Goal: Task Accomplishment & Management: Use online tool/utility

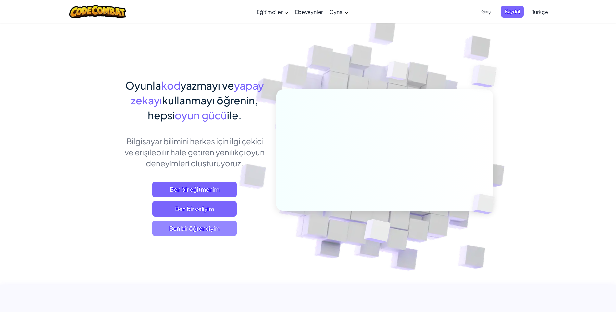
click at [218, 226] on span "Ben bir öğrenciyim" at bounding box center [194, 229] width 84 height 16
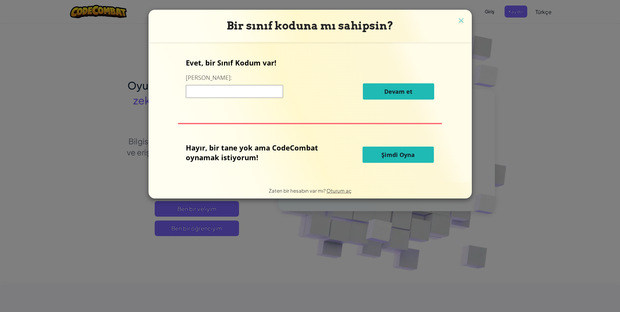
click at [221, 94] on input at bounding box center [234, 91] width 97 height 13
click at [215, 91] on input at bounding box center [234, 91] width 97 height 13
type input "Pinkjobsnow"
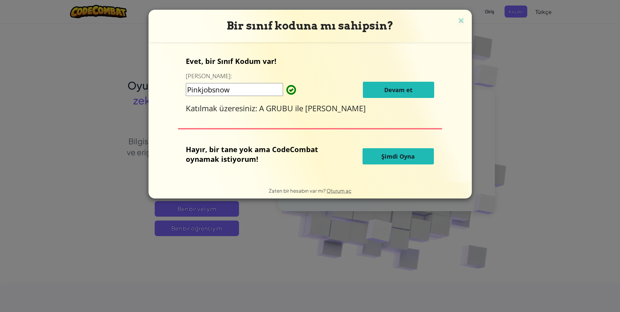
click at [392, 83] on button "Devam et" at bounding box center [398, 90] width 71 height 16
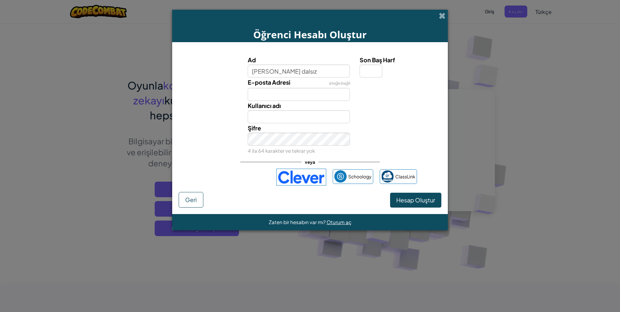
type input "mehmet emin dalsız"
type input "[PERSON_NAME] dalsız"
click at [301, 115] on input "[PERSON_NAME] dalsız" at bounding box center [299, 116] width 103 height 13
click at [368, 70] on input "Son Baş Harf" at bounding box center [371, 71] width 23 height 13
type input "m"
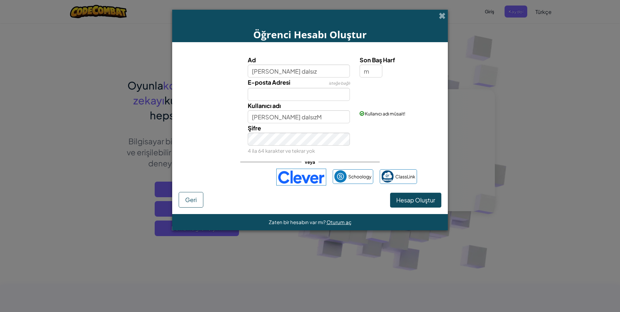
click at [269, 132] on div "Şifre 4 ila 64 karakter ve tekrar yok" at bounding box center [299, 139] width 112 height 32
click at [314, 118] on input "Mehmet emin dalsızM" at bounding box center [299, 116] width 103 height 13
type input "[PERSON_NAME] dalsız"
click at [413, 200] on span "Hesap Oluştur" at bounding box center [415, 199] width 39 height 7
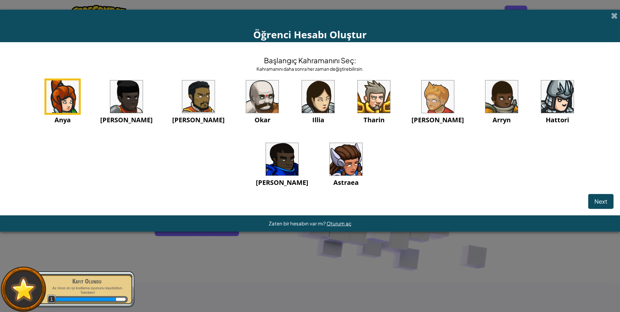
click at [246, 98] on img at bounding box center [262, 96] width 32 height 32
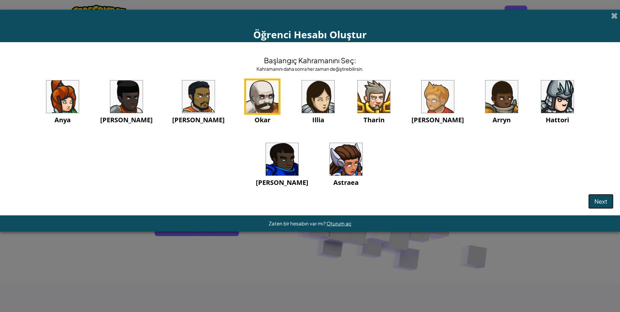
click at [601, 204] on span "Next" at bounding box center [601, 201] width 13 height 7
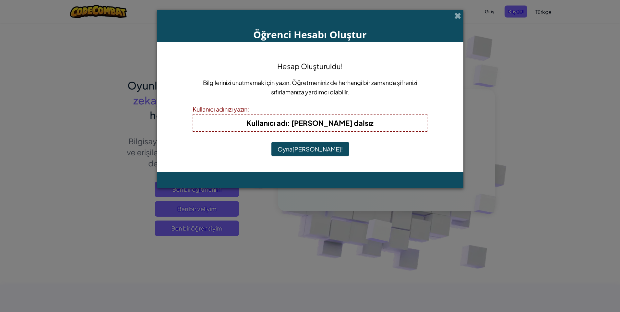
click at [360, 130] on div "Kullanıcı adı : Mehmet emin dalsız" at bounding box center [310, 123] width 235 height 18
click at [364, 122] on b "Kullanıcı adı : Mehmet emin dalsız" at bounding box center [310, 122] width 127 height 9
click at [372, 133] on div "Hesap Oluşturuldu! Bilgilerinizi unutmamak için yazın. Öğretmeniniz de herhangi…" at bounding box center [310, 107] width 235 height 117
drag, startPoint x: 356, startPoint y: 115, endPoint x: 347, endPoint y: 158, distance: 43.6
click at [356, 118] on div "Kullanıcı adı : Mehmet emin dalsız" at bounding box center [310, 123] width 235 height 18
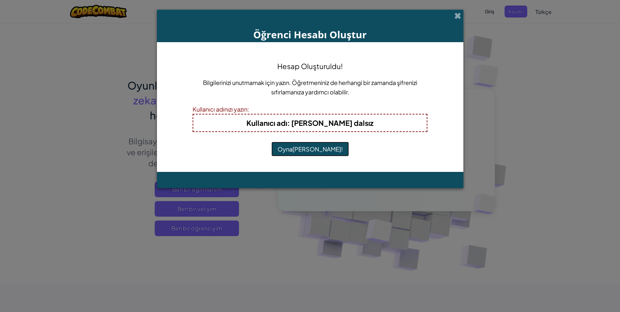
click at [314, 149] on button "Oynamaya Başla!" at bounding box center [311, 149] width 78 height 15
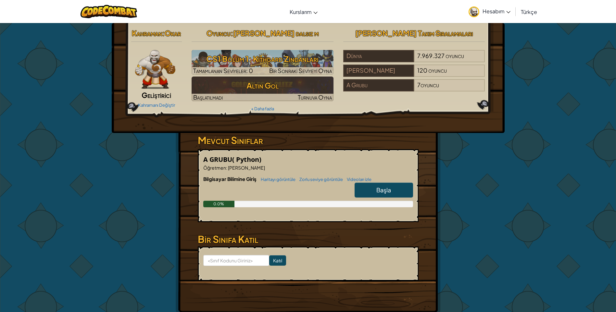
click at [367, 185] on link "Başla" at bounding box center [383, 190] width 58 height 15
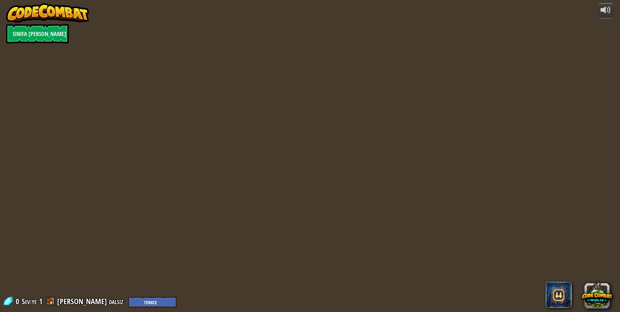
select select "tr"
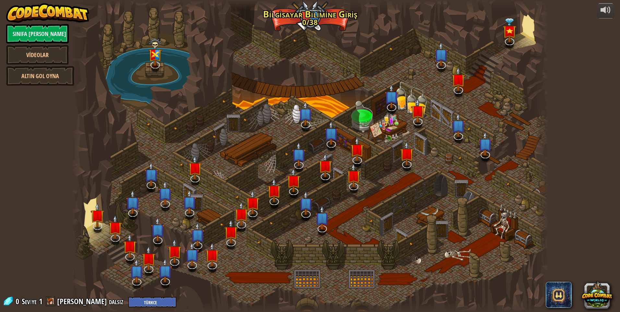
select select "tr"
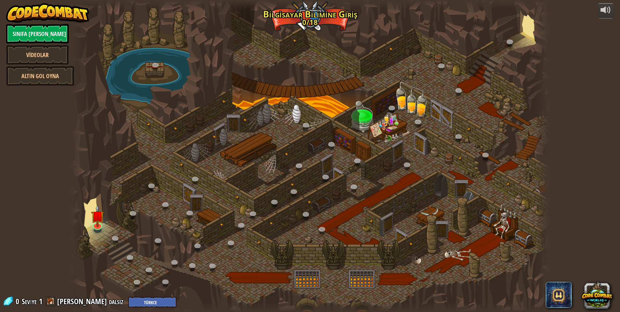
select select "tr"
click at [94, 215] on img at bounding box center [97, 211] width 13 height 30
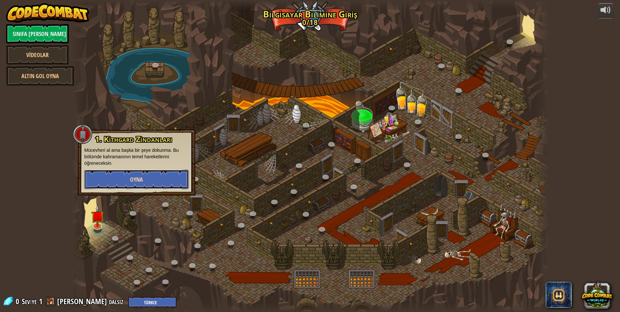
click at [103, 177] on button "Oyna" at bounding box center [136, 179] width 104 height 19
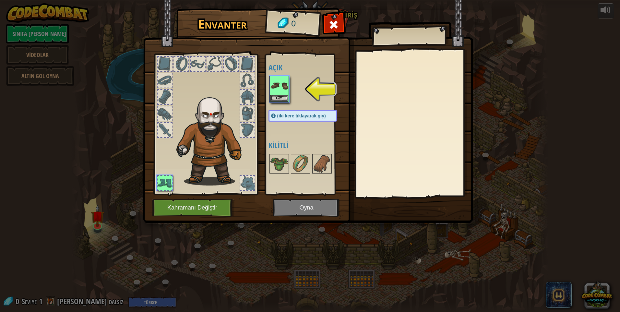
click at [166, 78] on div at bounding box center [165, 80] width 14 height 14
click at [279, 94] on img at bounding box center [279, 86] width 18 height 18
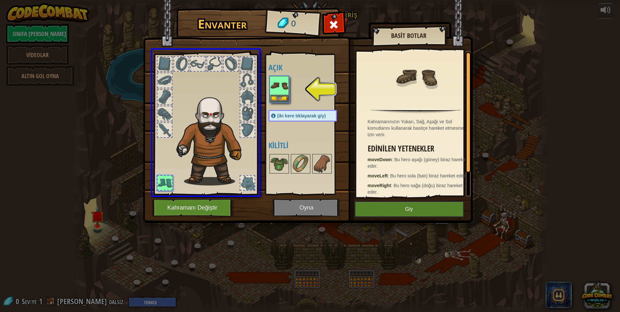
drag, startPoint x: 279, startPoint y: 89, endPoint x: 214, endPoint y: 132, distance: 77.5
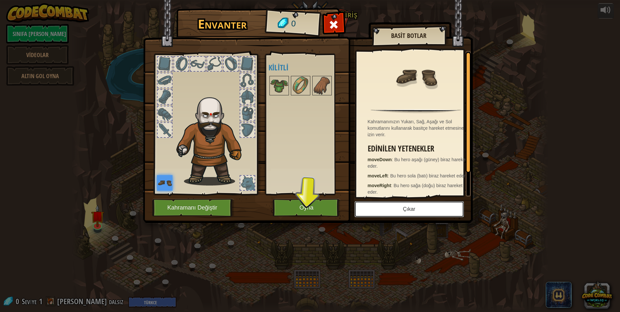
click at [393, 208] on button "Çıkar" at bounding box center [410, 209] width 110 height 16
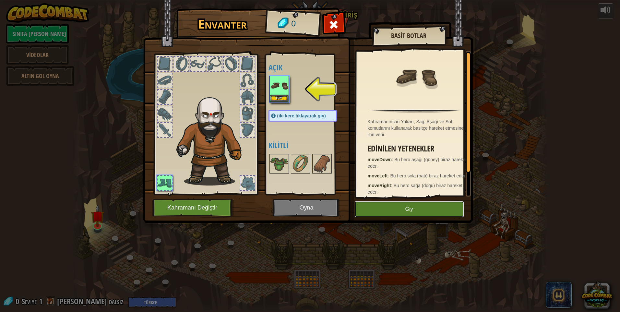
click at [392, 208] on button "Giy" at bounding box center [410, 209] width 110 height 16
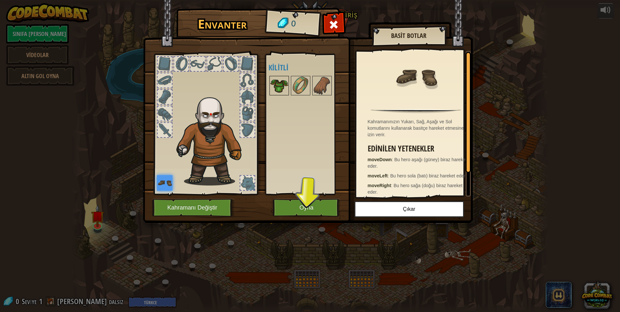
click at [278, 81] on img at bounding box center [279, 86] width 18 height 18
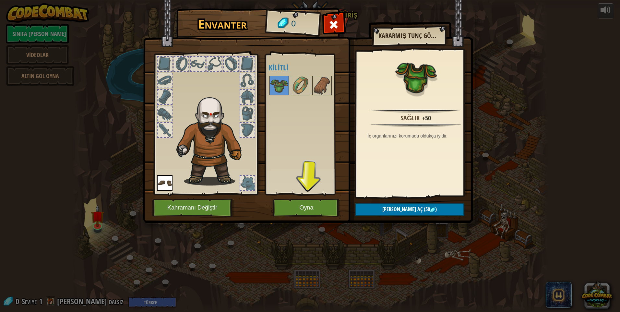
click at [306, 198] on img at bounding box center [308, 106] width 330 height 236
click at [308, 206] on button "Oyna" at bounding box center [307, 208] width 68 height 18
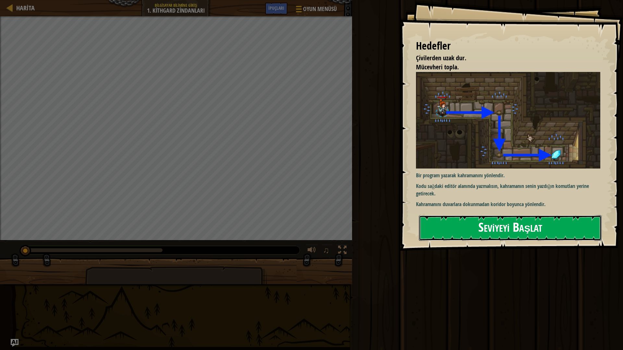
click at [469, 223] on button "Seviyeyi Başlat" at bounding box center [510, 228] width 183 height 26
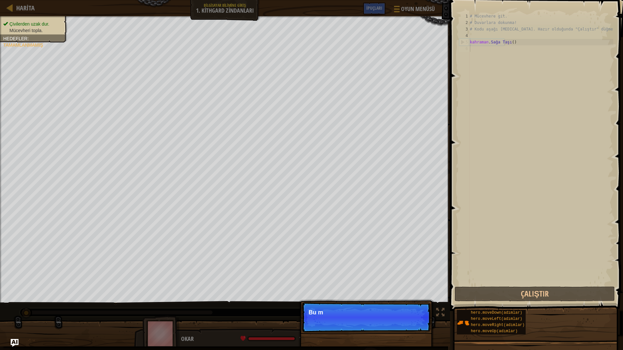
click at [418, 312] on p "Atla (ESC) Devam et Bu m" at bounding box center [366, 318] width 129 height 30
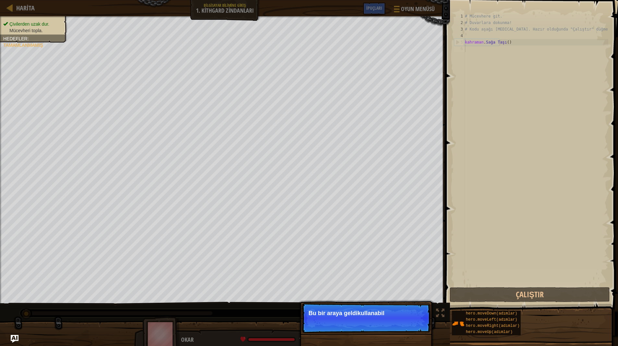
click at [418, 312] on p "Atla (ESC) Devam et Bu bir araya geldikullanabil" at bounding box center [366, 318] width 129 height 30
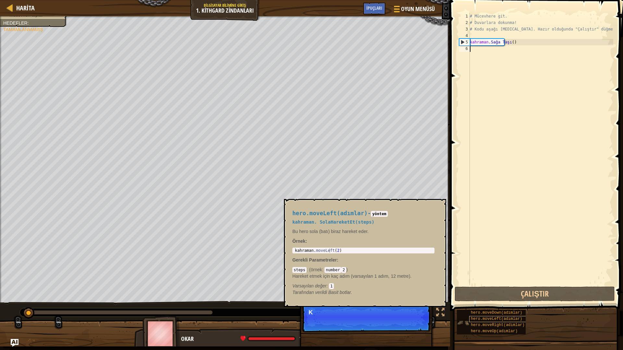
scroll to position [3, 0]
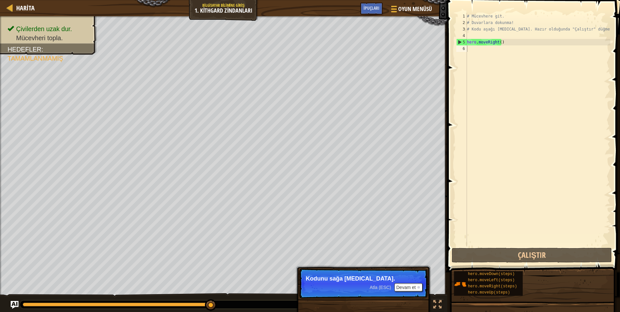
click at [505, 116] on div "# Mücevhere git. # Duvarlara dokunma! # Kodu aşağı yaz. Hazır olduğunda "Çalışt…" at bounding box center [538, 136] width 145 height 247
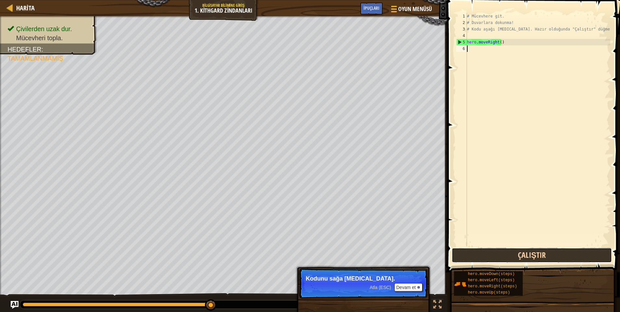
click at [515, 255] on button "Çalıştır" at bounding box center [532, 255] width 160 height 15
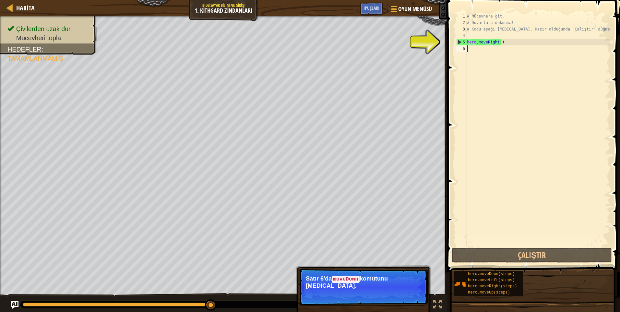
type textarea "h"
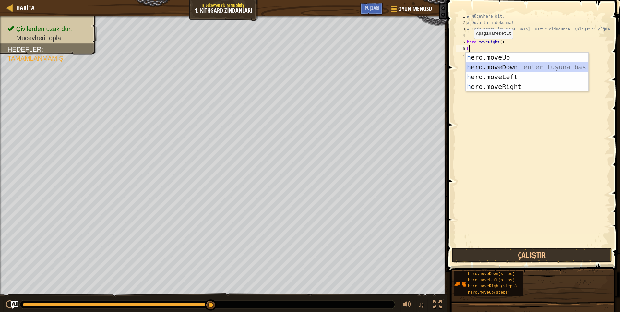
click at [494, 70] on div "h ero.moveUp enter tuşuna bas h ero.moveDown enter tuşuna bas h ero.moveLeft en…" at bounding box center [527, 82] width 123 height 58
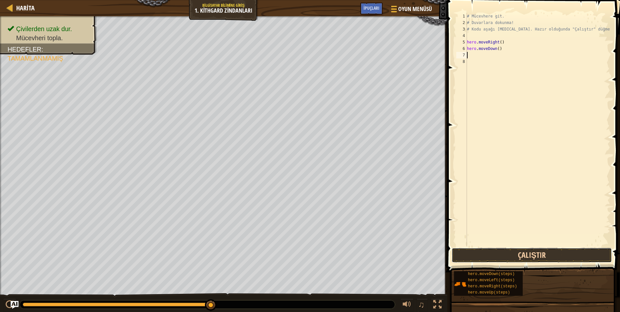
click at [505, 257] on button "Çalıştır" at bounding box center [532, 255] width 160 height 15
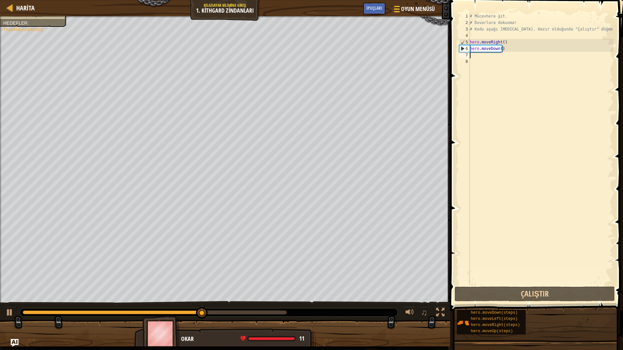
click at [477, 55] on div "# Mücevhere git. # Duvarlara dokunma! # Kodu aşağı [MEDICAL_DATA]. Hazır olduğu…" at bounding box center [541, 156] width 145 height 286
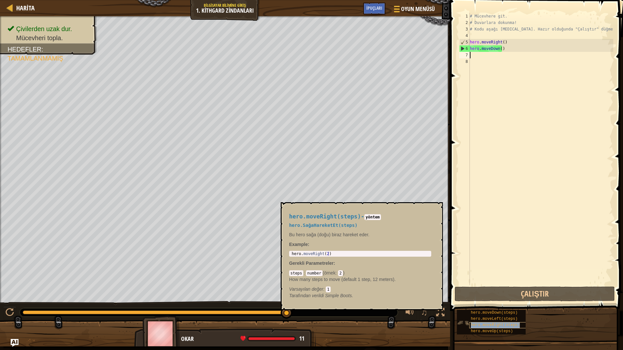
click at [494, 312] on span "hero.moveRight(steps)" at bounding box center [495, 325] width 49 height 5
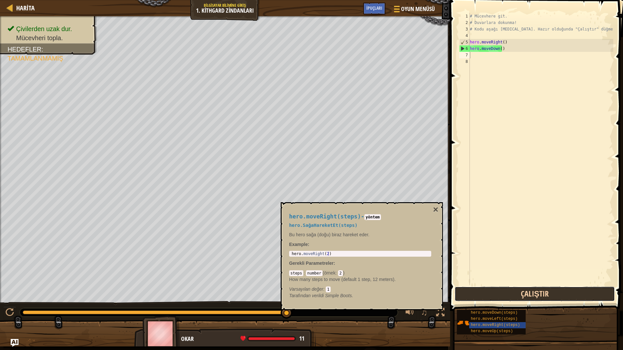
click at [494, 297] on button "Çalıştır" at bounding box center [535, 294] width 160 height 15
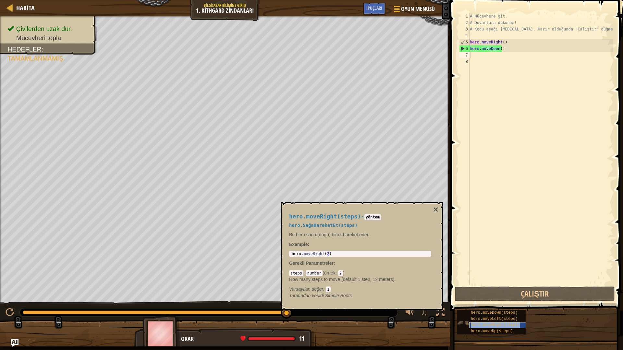
click at [496, 312] on span "hero.moveRight(steps)" at bounding box center [495, 325] width 49 height 5
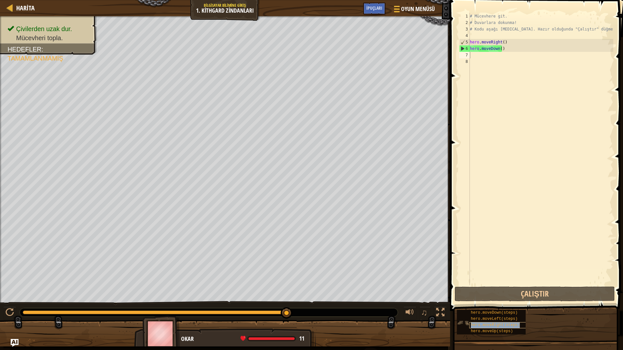
click at [496, 312] on span "hero.moveRight(steps)" at bounding box center [495, 325] width 49 height 5
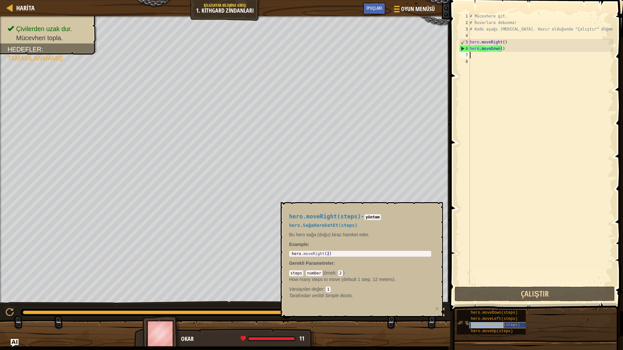
click at [496, 312] on span "hero.moveRight(steps)" at bounding box center [495, 325] width 49 height 5
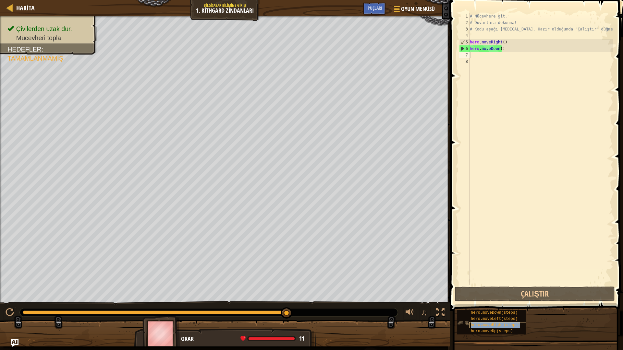
click at [496, 312] on span "hero.moveRight(steps)" at bounding box center [495, 325] width 49 height 5
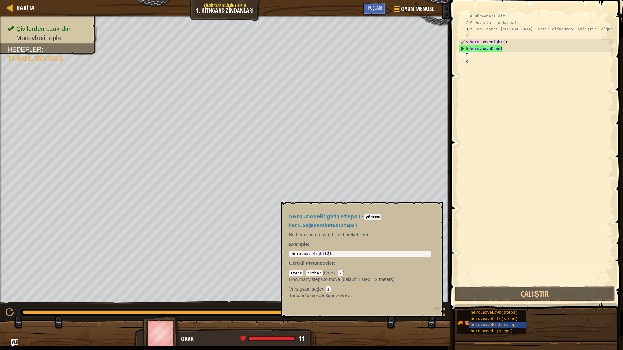
type textarea "hero.moveRight(2)"
click at [372, 255] on div "hero . moveRight ( 2 )" at bounding box center [360, 259] width 140 height 14
click at [498, 312] on span "hero.moveUp(steps)" at bounding box center [492, 331] width 42 height 5
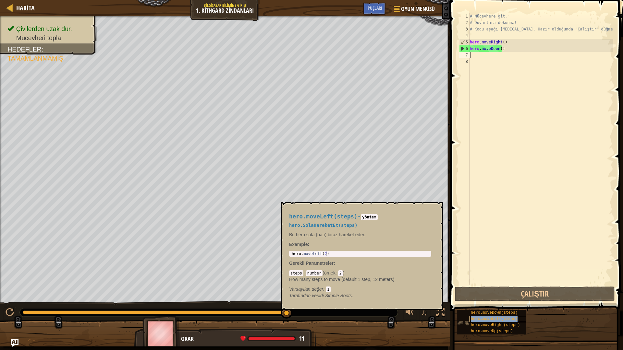
click at [491, 312] on span "hero.moveLeft(steps)" at bounding box center [494, 319] width 47 height 5
click at [502, 43] on div "# Mücevhere git. # Duvarlara dokunma! # Kodu aşağı [MEDICAL_DATA]. Hazır olduğu…" at bounding box center [541, 156] width 145 height 286
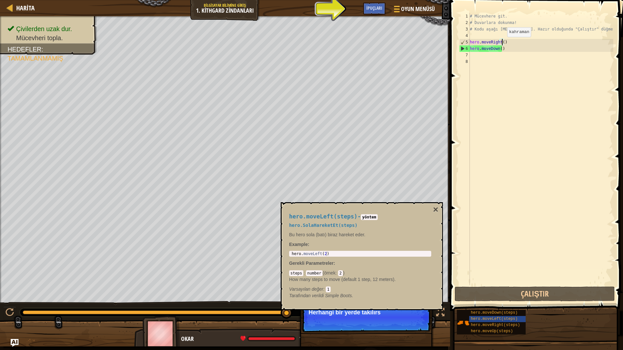
type textarea "hero.moveRight(2)"
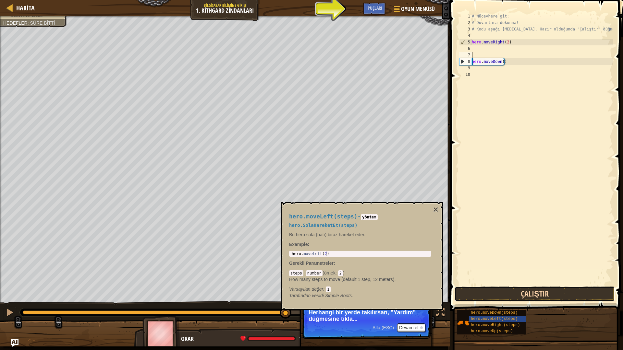
click at [518, 295] on button "Çalıştır" at bounding box center [535, 294] width 160 height 15
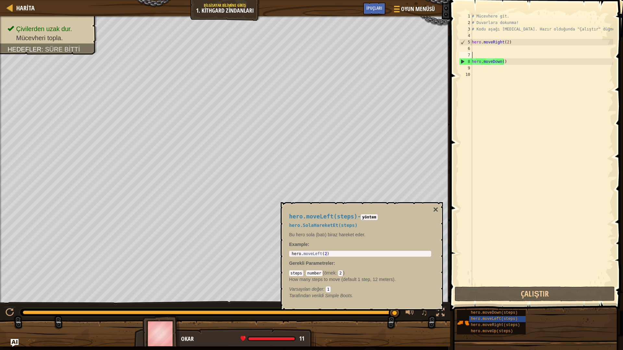
type textarea "hero.moveLeft(2)"
click at [324, 256] on div "hero . moveLeft ( 2 )" at bounding box center [360, 259] width 140 height 14
drag, startPoint x: 324, startPoint y: 256, endPoint x: 345, endPoint y: 299, distance: 47.6
drag, startPoint x: 345, startPoint y: 299, endPoint x: 584, endPoint y: 140, distance: 287.1
click at [584, 140] on div "# Mücevhere git. # Duvarlara dokunma! # Kodu aşağı yaz. Hazır olduğunda "Çalışt…" at bounding box center [541, 156] width 143 height 286
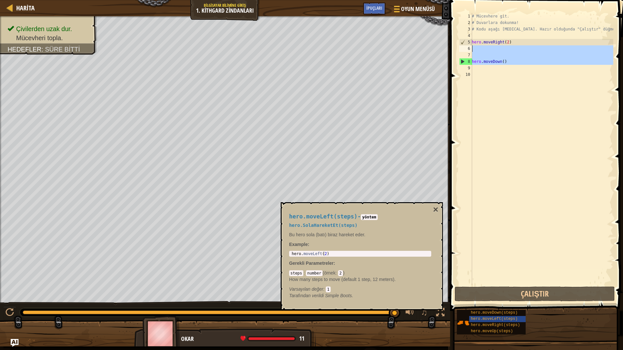
drag, startPoint x: 471, startPoint y: 62, endPoint x: 480, endPoint y: 52, distance: 13.8
click at [480, 52] on div "1 2 3 4 5 6 7 8 9 10 # Mücevhere git. # Duvarlara dokunma! # Kodu aşağı yaz. Ha…" at bounding box center [535, 149] width 155 height 273
click at [484, 90] on div "# Mücevhere git. # Duvarlara dokunma! # Kodu aşağı yaz. Hazır olduğunda "Çalışt…" at bounding box center [541, 156] width 143 height 286
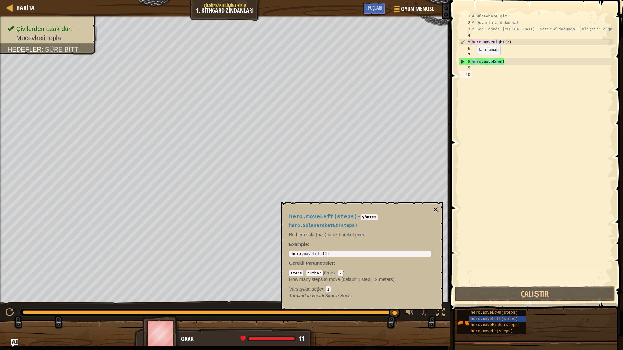
click at [436, 211] on button "×" at bounding box center [435, 209] width 5 height 9
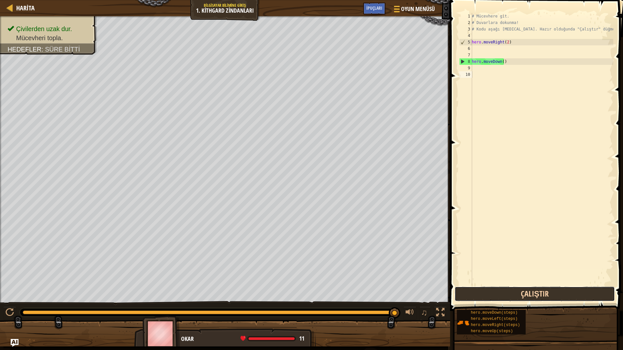
click at [511, 289] on button "Çalıştır" at bounding box center [535, 294] width 160 height 15
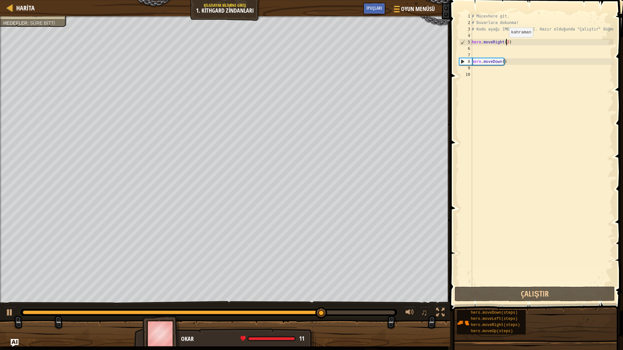
click at [506, 44] on div "# Mücevhere git. # Duvarlara dokunma! # Kodu aşağı yaz. Hazır olduğunda "Çalışt…" at bounding box center [541, 156] width 143 height 286
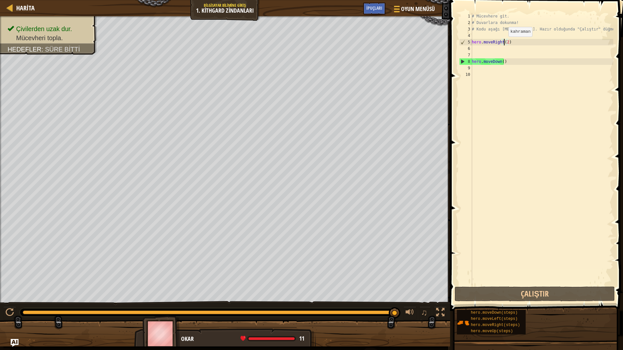
click at [505, 43] on div "# Mücevhere git. # Duvarlara dokunma! # Kodu aşağı yaz. Hazır olduğunda "Çalışt…" at bounding box center [541, 156] width 143 height 286
click at [506, 43] on div "# Mücevhere git. # Duvarlara dokunma! # Kodu aşağı yaz. Hazır olduğunda "Çalışt…" at bounding box center [541, 156] width 143 height 286
type textarea "hero.moveRight()"
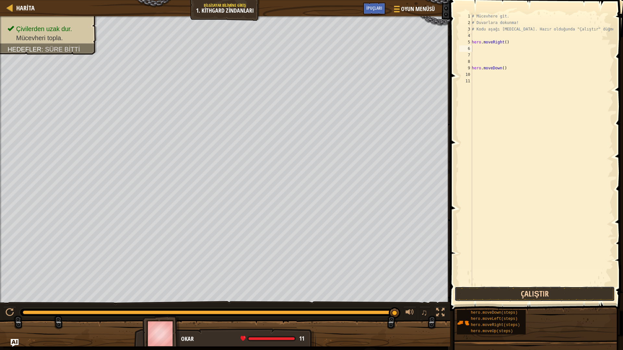
click at [554, 299] on button "Çalıştır" at bounding box center [535, 294] width 160 height 15
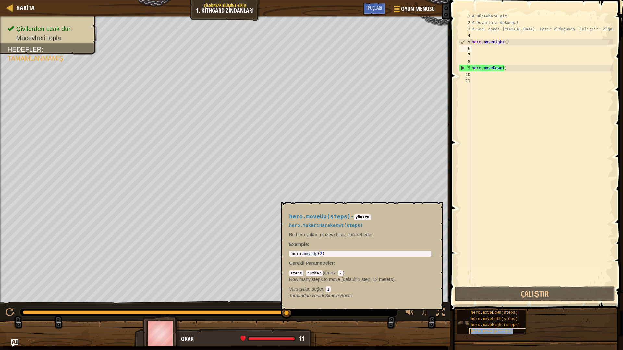
click at [499, 312] on div "hero.moveUp(steps)" at bounding box center [500, 332] width 62 height 6
click at [473, 52] on div "# Mücevhere git. # Duvarlara dokunma! # Kodu aşağı [MEDICAL_DATA]. Hazır olduğu…" at bounding box center [541, 156] width 143 height 286
type textarea "hero.moveUp(steps)"
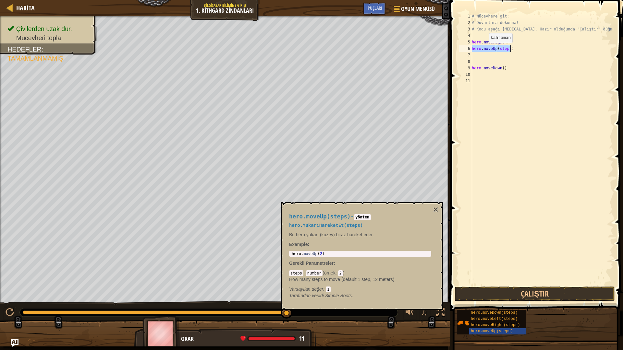
type textarea "hero.moveDown()"
type textarea "hero.moveUp(steps)"
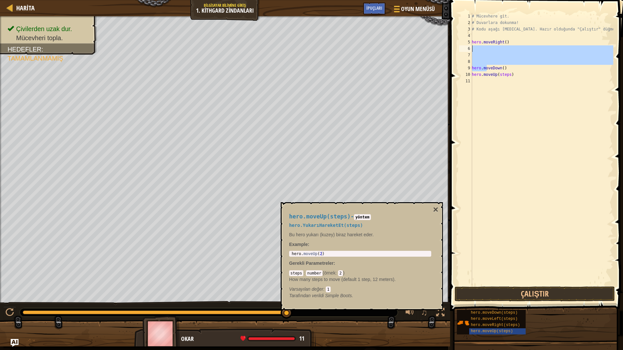
drag, startPoint x: 486, startPoint y: 68, endPoint x: 489, endPoint y: 46, distance: 21.9
click at [489, 46] on div "# Mücevhere git. # Duvarlara dokunma! # Kodu aşağı yaz. Hazır olduğunda "Çalışt…" at bounding box center [541, 156] width 143 height 286
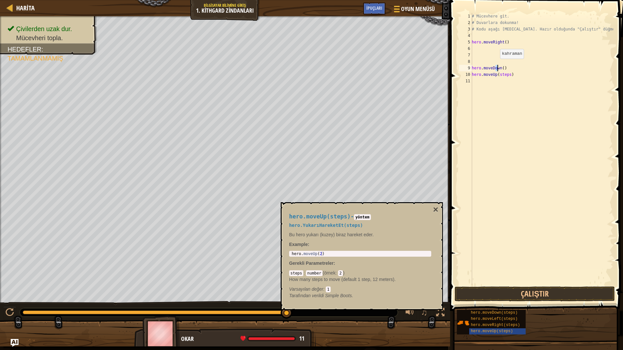
click at [496, 65] on div "# Mücevhere git. # Duvarlara dokunma! # Kodu aşağı yaz. Hazır olduğunda "Çalışt…" at bounding box center [541, 156] width 143 height 286
click at [534, 296] on button "Çalıştır" at bounding box center [535, 294] width 160 height 15
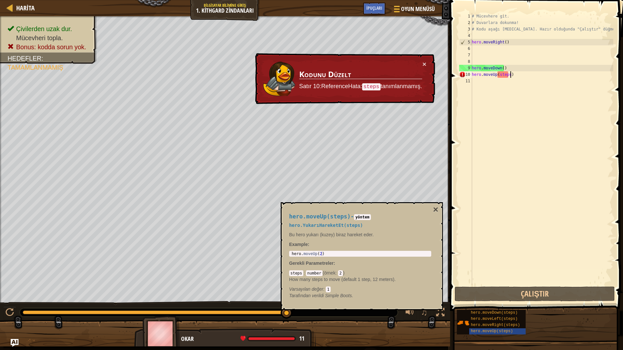
click at [513, 76] on div "# Mücevhere git. # Duvarlara dokunma! # Kodu aşağı yaz. Hazır olduğunda "Çalışt…" at bounding box center [541, 156] width 143 height 286
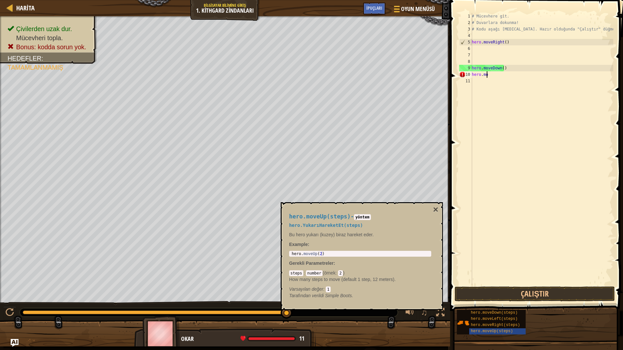
type textarea "h"
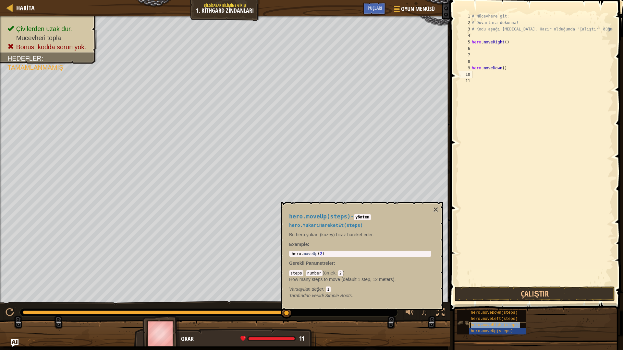
type textarea "hero.moveRight(steps)"
click at [504, 292] on button "Çalıştır" at bounding box center [535, 294] width 160 height 15
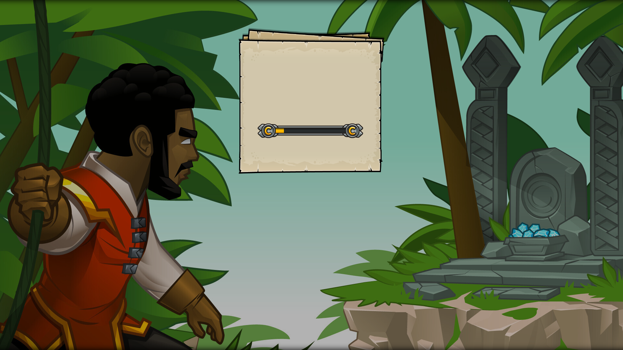
click at [536, 104] on div "Goals Start Level Yüklenemiyor Bu seviyeyi oynamak için bir aboneliğe ihtiyacın…" at bounding box center [311, 175] width 623 height 350
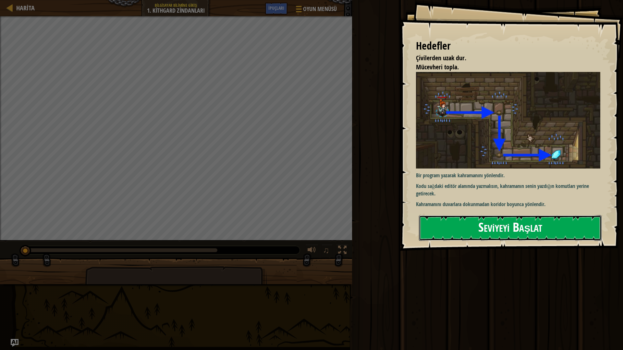
click at [498, 225] on button "Seviyeyi Başlat" at bounding box center [510, 228] width 183 height 26
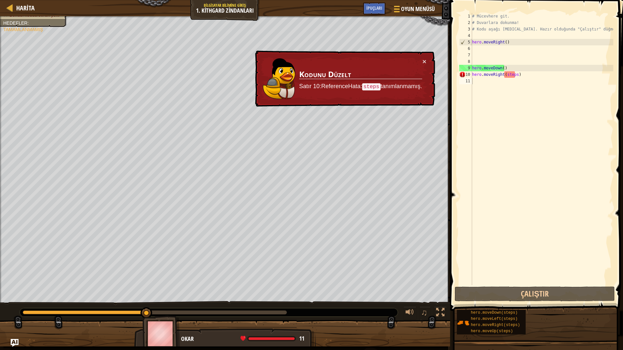
click at [375, 88] on code "steps" at bounding box center [371, 86] width 18 height 7
click at [336, 81] on td "Kodunu Düzelt Satır 10:Reference[PERSON_NAME]: steps tanımlanmamış." at bounding box center [361, 79] width 124 height 42
click at [503, 67] on div "# Mücevhere git. # Duvarlara dokunma! # Kodu aşağı [MEDICAL_DATA]. Hazır olduğu…" at bounding box center [542, 156] width 142 height 286
type textarea "hero.moveDown()"
click at [503, 69] on div "# Mücevhere git. # Duvarlara dokunma! # Kodu aşağı [MEDICAL_DATA]. Hazır olduğu…" at bounding box center [542, 156] width 142 height 286
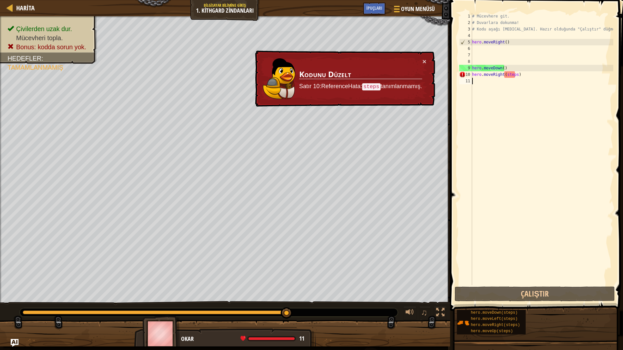
drag, startPoint x: 507, startPoint y: 78, endPoint x: 500, endPoint y: 78, distance: 7.8
click at [503, 91] on div "# Mücevhere git. # Duvarlara dokunma! # Kodu aşağı [MEDICAL_DATA]. Hazır olduğu…" at bounding box center [542, 156] width 142 height 286
click at [499, 74] on div "# Mücevhere git. # Duvarlara dokunma! # Kodu aşağı [MEDICAL_DATA]. Hazır olduğu…" at bounding box center [542, 156] width 142 height 286
drag, startPoint x: 495, startPoint y: 74, endPoint x: 501, endPoint y: 81, distance: 9.0
click at [494, 100] on div "# Mücevhere git. # Duvarlara dokunma! # Kodu aşağı [MEDICAL_DATA]. Hazır olduğu…" at bounding box center [542, 156] width 142 height 286
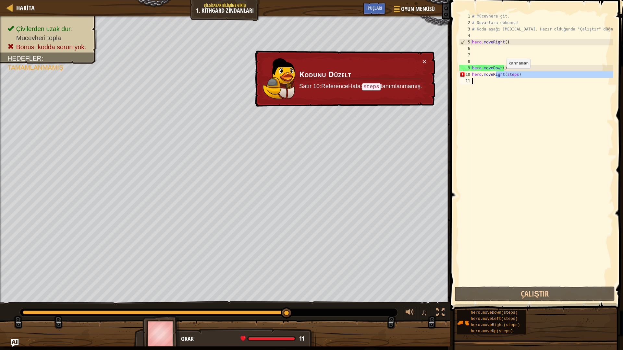
click at [503, 75] on div "# Mücevhere git. # Duvarlara dokunma! # Kodu aşağı [MEDICAL_DATA]. Hazır olduğu…" at bounding box center [542, 149] width 142 height 273
click at [517, 74] on div "# Mücevhere git. # Duvarlara dokunma! # Kodu aşağı [MEDICAL_DATA]. Hazır olduğu…" at bounding box center [542, 156] width 142 height 286
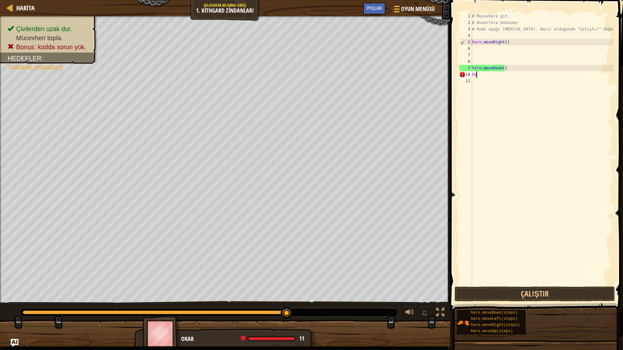
type textarea "h"
click at [472, 91] on div "# Mücevhere git. # Duvarlara dokunma! # Kodu aşağı [MEDICAL_DATA]. Hazır olduğu…" at bounding box center [542, 156] width 142 height 286
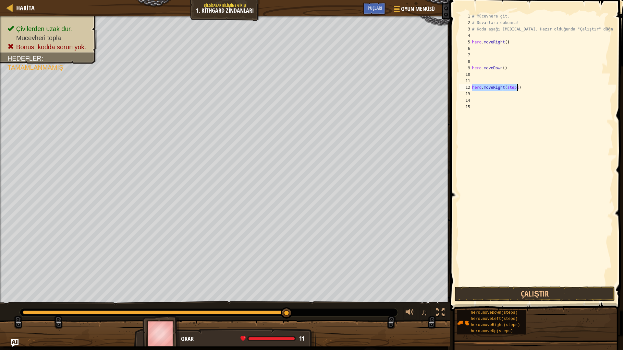
click at [515, 85] on div "# Mücevhere git. # Duvarlara dokunma! # Kodu aşağı [MEDICAL_DATA]. Hazır olduğu…" at bounding box center [542, 149] width 142 height 273
type textarea "hero.moveRight()"
click at [586, 289] on button "Çalıştır" at bounding box center [535, 294] width 160 height 15
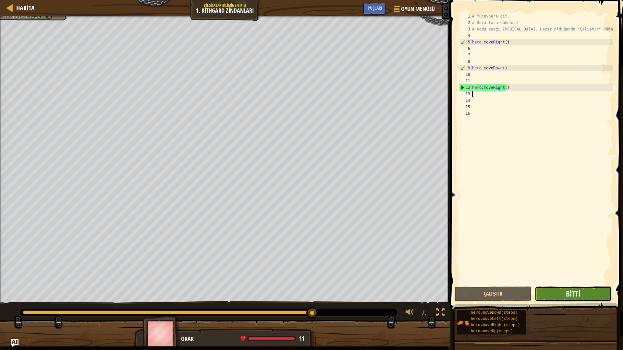
click at [553, 292] on button "Bitti" at bounding box center [573, 294] width 77 height 15
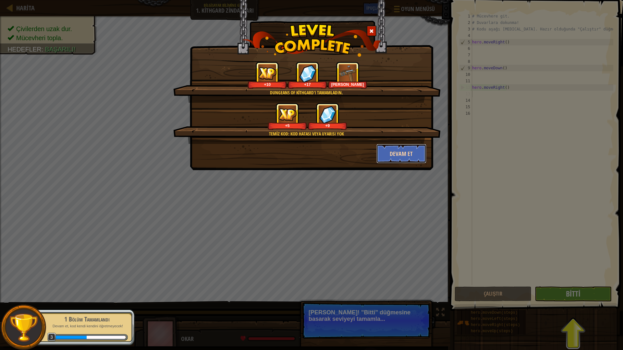
click at [404, 161] on button "Devam et" at bounding box center [401, 153] width 50 height 19
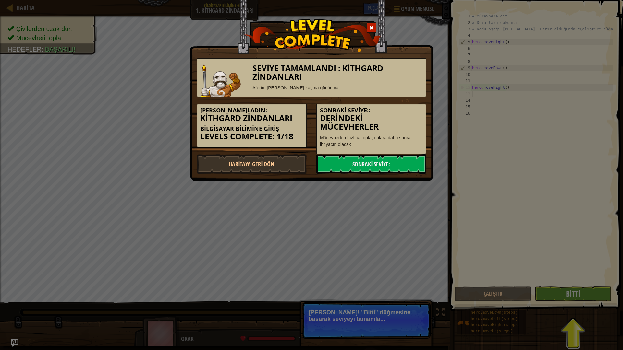
click at [311, 66] on h3 "Seviye Tamamlandı : Kithgard Zindanları" at bounding box center [337, 73] width 170 height 18
click at [390, 160] on link "Sonraki Seviye:" at bounding box center [371, 163] width 110 height 19
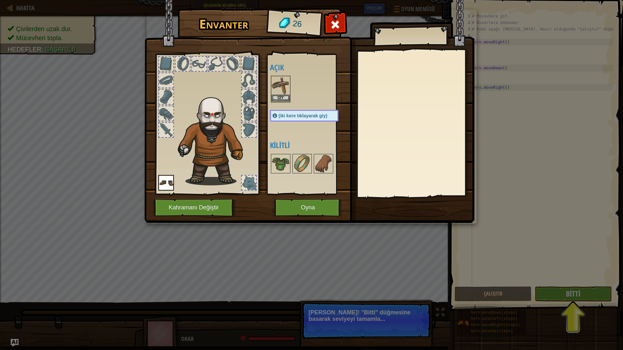
click at [281, 87] on img at bounding box center [281, 86] width 18 height 18
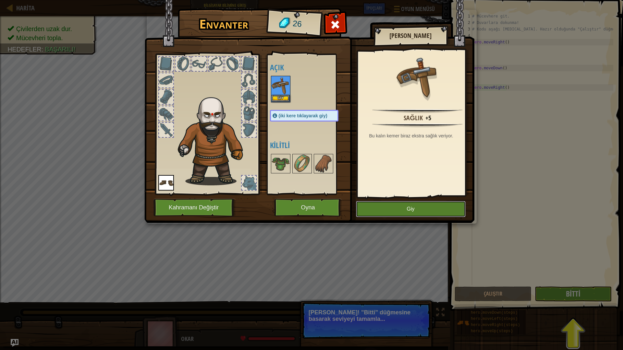
click at [408, 207] on button "Giy" at bounding box center [411, 209] width 110 height 16
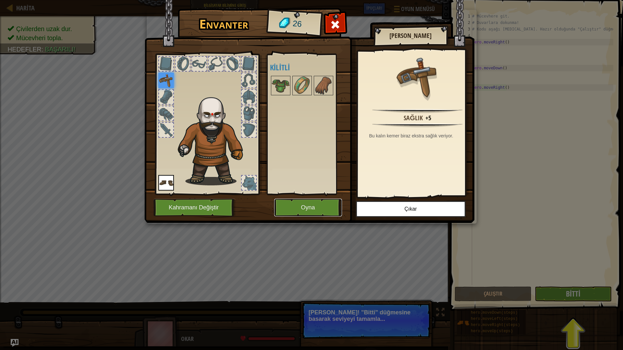
click at [307, 208] on button "Oyna" at bounding box center [308, 208] width 68 height 18
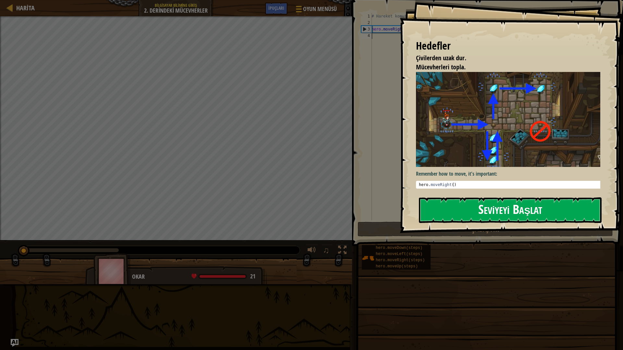
click at [446, 209] on button "Seviyeyi Başlat" at bounding box center [510, 211] width 183 height 26
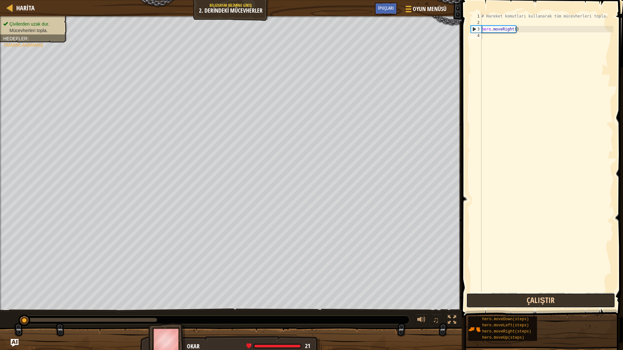
click at [507, 301] on button "Çalıştır" at bounding box center [540, 300] width 149 height 15
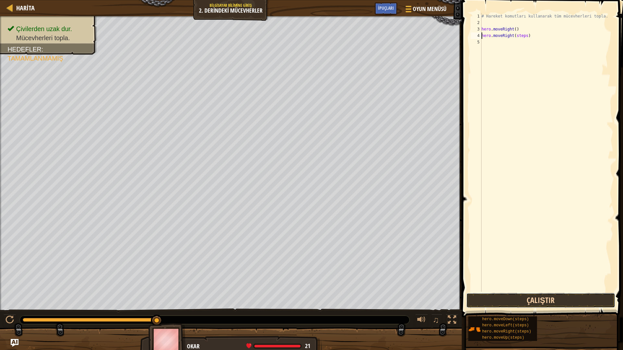
click at [534, 296] on button "Çalıştır" at bounding box center [540, 300] width 149 height 15
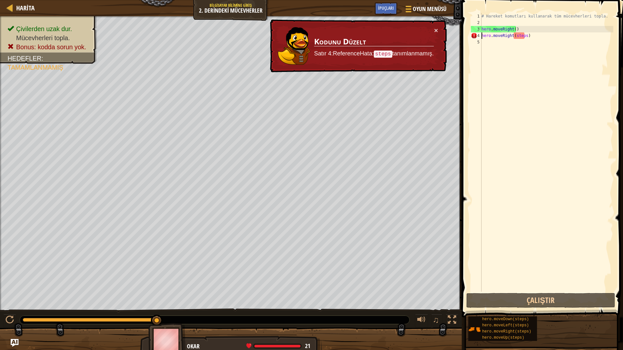
click at [523, 35] on div "# Hareket komutları kullanarak tüm mücevherleri topla. hero . moveRight ( ) her…" at bounding box center [546, 159] width 133 height 292
click at [525, 36] on div "# Hareket komutları kullanarak tüm mücevherleri topla. hero . moveRight ( ) her…" at bounding box center [546, 159] width 133 height 292
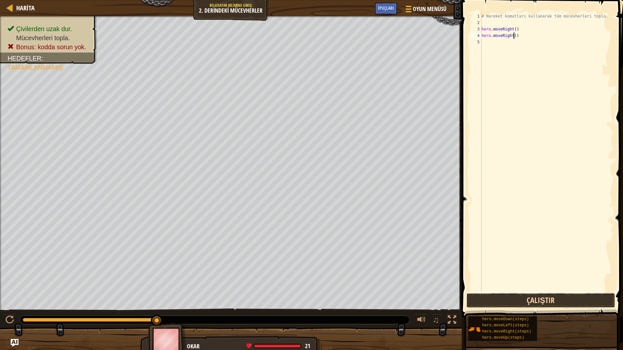
click at [531, 306] on button "Çalıştır" at bounding box center [540, 300] width 149 height 15
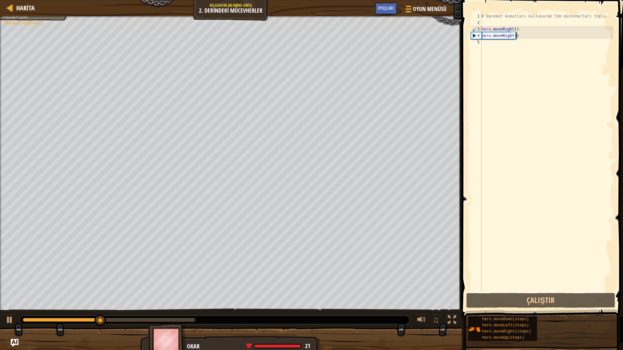
click at [516, 37] on div "# Hareket komutları kullanarak tüm mücevherleri topla. hero . moveRight ( ) her…" at bounding box center [546, 159] width 133 height 292
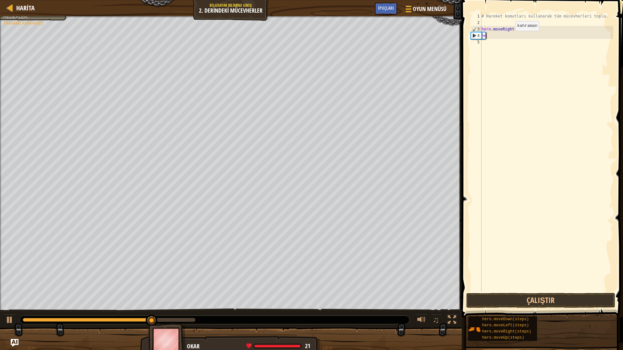
type textarea "h"
click at [523, 36] on div "# Hareket komutları kullanarak tüm mücevherleri topla. hero . moveRight ( ) her…" at bounding box center [546, 152] width 133 height 279
click at [523, 36] on div "# Hareket komutları kullanarak tüm mücevherleri topla. hero . moveRight ( ) her…" at bounding box center [546, 159] width 133 height 292
click at [534, 300] on button "Çalıştır" at bounding box center [540, 300] width 149 height 15
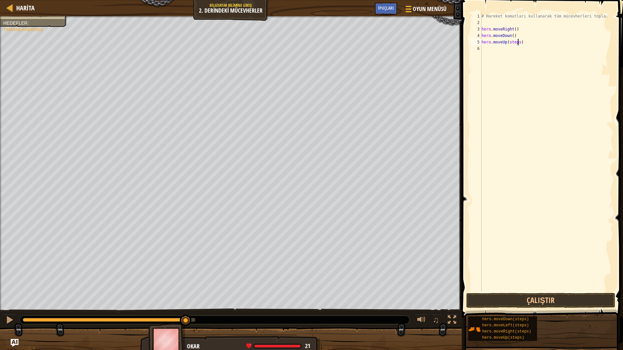
click at [518, 42] on div "# Hareket komutları kullanarak tüm mücevherleri topla. hero . moveRight ( ) her…" at bounding box center [546, 159] width 133 height 292
type textarea "hero.moveUp()"
click at [529, 296] on button "Çalıştır" at bounding box center [540, 300] width 149 height 15
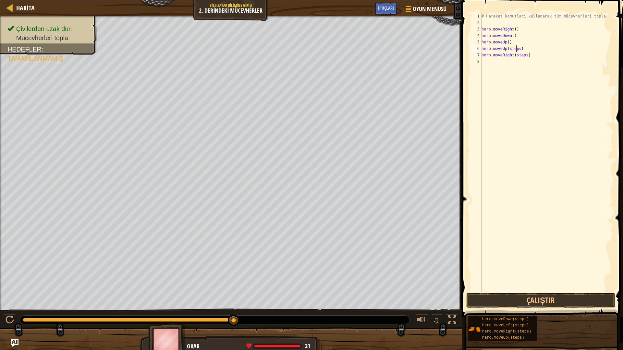
click at [516, 50] on div "# Hareket komutları kullanarak tüm mücevherleri topla. hero . moveRight ( ) her…" at bounding box center [546, 159] width 133 height 292
click at [518, 47] on div "# Hareket komutları kullanarak tüm mücevherleri topla. hero . moveRight ( ) her…" at bounding box center [546, 159] width 133 height 292
click at [523, 56] on div "# Hareket komutları kullanarak tüm mücevherleri topla. hero . moveRight ( ) her…" at bounding box center [546, 159] width 133 height 292
click at [525, 56] on div "# Hareket komutları kullanarak tüm mücevherleri topla. hero . moveRight ( ) her…" at bounding box center [546, 159] width 133 height 292
type textarea "hero.moveRight()"
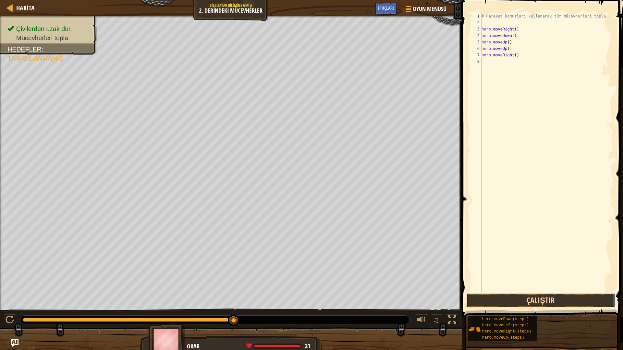
click at [567, 302] on button "Çalıştır" at bounding box center [540, 300] width 149 height 15
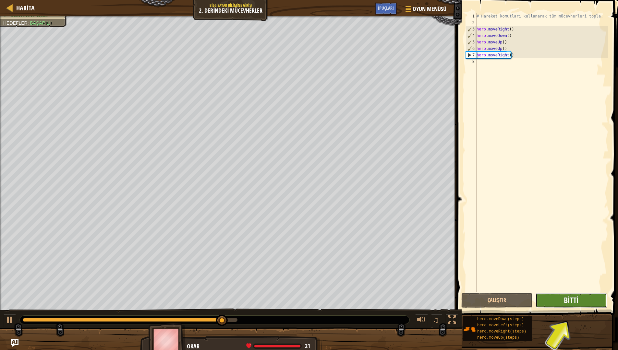
click at [570, 304] on span "Bitti" at bounding box center [571, 300] width 15 height 10
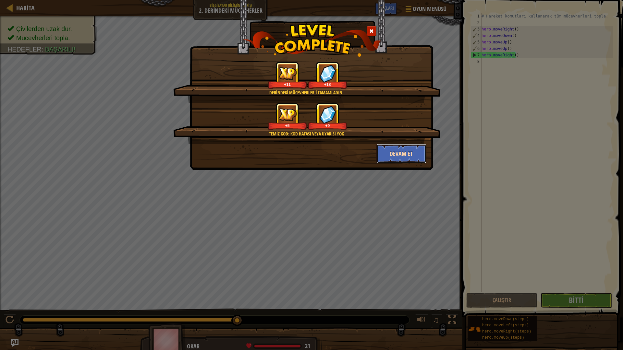
click at [396, 154] on button "Devam et" at bounding box center [401, 153] width 50 height 19
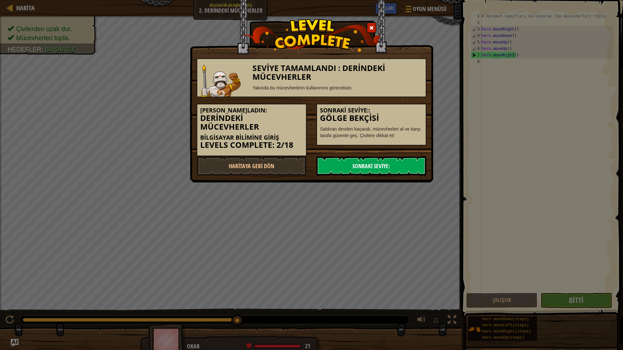
click at [346, 165] on link "Sonraki Seviye:" at bounding box center [371, 165] width 110 height 19
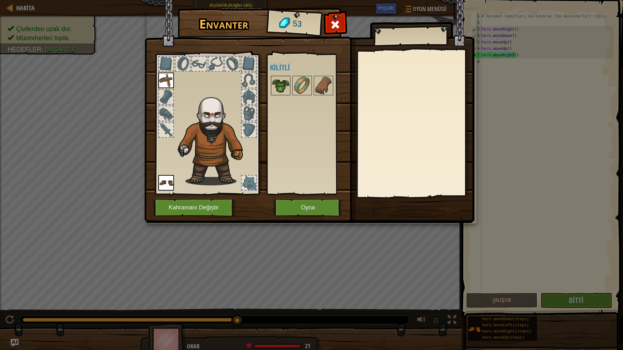
click at [279, 83] on img at bounding box center [281, 86] width 18 height 18
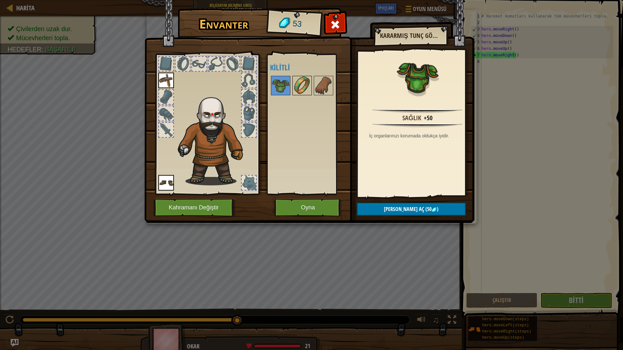
click at [299, 84] on img at bounding box center [302, 86] width 18 height 18
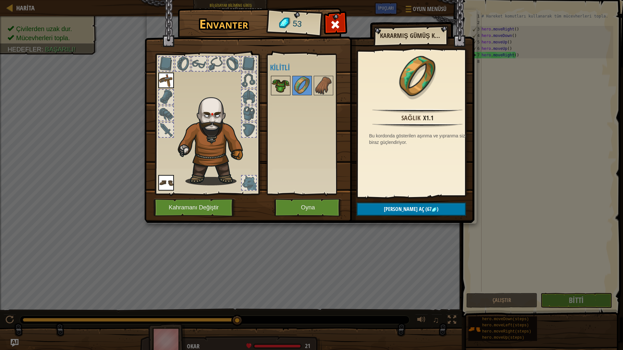
click at [285, 82] on img at bounding box center [281, 86] width 18 height 18
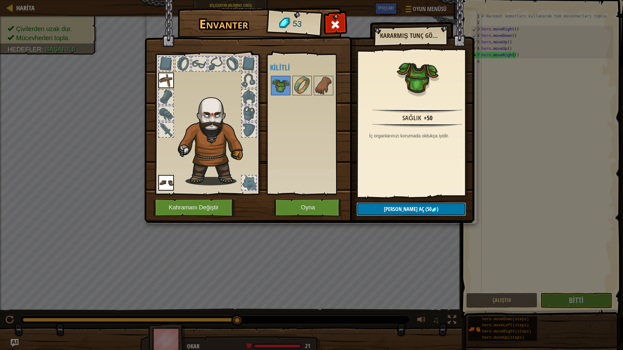
click at [399, 208] on span "[PERSON_NAME] aç" at bounding box center [404, 209] width 40 height 7
click at [290, 82] on div "Açık [PERSON_NAME] (iki kere tıklayarak giy) Kilitli" at bounding box center [310, 124] width 81 height 135
click at [286, 84] on img at bounding box center [281, 86] width 18 height 18
click at [284, 85] on img at bounding box center [281, 86] width 18 height 18
click at [398, 211] on span "[PERSON_NAME] aç" at bounding box center [404, 209] width 40 height 7
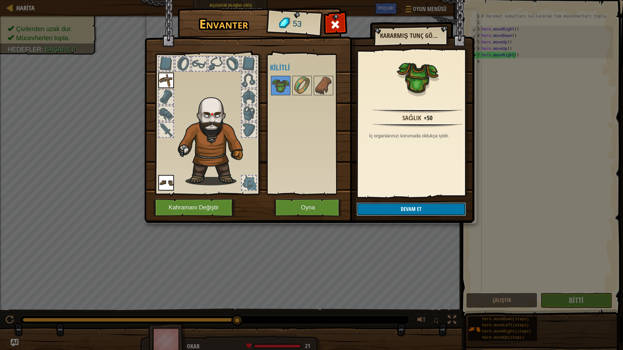
click at [397, 211] on button "Devam et" at bounding box center [411, 209] width 109 height 13
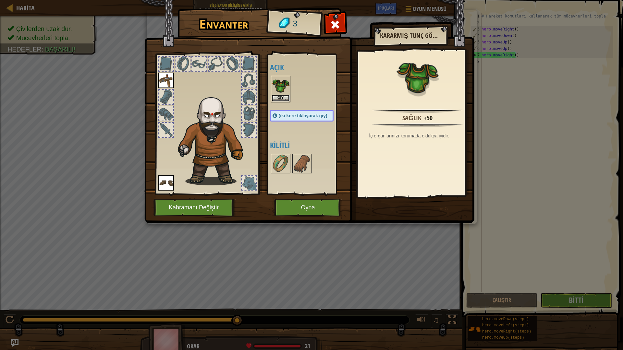
click at [281, 99] on button "Giy" at bounding box center [281, 98] width 18 height 7
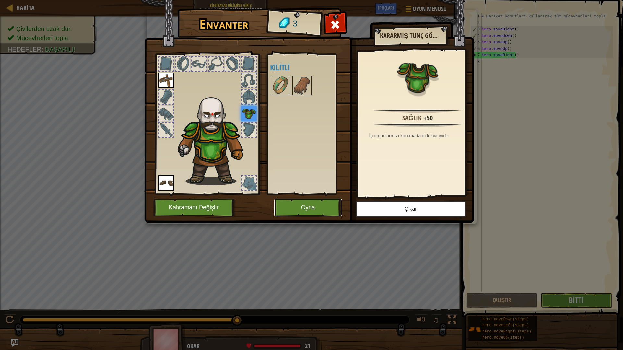
click at [296, 206] on button "Oyna" at bounding box center [308, 208] width 68 height 18
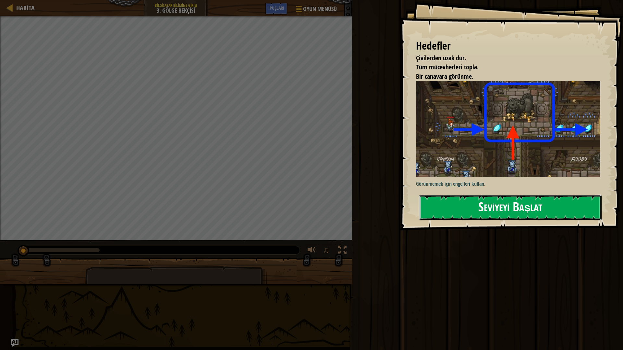
drag, startPoint x: 453, startPoint y: 210, endPoint x: 455, endPoint y: 197, distance: 12.7
click at [453, 210] on button "Seviyeyi Başlat" at bounding box center [510, 208] width 183 height 26
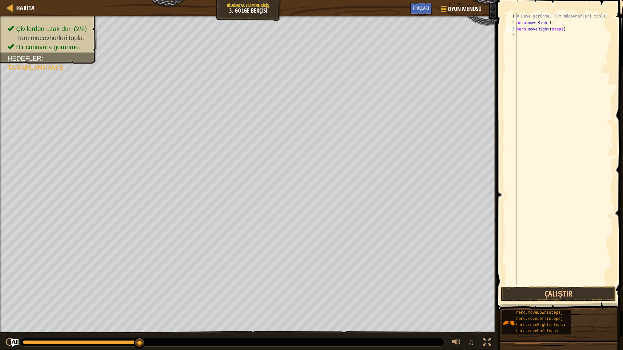
click at [560, 30] on div "# Deve görünme. Tüm mücevherleri topla. hero . moveRight ( ) hero . moveRight (…" at bounding box center [564, 156] width 98 height 286
click at [558, 37] on div "# Deve görünme. Tüm mücevherleri topla. hero . moveRight ( ) hero . moveRight (…" at bounding box center [564, 156] width 98 height 286
click at [561, 37] on div "# Deve görünme. Tüm mücevherleri topla. hero . moveRight ( ) hero . moveRight (…" at bounding box center [564, 156] width 98 height 286
click at [558, 37] on div "# Deve görünme. Tüm mücevherleri topla. hero . moveRight ( ) hero . moveRight (…" at bounding box center [564, 156] width 98 height 286
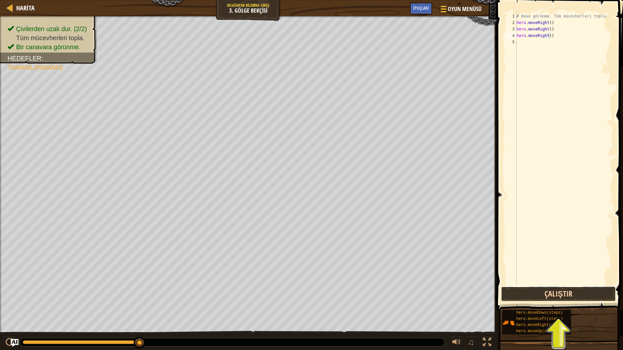
click at [537, 291] on button "Çalıştır" at bounding box center [558, 294] width 115 height 15
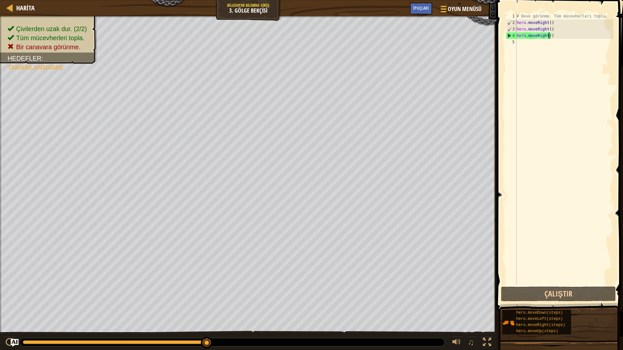
click at [550, 35] on div "# Deve görünme. Tüm mücevherleri topla. hero . moveRight ( ) hero . moveRight (…" at bounding box center [564, 156] width 98 height 286
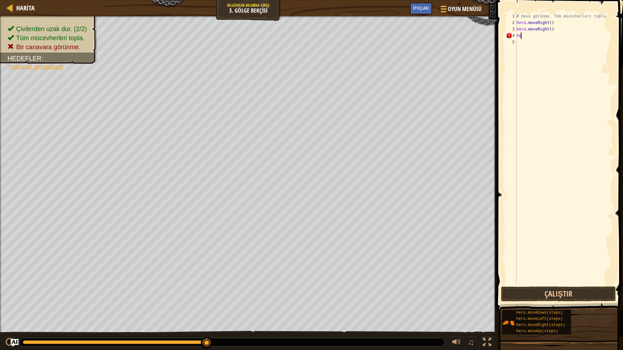
type textarea "h"
click at [550, 31] on div "# Deve görünme. Tüm mücevherleri topla. hero . moveRight ( ) hero . moveRight (…" at bounding box center [564, 156] width 98 height 286
type textarea "h"
click at [553, 29] on div "# Deve görünme. Tüm mücevherleri topla. hero . moveRight ( ) hero . moveUp ( st…" at bounding box center [564, 149] width 98 height 273
type textarea "hero.moveUp()"
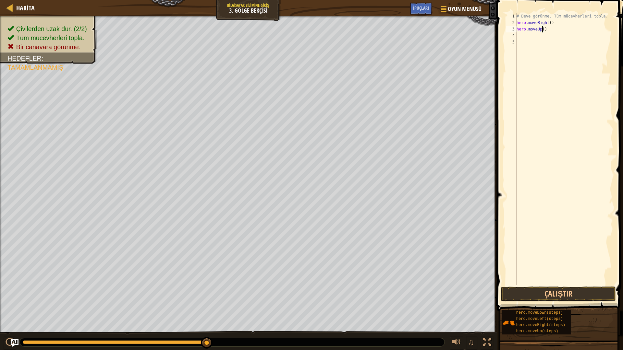
click at [528, 39] on div "# Deve görünme. Tüm mücevherleri topla. hero . moveRight ( ) hero . moveUp ( )" at bounding box center [564, 156] width 98 height 286
click at [527, 34] on div "# Deve görünme. Tüm mücevherleri topla. hero . moveRight ( ) hero . moveUp ( )" at bounding box center [564, 156] width 98 height 286
type textarea "hero.moveUp()hero.moveRight(steps)"
drag, startPoint x: 573, startPoint y: 31, endPoint x: 589, endPoint y: 24, distance: 17.0
click at [588, 25] on div "# Deve görünme. Tüm mücevherleri topla. hero . moveRight ( ) hero . moveUp ( ) …" at bounding box center [564, 156] width 98 height 286
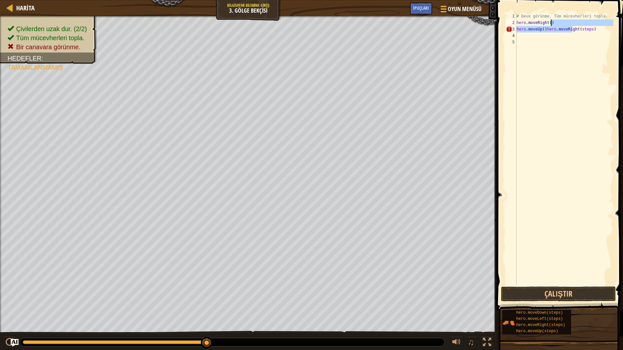
click at [588, 30] on div "# Deve görünme. Tüm mücevherleri topla. hero . moveRight ( ) hero . moveUp ( ) …" at bounding box center [564, 156] width 98 height 286
click at [556, 36] on div "# Deve görünme. Tüm mücevherleri topla. hero . moveRight ( ) hero . moveUp ( ) …" at bounding box center [564, 149] width 98 height 273
click at [549, 37] on div "# Deve görünme. Tüm mücevherleri topla. hero . moveRight ( ) hero . moveUp ( ) …" at bounding box center [564, 156] width 98 height 286
type textarea "hero.moveLeft()"
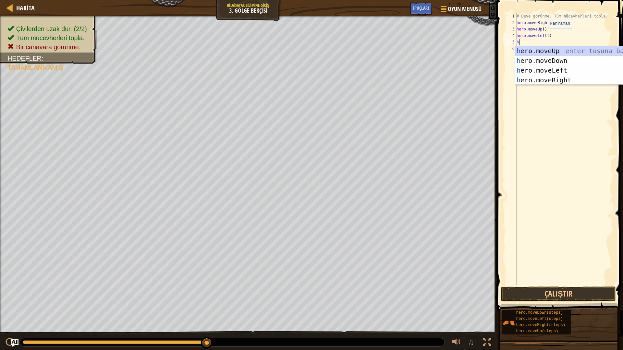
scroll to position [3, 0]
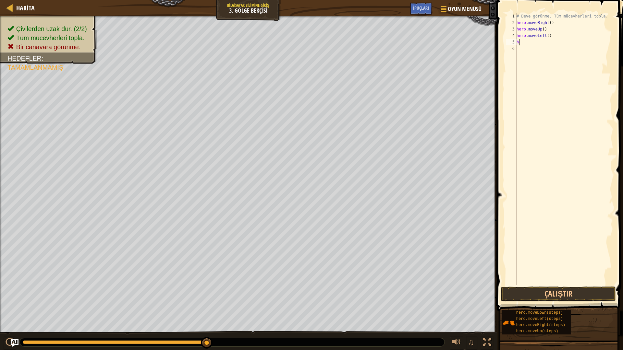
click at [557, 40] on div "# Deve görünme. Tüm mücevherleri topla. hero . moveRight ( ) hero . moveUp ( ) …" at bounding box center [564, 156] width 98 height 286
drag, startPoint x: 549, startPoint y: 37, endPoint x: 513, endPoint y: 35, distance: 35.7
click at [513, 35] on div "h 1 2 3 4 5 6 # Deve görünme. Tüm mücevherleri topla. hero . moveRight ( ) hero…" at bounding box center [559, 149] width 109 height 273
type textarea "hero.moveLeft()"
drag, startPoint x: 518, startPoint y: 42, endPoint x: 503, endPoint y: 47, distance: 15.6
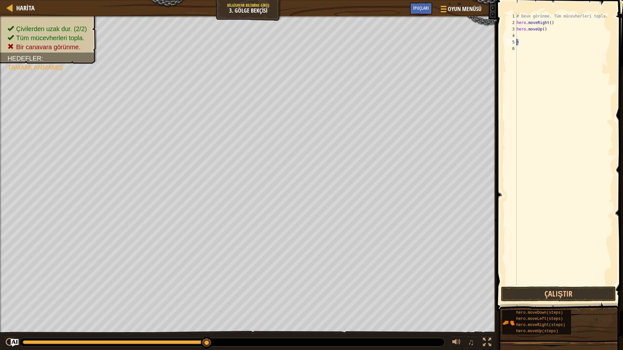
click at [503, 47] on div "1 2 3 4 5 6 # Deve görünme. Tüm mücevherleri topla. hero . moveRight ( ) hero .…" at bounding box center [559, 168] width 128 height 330
click at [519, 43] on div "# Deve görünme. Tüm mücevherleri topla. hero . moveRight ( ) hero . moveUp ( ) h" at bounding box center [564, 156] width 98 height 286
type textarea "h"
click at [518, 37] on div "# Deve görünme. Tüm mücevherleri topla. hero . moveRight ( ) hero . moveUp ( )" at bounding box center [564, 156] width 98 height 286
type textarea "h"
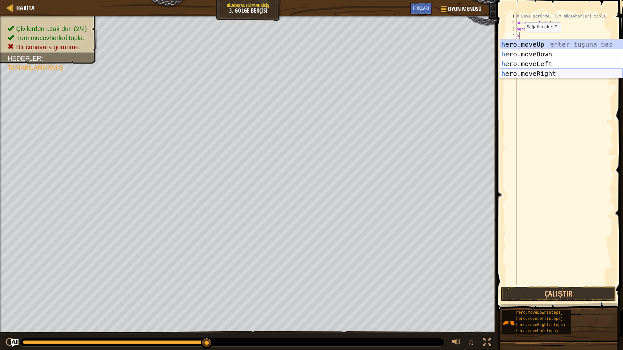
click at [538, 72] on div "h ero.moveUp enter tuşuna bas h ero.moveDown enter tuşuna bas h ero.moveLeft en…" at bounding box center [561, 69] width 123 height 58
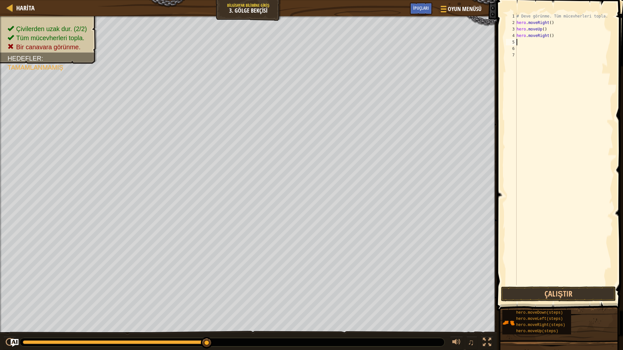
type textarea "h"
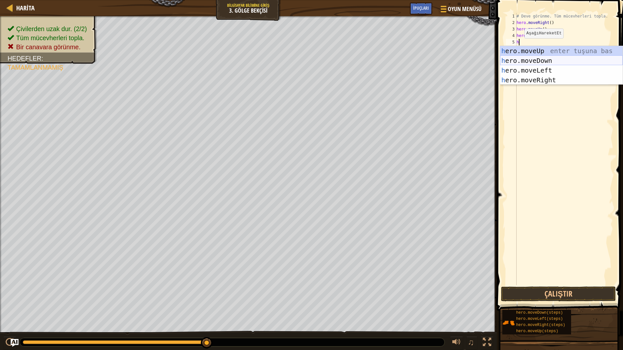
click at [543, 57] on div "h ero.moveUp enter tuşuna bas h ero.moveDown enter tuşuna bas h ero.moveLeft en…" at bounding box center [561, 75] width 123 height 58
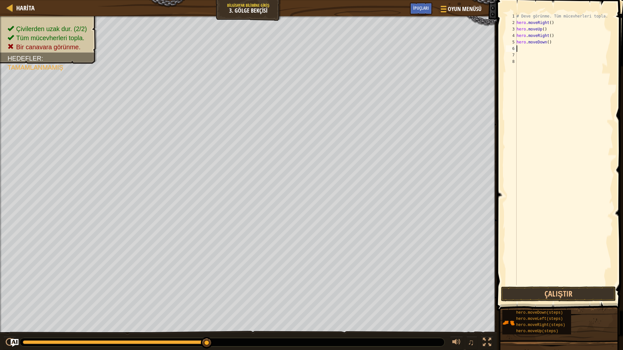
type textarea "h"
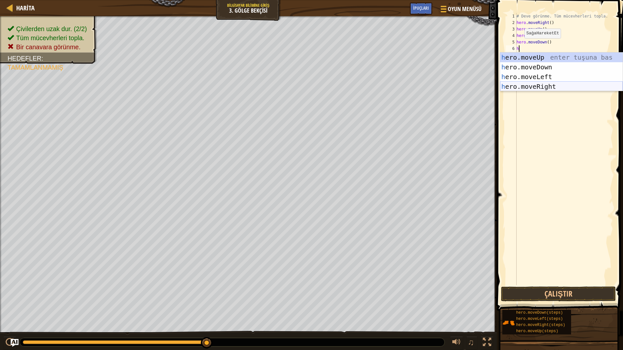
click at [531, 86] on div "h ero.moveUp enter tuşuna bas h ero.moveDown enter tuşuna bas h ero.moveLeft en…" at bounding box center [561, 82] width 123 height 58
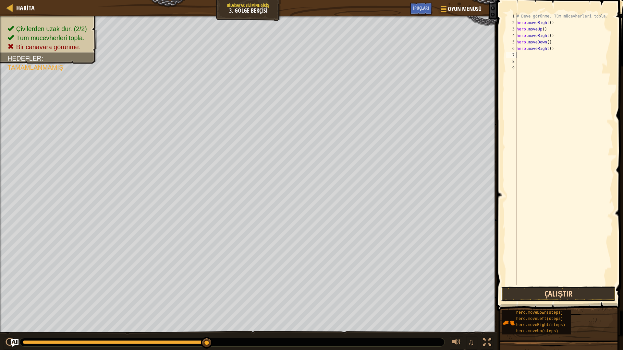
click at [553, 292] on button "Çalıştır" at bounding box center [558, 294] width 115 height 15
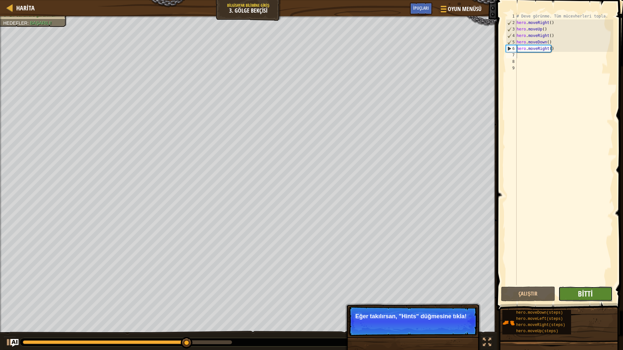
click at [585, 291] on span "Bitti" at bounding box center [585, 294] width 15 height 10
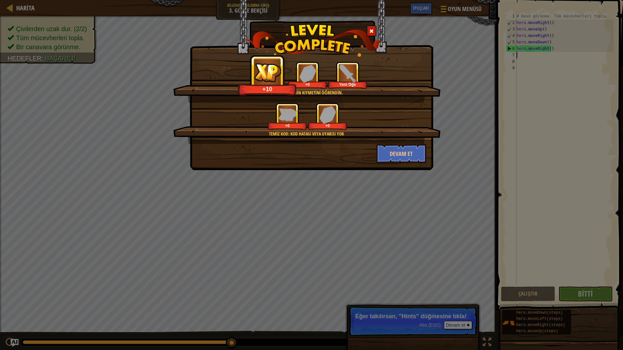
click at [451, 323] on div "Görünmemenin kıymetini öğrendin. +10 +0 Yeni Öğe Temiz kod: kod hatası veya uya…" at bounding box center [311, 175] width 623 height 350
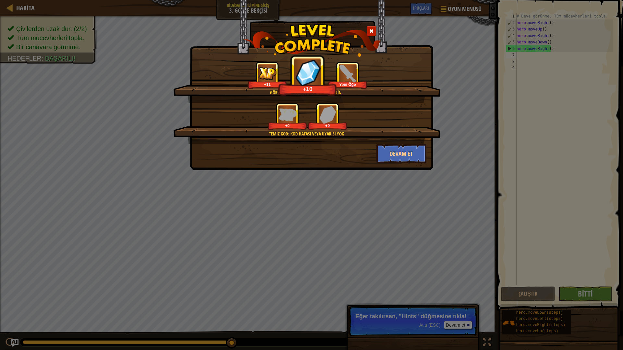
click at [457, 327] on div "Görünmemenin kıymetini öğrendin. +11 +10 Yeni Öğe Temiz kod: kod hatası veya uy…" at bounding box center [311, 175] width 623 height 350
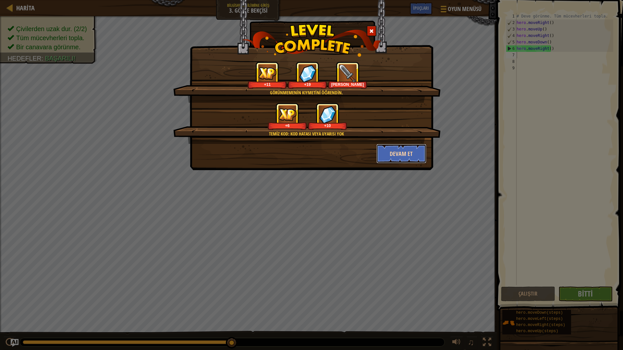
click at [400, 151] on button "Devam et" at bounding box center [401, 153] width 50 height 19
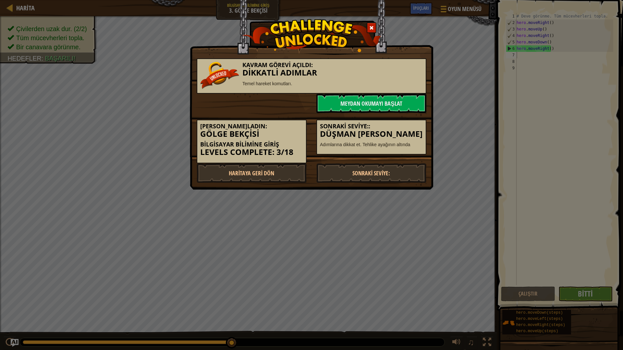
click at [325, 68] on h3 "Dikkatli Adımlar" at bounding box center [311, 72] width 223 height 9
drag, startPoint x: 277, startPoint y: 76, endPoint x: 291, endPoint y: 93, distance: 22.9
click at [289, 92] on div "Kavram Görevi Açıldı: Dikkatli Adımlar Temel hareket komutları." at bounding box center [312, 75] width 230 height 35
click at [362, 178] on link "Sonraki Seviye:" at bounding box center [371, 173] width 110 height 19
click at [362, 175] on link "Sonraki Seviye:" at bounding box center [371, 173] width 110 height 19
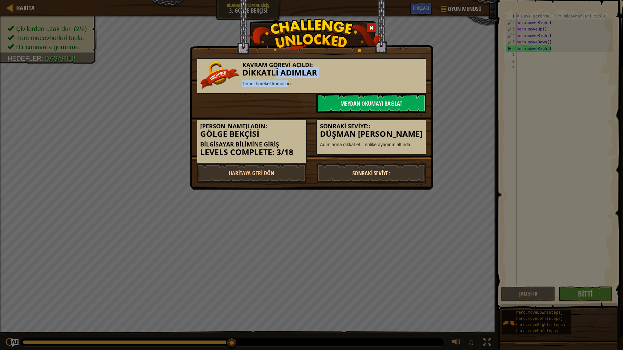
click at [362, 175] on link "Sonraki Seviye:" at bounding box center [371, 173] width 110 height 19
drag, startPoint x: 362, startPoint y: 175, endPoint x: 360, endPoint y: 167, distance: 8.6
click at [362, 175] on link "Sonraki Seviye:" at bounding box center [371, 173] width 110 height 19
click at [357, 90] on div "Kavram Görevi Açıldı: Dikkatli Adımlar Temel hareket komutları." at bounding box center [312, 75] width 230 height 35
click at [359, 99] on link "Meydan Okumayı Başlat" at bounding box center [371, 103] width 110 height 19
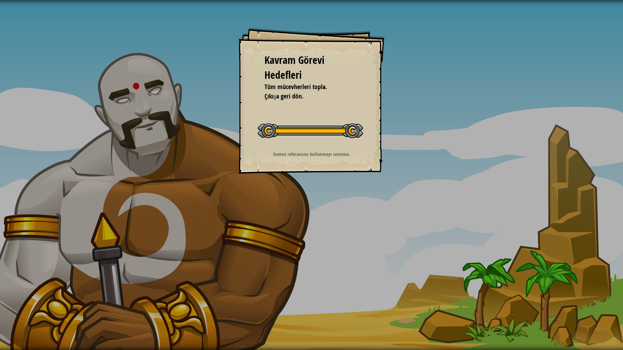
click at [145, 345] on div "Kavram Görevi Hedefleri Tüm mücevherleri topla. Çıkışa geri dön. Konsept Meydan…" at bounding box center [311, 175] width 623 height 350
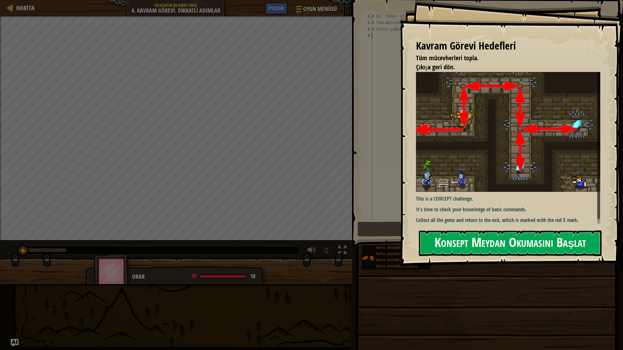
click at [485, 239] on button "Konsept Meydan Okumasını Başlat" at bounding box center [510, 244] width 183 height 26
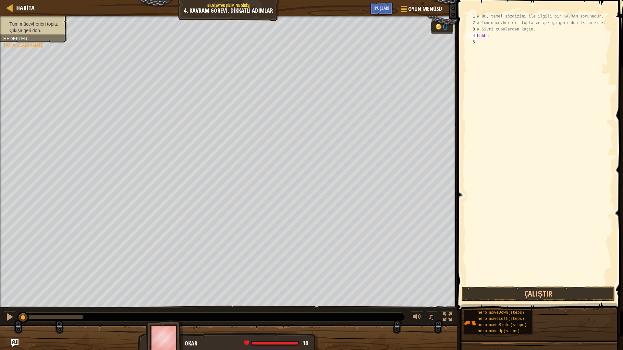
scroll to position [3, 0]
type textarea "h"
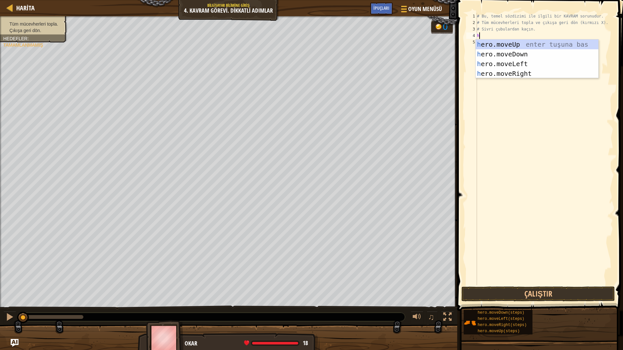
click at [494, 112] on div "# Bu, temel sözdizimi ile ilgili bir KAVRAM sorunudur. # Tüm mücevherleri topla…" at bounding box center [545, 156] width 138 height 286
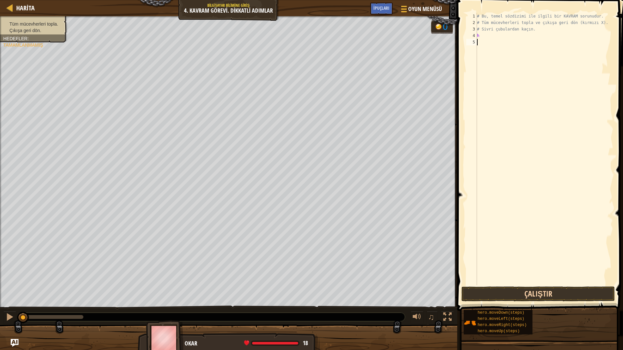
type textarea "h"
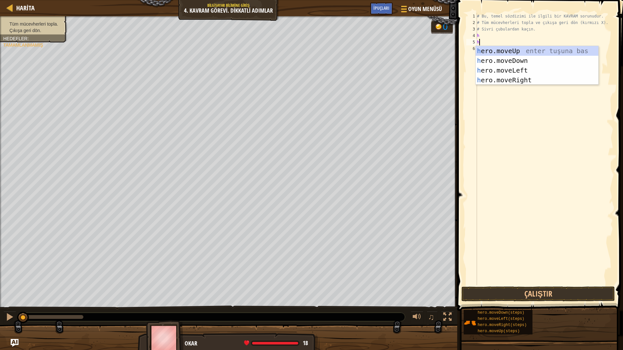
click at [491, 141] on div "# Bu, temel sözdizimi ile ilgili bir KAVRAM sorunudur. # Tüm mücevherleri topla…" at bounding box center [545, 156] width 138 height 286
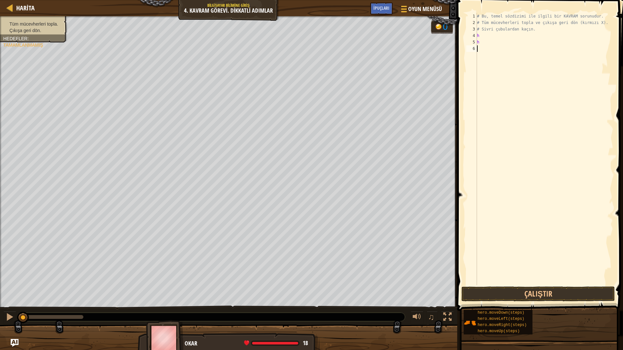
click at [488, 34] on div "# Bu, temel sözdizimi ile ilgili bir KAVRAM sorunudur. # Tüm mücevherleri topla…" at bounding box center [545, 156] width 138 height 286
type textarea "h"
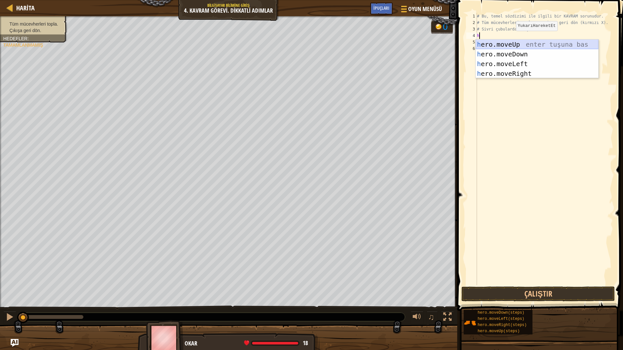
click at [513, 44] on div "h ero.moveUp enter tuşuna bas h ero.moveDown enter tuşuna bas h ero.moveLeft en…" at bounding box center [537, 69] width 123 height 58
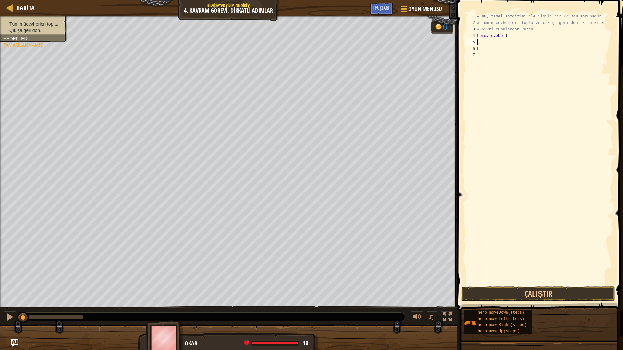
type textarea "h"
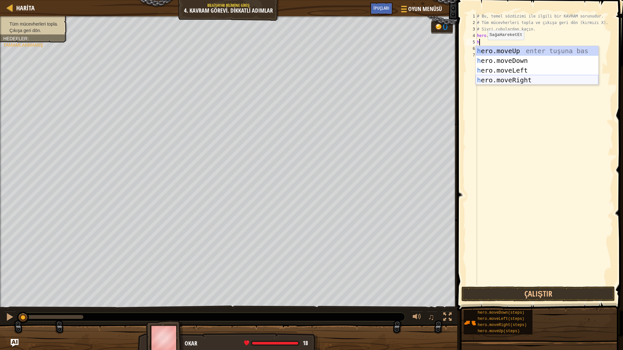
click at [518, 82] on div "h ero.moveUp enter tuşuna bas h ero.moveDown enter tuşuna bas h ero.moveLeft en…" at bounding box center [537, 75] width 123 height 58
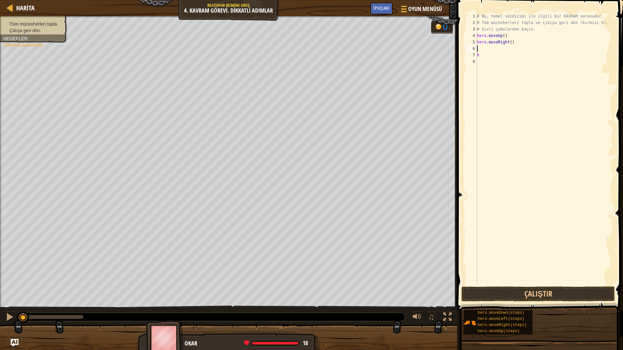
type textarea "h"
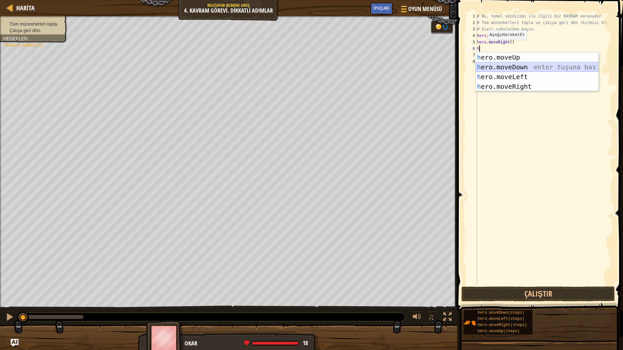
click at [512, 66] on div "h ero.moveUp enter tuşuna bas h ero.moveDown enter tuşuna bas h ero.moveLeft en…" at bounding box center [537, 82] width 123 height 58
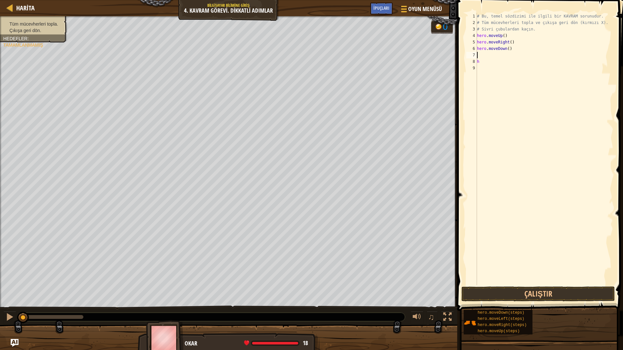
type textarea "h"
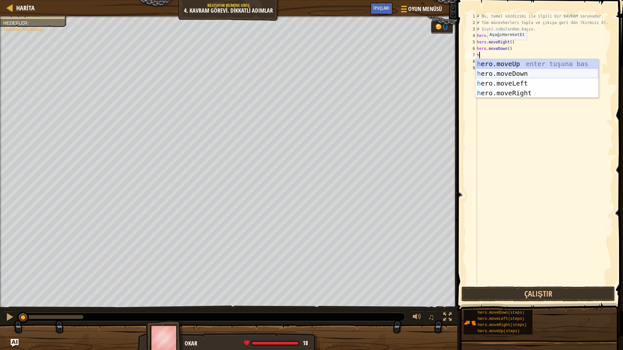
click at [512, 75] on div "h ero.moveUp enter tuşuna bas h ero.moveDown enter tuşuna bas h ero.moveLeft en…" at bounding box center [537, 88] width 123 height 58
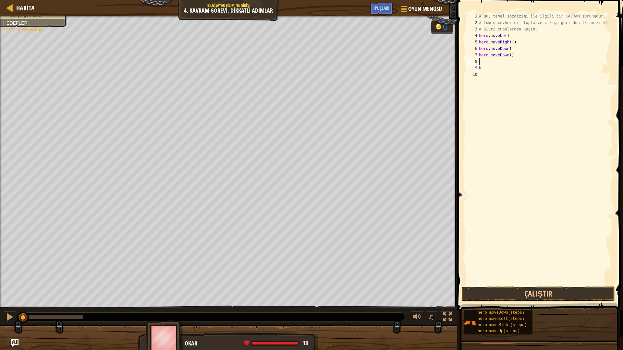
type textarea "h"
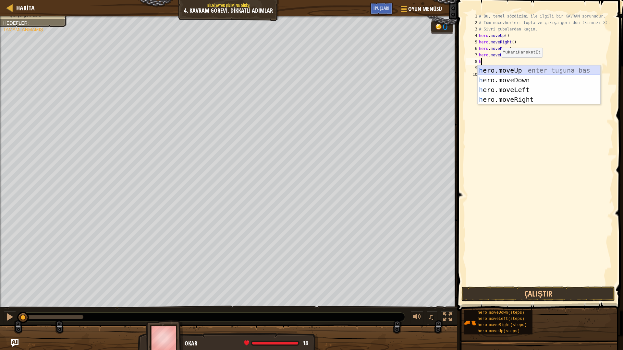
click at [517, 71] on div "h ero.moveUp enter tuşuna bas h ero.moveDown enter tuşuna bas h ero.moveLeft en…" at bounding box center [539, 95] width 123 height 58
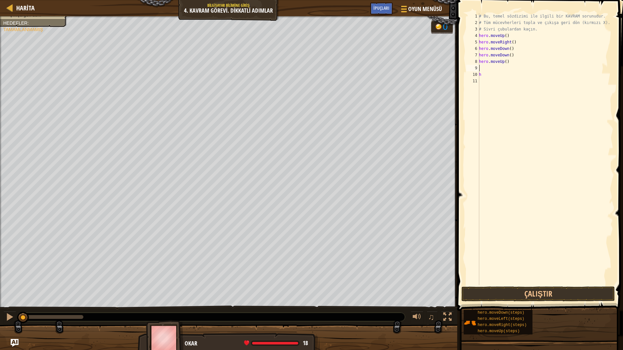
type textarea "h"
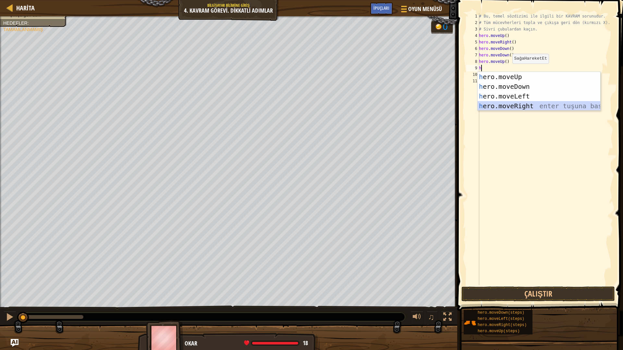
click at [509, 105] on div "h ero.moveUp enter tuşuna bas h ero.moveDown enter tuşuna bas h ero.moveLeft en…" at bounding box center [539, 101] width 123 height 58
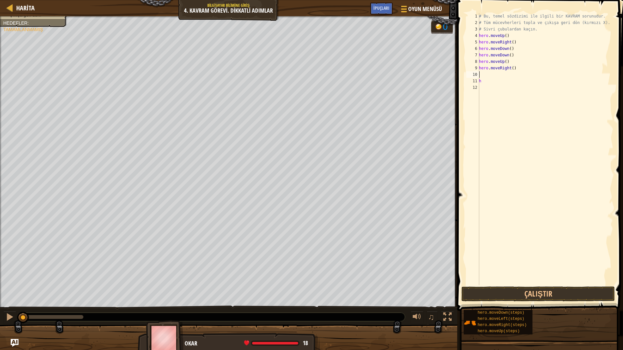
click at [485, 85] on div "# Bu, temel sözdizimi ile ilgili bir KAVRAM sorunudur. # Tüm mücevherleri topla…" at bounding box center [546, 156] width 136 height 286
click at [489, 84] on div "# Bu, temel sözdizimi ile ilgili bir KAVRAM sorunudur. # Tüm mücevherleri topla…" at bounding box center [546, 156] width 136 height 286
type textarea "h"
click at [572, 290] on button "Çalıştır" at bounding box center [537, 294] width 153 height 15
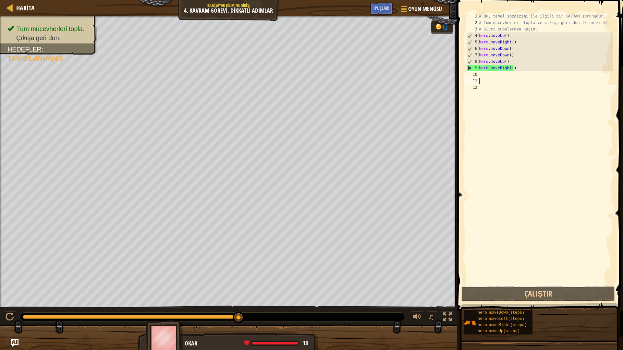
click at [482, 75] on div "# Bu, temel sözdizimi ile ilgili bir KAVRAM sorunudur. # Tüm mücevherleri topla…" at bounding box center [546, 156] width 136 height 286
type textarea "h"
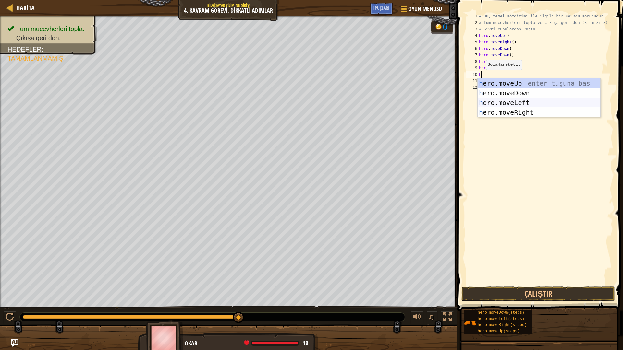
click at [519, 103] on div "h ero.moveUp enter tuşuna bas h ero.moveDown enter tuşuna bas h ero.moveLeft en…" at bounding box center [539, 108] width 123 height 58
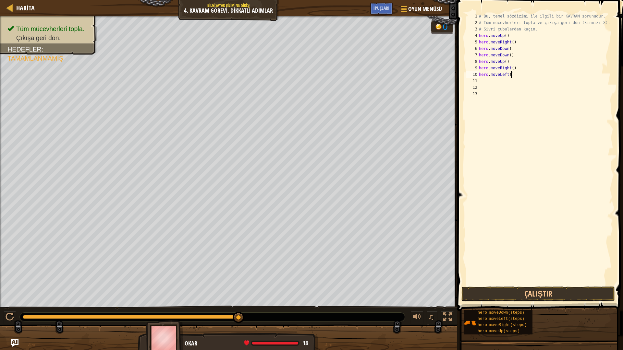
click at [512, 77] on div "# Bu, temel sözdizimi ile ilgili bir KAVRAM sorunudur. # Tüm mücevherleri topla…" at bounding box center [546, 156] width 136 height 286
type textarea "h"
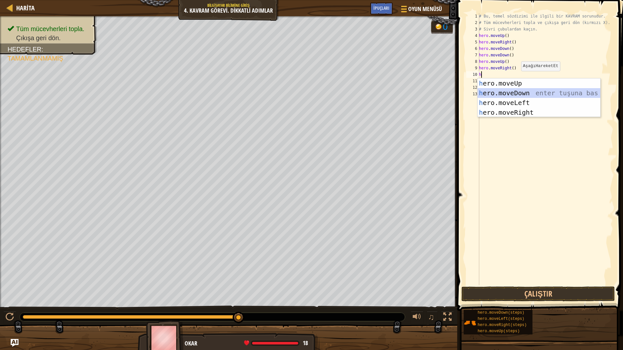
click at [518, 90] on div "h ero.moveUp enter tuşuna bas h ero.moveDown enter tuşuna bas h ero.moveLeft en…" at bounding box center [539, 108] width 123 height 58
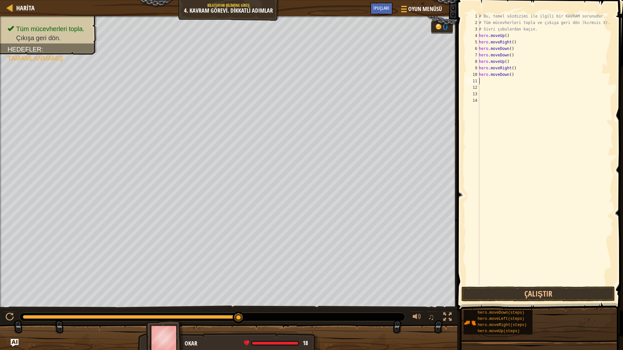
type textarea "h"
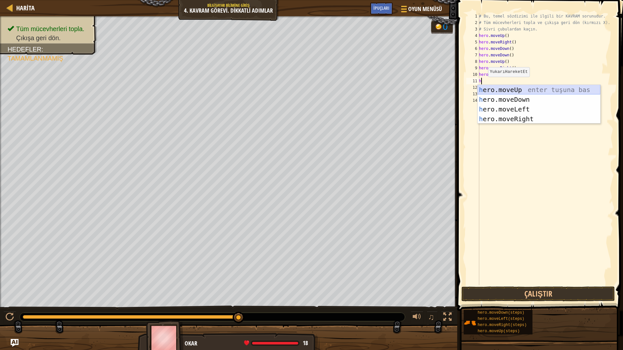
click at [517, 90] on div "h ero.moveUp enter tuşuna bas h ero.moveDown enter tuşuna bas h ero.moveLeft en…" at bounding box center [539, 114] width 123 height 58
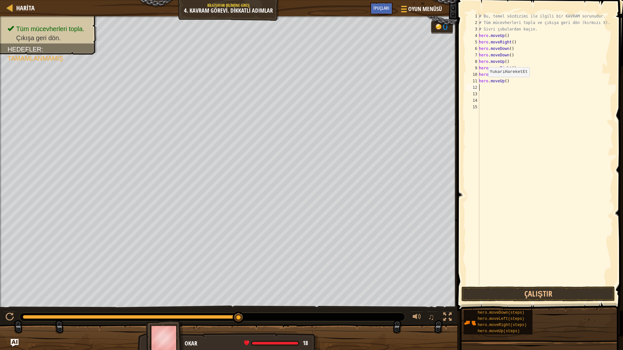
type textarea "h"
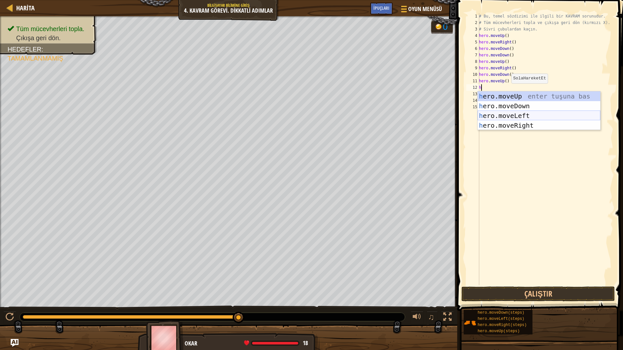
click at [518, 115] on div "h ero.moveUp enter tuşuna bas h ero.moveDown enter tuşuna bas h ero.moveLeft en…" at bounding box center [539, 120] width 123 height 58
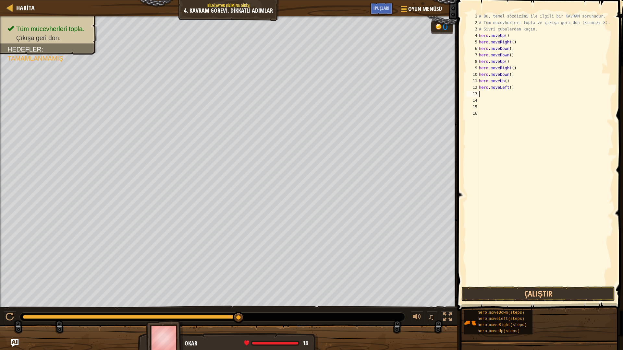
type textarea "h"
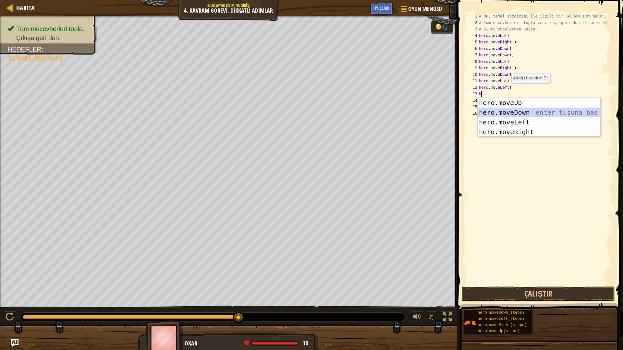
click at [518, 111] on div "h ero.moveUp enter tuşuna bas h ero.moveDown enter tuşuna bas h ero.moveLeft en…" at bounding box center [539, 127] width 123 height 58
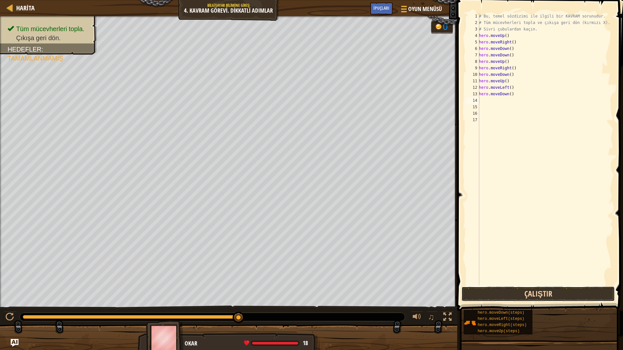
click at [541, 296] on button "Çalıştır" at bounding box center [537, 294] width 153 height 15
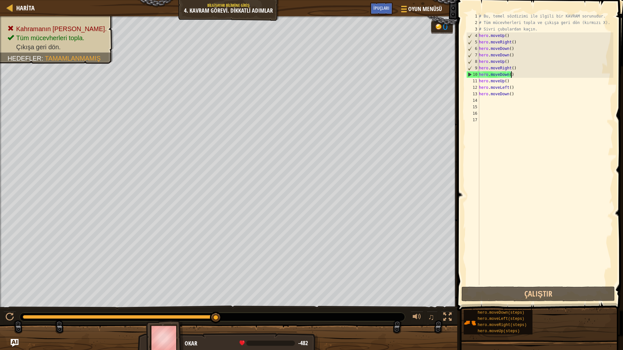
click at [511, 77] on div "# Bu, temel sözdizimi ile ilgili bir KAVRAM sorunudur. # Tüm mücevherleri topla…" at bounding box center [546, 156] width 136 height 286
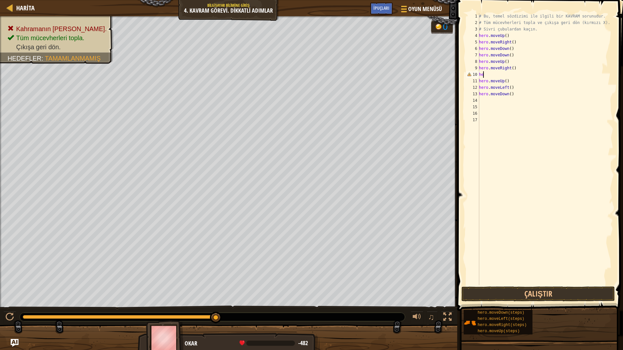
type textarea "h"
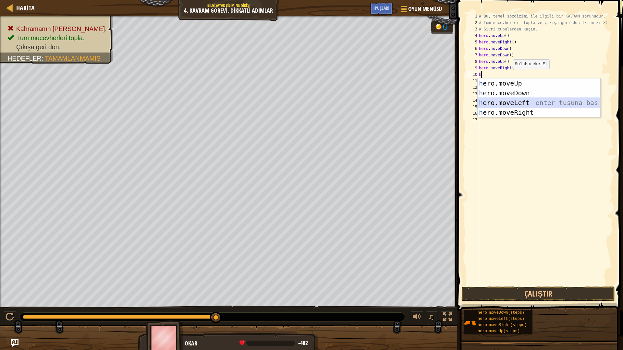
click at [513, 100] on div "h ero.moveUp enter tuşuna bas h ero.moveDown enter tuşuna bas h ero.moveLeft en…" at bounding box center [539, 108] width 123 height 58
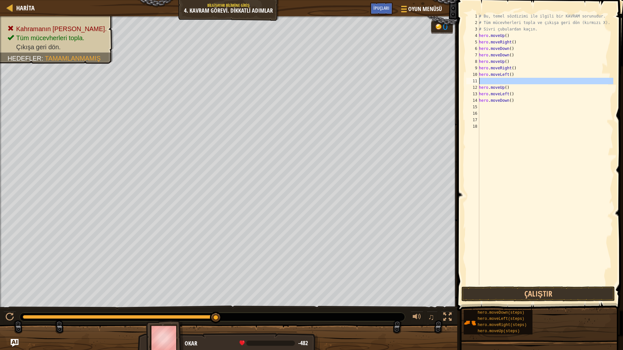
drag, startPoint x: 475, startPoint y: 81, endPoint x: 471, endPoint y: 82, distance: 4.6
click at [471, 82] on div "11" at bounding box center [472, 81] width 13 height 6
type textarea "hero.moveUp()"
click at [471, 82] on div "11" at bounding box center [472, 81] width 13 height 6
type textarea "hero.moveUp()"
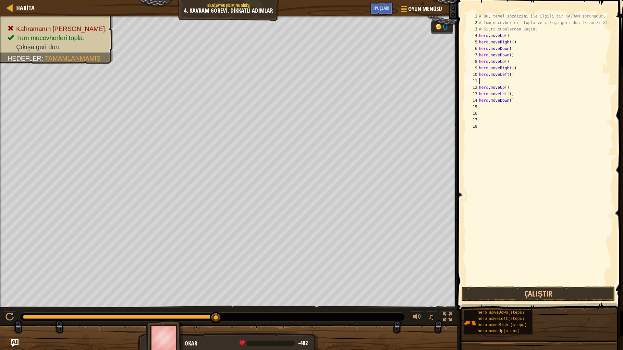
click at [472, 81] on div "11" at bounding box center [472, 81] width 13 height 6
type textarea "hero.moveUp()"
click at [472, 81] on div "11" at bounding box center [472, 81] width 13 height 6
click at [501, 294] on button "Çalıştır" at bounding box center [537, 294] width 153 height 15
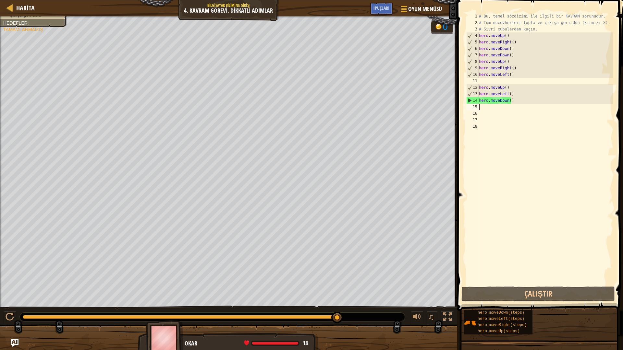
click at [494, 105] on div "# Bu, temel sözdizimi ile ilgili bir KAVRAM sorunudur. # Tüm mücevherleri topla…" at bounding box center [546, 156] width 136 height 286
type textarea "h"
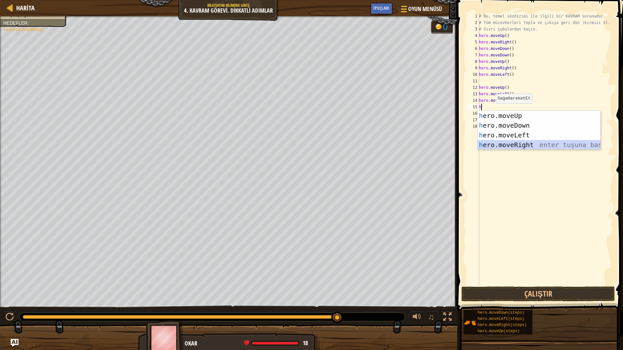
click at [507, 146] on div "h ero.moveUp enter tuşuna bas h ero.moveDown enter tuşuna bas h ero.moveLeft en…" at bounding box center [539, 140] width 123 height 58
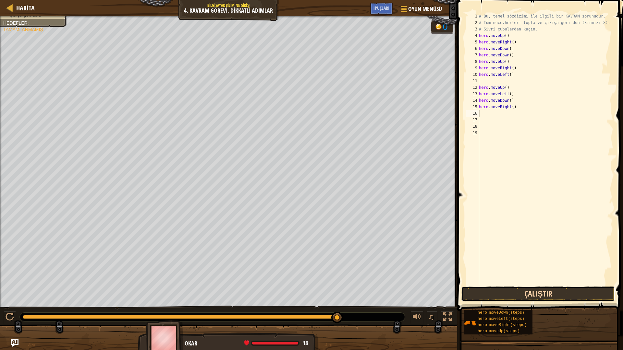
click at [540, 297] on button "Çalıştır" at bounding box center [537, 294] width 153 height 15
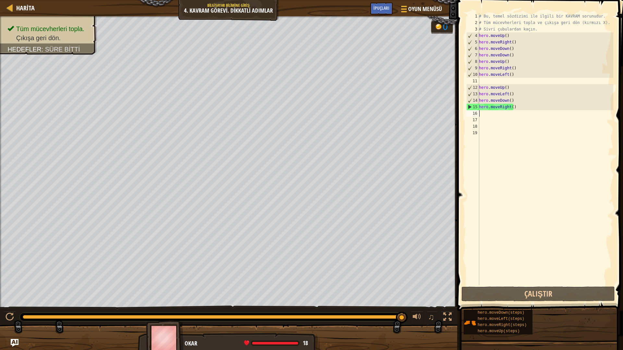
click at [513, 105] on div "# Bu, temel sözdizimi ile ilgili bir KAVRAM sorunudur. # Tüm mücevherleri topla…" at bounding box center [546, 156] width 136 height 286
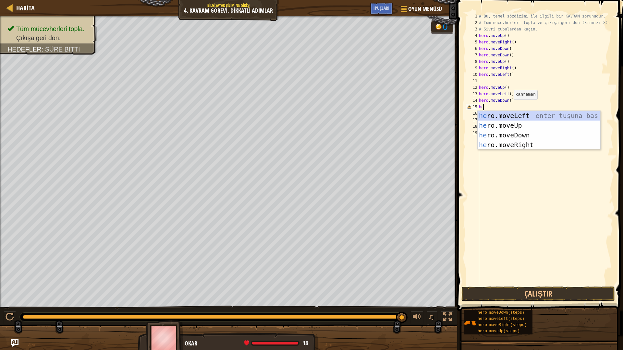
type textarea "h"
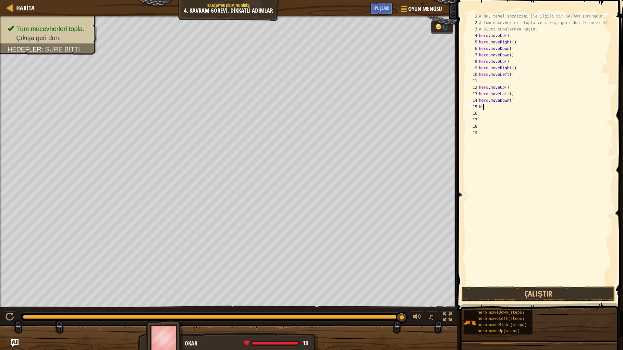
type textarea "h"
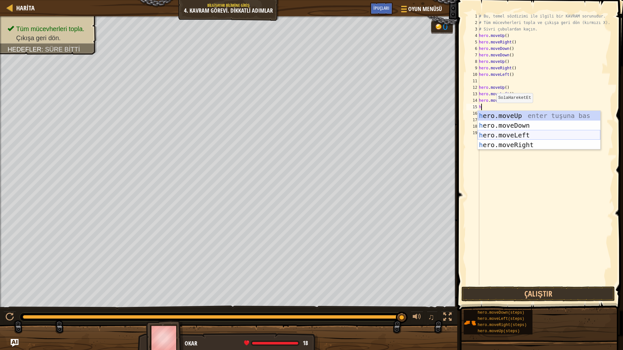
click at [513, 133] on div "h ero.moveUp enter tuşuna bas h ero.moveDown enter tuşuna bas h ero.moveLeft en…" at bounding box center [539, 140] width 123 height 58
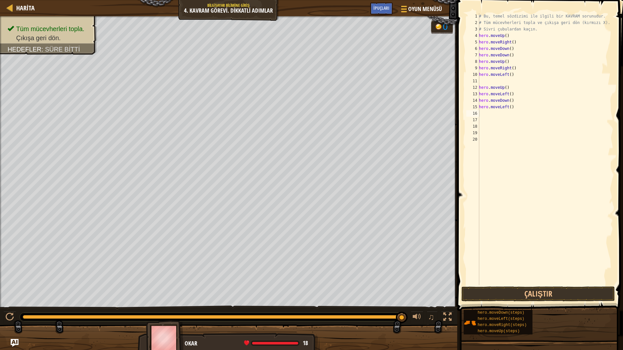
drag, startPoint x: 473, startPoint y: 82, endPoint x: 462, endPoint y: 96, distance: 17.8
click at [462, 96] on span at bounding box center [540, 146] width 171 height 330
click at [475, 79] on div "11" at bounding box center [472, 81] width 13 height 6
type textarea "hero.moveUp()"
drag, startPoint x: 494, startPoint y: 90, endPoint x: 499, endPoint y: 91, distance: 5.3
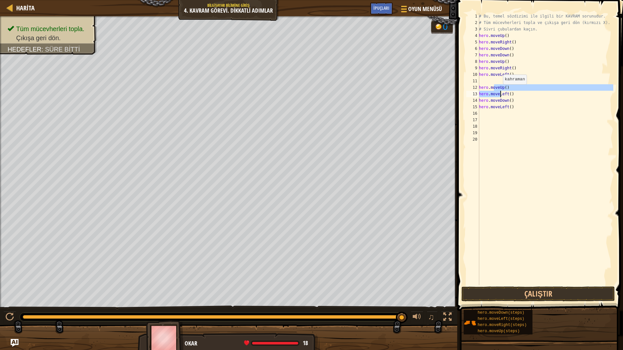
click at [499, 91] on div "# Bu, temel sözdizimi ile ilgili bir KAVRAM sorunudur. # Tüm mücevherleri topla…" at bounding box center [546, 156] width 136 height 286
click at [465, 129] on div "hero.moveUp() hero.moveLeft() 1 2 3 4 5 6 7 8 9 10 11 12 13 14 15 16 17 18 19 2…" at bounding box center [539, 149] width 148 height 273
type textarea "hero.moveLeft()"
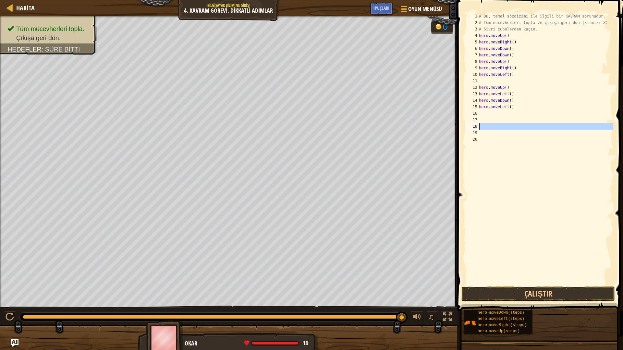
click at [470, 129] on div "18" at bounding box center [472, 126] width 13 height 6
type textarea "hero.moveLeft()"
drag, startPoint x: 508, startPoint y: 91, endPoint x: 500, endPoint y: 85, distance: 9.9
drag, startPoint x: 500, startPoint y: 85, endPoint x: 468, endPoint y: 126, distance: 52.0
click at [468, 126] on div "18" at bounding box center [472, 126] width 13 height 6
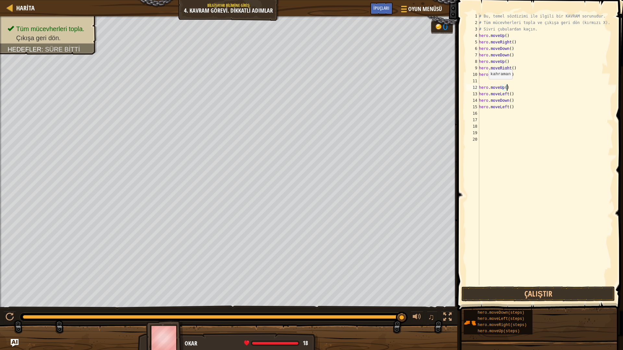
drag, startPoint x: 506, startPoint y: 88, endPoint x: 486, endPoint y: 88, distance: 19.8
click at [486, 88] on div "hero.moveUp() 1 2 3 4 5 6 7 8 9 10 11 12 13 14 15 16 17 18 19 20 # Bu, temel sö…" at bounding box center [539, 149] width 148 height 273
paste textarea
type textarea "hero.moveLeft()"
click at [514, 286] on span at bounding box center [540, 146] width 171 height 330
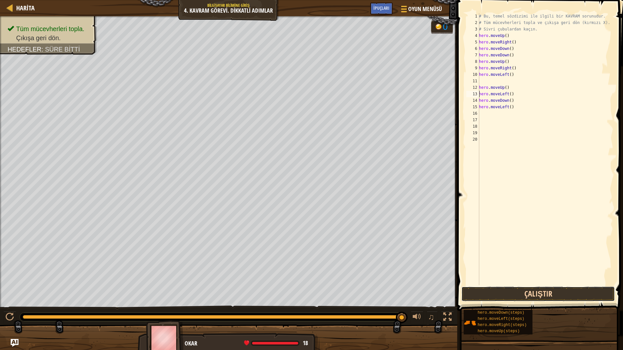
click at [514, 295] on button "Çalıştır" at bounding box center [537, 294] width 153 height 15
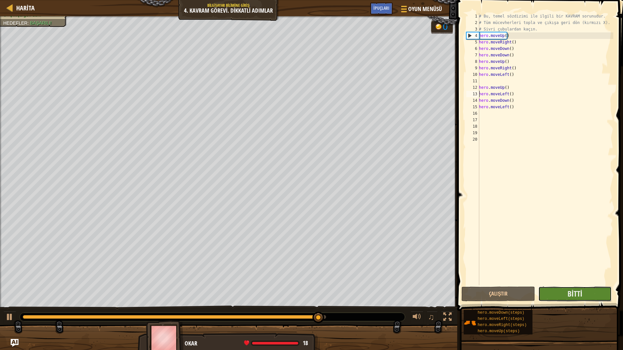
click at [567, 293] on button "Bitti" at bounding box center [574, 294] width 73 height 15
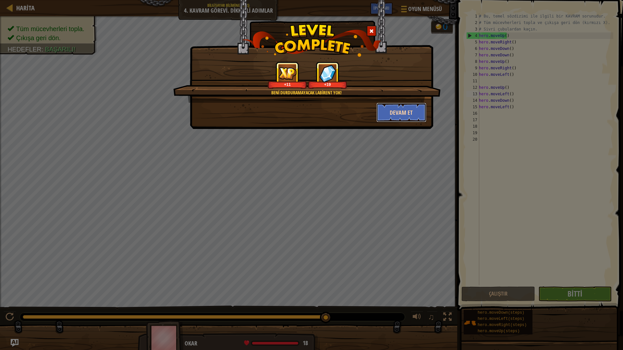
click at [401, 112] on button "Devam et" at bounding box center [401, 112] width 50 height 19
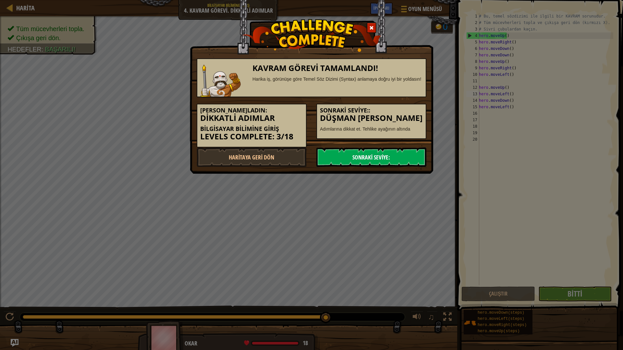
click at [364, 158] on link "Sonraki Seviye:" at bounding box center [371, 157] width 110 height 19
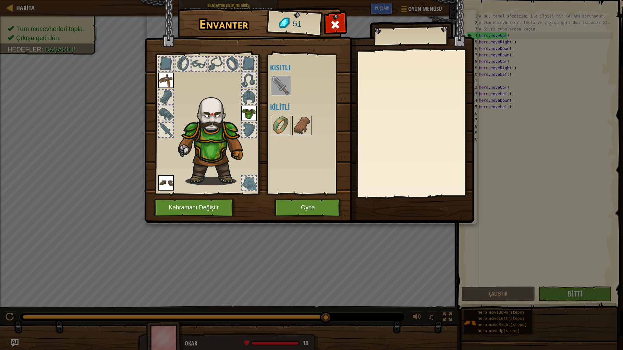
click at [286, 90] on img at bounding box center [281, 86] width 18 height 18
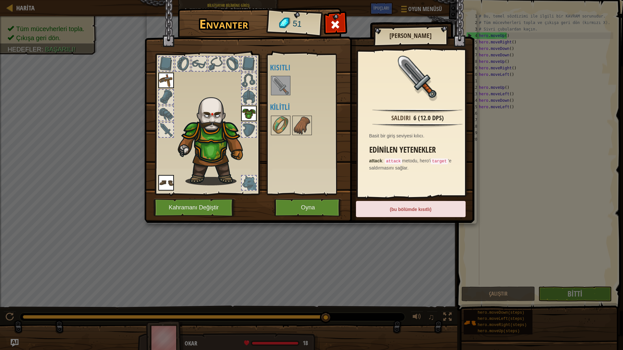
click at [285, 85] on img at bounding box center [281, 86] width 18 height 18
click at [282, 122] on img at bounding box center [281, 125] width 18 height 18
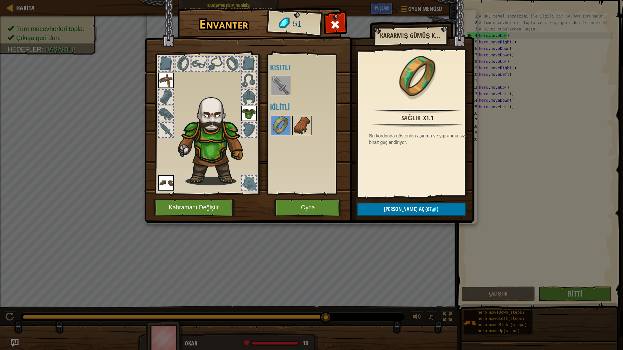
click at [306, 125] on img at bounding box center [302, 125] width 18 height 18
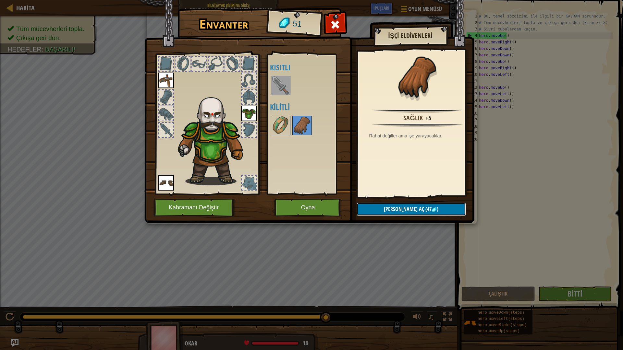
click at [441, 212] on button "Kilidi aç (47 )" at bounding box center [411, 209] width 109 height 13
click at [429, 208] on button "Devam et" at bounding box center [411, 209] width 109 height 13
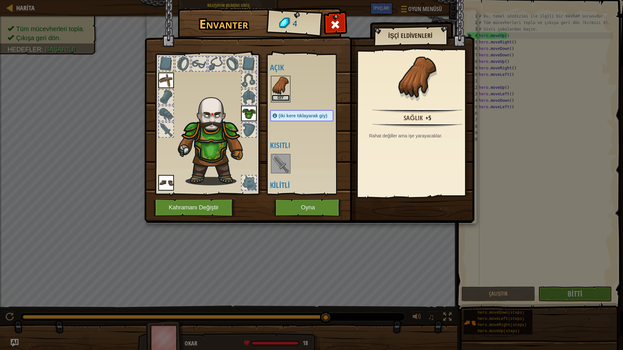
click at [281, 99] on button "Giy" at bounding box center [281, 98] width 18 height 7
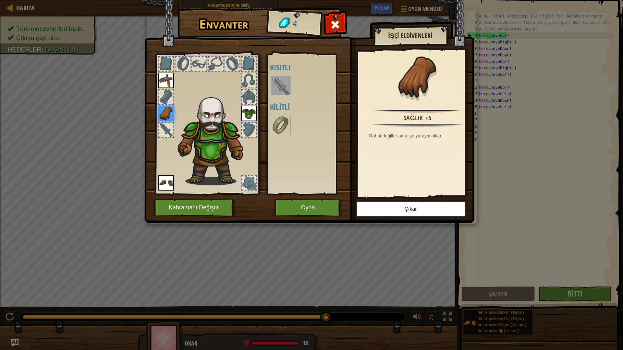
click at [165, 129] on div at bounding box center [166, 130] width 14 height 14
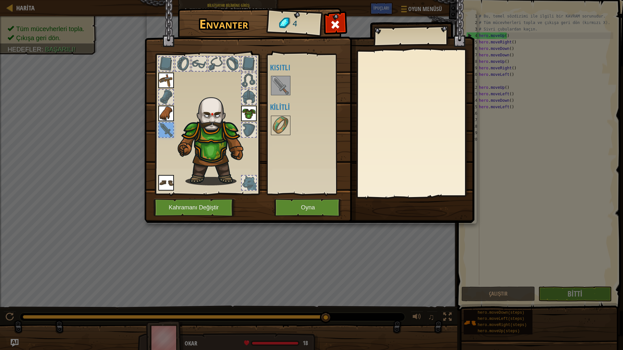
click at [165, 129] on div at bounding box center [166, 130] width 14 height 14
click at [276, 84] on img at bounding box center [281, 86] width 18 height 18
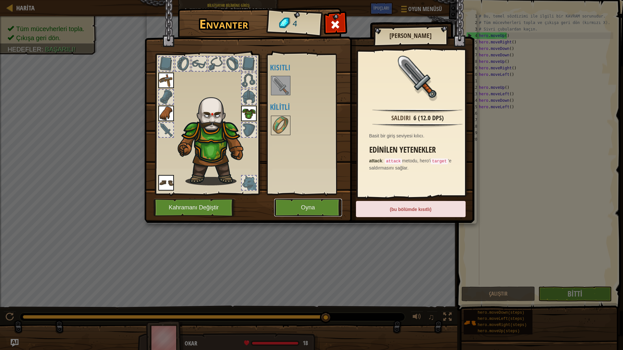
click at [315, 208] on button "Oyna" at bounding box center [308, 208] width 68 height 18
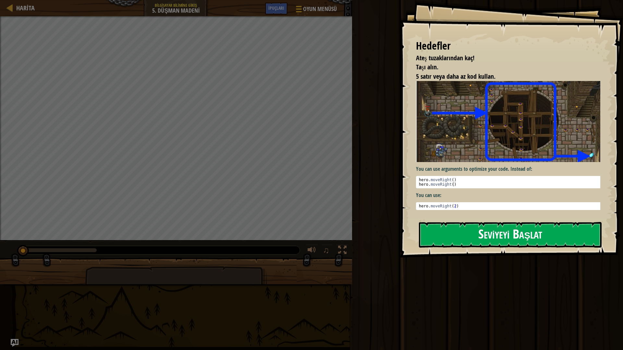
click at [453, 234] on button "Seviyeyi Başlat" at bounding box center [510, 235] width 183 height 26
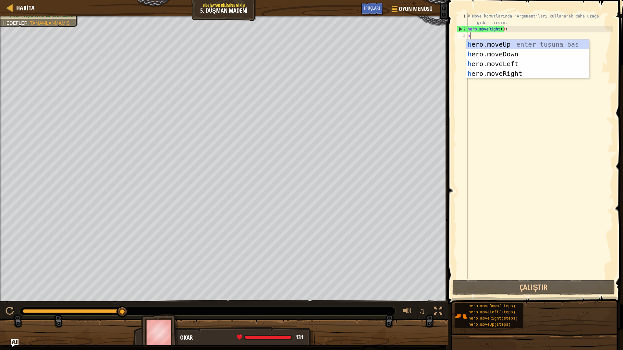
type textarea "h"
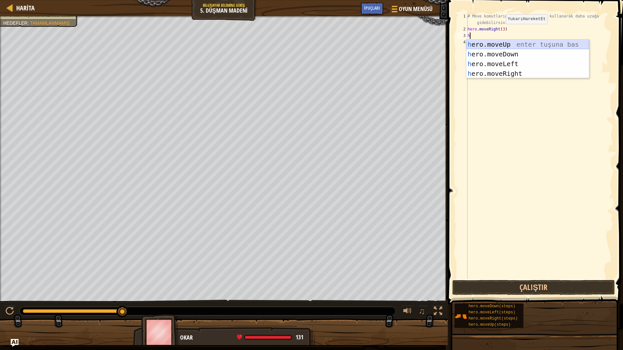
click at [497, 42] on div "h ero.moveUp enter tuşuna bas h ero.moveDown enter tuşuna bas h ero.moveLeft en…" at bounding box center [527, 69] width 123 height 58
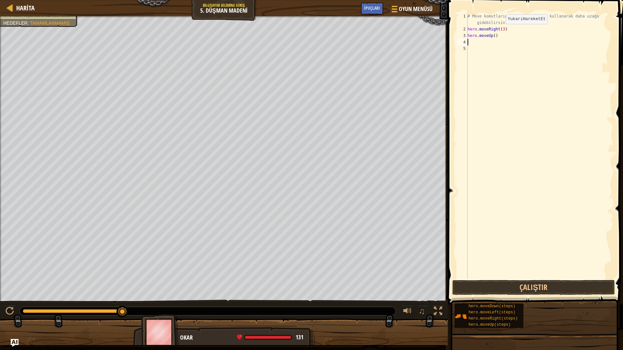
type textarea "h"
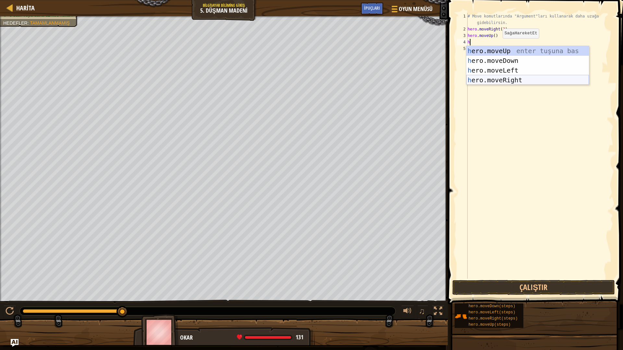
click at [499, 81] on div "h ero.moveUp enter tuşuna bas h ero.moveDown enter tuşuna bas h ero.moveLeft en…" at bounding box center [527, 75] width 123 height 58
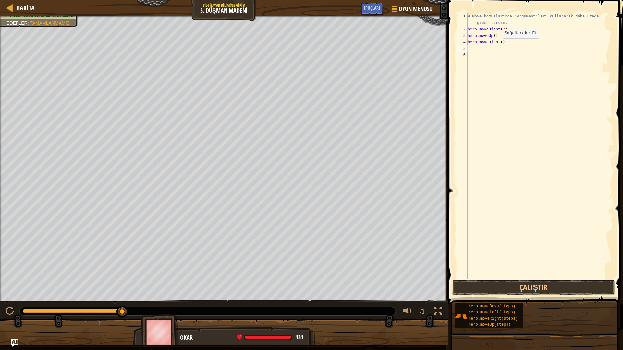
type textarea "h"
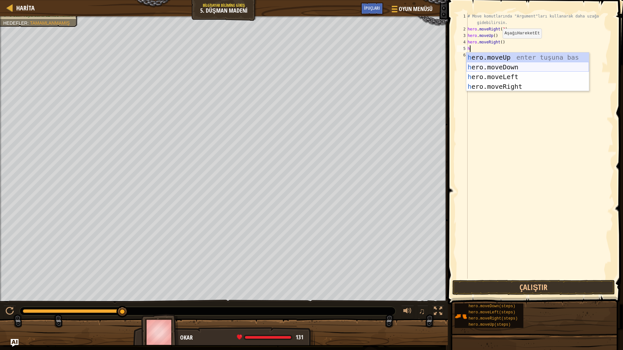
click at [497, 66] on div "h ero.moveUp enter tuşuna bas h ero.moveDown enter tuşuna bas h ero.moveLeft en…" at bounding box center [527, 82] width 123 height 58
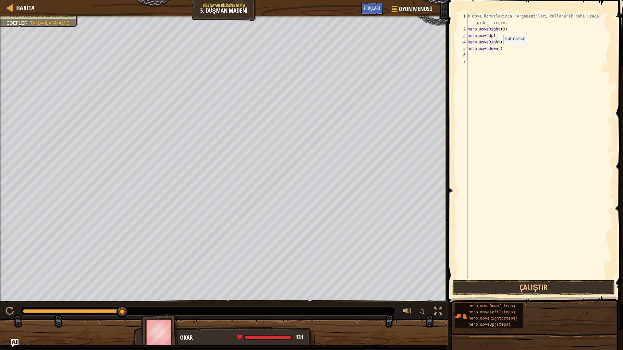
click at [498, 50] on div "# Move komutlarında "Argument"ları kullanarak daha uzağa gidebilirsin. hero . m…" at bounding box center [539, 156] width 147 height 286
type textarea "hero.moveDown(3)"
click at [470, 57] on div "# Move komutlarında "Argument"ları kullanarak daha uzağa gidebilirsin. hero . m…" at bounding box center [539, 156] width 147 height 286
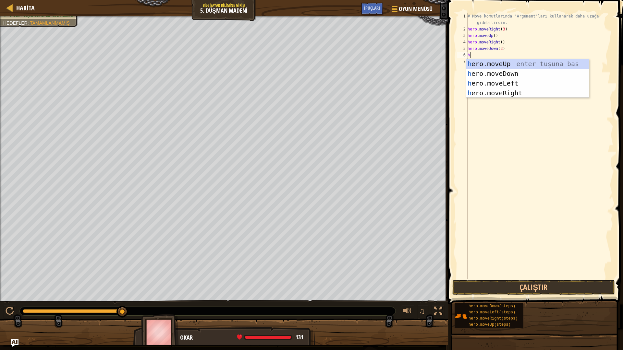
type textarea "h"
click at [507, 94] on div "h ero.moveUp enter tuşuna bas h ero.moveDown enter tuşuna bas h ero.moveLeft en…" at bounding box center [527, 88] width 123 height 58
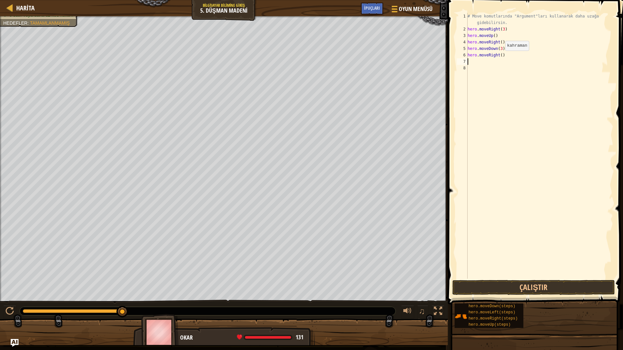
click at [500, 57] on div "# Move komutlarında "Argument"ları kullanarak daha uzağa gidebilirsin. hero . m…" at bounding box center [539, 156] width 147 height 286
type textarea "hero.moveRight(2)"
click at [528, 283] on button "Çalıştır" at bounding box center [533, 287] width 163 height 15
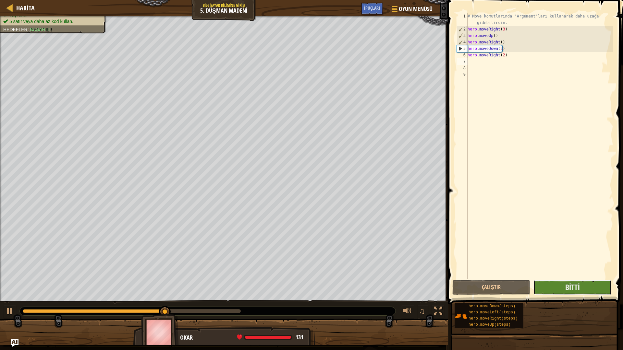
click at [590, 283] on button "Bitti" at bounding box center [572, 287] width 78 height 15
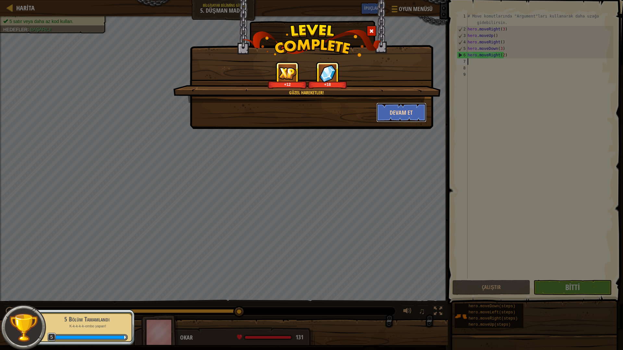
click at [398, 108] on button "Devam et" at bounding box center [401, 112] width 50 height 19
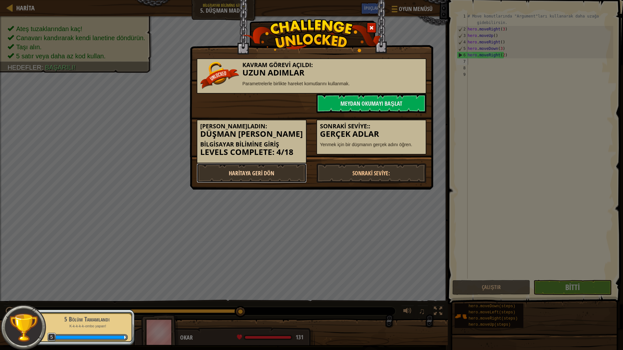
click at [244, 173] on link "Haritaya Geri Dön" at bounding box center [252, 173] width 110 height 19
select select "tr"
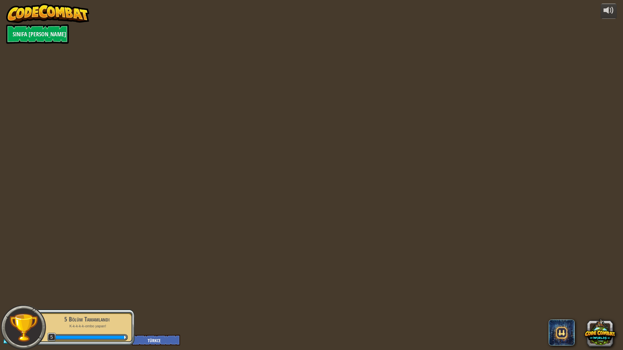
select select "tr"
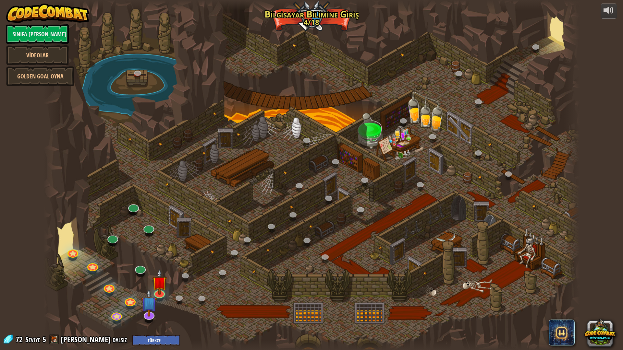
select select "tr"
click at [159, 286] on img at bounding box center [159, 276] width 15 height 34
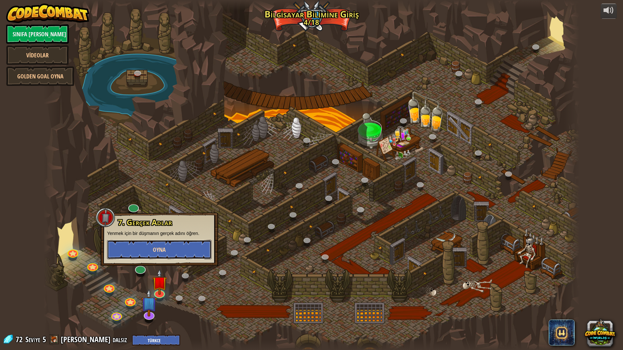
click at [158, 254] on button "Oyna" at bounding box center [159, 249] width 104 height 19
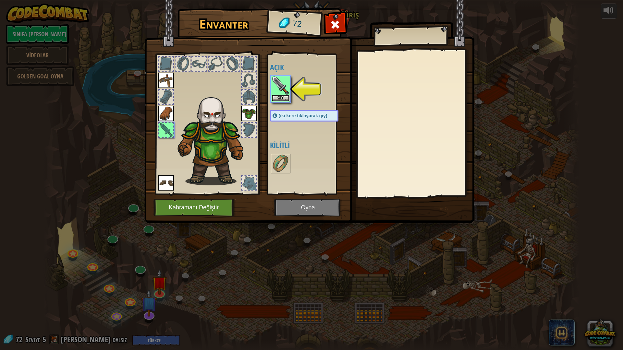
click at [283, 97] on button "Giy" at bounding box center [281, 98] width 18 height 7
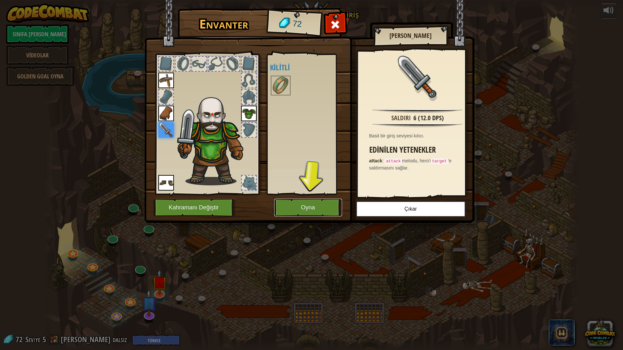
click at [315, 204] on button "Oyna" at bounding box center [308, 208] width 68 height 18
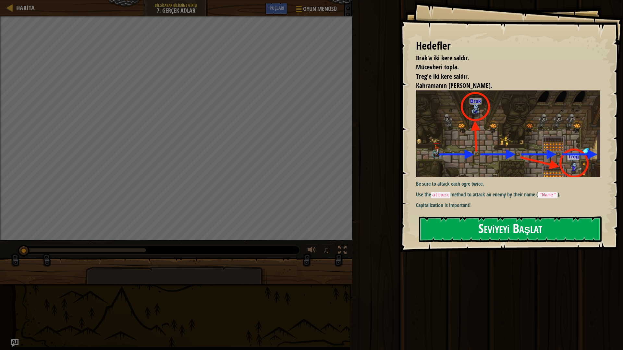
click at [498, 226] on button "Seviyeyi Başlat" at bounding box center [510, 230] width 183 height 26
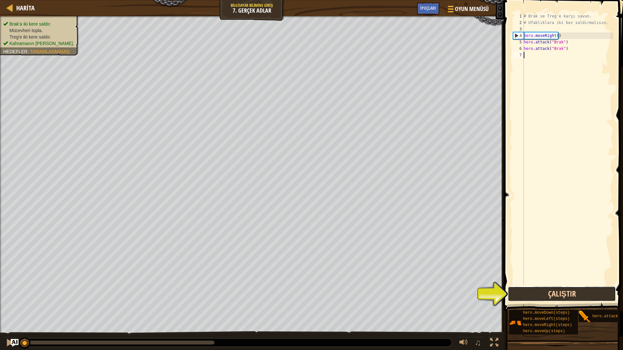
click at [572, 295] on button "Çalıştır" at bounding box center [562, 294] width 108 height 15
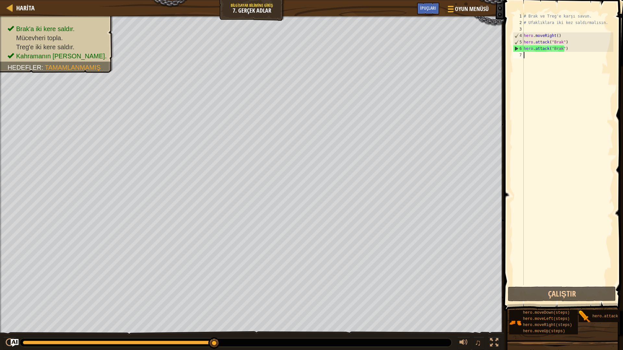
click at [528, 59] on div "# Brak ve Treg'e karşı savun. # Ufaklıklara iki kez saldırmalısın. hero . moveR…" at bounding box center [567, 156] width 91 height 286
click at [526, 57] on div "# Brak ve Treg'e karşı savun. # Ufaklıklara iki kez saldırmalısın. hero . moveR…" at bounding box center [567, 156] width 91 height 286
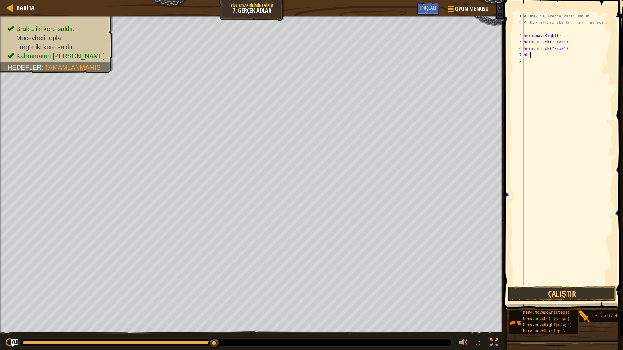
scroll to position [3, 0]
type textarea "h"
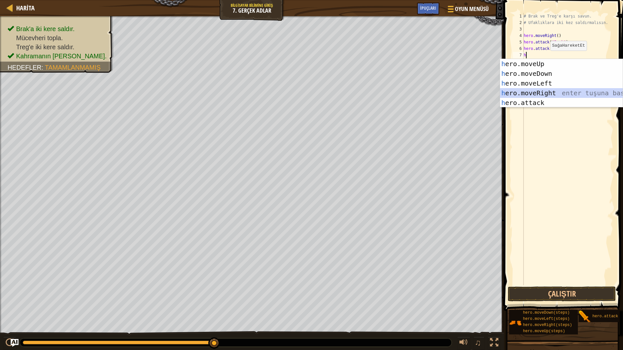
click at [545, 90] on div "h ero.moveUp enter tuşuna bas h ero.moveDown enter tuşuna bas h ero.moveLeft en…" at bounding box center [561, 93] width 123 height 68
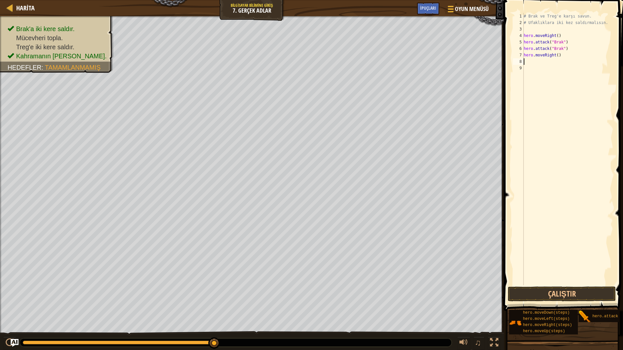
type textarea "d"
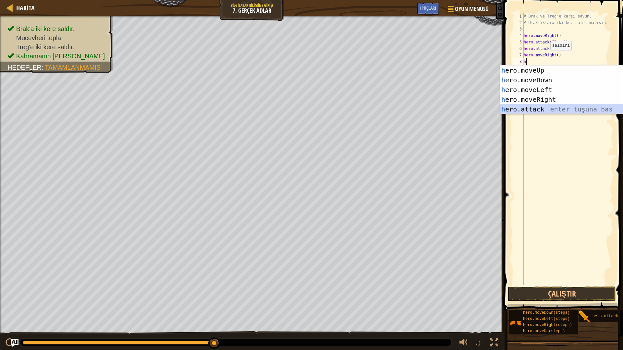
click at [539, 110] on div "h ero.moveUp enter tuşuna bas h ero.moveDown enter tuşuna bas h ero.moveLeft en…" at bounding box center [561, 100] width 123 height 68
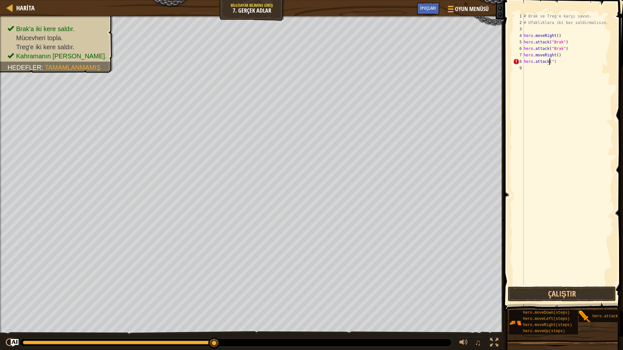
click at [560, 62] on div "# Brak ve Treg'e karşı savun. # Ufaklıklara iki kez saldırmalısın. hero . moveR…" at bounding box center [567, 156] width 91 height 286
type textarea "h"
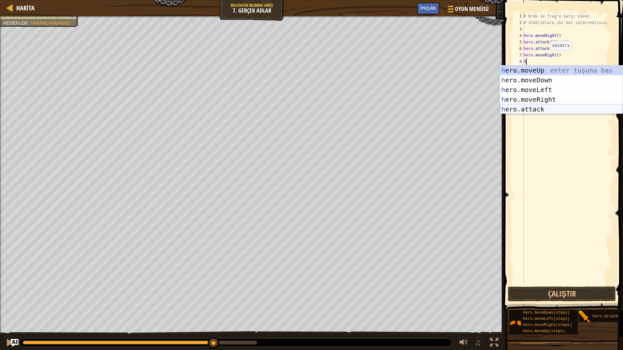
click at [525, 107] on div "h ero.moveUp enter tuşuna bas h ero.moveDown enter tuşuna bas h ero.moveLeft en…" at bounding box center [561, 100] width 123 height 68
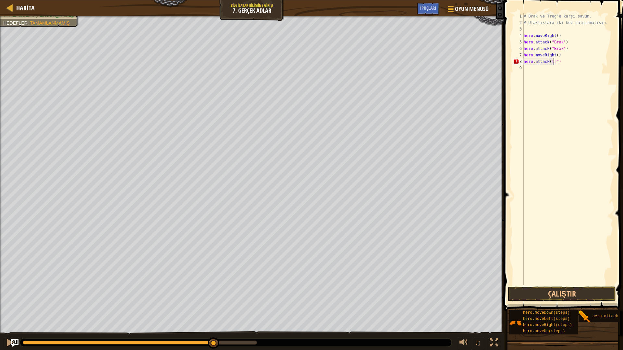
scroll to position [3, 3]
click at [548, 63] on div "# Brak ve Treg'e karşı savun. # Ufaklıklara iki kez saldırmalısın. hero . moveR…" at bounding box center [567, 156] width 91 height 286
click at [549, 61] on div "# Brak ve Treg'e karşı savun. # Ufaklıklara iki kez saldırmalısın. hero . moveR…" at bounding box center [567, 156] width 91 height 286
click at [551, 61] on div "# Brak ve Treg'e karşı savun. # Ufaklıklara iki kez saldırmalısın. hero . moveR…" at bounding box center [568, 156] width 89 height 286
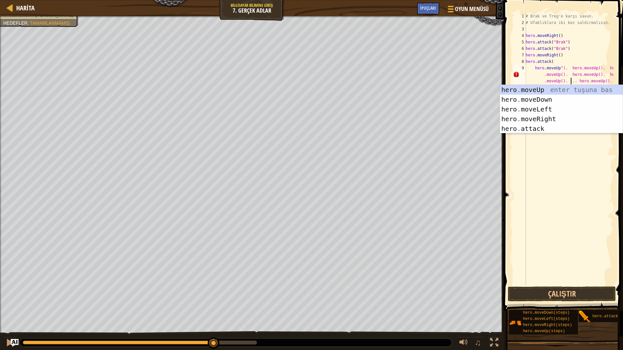
type textarea "hero.moveUp"). hero.moveUp(). hero.moveUp(). hero.moveUp(). hero.moveUp(). hero…"
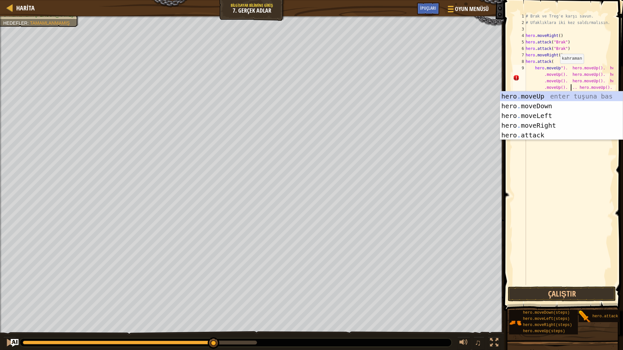
scroll to position [3, 21]
drag, startPoint x: 564, startPoint y: 67, endPoint x: 556, endPoint y: 70, distance: 8.5
click at [556, 70] on div "# Brak ve Treg'e karşı savun. # Ufaklıklara iki kez saldırmalısın. hero . moveR…" at bounding box center [568, 156] width 89 height 286
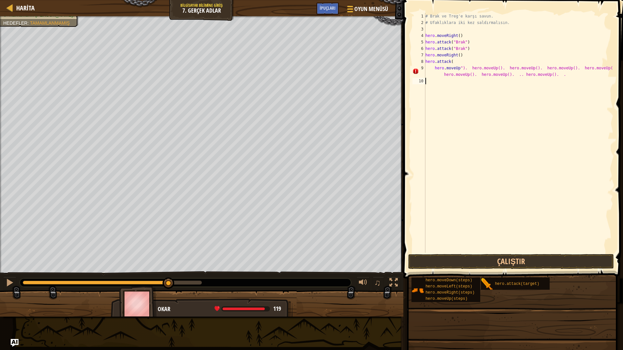
drag, startPoint x: 463, startPoint y: 185, endPoint x: 463, endPoint y: 181, distance: 4.5
click at [463, 181] on div "# Brak ve Treg'e karşı savun. # Ufaklıklara iki kez saldırmalısın. hero . moveR…" at bounding box center [518, 139] width 189 height 253
drag, startPoint x: 600, startPoint y: 71, endPoint x: 454, endPoint y: 70, distance: 145.4
click at [454, 70] on div "# Brak ve Treg'e karşı savun. # Ufaklıklara iki kez saldırmalısın. hero . moveR…" at bounding box center [518, 139] width 189 height 253
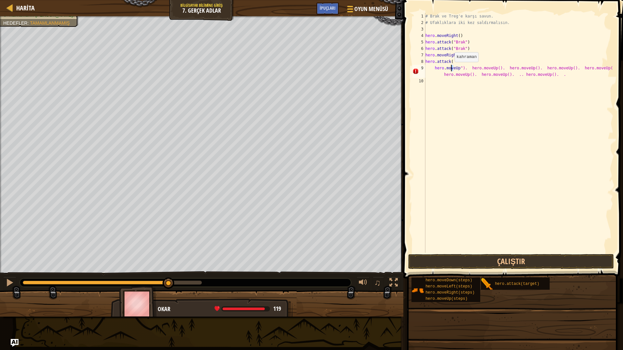
click at [451, 68] on div "# Brak ve Treg'e karşı savun. # Ufaklıklara iki kez saldırmalısın. hero . moveR…" at bounding box center [518, 139] width 189 height 253
click at [596, 71] on div "# Brak ve Treg'e karşı savun. # Ufaklıklara iki kez saldırmalısın. hero . moveR…" at bounding box center [518, 139] width 189 height 253
drag, startPoint x: 604, startPoint y: 68, endPoint x: 472, endPoint y: 98, distance: 135.0
click at [490, 80] on div "# Brak ve Treg'e karşı savun. # Ufaklıklara iki kez saldırmalısın. hero . moveR…" at bounding box center [518, 139] width 189 height 253
type textarea "hero.moveUp"). hero.moveUp(). hero.moveUp(). hero.moveUp(). hero.moveUp(). hero…"
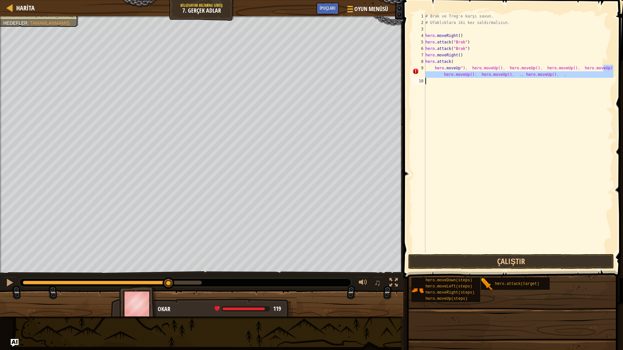
click at [470, 99] on div "# Brak ve Treg'e karşı savun. # Ufaklıklara iki kez saldırmalısın. hero . moveR…" at bounding box center [518, 133] width 189 height 240
click at [553, 75] on div "# Brak ve Treg'e karşı savun. # Ufaklıklara iki kez saldırmalısın. hero . moveR…" at bounding box center [518, 139] width 189 height 253
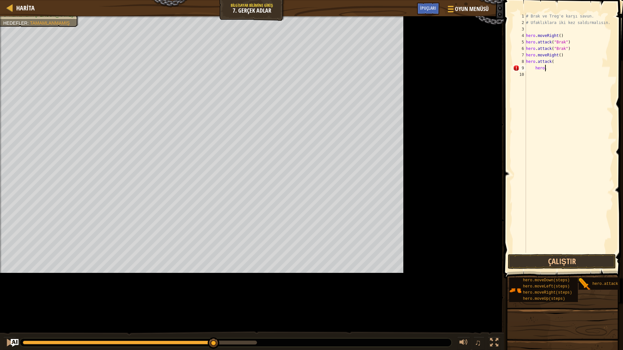
type textarea "h"
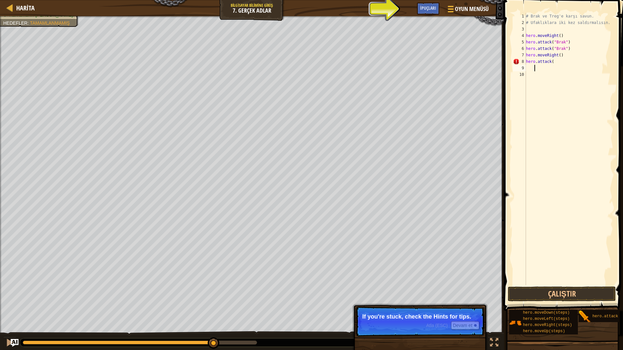
click at [551, 67] on div "# Brak ve Treg'e karşı savun. # Ufaklıklara iki kez saldırmalısın. hero . moveR…" at bounding box center [569, 156] width 89 height 286
click at [553, 60] on div "# Brak ve Treg'e karşı savun. # Ufaklıklara iki kez saldırmalısın. hero . moveR…" at bounding box center [569, 156] width 89 height 286
type textarea "h"
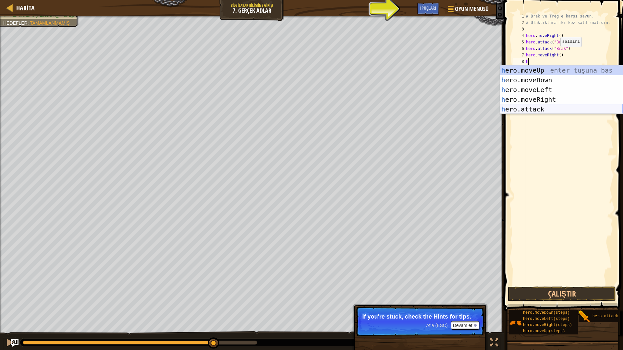
click at [532, 108] on div "h ero.moveUp enter tuşuna bas h ero.moveDown enter tuşuna bas h ero.moveLeft en…" at bounding box center [561, 100] width 123 height 68
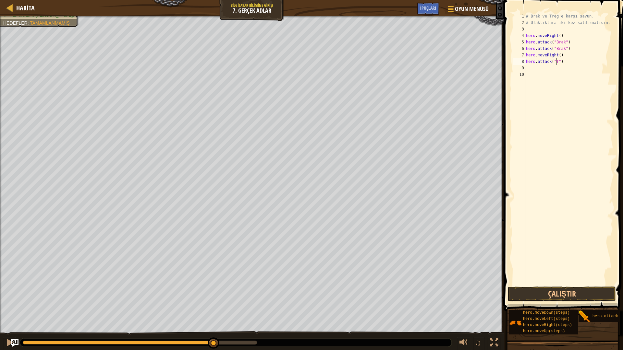
scroll to position [3, 3]
type textarea "hero.attack("Treg")"
click at [598, 295] on button "Çalıştır" at bounding box center [562, 294] width 108 height 15
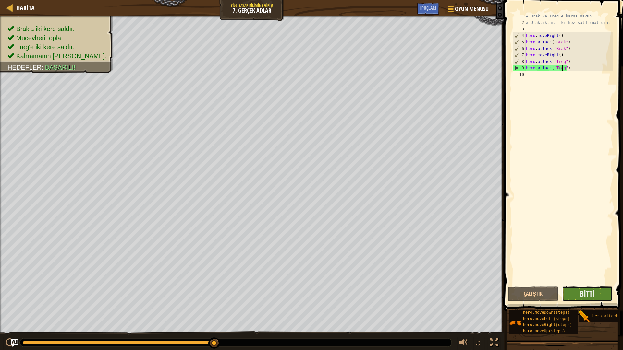
click at [598, 290] on button "Bitti" at bounding box center [587, 294] width 51 height 15
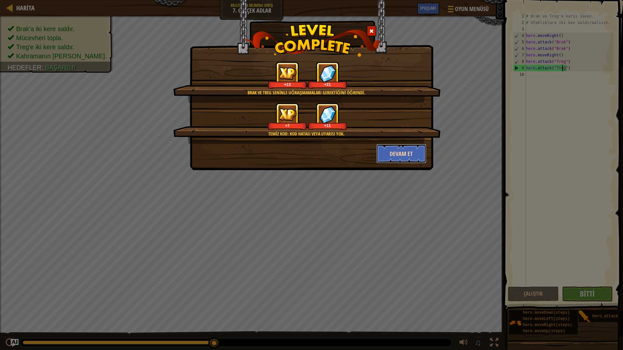
click at [391, 157] on button "Devam et" at bounding box center [401, 153] width 50 height 19
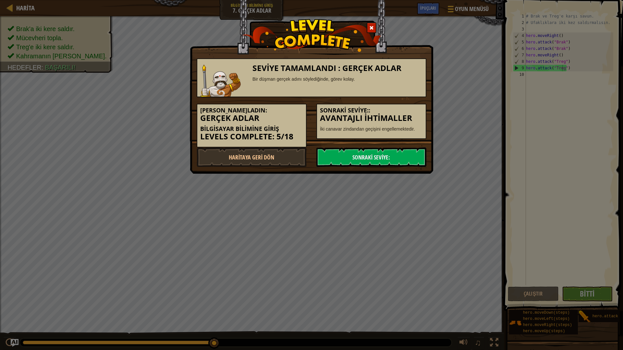
click at [391, 157] on link "Sonraki Seviye:" at bounding box center [371, 157] width 110 height 19
click at [382, 156] on link "Sonraki Seviye:" at bounding box center [371, 157] width 110 height 19
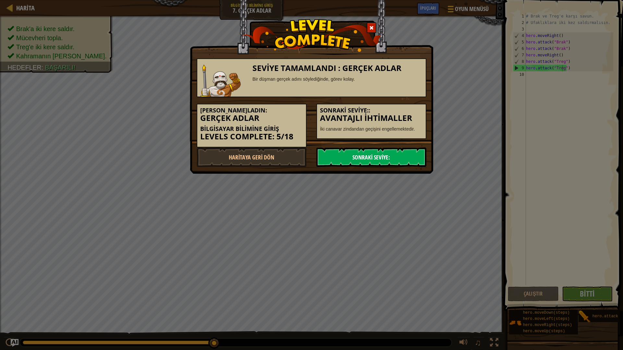
click at [382, 156] on link "Sonraki Seviye:" at bounding box center [371, 157] width 110 height 19
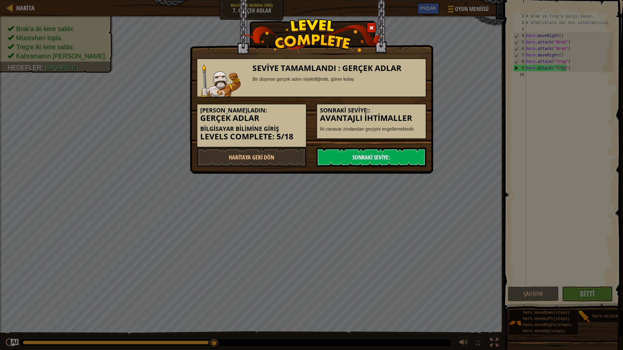
click at [382, 156] on link "Sonraki Seviye:" at bounding box center [371, 157] width 110 height 19
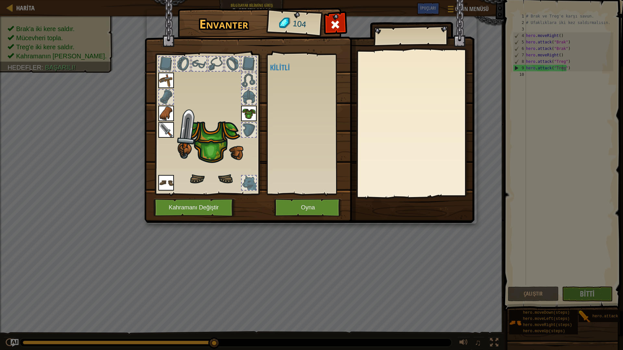
drag, startPoint x: 382, startPoint y: 156, endPoint x: 324, endPoint y: 126, distance: 65.0
click at [324, 126] on div "Açık (iki kere tıklayarak giy) Kilitli" at bounding box center [310, 124] width 81 height 135
click at [214, 125] on img at bounding box center [210, 131] width 101 height 112
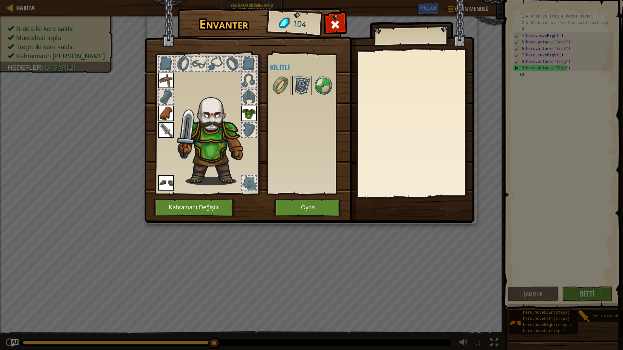
click at [307, 82] on img at bounding box center [302, 86] width 18 height 18
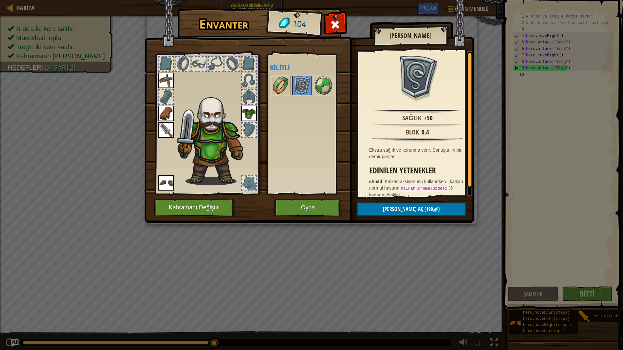
click at [279, 91] on img at bounding box center [281, 86] width 18 height 18
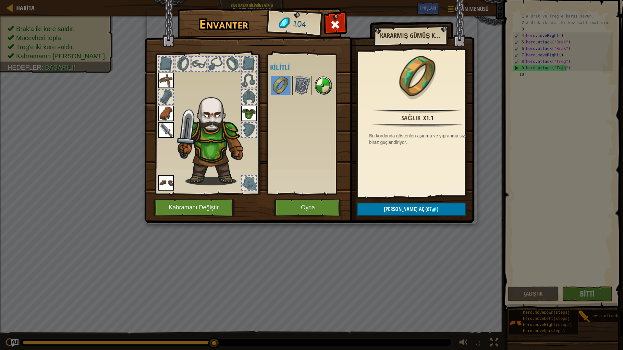
click at [326, 87] on img at bounding box center [323, 86] width 18 height 18
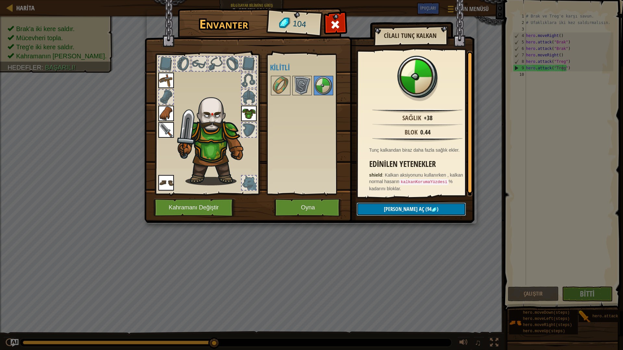
click at [412, 209] on span "[PERSON_NAME] aç" at bounding box center [404, 209] width 40 height 7
click at [412, 209] on button "Devam et" at bounding box center [411, 209] width 109 height 13
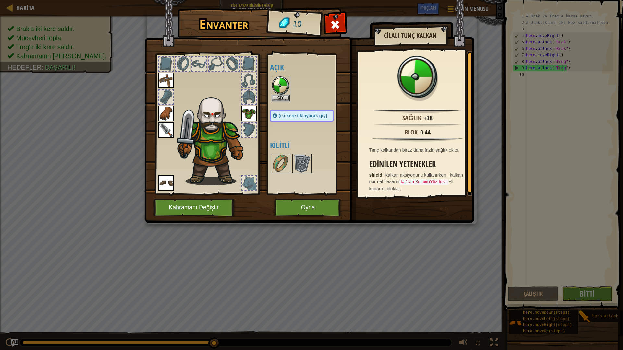
click at [287, 94] on img at bounding box center [281, 86] width 18 height 18
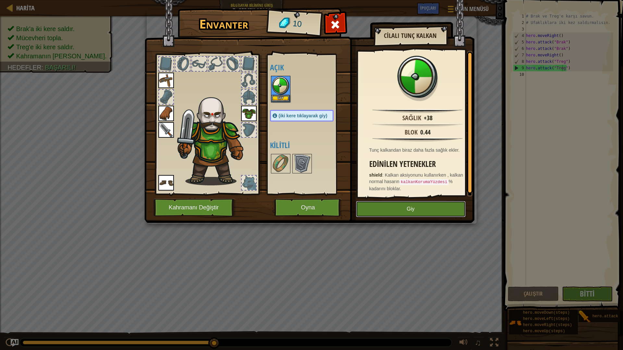
click at [387, 213] on button "Giy" at bounding box center [411, 209] width 110 height 16
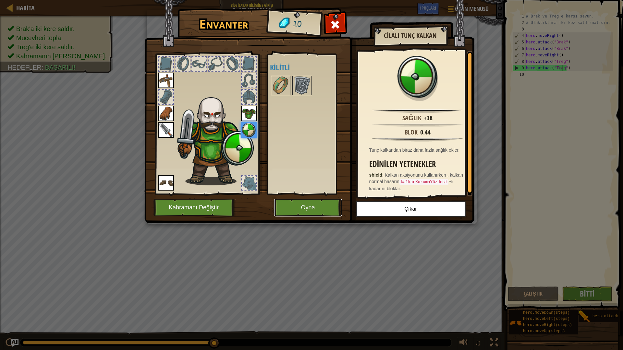
click at [308, 201] on button "Oyna" at bounding box center [308, 208] width 68 height 18
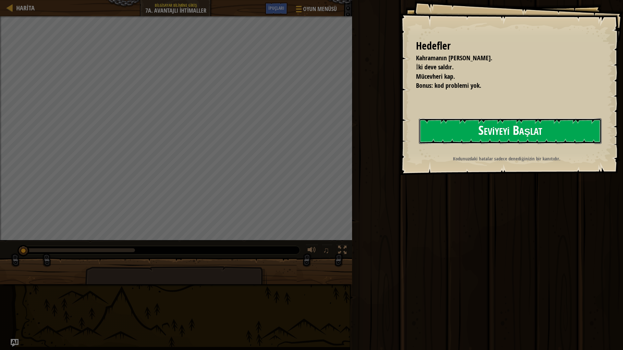
click at [505, 136] on button "Seviyeyi Başlat" at bounding box center [510, 131] width 183 height 26
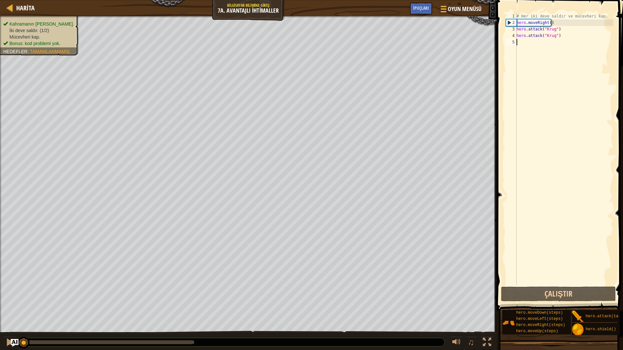
click at [521, 48] on div "# Her iki deve saldır ve mücevheri kap. hero . moveRight ( ) hero . attack ( "[…" at bounding box center [564, 156] width 98 height 286
click at [566, 288] on button "Çalıştır" at bounding box center [558, 294] width 115 height 15
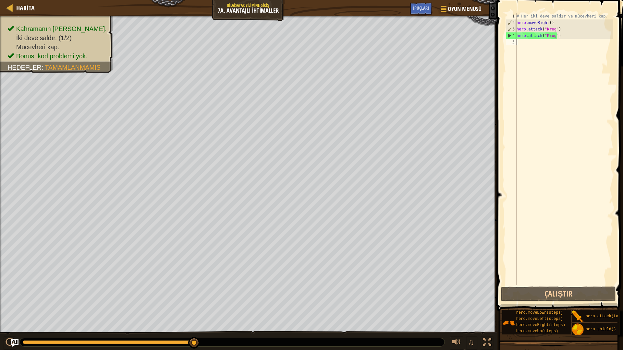
type textarea "h"
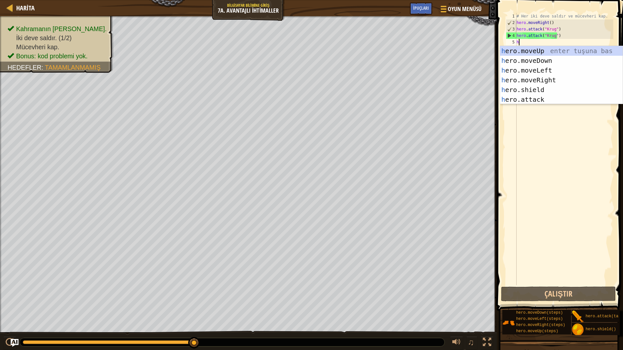
scroll to position [3, 0]
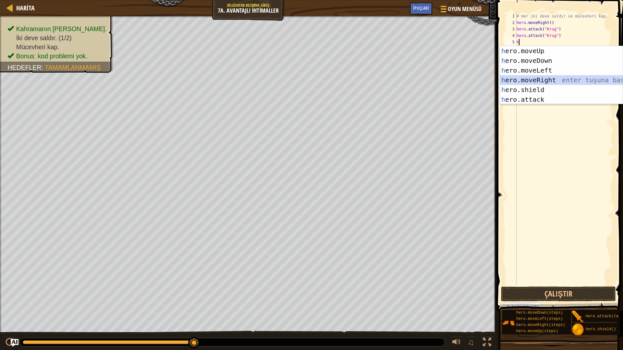
click at [534, 76] on div "h ero.moveUp enter tuşuna bas h ero.moveDown enter tuşuna bas h ero.moveLeft en…" at bounding box center [561, 85] width 123 height 78
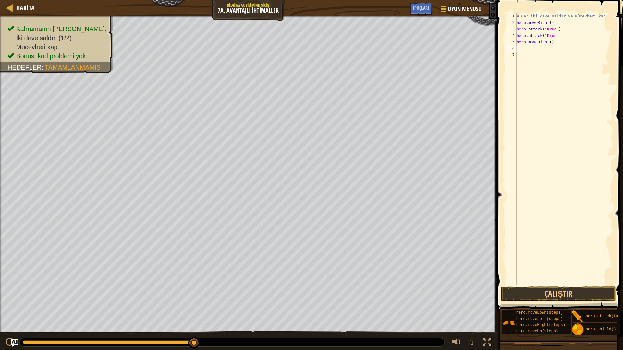
type textarea "h"
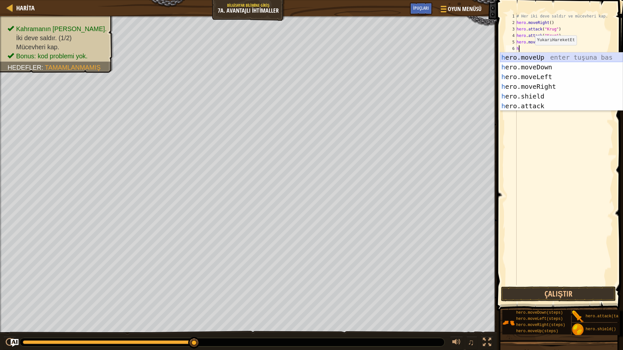
click at [545, 57] on div "h ero.moveUp enter tuşuna bas h ero.moveDown enter tuşuna bas h ero.moveLeft en…" at bounding box center [561, 92] width 123 height 78
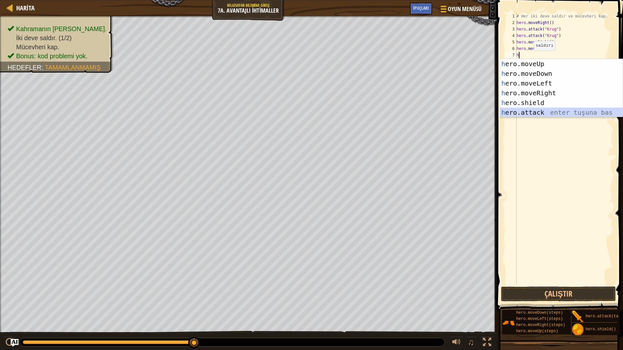
click at [538, 110] on div "h ero.moveUp enter tuşuna bas h ero.moveDown enter tuşuna bas h ero.moveLeft en…" at bounding box center [561, 98] width 123 height 78
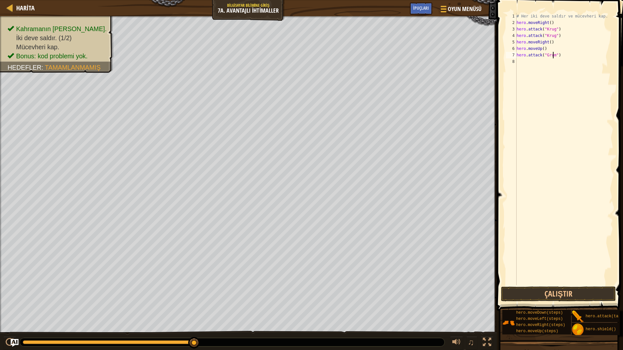
scroll to position [3, 3]
type textarea "hero.attack("Grump")"
click at [520, 60] on div "# Her iki deve saldır ve mücevheri kap. hero . moveRight ( ) hero . attack ( "[…" at bounding box center [564, 156] width 98 height 286
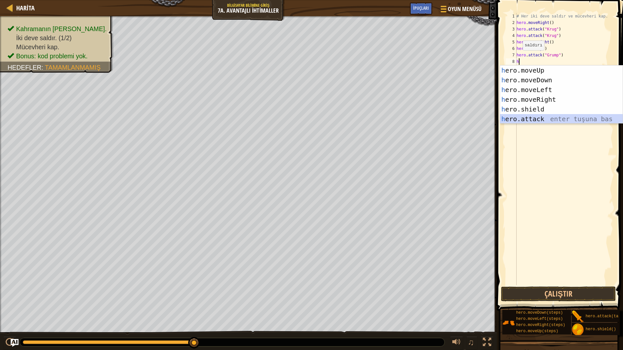
click at [535, 119] on div "h ero.moveUp enter tuşuna bas h ero.moveDown enter tuşuna bas h ero.moveLeft en…" at bounding box center [561, 105] width 123 height 78
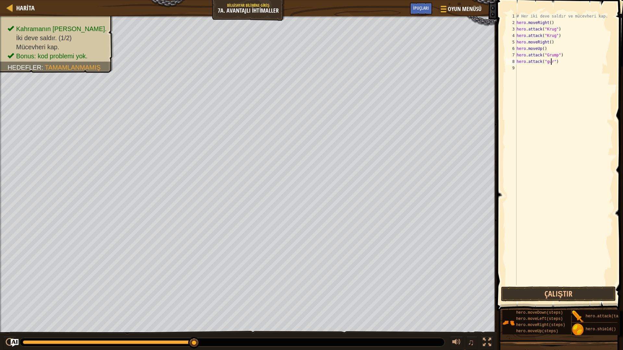
scroll to position [3, 3]
click at [546, 63] on div "# Her iki deve saldır ve mücevheri kap. hero . moveRight ( ) hero . attack ( "[…" at bounding box center [564, 156] width 98 height 286
click at [549, 298] on button "Çalıştır" at bounding box center [558, 294] width 115 height 15
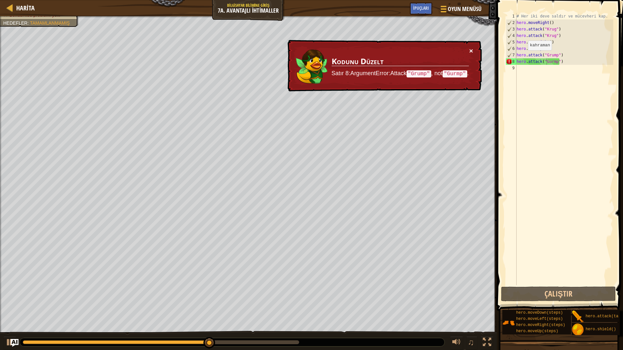
click at [470, 47] on div "× Kodunu Düzelt Satır 8:ArgumentError:Attack "Grump" , not "Gurmp" ." at bounding box center [384, 66] width 196 height 52
click at [470, 50] on button "×" at bounding box center [471, 50] width 4 height 7
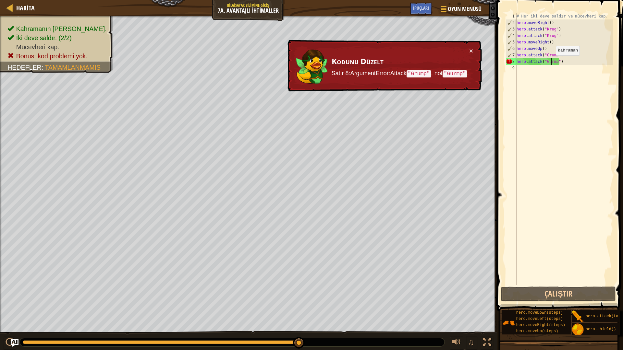
click at [550, 62] on div "# Her iki deve saldır ve mücevheri kap. hero . moveRight ( ) hero . attack ( "[…" at bounding box center [564, 156] width 98 height 286
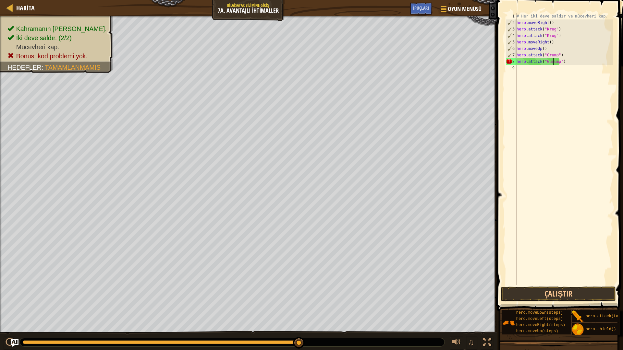
scroll to position [3, 3]
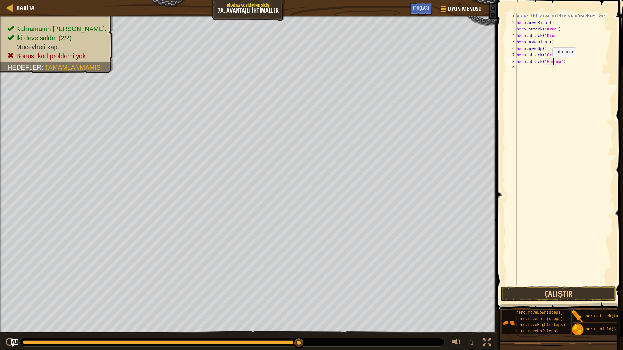
click at [547, 64] on div "# Her iki deve saldır ve mücevheri kap. hero . moveRight ( ) hero . attack ( "[…" at bounding box center [564, 156] width 98 height 286
click at [548, 63] on div "# Her iki deve saldır ve mücevheri kap. hero . moveRight ( ) hero . attack ( "[…" at bounding box center [564, 156] width 98 height 286
type textarea "hero.attack("Grump")"
click at [528, 67] on div "# Her iki deve saldır ve mücevheri kap. hero . moveRight ( ) hero . attack ( "[…" at bounding box center [564, 156] width 98 height 286
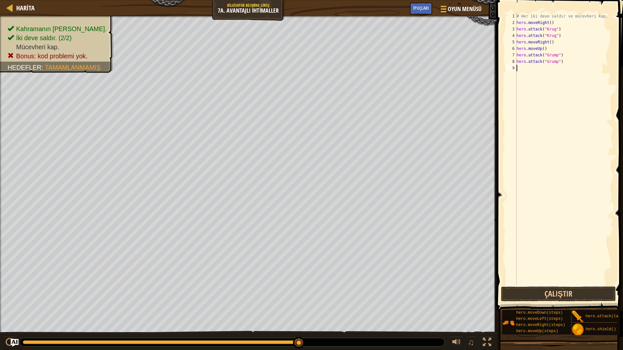
type textarea "h"
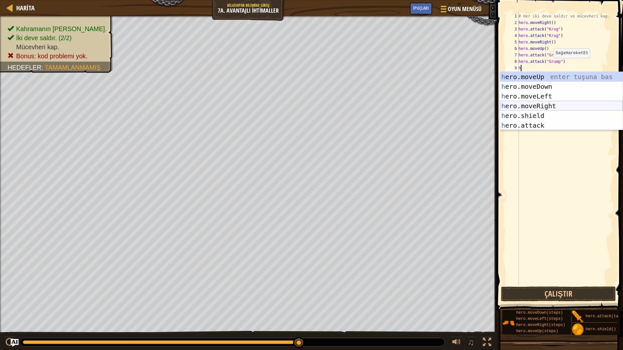
click at [536, 109] on div "h ero.moveUp enter tuşuna bas h ero.moveDown enter tuşuna bas h ero.moveLeft en…" at bounding box center [561, 111] width 123 height 78
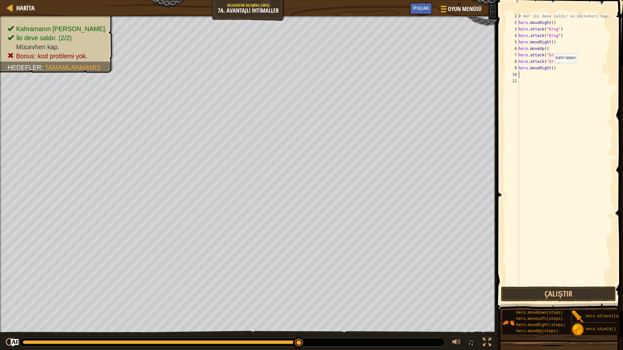
click at [550, 69] on div "# Her iki deve saldır ve mücevheri kap. hero . moveRight ( ) hero . attack ( "[…" at bounding box center [565, 156] width 96 height 286
type textarea "hero.moveRight(2)"
click at [584, 297] on button "Çalıştır" at bounding box center [558, 294] width 115 height 15
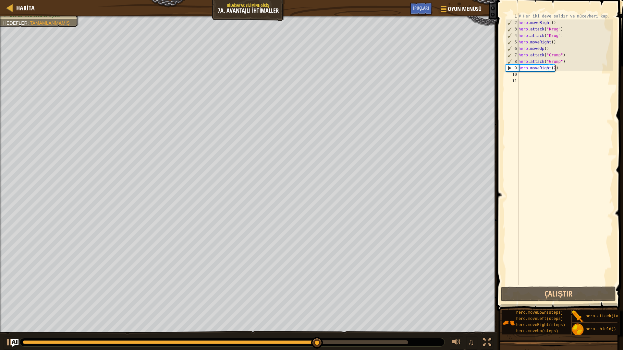
click at [554, 69] on div "# Her iki deve saldır ve mücevheri kap. hero . moveRight ( ) hero . attack ( "[…" at bounding box center [565, 156] width 96 height 286
click at [555, 72] on div "# Her iki deve saldır ve mücevheri kap. hero . moveRight ( ) hero . attack ( "[…" at bounding box center [565, 156] width 96 height 286
click at [554, 71] on div "# Her iki deve saldır ve mücevheri kap. hero . moveRight ( ) hero . attack ( "[…" at bounding box center [565, 156] width 96 height 286
click at [555, 70] on div "# Her iki deve saldır ve mücevheri kap. hero . moveRight ( ) hero . attack ( "[…" at bounding box center [565, 156] width 96 height 286
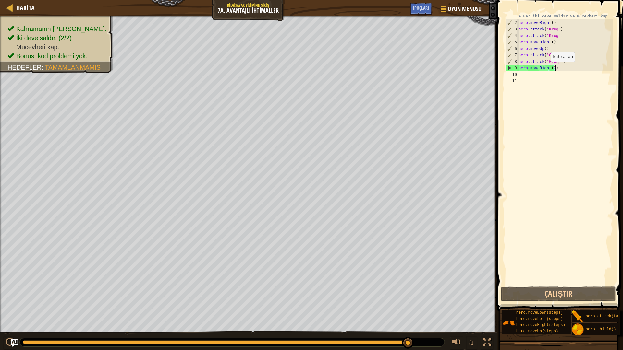
click at [547, 68] on div "# Her iki deve saldır ve mücevheri kap. hero . moveRight ( ) hero . attack ( "[…" at bounding box center [565, 156] width 96 height 286
click at [554, 68] on div "# Her iki deve saldır ve mücevheri kap. hero . moveRight ( ) hero . attack ( "[…" at bounding box center [565, 156] width 96 height 286
type textarea "h"
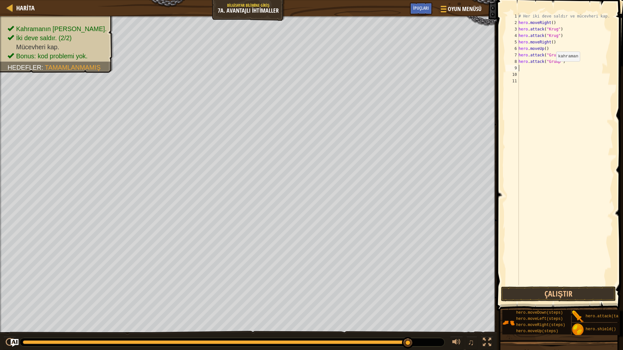
type textarea "h"
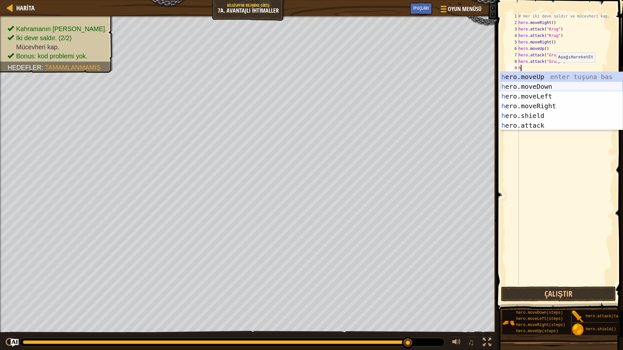
click at [545, 91] on div "h ero.moveUp enter tuşuna bas h ero.moveDown enter tuşuna bas h ero.moveLeft en…" at bounding box center [561, 111] width 123 height 78
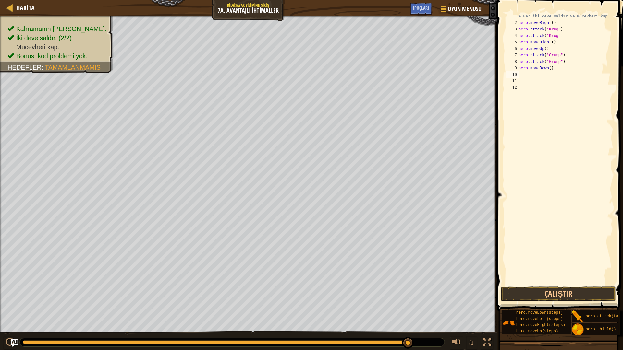
click at [551, 67] on div "# Her iki deve saldır ve mücevheri kap. hero . moveRight ( ) hero . attack ( "[…" at bounding box center [565, 156] width 96 height 286
type textarea "h"
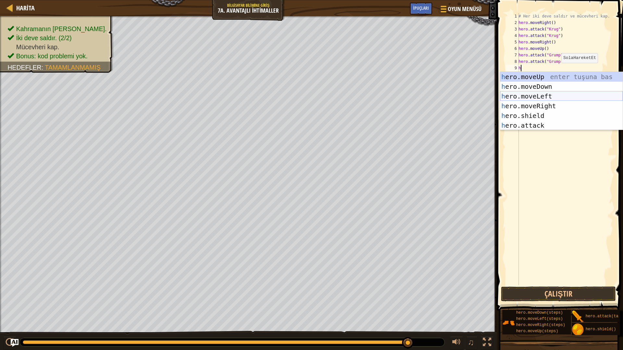
click at [554, 93] on div "h ero.moveUp enter tuşuna bas h ero.moveDown enter tuşuna bas h ero.moveLeft en…" at bounding box center [561, 111] width 123 height 78
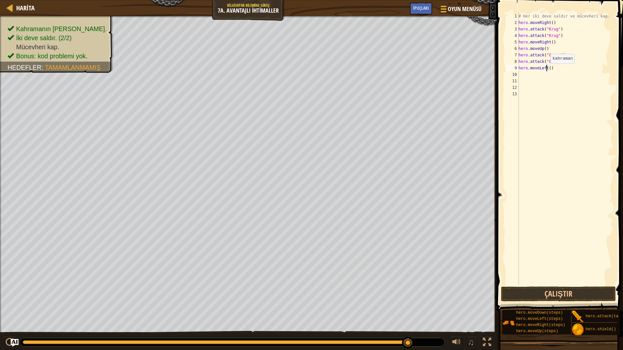
click at [547, 70] on div "# Her iki deve saldır ve mücevheri kap. hero . moveRight ( ) hero . attack ( "[…" at bounding box center [565, 156] width 96 height 286
click at [548, 67] on div "# Her iki deve saldır ve mücevheri kap. hero . moveRight ( ) hero . attack ( "[…" at bounding box center [565, 156] width 96 height 286
type textarea "hero.moveLeft(2)"
drag, startPoint x: 578, startPoint y: 296, endPoint x: 547, endPoint y: 266, distance: 43.1
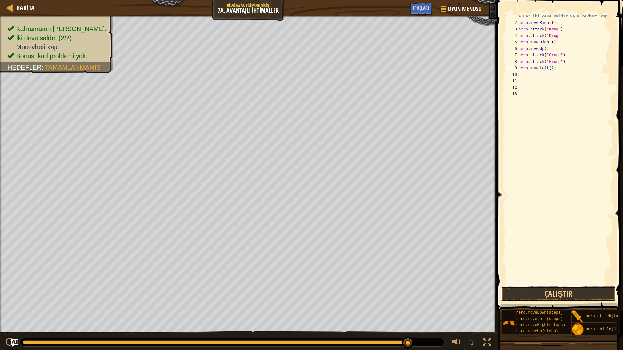
click at [578, 297] on button "Çalıştır" at bounding box center [558, 294] width 115 height 15
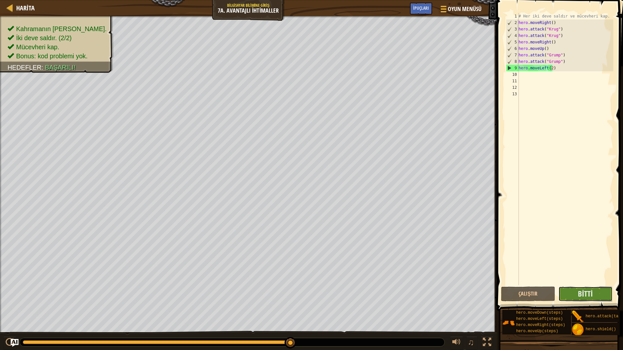
click at [595, 299] on button "Bitti" at bounding box center [585, 294] width 54 height 15
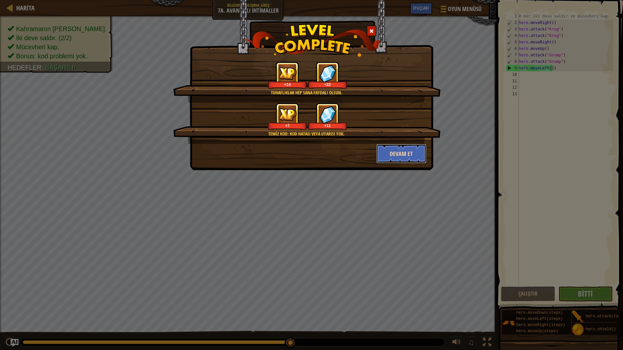
click at [399, 152] on button "Devam et" at bounding box center [401, 153] width 50 height 19
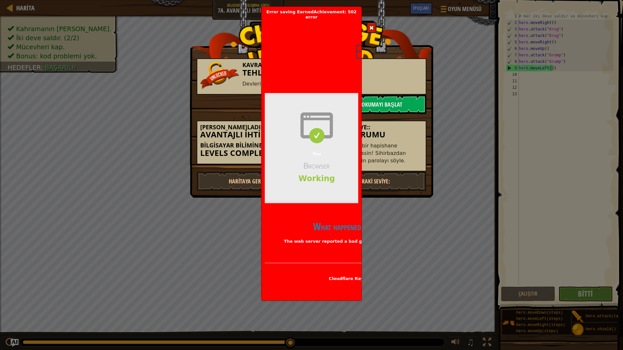
click at [370, 28] on span at bounding box center [371, 28] width 5 height 5
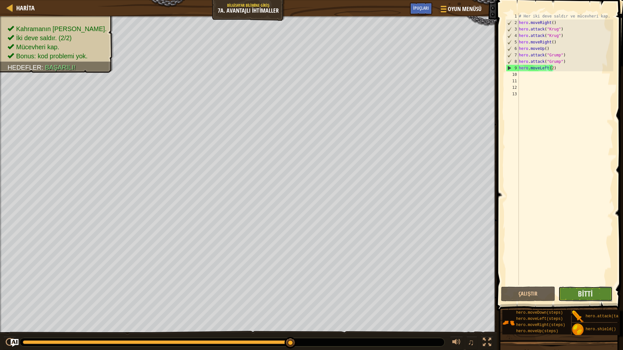
click at [605, 293] on button "Bitti" at bounding box center [585, 294] width 54 height 15
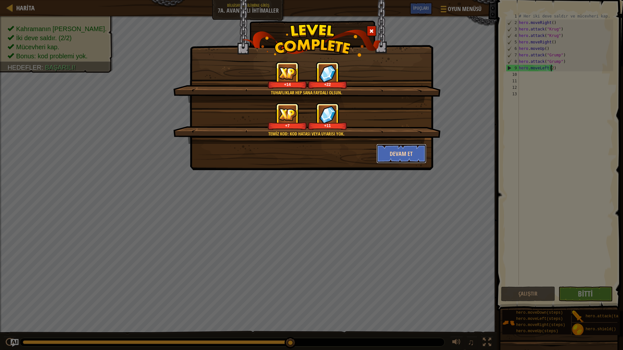
click at [393, 151] on button "Devam et" at bounding box center [401, 153] width 50 height 19
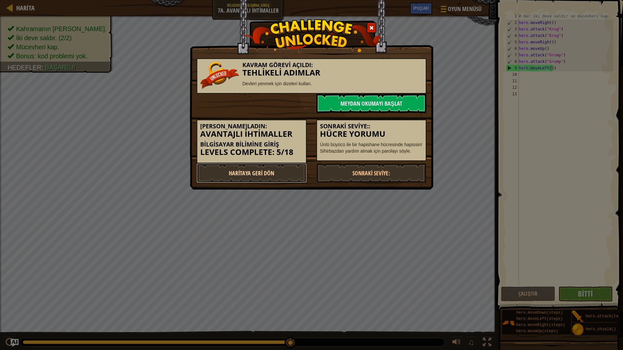
click at [265, 173] on link "Haritaya Geri Dön" at bounding box center [252, 173] width 110 height 19
select select "tr"
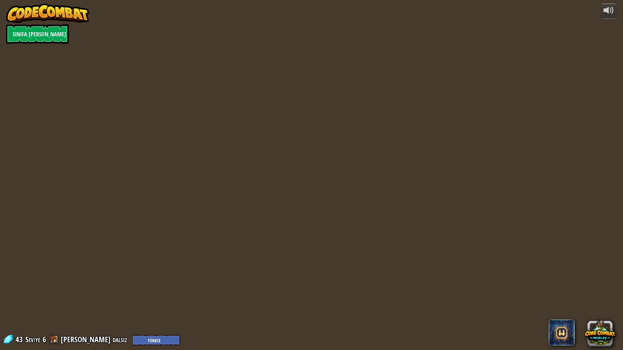
select select "tr"
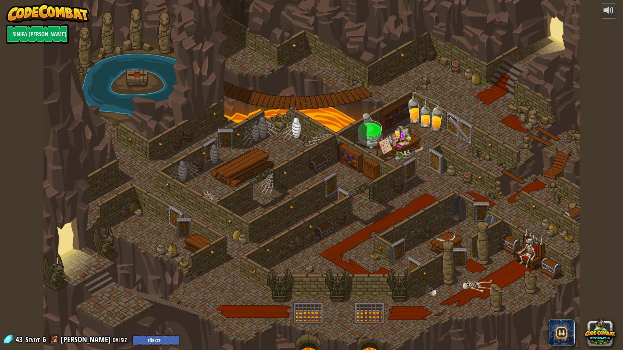
select select "tr"
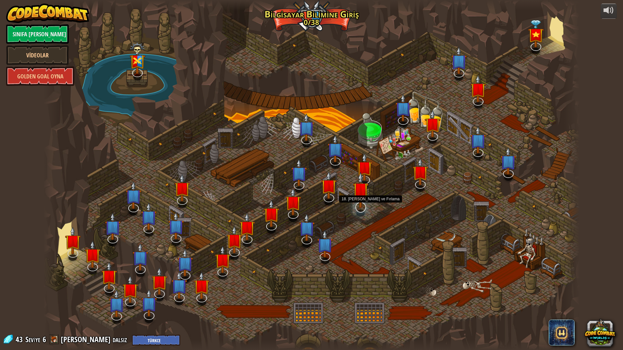
click at [358, 200] on img at bounding box center [361, 190] width 16 height 37
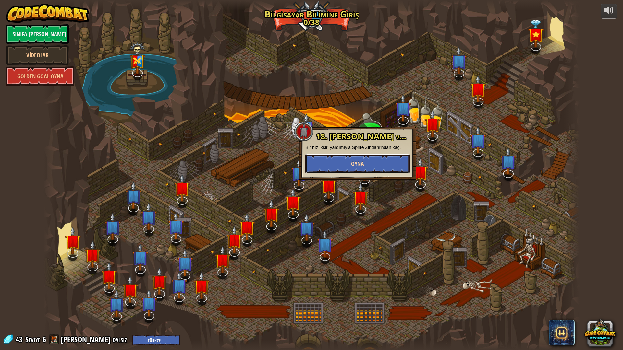
click at [365, 163] on button "Oyna" at bounding box center [357, 163] width 104 height 19
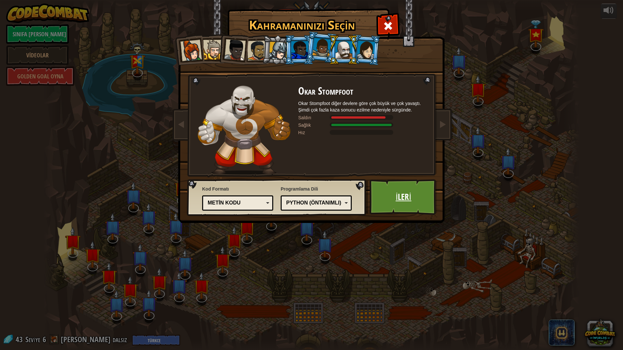
click at [395, 201] on link "İleri" at bounding box center [404, 197] width 68 height 36
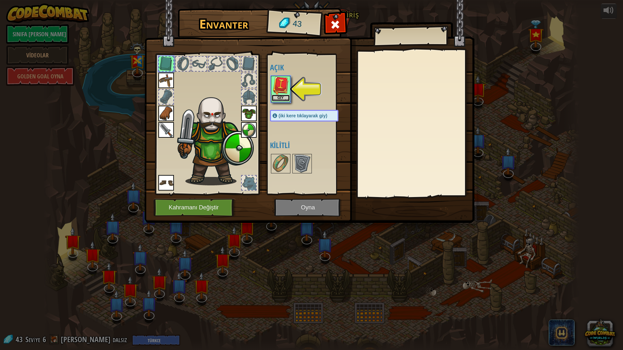
click at [285, 97] on button "Giy" at bounding box center [281, 98] width 18 height 7
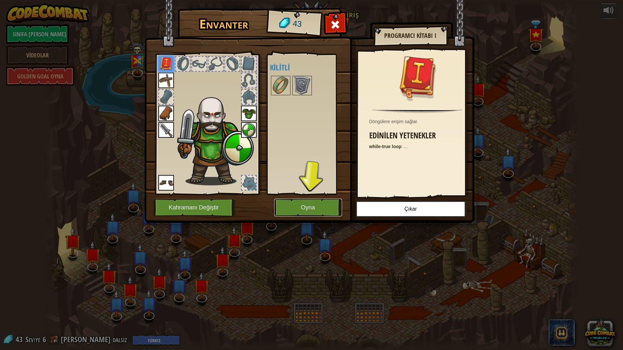
click at [324, 210] on button "Oyna" at bounding box center [308, 208] width 68 height 18
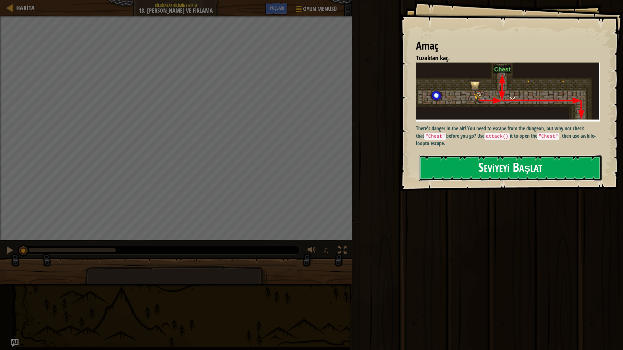
click at [473, 166] on button "Seviyeyi Başlat" at bounding box center [510, 168] width 183 height 26
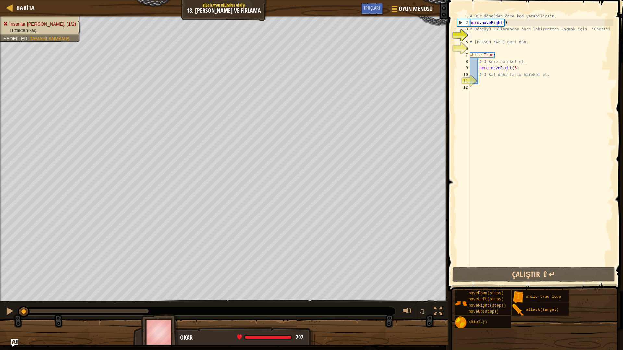
type textarea "h"
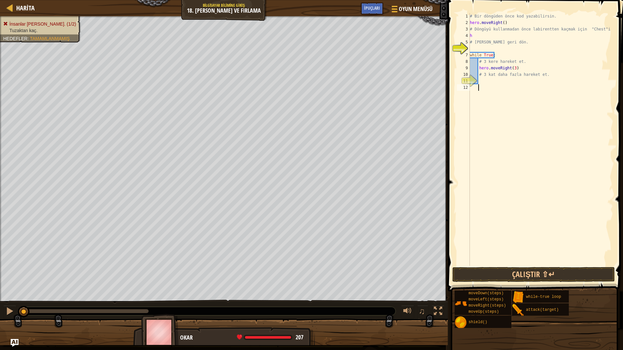
click at [497, 129] on div "# Bir döngüden önce kod yazabilirsin. hero . moveRight ( ) # Döngüyü kullanmada…" at bounding box center [541, 146] width 145 height 266
click at [485, 91] on div "# Bir döngüden önce kod yazabilirsin. hero . moveRight ( ) # Döngüyü kullanmada…" at bounding box center [541, 146] width 145 height 266
click at [472, 71] on div "# Bir döngüden önce kod yazabilirsin. hero . moveRight ( ) # Döngüyü kullanmada…" at bounding box center [541, 146] width 145 height 266
type textarea "hero.moveRight(3)"
click at [470, 81] on div "11" at bounding box center [463, 81] width 13 height 6
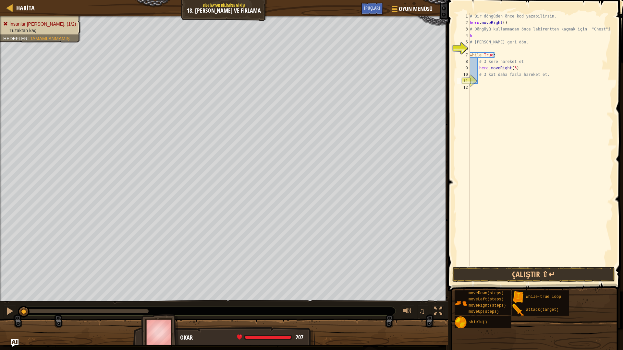
click at [0, 163] on div "İnsanlar [PERSON_NAME]. (1/2) Tuzaktan kaç. Hedefler : Tamamlanmamış" at bounding box center [224, 159] width 448 height 286
click at [465, 207] on div "Harita Bilgisayar Bilimine Giriş 18. Kesme ve Fırlama Oyun Menüsü Bitti İpuçlar…" at bounding box center [311, 175] width 623 height 350
drag, startPoint x: 539, startPoint y: 72, endPoint x: 548, endPoint y: 102, distance: 31.2
click at [549, 103] on div "# Bir döngüden önce kod yazabilirsin. hero . moveRight ( ) # Döngüyü kullanmada…" at bounding box center [541, 146] width 145 height 266
click at [499, 100] on div "# Bir döngüden önce kod yazabilirsin. hero . moveRight ( ) # Döngüyü kullanmada…" at bounding box center [541, 139] width 145 height 253
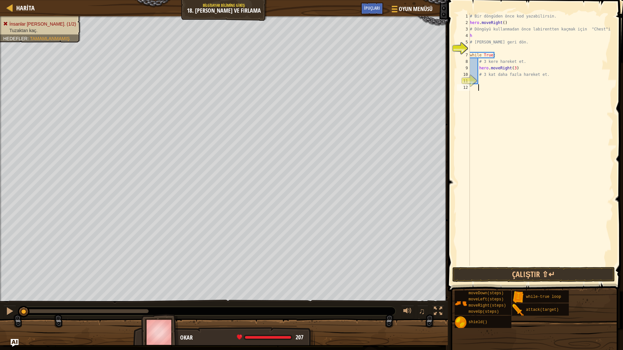
click at [543, 75] on div "# Bir döngüden önce kod yazabilirsin. hero . moveRight ( ) # Döngüyü kullanmada…" at bounding box center [541, 146] width 145 height 266
type textarea "#"
click at [31, 21] on ul "İnsanlar [PERSON_NAME]. (1/2) Tuzaktan kaç." at bounding box center [40, 27] width 74 height 13
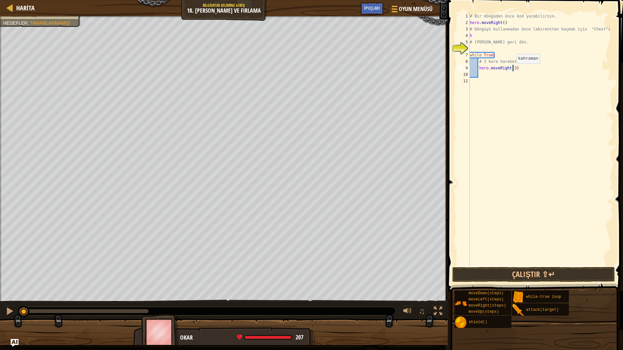
click at [513, 70] on div "# Bir döngüden önce kod yazabilirsin. hero . moveRight ( ) # Döngüyü kullanmada…" at bounding box center [541, 146] width 145 height 266
type textarea "hero.moveRight()"
click at [490, 278] on button "Çalıştır ⇧↵" at bounding box center [533, 274] width 163 height 15
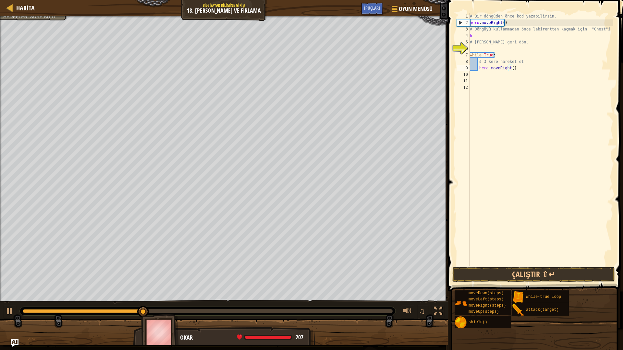
click at [516, 70] on div "# Bir döngüden önce kod yazabilirsin. hero . moveRight ( ) # Döngüyü kullanmada…" at bounding box center [541, 146] width 145 height 266
type textarea "h"
click at [520, 61] on div "# Bir döngüden önce kod yazabilirsin. hero . moveRight ( ) # Döngüyü kullanmada…" at bounding box center [541, 146] width 145 height 266
click at [521, 61] on div "# Bir döngüden önce kod yazabilirsin. hero . moveRight ( ) # Döngüyü kullanmada…" at bounding box center [541, 146] width 145 height 266
type textarea "#"
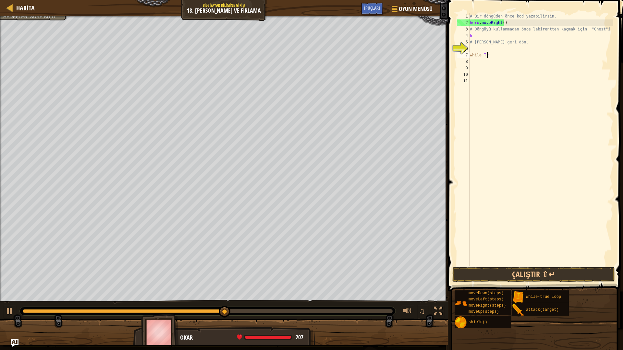
type textarea "w"
click at [525, 42] on div "# Bir döngüden önce kod yazabilirsin. hero . moveRight ( ) # Döngüyü kullanmada…" at bounding box center [541, 146] width 145 height 266
type textarea "#"
type textarea "h"
click at [610, 28] on div "# Bir döngüden önce kod yazabilirsin. hero . moveRight ( ) # Döngüyü kullanmada…" at bounding box center [541, 146] width 145 height 266
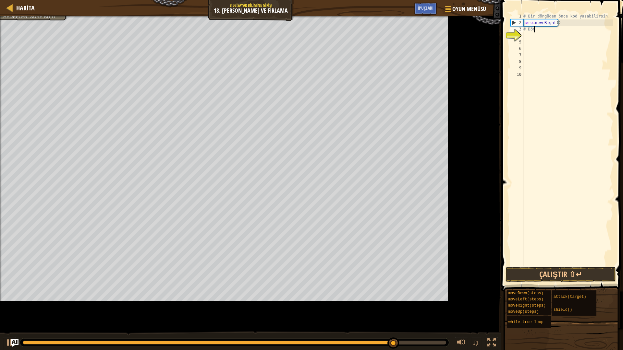
type textarea "#"
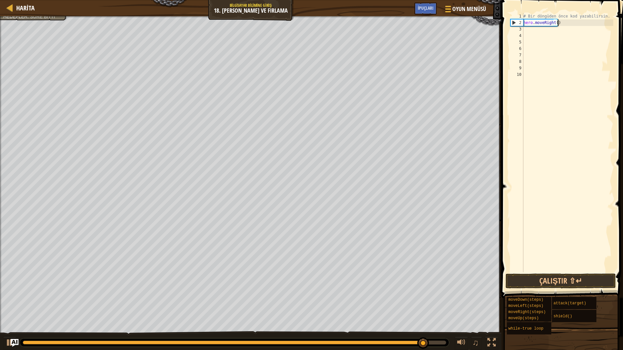
click at [567, 26] on div "# Bir döngüden önce kod yazabilirsin. hero . moveRight ( )" at bounding box center [567, 149] width 91 height 273
type textarea "h"
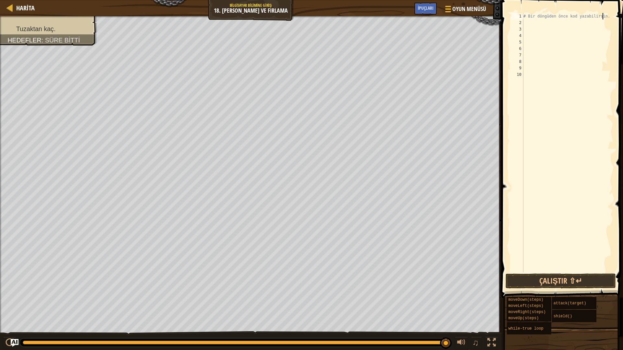
click at [603, 14] on div "# Bir döngüden önce kod yazabilirsin." at bounding box center [567, 149] width 91 height 273
type textarea "#"
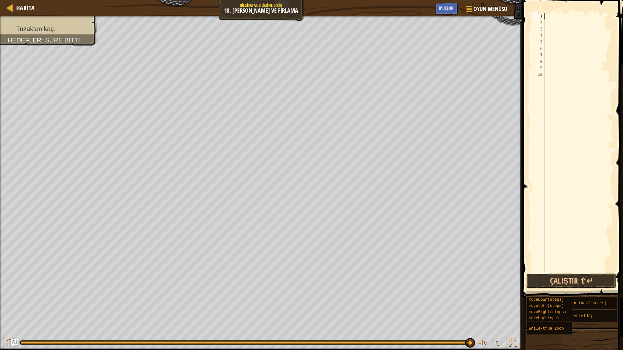
type textarea "h"
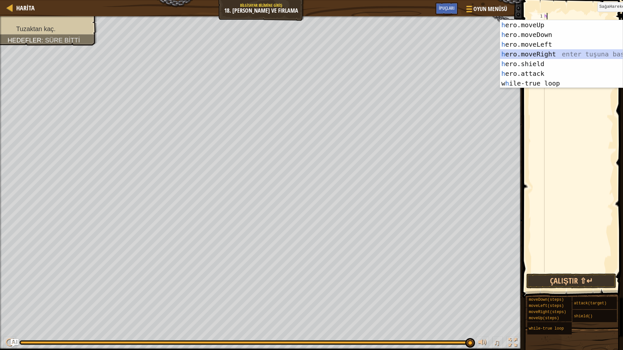
click at [548, 50] on div "h ero.moveUp enter tuşuna bas h ero.moveDown enter tuşuna bas h ero.moveLeft en…" at bounding box center [561, 64] width 123 height 88
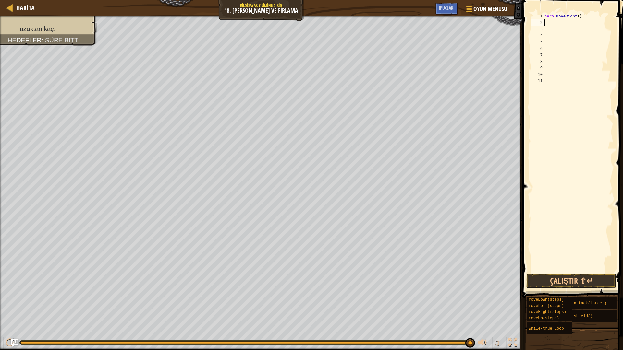
type textarea "h"
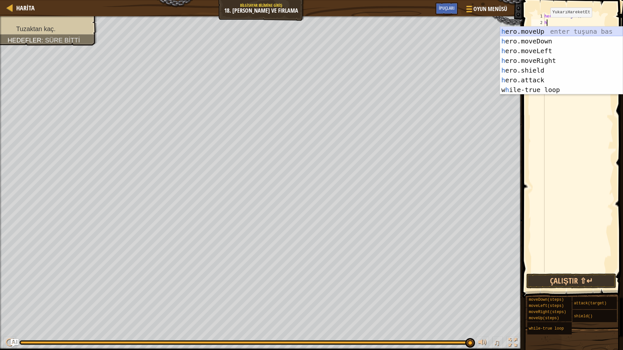
click at [544, 32] on div "h ero.moveUp enter tuşuna bas h ero.moveDown enter tuşuna bas h ero.moveLeft en…" at bounding box center [561, 71] width 123 height 88
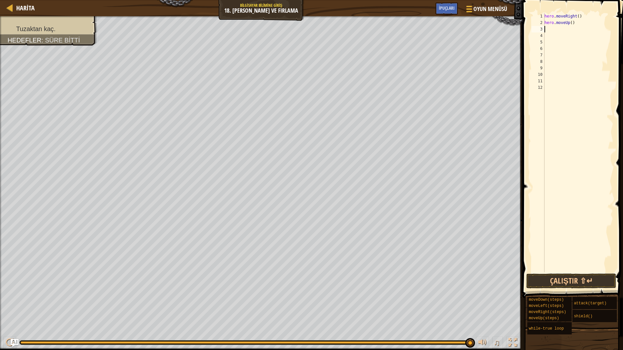
type textarea "h"
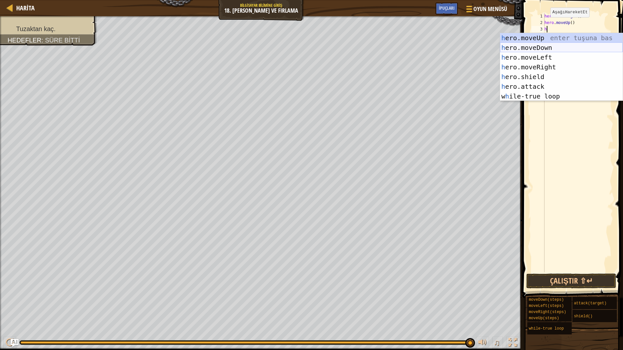
click at [543, 45] on div "h ero.moveUp enter tuşuna bas h ero.moveDown enter tuşuna bas h ero.moveLeft en…" at bounding box center [561, 77] width 123 height 88
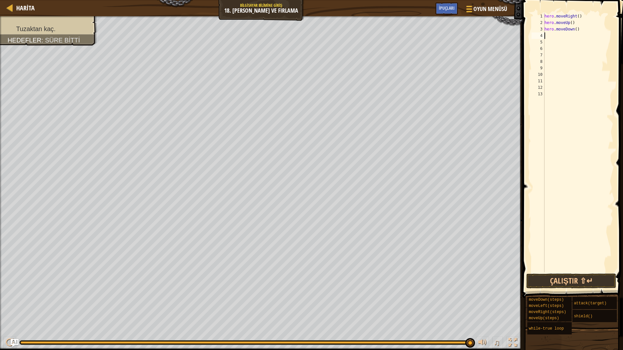
type textarea "h"
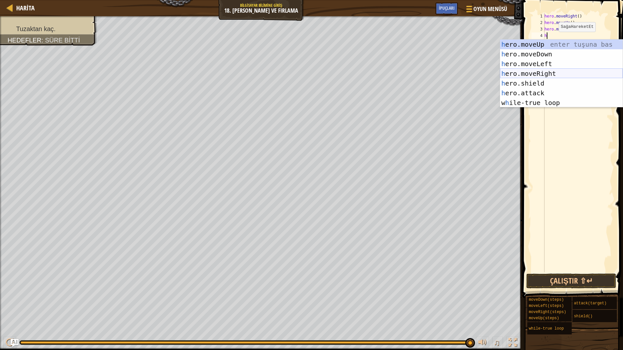
click at [542, 73] on div "h ero.moveUp enter tuşuna bas h ero.moveDown enter tuşuna bas h ero.moveLeft en…" at bounding box center [561, 84] width 123 height 88
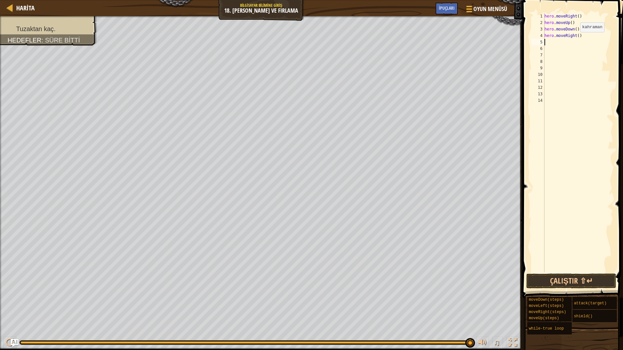
click at [577, 39] on div "hero . moveRight ( ) hero . moveUp ( ) hero . moveDown ( ) hero . moveRight ( )" at bounding box center [578, 149] width 70 height 273
type textarea "hero.moveRight(3)"
click at [551, 42] on div "hero . moveRight ( ) hero . moveUp ( ) hero . moveDown ( ) hero . moveRight ( 3…" at bounding box center [578, 149] width 70 height 273
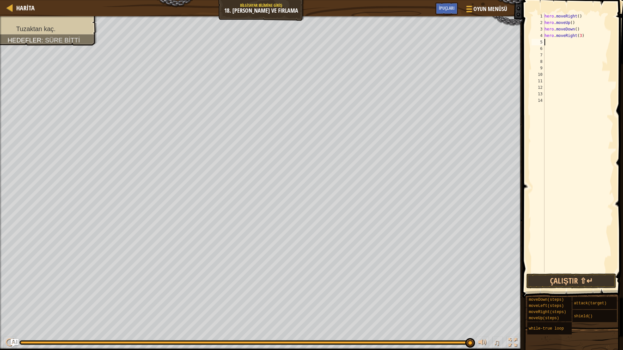
type textarea "h"
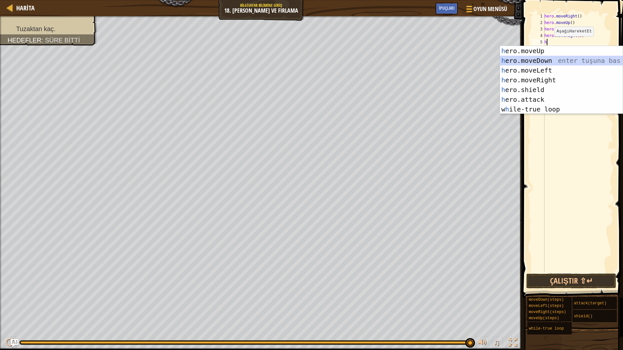
click at [546, 58] on div "h ero.moveUp enter tuşuna bas h ero.moveDown enter tuşuna bas h ero.moveLeft en…" at bounding box center [561, 90] width 123 height 88
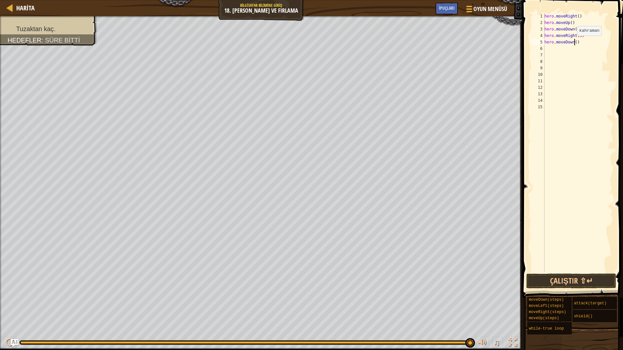
click at [574, 42] on div "hero . moveRight ( ) hero . moveUp ( ) hero . moveDown ( ) hero . moveRight ( 3…" at bounding box center [578, 149] width 70 height 273
type textarea "hero.moveDown(3)"
click at [550, 49] on div "hero . moveRight ( ) hero . moveUp ( ) hero . moveDown ( ) hero . moveRight ( 3…" at bounding box center [578, 149] width 70 height 273
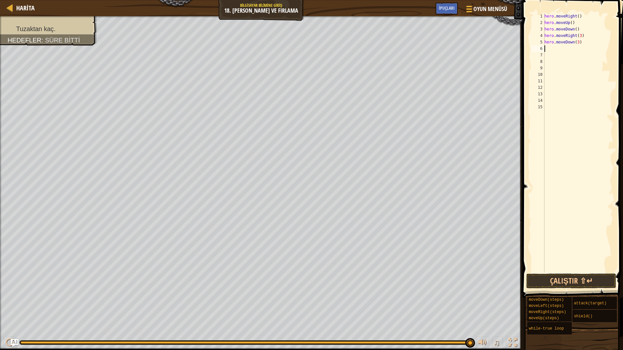
type textarea "h"
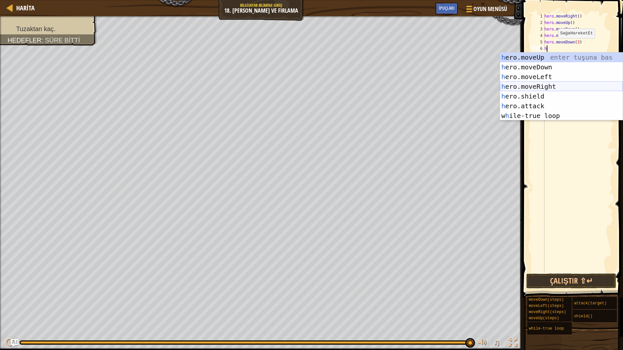
click at [549, 85] on div "h ero.moveUp enter tuşuna bas h ero.moveDown enter tuşuna bas h ero.moveLeft en…" at bounding box center [561, 97] width 123 height 88
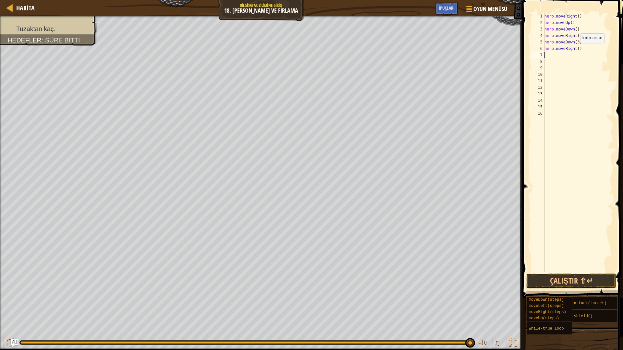
click at [577, 50] on div "hero . moveRight ( ) hero . moveUp ( ) hero . moveDown ( ) hero . moveRight ( 3…" at bounding box center [578, 149] width 70 height 273
type textarea "hero.moveRight(3)"
click at [548, 55] on div "hero . moveRight ( ) hero . moveUp ( ) hero . moveDown ( ) hero . moveRight ( 3…" at bounding box center [578, 149] width 70 height 273
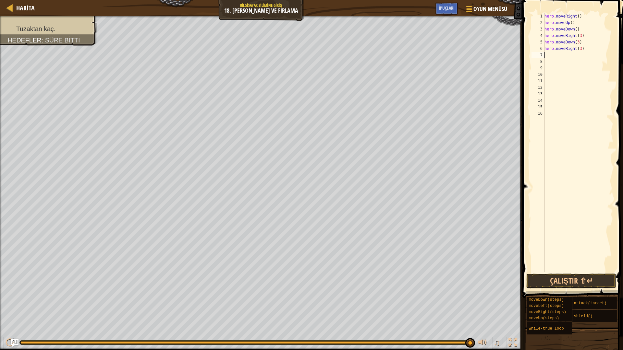
type textarea "h"
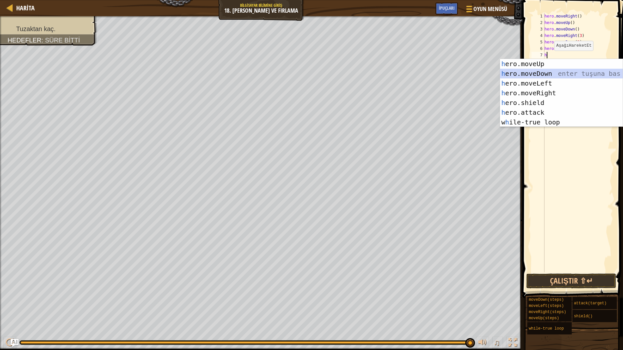
click at [539, 71] on div "h ero.moveUp enter tuşuna bas h ero.moveDown enter tuşuna bas h ero.moveLeft en…" at bounding box center [561, 103] width 123 height 88
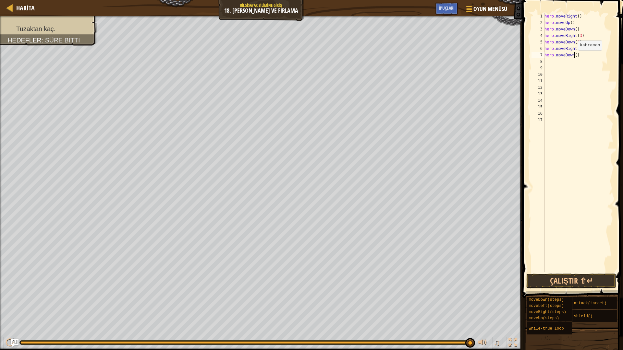
click at [575, 57] on div "hero . moveRight ( ) hero . moveUp ( ) hero . moveDown ( ) hero . moveRight ( 3…" at bounding box center [578, 149] width 70 height 273
type textarea "hero.moveDown(3)"
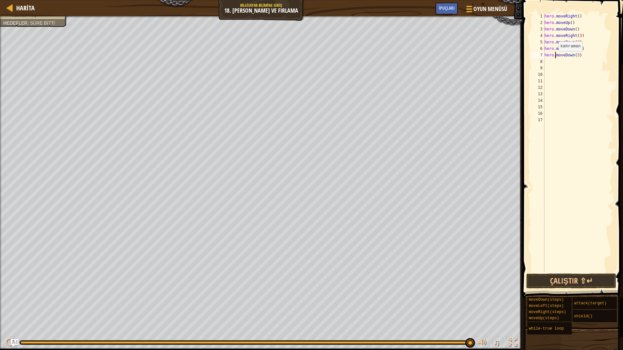
click at [555, 58] on div "hero . moveRight ( ) hero . moveUp ( ) hero . moveDown ( ) hero . moveRight ( 3…" at bounding box center [578, 149] width 70 height 273
click at [543, 64] on div "8" at bounding box center [537, 61] width 13 height 6
type textarea "h"
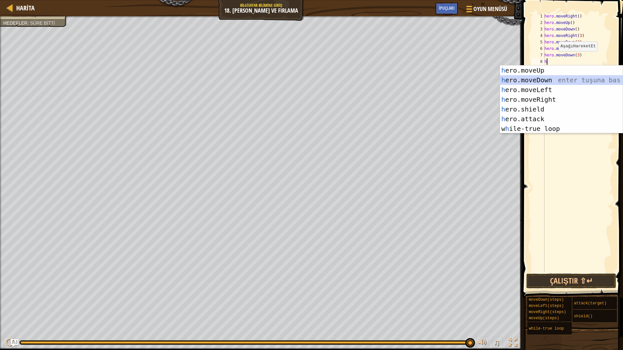
click at [525, 82] on div "h ero.moveUp enter tuşuna bas h ero.moveDown enter tuşuna bas h ero.moveLeft en…" at bounding box center [561, 110] width 123 height 88
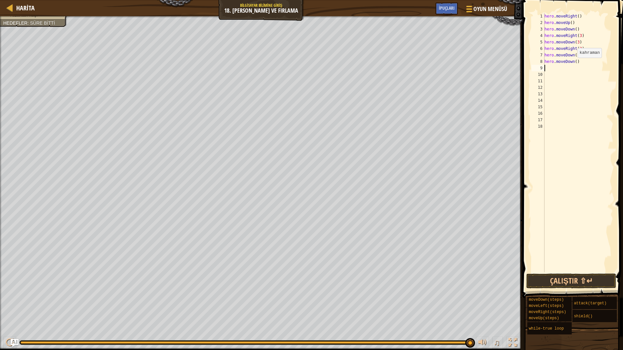
click at [574, 64] on div "hero . moveRight ( ) hero . moveUp ( ) hero . moveDown ( ) hero . moveRight ( 3…" at bounding box center [578, 149] width 70 height 273
click at [548, 277] on button "Çalıştır ⇧↵" at bounding box center [571, 281] width 90 height 15
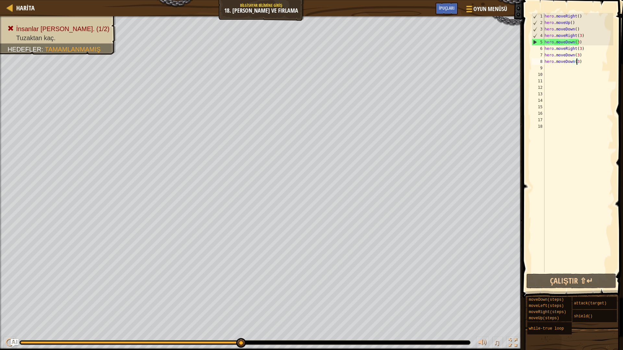
click at [582, 65] on div "hero . moveRight ( ) hero . moveUp ( ) hero . moveDown ( ) hero . moveRight ( 3…" at bounding box center [578, 149] width 70 height 273
type textarea "h"
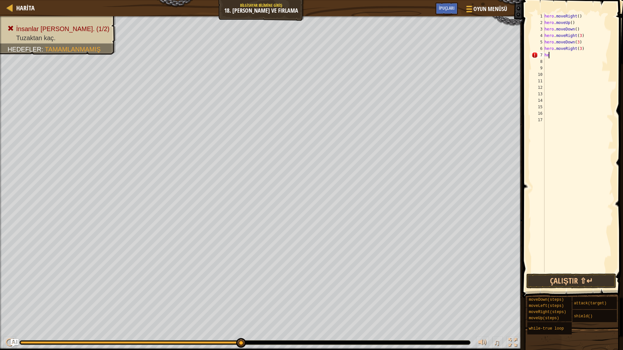
type textarea "h"
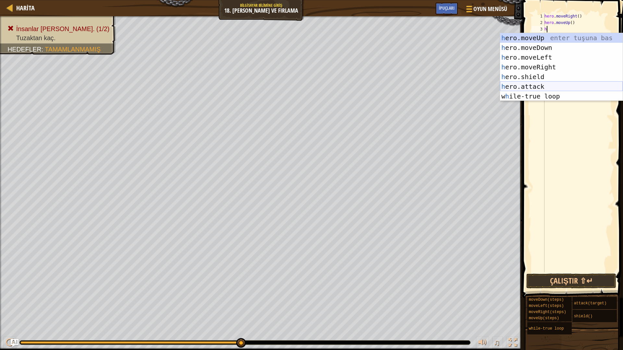
click at [536, 84] on div "h ero.moveUp enter tuşuna bas h ero.moveDown enter tuşuna bas h ero.moveLeft en…" at bounding box center [561, 77] width 123 height 88
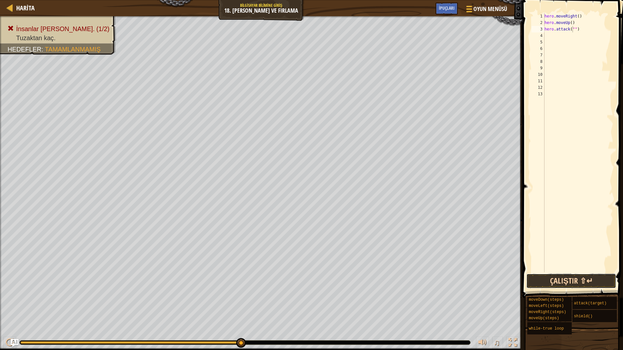
click at [561, 281] on button "Çalıştır ⇧↵" at bounding box center [571, 281] width 90 height 15
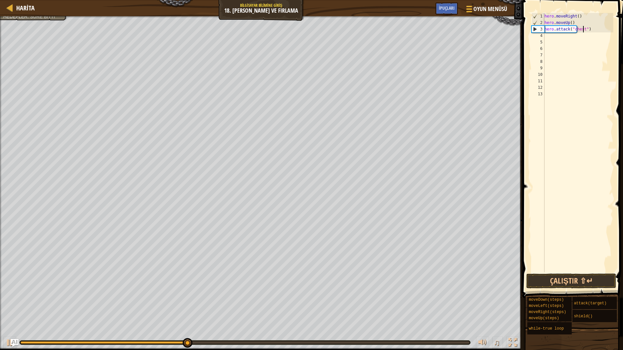
scroll to position [3, 3]
click at [572, 280] on button "Çalıştır ⇧↵" at bounding box center [571, 281] width 90 height 15
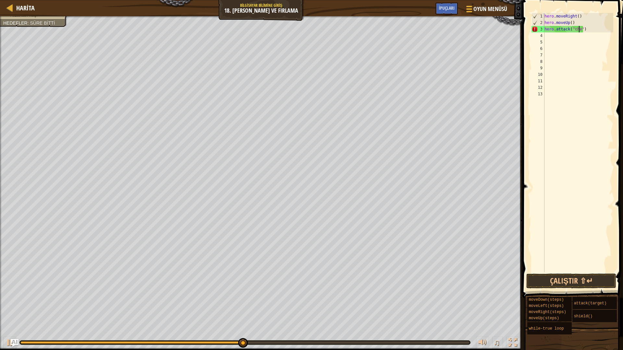
scroll to position [3, 3]
type textarea "hero.attack("")"
click at [578, 32] on div "hero . moveRight ( ) hero . moveUp ( ) hero . attack ( "" )" at bounding box center [578, 149] width 70 height 273
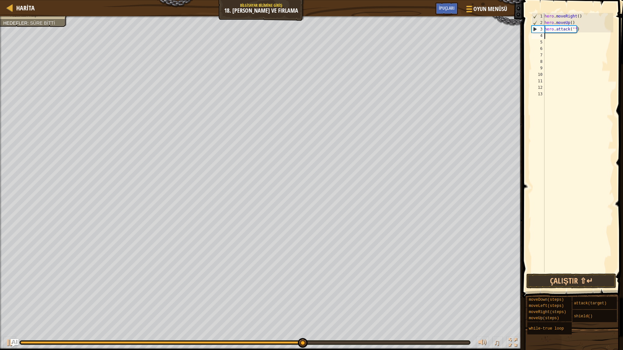
click at [578, 32] on div "hero . moveRight ( ) hero . moveUp ( ) hero . attack ( "" )" at bounding box center [578, 149] width 70 height 273
click at [577, 32] on div "hero . moveRight ( ) hero . moveUp ( ) hero . attack ( "" )" at bounding box center [578, 149] width 70 height 273
type textarea "h"
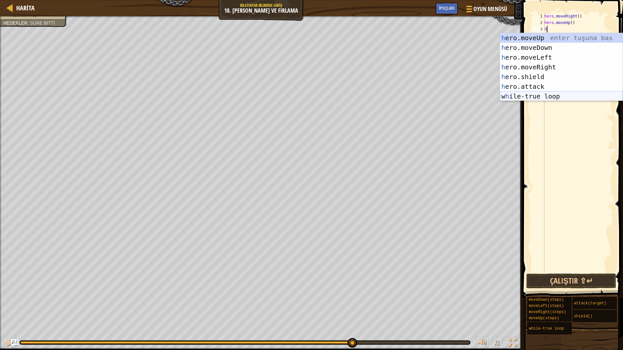
click at [548, 98] on div "h ero.moveUp enter tuşuna bas h ero.moveDown enter tuşuna bas h ero.moveLeft en…" at bounding box center [561, 77] width 123 height 88
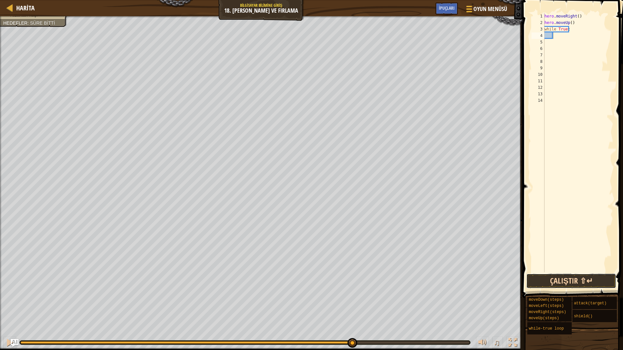
click at [594, 282] on button "Çalıştır ⇧↵" at bounding box center [571, 281] width 90 height 15
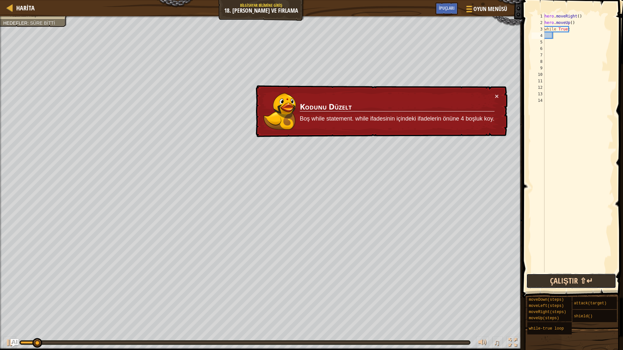
click at [594, 281] on button "Çalıştır ⇧↵" at bounding box center [571, 281] width 90 height 15
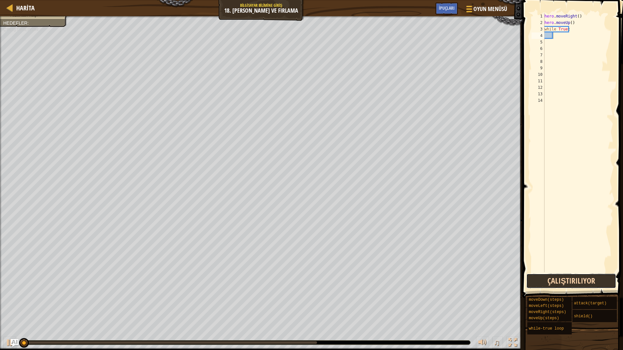
click at [594, 281] on button "Çalıştırılıyor" at bounding box center [571, 281] width 90 height 15
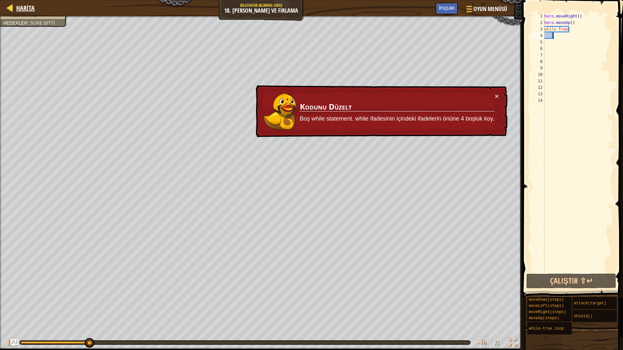
click at [25, 2] on div "Harita" at bounding box center [24, 8] width 22 height 16
select select "tr"
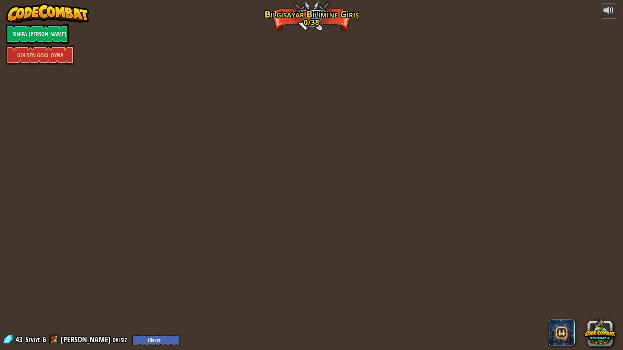
select select "tr"
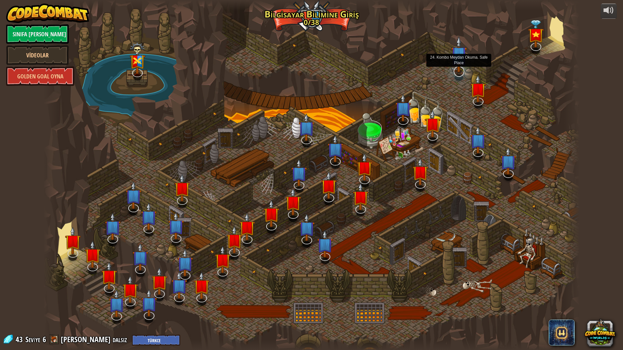
select select "tr"
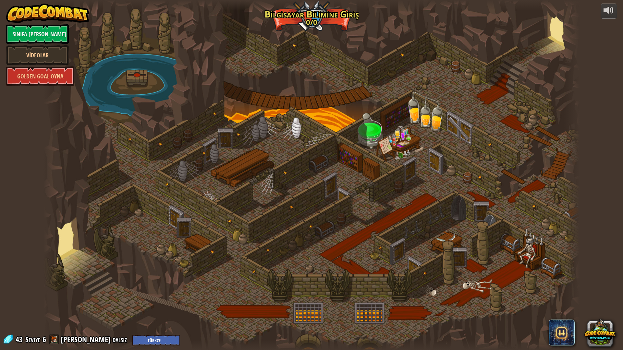
click at [458, 73] on div at bounding box center [311, 175] width 536 height 350
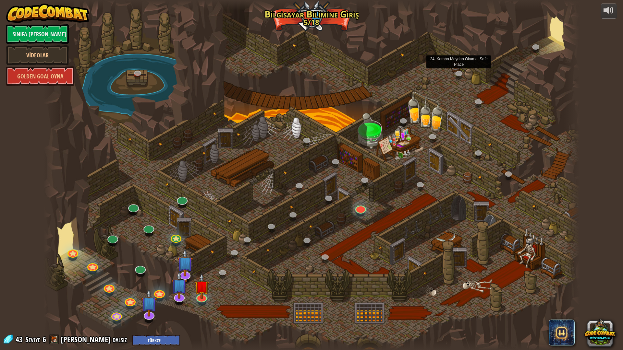
select select "tr"
click at [360, 205] on link at bounding box center [359, 206] width 13 height 13
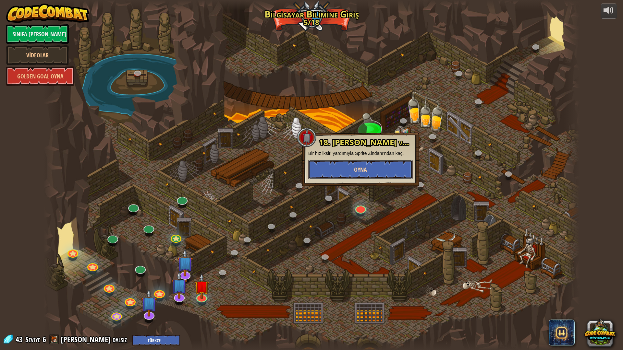
click at [356, 170] on span "Oyna" at bounding box center [360, 170] width 13 height 8
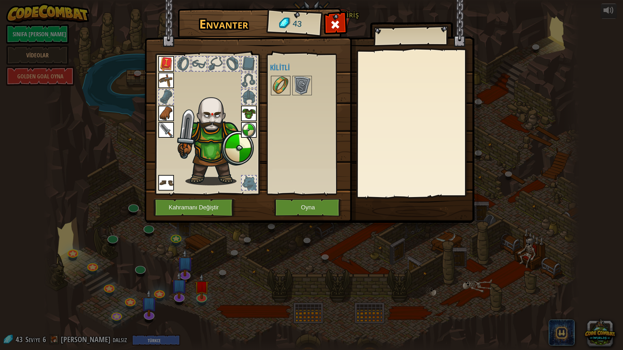
click at [283, 88] on img at bounding box center [281, 86] width 18 height 18
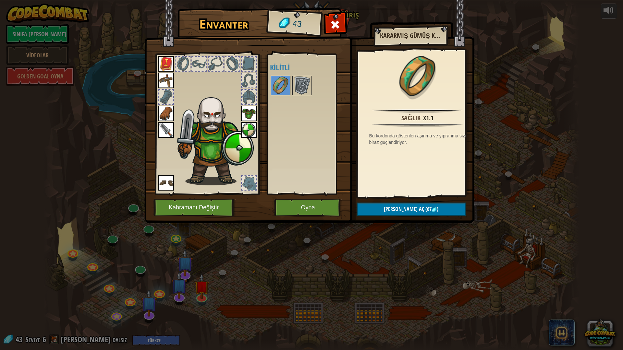
click at [473, 49] on img at bounding box center [309, 106] width 330 height 236
click at [337, 23] on span at bounding box center [335, 24] width 10 height 10
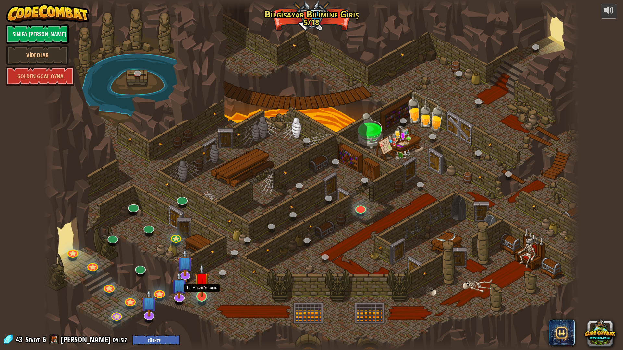
click at [204, 294] on img at bounding box center [201, 280] width 15 height 34
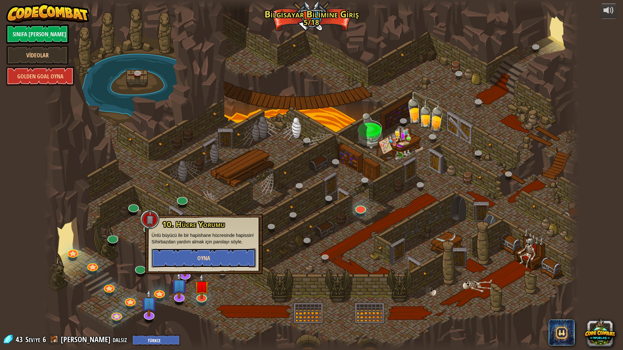
click at [206, 261] on span "Oyna" at bounding box center [203, 258] width 13 height 8
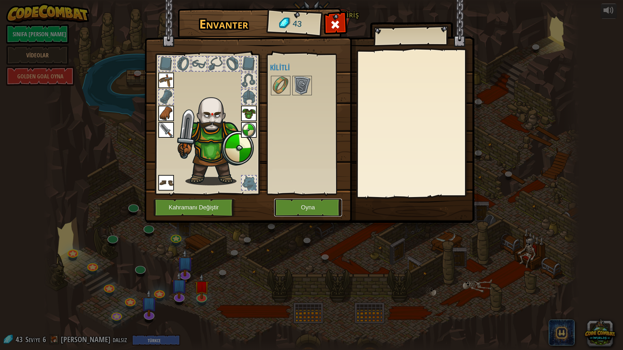
click at [308, 210] on button "Oyna" at bounding box center [308, 208] width 68 height 18
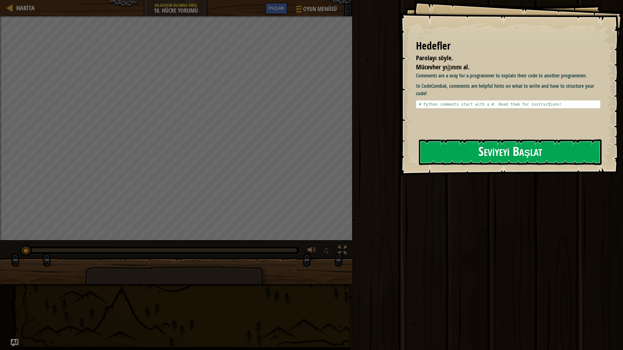
click at [465, 151] on button "Seviyeyi Başlat" at bounding box center [510, 153] width 183 height 26
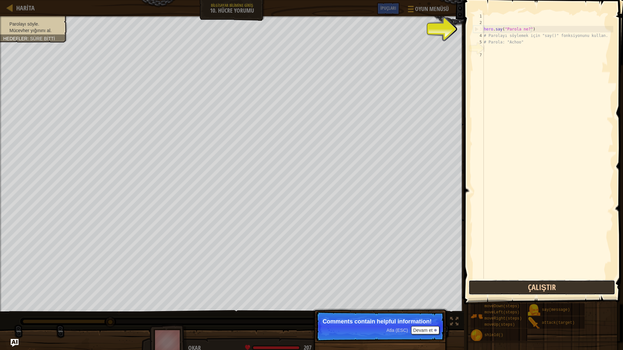
click at [519, 287] on button "Çalıştır" at bounding box center [542, 287] width 147 height 15
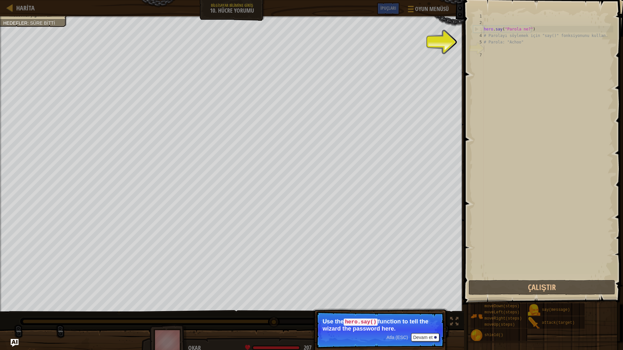
click at [488, 47] on div "hero . say ( "Parola ne?" ) # Parolayı söylemek için "say()" fonksiyonunu kulla…" at bounding box center [547, 152] width 131 height 279
click at [485, 50] on div "hero . say ( "Parola ne?" ) # Parolayı söylemek için "say()" fonksiyonunu kulla…" at bounding box center [547, 152] width 131 height 279
click at [423, 335] on button "Devam et" at bounding box center [425, 338] width 28 height 8
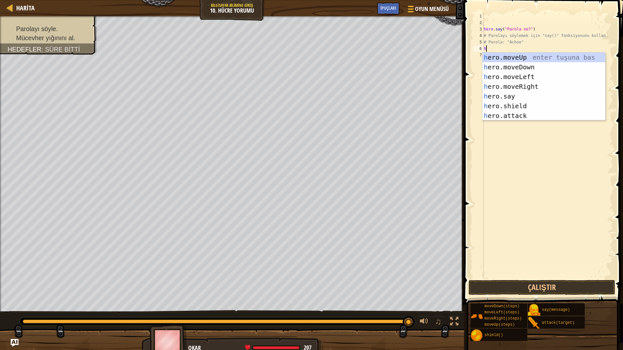
type textarea "hh"
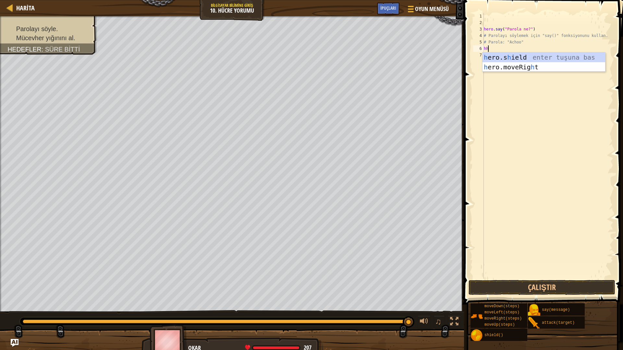
click at [514, 82] on div "hero . say ( "Parola ne?" ) # Parolayı söylemek için "say()" fonksiyonunu kulla…" at bounding box center [547, 152] width 131 height 279
click at [494, 46] on div "hero . say ( "Parola ne?" ) # Parolayı söylemek için "say()" fonksiyonunu kulla…" at bounding box center [547, 152] width 131 height 279
type textarea "h"
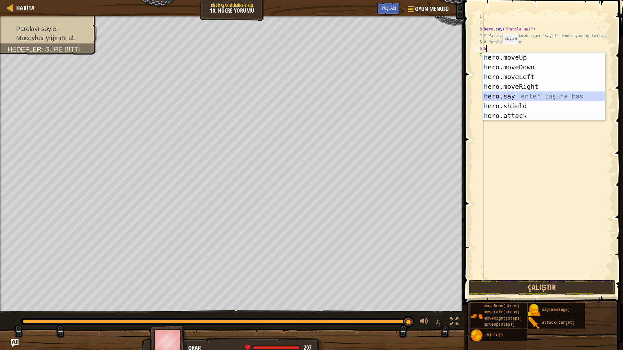
click at [497, 96] on div "h ero.moveUp enter tuşuna bas h ero.moveDown enter tuşuna bas h ero.moveLeft en…" at bounding box center [543, 97] width 123 height 88
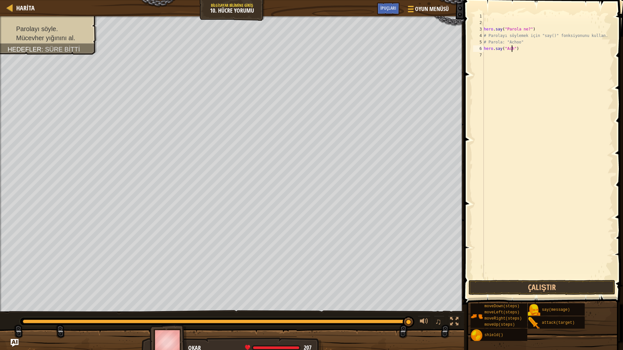
scroll to position [3, 3]
type textarea "hero.say("Achoo")"
click at [542, 285] on button "Çalıştır" at bounding box center [542, 287] width 147 height 15
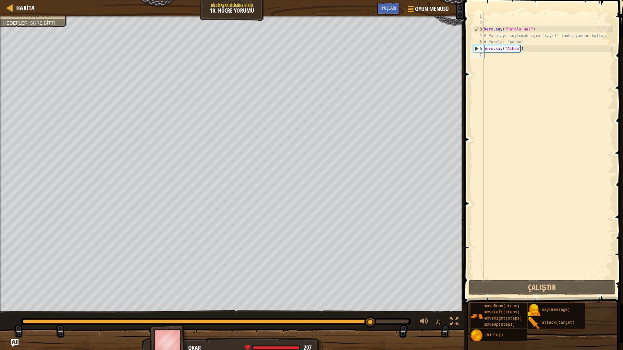
click at [486, 59] on div "hero . say ( "Parola ne?" ) # Parolayı söylemek için "say()" fonksiyonunu kulla…" at bounding box center [547, 152] width 131 height 279
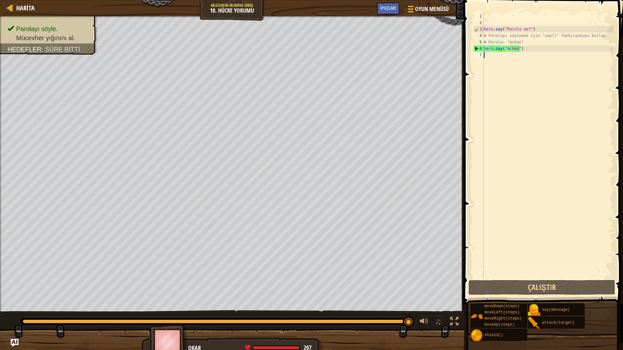
type textarea "h"
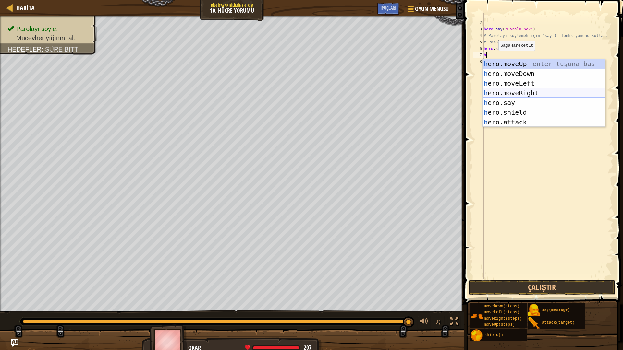
click at [522, 92] on div "h ero.moveUp enter tuşuna bas h ero.moveDown enter tuşuna bas h ero.moveLeft en…" at bounding box center [543, 103] width 123 height 88
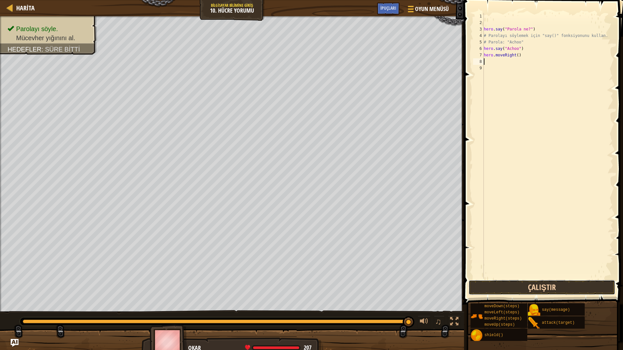
click at [550, 287] on button "Çalıştır" at bounding box center [542, 287] width 147 height 15
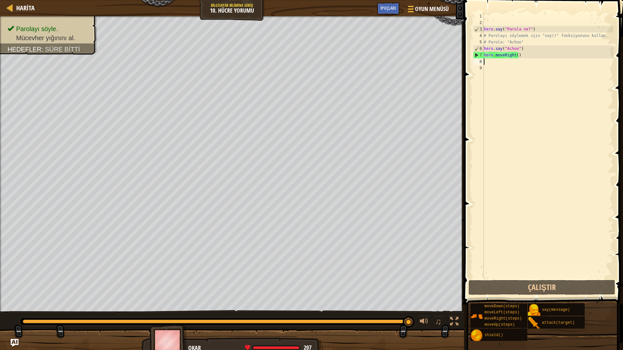
click at [518, 59] on div "hero . say ( "Parola ne?" ) # Parolayı söylemek için "say()" fonksiyonunu kulla…" at bounding box center [547, 152] width 131 height 279
click at [516, 57] on div "hero . say ( "Parola ne?" ) # Parolayı söylemek için "say()" fonksiyonunu kulla…" at bounding box center [547, 152] width 131 height 279
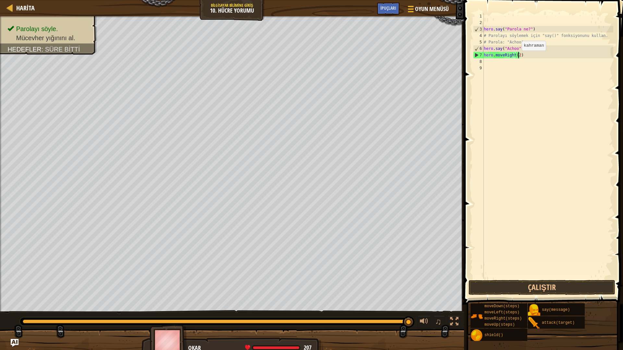
scroll to position [3, 3]
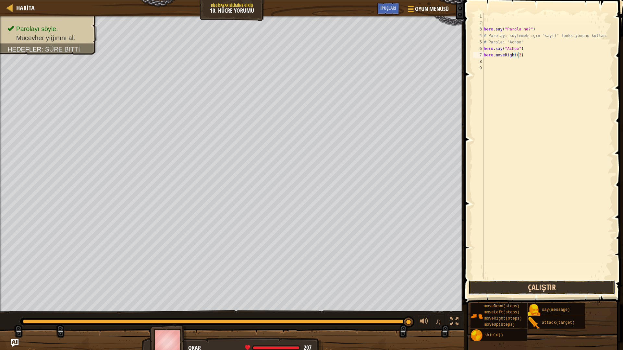
click at [549, 286] on button "Çalıştır" at bounding box center [542, 287] width 147 height 15
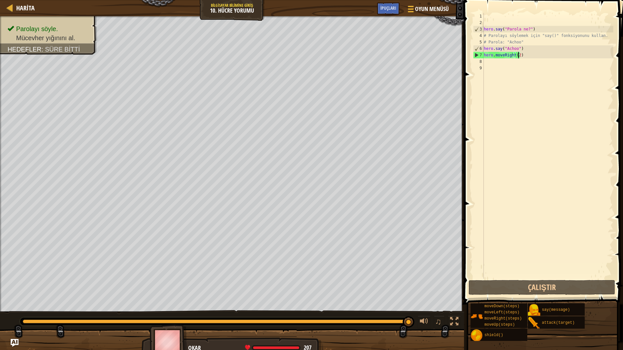
drag, startPoint x: 523, startPoint y: 55, endPoint x: 526, endPoint y: 59, distance: 4.7
click at [526, 59] on div "hero . say ( "Parola ne?" ) # Parolayı söylemek için "say()" fonksiyonunu kulla…" at bounding box center [547, 152] width 131 height 279
click at [519, 56] on div "hero . say ( "Parola ne?" ) # Parolayı söylemek için "say()" fonksiyonunu kulla…" at bounding box center [547, 146] width 131 height 266
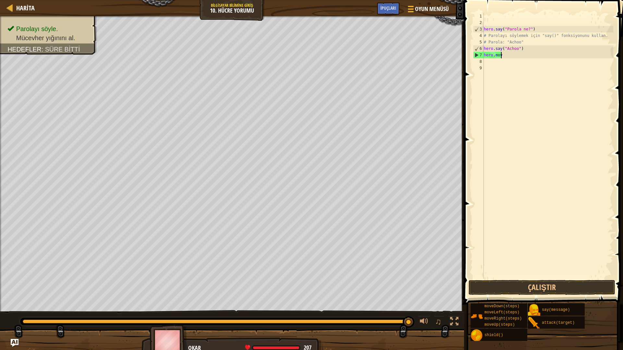
scroll to position [3, 1]
type textarea "h"
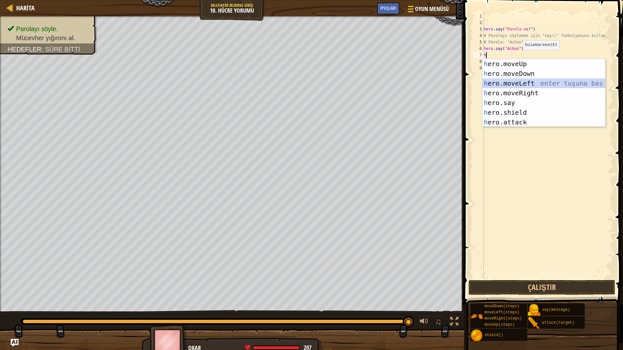
click at [535, 81] on div "h ero.moveUp enter tuşuna bas h ero.moveDown enter tuşuna bas h ero.moveLeft en…" at bounding box center [543, 103] width 123 height 88
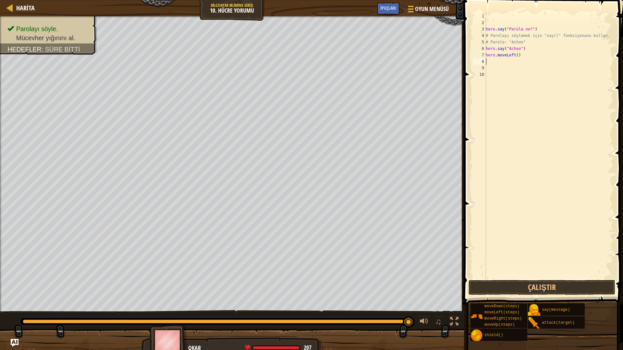
type textarea "h"
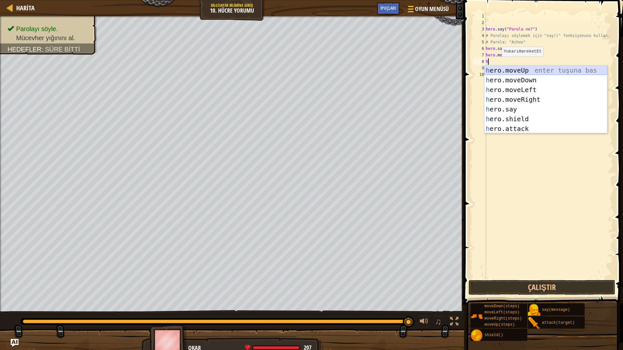
click at [520, 67] on div "h ero.moveUp enter tuşuna bas h ero.moveDown enter tuşuna bas h ero.moveLeft en…" at bounding box center [545, 110] width 123 height 88
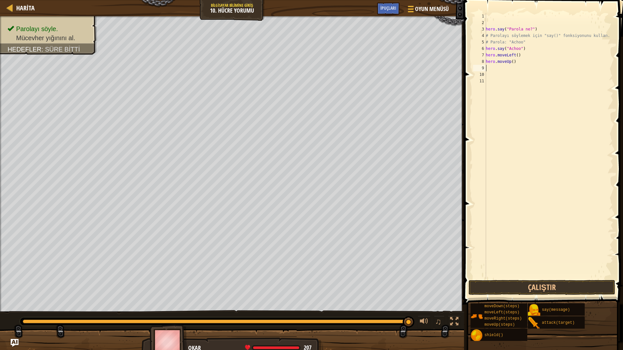
type textarea "h"
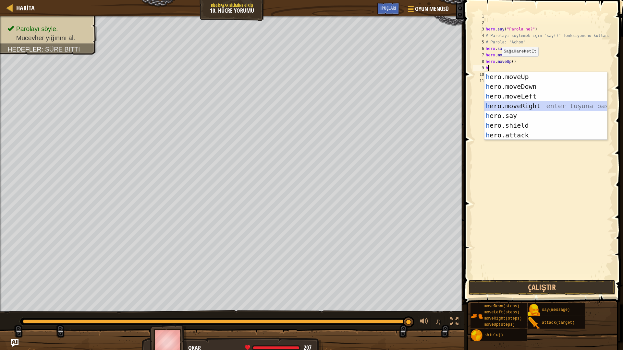
click at [519, 106] on div "h ero.moveUp enter tuşuna bas h ero.moveDown enter tuşuna bas h ero.moveLeft en…" at bounding box center [545, 116] width 123 height 88
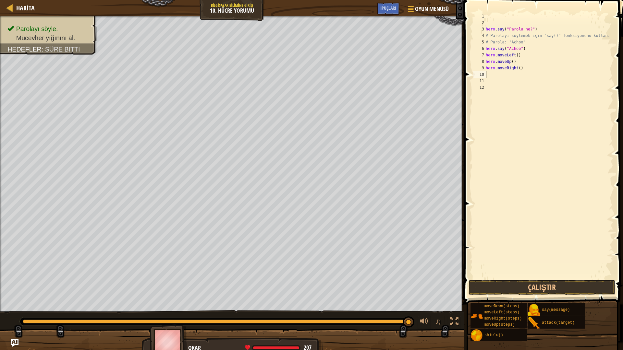
type textarea "h"
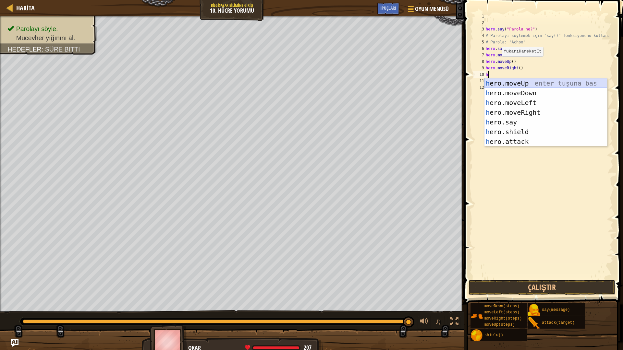
click at [522, 83] on div "h ero.moveUp enter tuşuna bas h ero.moveDown enter tuşuna bas h ero.moveLeft en…" at bounding box center [545, 123] width 123 height 88
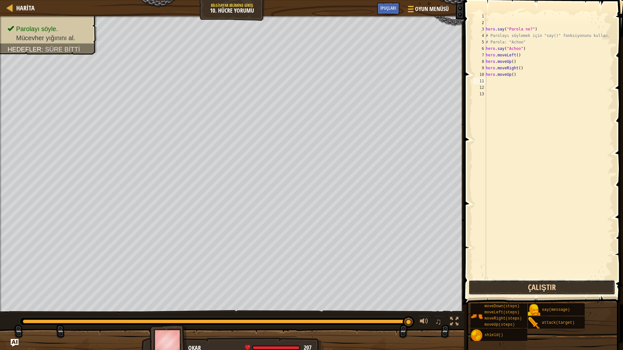
click at [565, 287] on button "Çalıştır" at bounding box center [542, 287] width 147 height 15
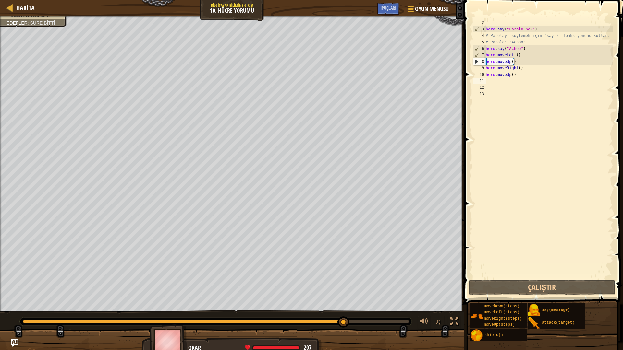
type textarea "h"
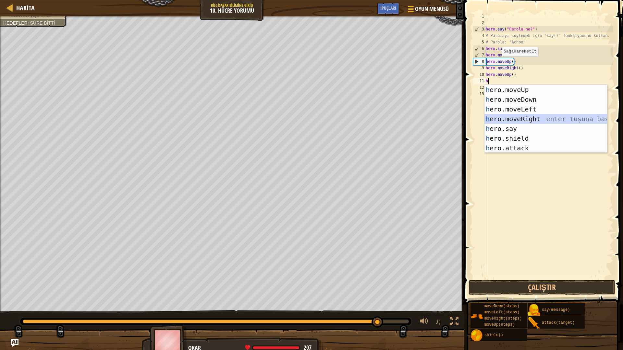
click at [517, 118] on div "h ero.moveUp enter tuşuna bas h ero.moveDown enter tuşuna bas h ero.moveLeft en…" at bounding box center [545, 129] width 123 height 88
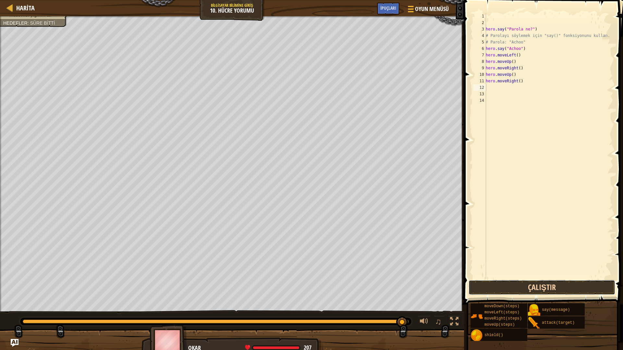
click at [541, 291] on button "Çalıştır" at bounding box center [542, 287] width 147 height 15
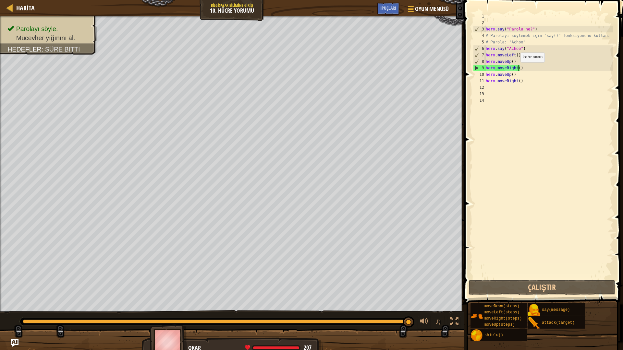
click at [517, 69] on div "hero . say ( "Parola ne?" ) # Parolayı söylemek için "say()" fonksiyonunu kulla…" at bounding box center [548, 152] width 129 height 279
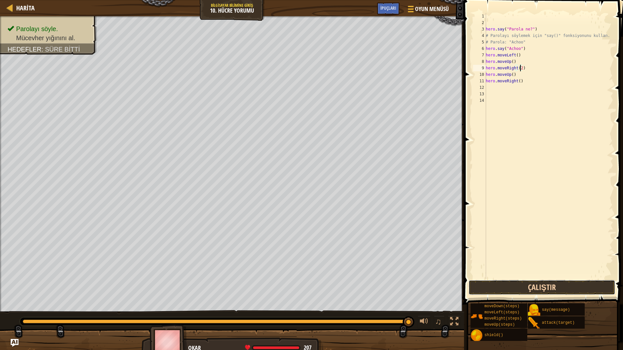
click at [554, 288] on button "Çalıştır" at bounding box center [542, 287] width 147 height 15
click at [515, 79] on div "hero . say ( "Parola ne?" ) # Parolayı söylemek için "say()" fonksiyonunu kulla…" at bounding box center [548, 152] width 129 height 279
click at [513, 70] on div "hero . say ( "Parola ne?" ) # Parolayı söylemek için "say()" fonksiyonunu kulla…" at bounding box center [548, 152] width 129 height 279
click at [515, 76] on div "hero . say ( "Parola ne?" ) # Parolayı söylemek için "say()" fonksiyonunu kulla…" at bounding box center [548, 152] width 129 height 279
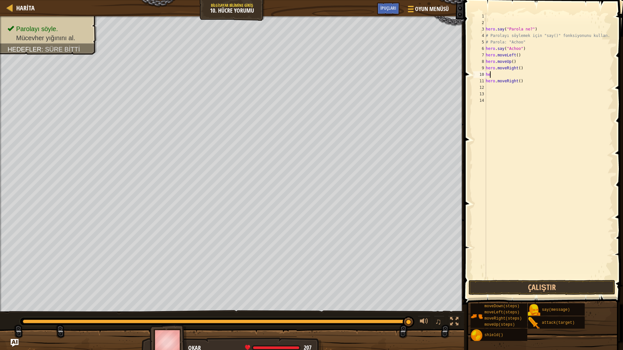
type textarea "h"
click at [524, 82] on div "hero . say ( "Parola ne?" ) # Parolayı söylemek için "say()" fonksiyonunu kulla…" at bounding box center [548, 152] width 129 height 279
type textarea "h"
click at [522, 285] on button "Çalıştır" at bounding box center [542, 287] width 147 height 15
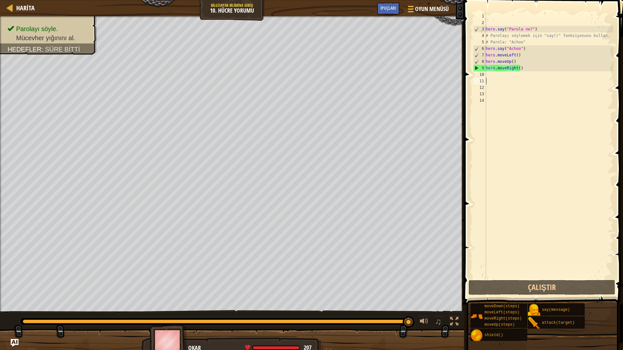
click at [506, 76] on div "hero . say ( "Parola ne?" ) # Parolayı söylemek için "say()" fonksiyonunu kulla…" at bounding box center [548, 152] width 129 height 279
click at [517, 68] on div "hero . say ( "Parola ne?" ) # Parolayı söylemek için "say()" fonksiyonunu kulla…" at bounding box center [548, 152] width 129 height 279
click at [519, 68] on div "hero . say ( "Parola ne?" ) # Parolayı söylemek için "say()" fonksiyonunu kulla…" at bounding box center [548, 152] width 129 height 279
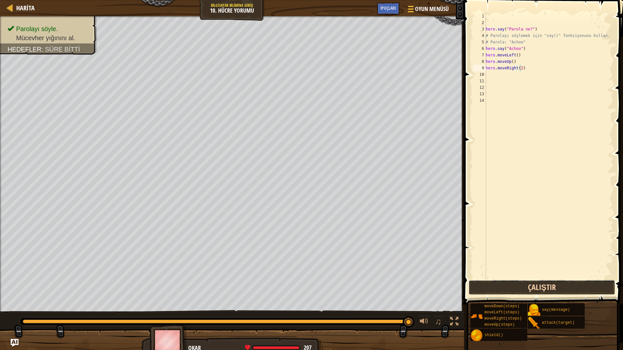
click at [550, 286] on button "Çalıştır" at bounding box center [542, 287] width 147 height 15
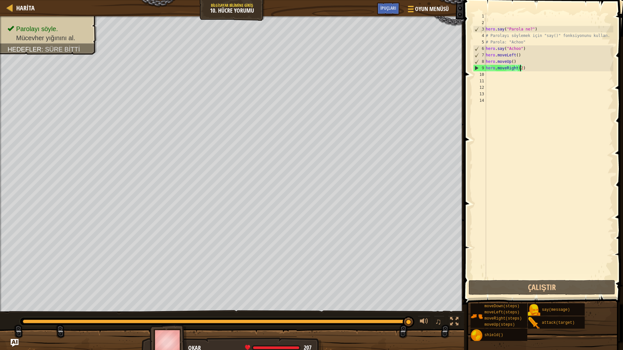
click at [523, 67] on div "hero . say ( "Parola ne?" ) # Parolayı söylemek için "say()" fonksiyonunu kulla…" at bounding box center [548, 152] width 129 height 279
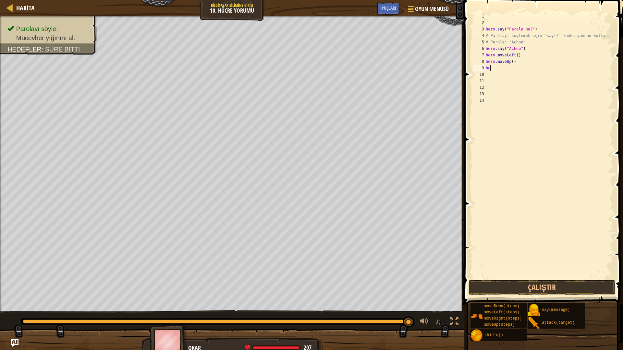
scroll to position [3, 0]
type textarea "h"
click at [516, 62] on div "hero . say ( "Parola ne?" ) # Parolayı söylemek için "say()" fonksiyonunu kulla…" at bounding box center [548, 152] width 129 height 279
type textarea "hero.moveUp()"
click at [503, 67] on div "hero . say ( "Parola ne?" ) # Parolayı söylemek için "say()" fonksiyonunu kulla…" at bounding box center [548, 152] width 129 height 279
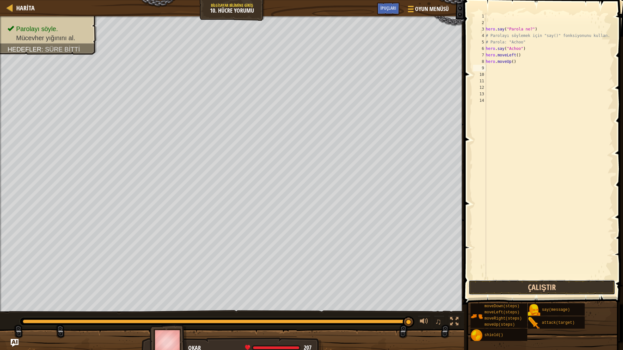
click at [563, 287] on button "Çalıştır" at bounding box center [542, 287] width 147 height 15
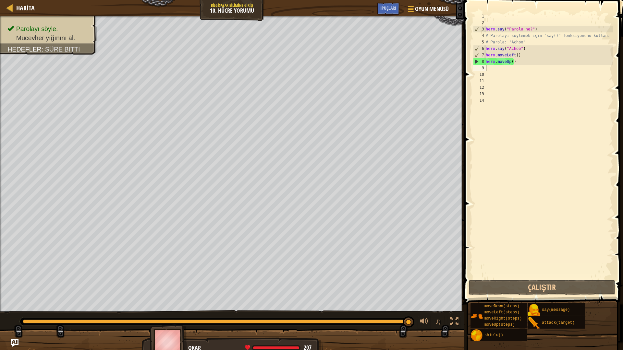
type textarea "h"
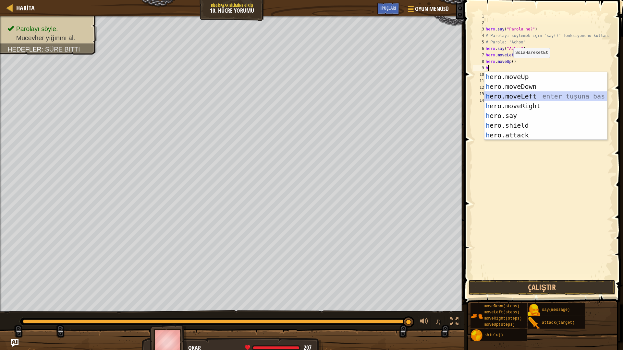
click at [523, 94] on div "h ero.moveUp enter tuşuna bas h ero.moveDown enter tuşuna bas h ero.moveLeft en…" at bounding box center [545, 116] width 123 height 88
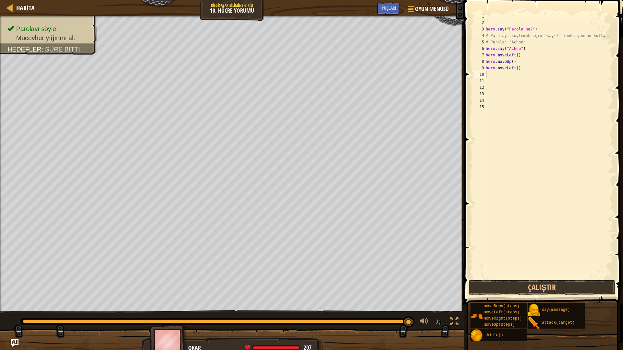
type textarea "h"
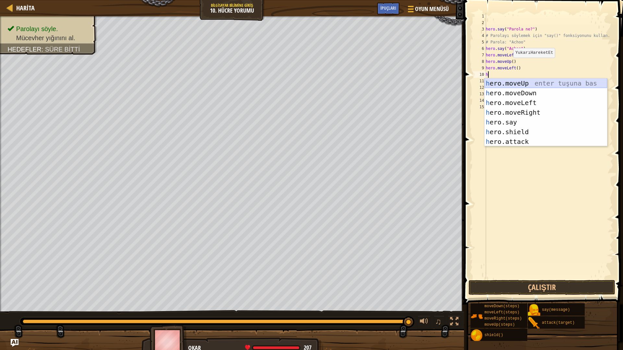
click at [525, 83] on div "h ero.moveUp enter tuşuna bas h ero.moveDown enter tuşuna bas h ero.moveLeft en…" at bounding box center [545, 123] width 123 height 88
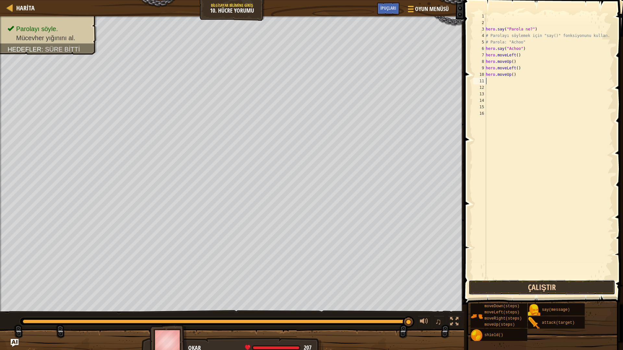
click at [552, 283] on button "Çalıştır" at bounding box center [542, 287] width 147 height 15
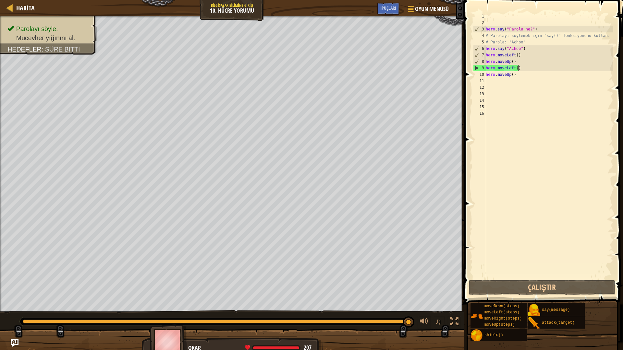
click at [520, 69] on div "hero . say ( "Parola ne?" ) # Parolayı söylemek için "say()" fonksiyonunu kulla…" at bounding box center [548, 152] width 129 height 279
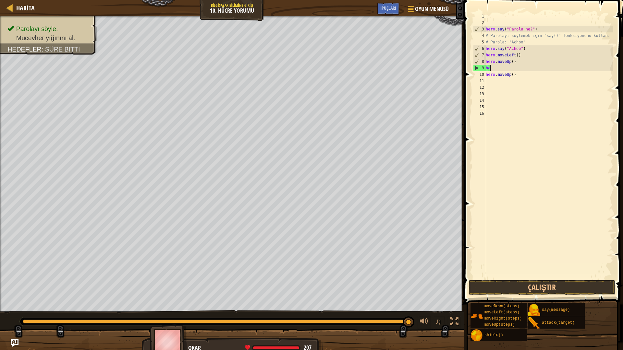
type textarea "h"
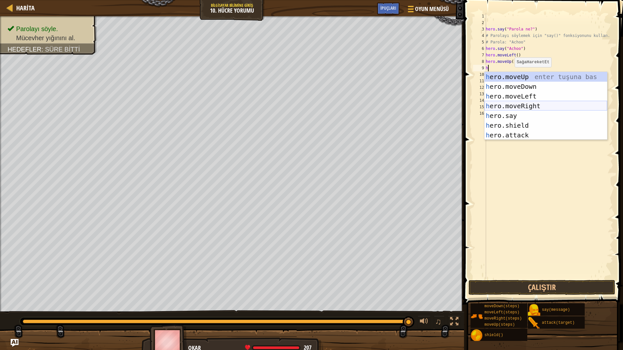
click at [523, 108] on div "h ero.moveUp enter tuşuna bas h ero.moveDown enter tuşuna bas h ero.moveLeft en…" at bounding box center [545, 116] width 123 height 88
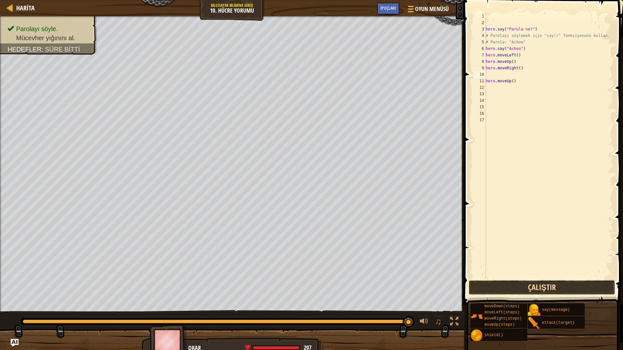
click at [553, 291] on button "Çalıştır" at bounding box center [542, 287] width 147 height 15
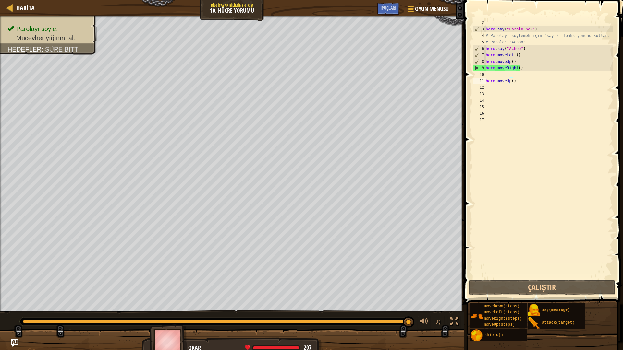
click at [518, 82] on div "hero . say ( "Parola ne?" ) # Parolayı söylemek için "say()" fonksiyonunu kulla…" at bounding box center [548, 152] width 129 height 279
type textarea "h"
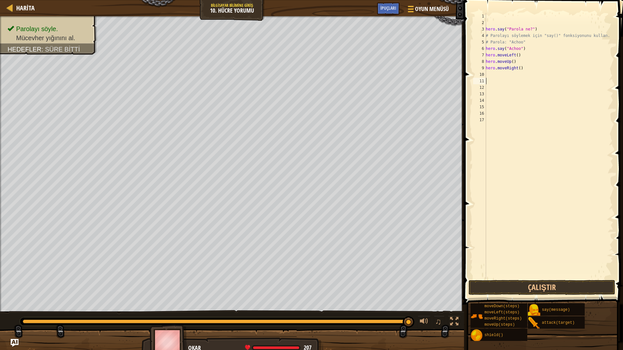
click at [525, 66] on div "hero . say ( "Parola ne?" ) # Parolayı söylemek için "say()" fonksiyonunu kulla…" at bounding box center [548, 152] width 129 height 279
type textarea "h"
click at [523, 66] on div "hero . say ( "Parola ne?" ) # Parolayı söylemek için "say()" fonksiyonunu kulla…" at bounding box center [548, 152] width 129 height 279
drag, startPoint x: 523, startPoint y: 66, endPoint x: 513, endPoint y: 67, distance: 10.1
click at [523, 66] on div "hero . say ( "Parola ne?" ) # Parolayı söylemek için "say()" fonksiyonunu kulla…" at bounding box center [548, 152] width 129 height 279
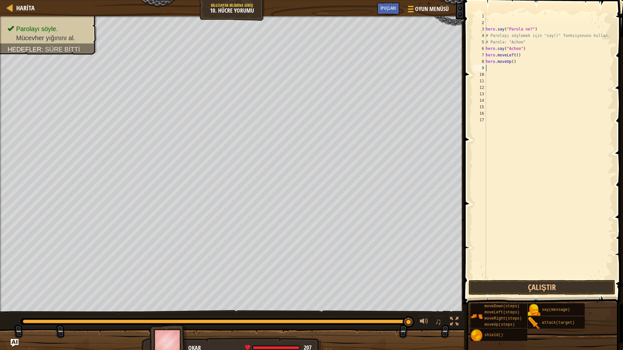
click at [513, 67] on div "hero . say ( "Parola ne?" ) # Parolayı söylemek için "say()" fonksiyonunu kulla…" at bounding box center [548, 152] width 129 height 279
click at [516, 62] on div "hero . say ( "Parola ne?" ) # Parolayı söylemek için "say()" fonksiyonunu kulla…" at bounding box center [548, 152] width 129 height 279
type textarea "h"
click at [520, 55] on div "hero . say ( "Parola ne?" ) # Parolayı söylemek için "say()" fonksiyonunu kulla…" at bounding box center [548, 152] width 129 height 279
type textarea "h"
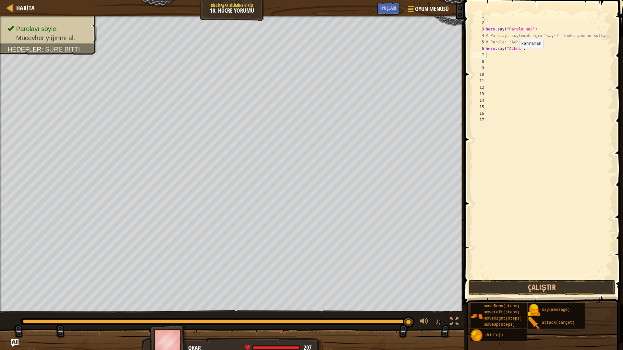
type textarea "h"
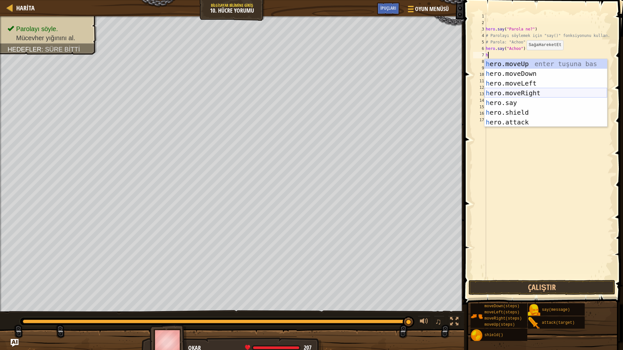
click at [524, 89] on div "h ero.moveUp enter tuşuna bas h ero.moveDown enter tuşuna bas h ero.moveLeft en…" at bounding box center [545, 103] width 123 height 88
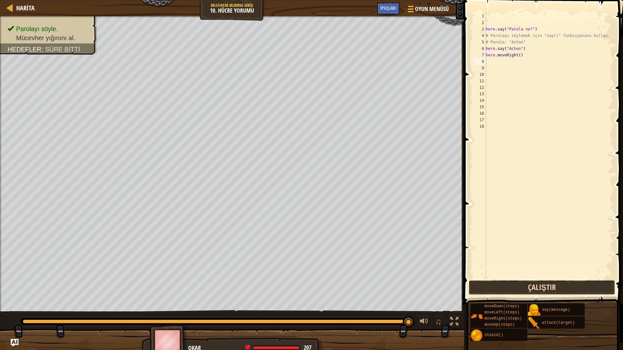
click at [548, 287] on button "Çalıştır" at bounding box center [542, 287] width 147 height 15
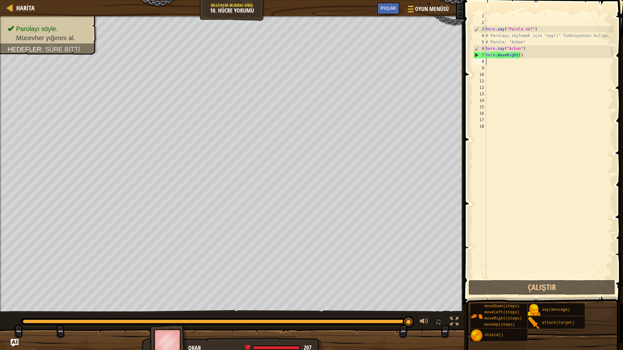
click at [521, 58] on div "hero . say ( "Parola ne?" ) # Parolayı söylemek için "say()" fonksiyonunu kulla…" at bounding box center [548, 152] width 129 height 279
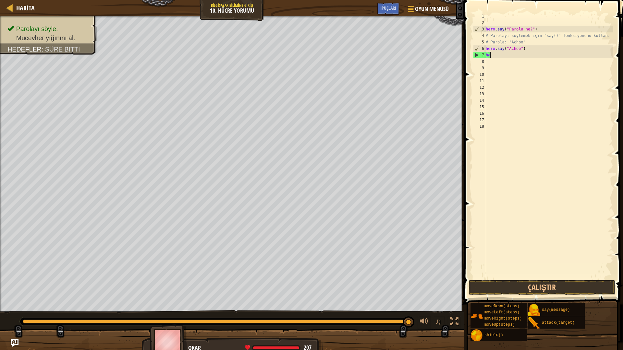
type textarea "h"
click at [491, 57] on div "hero . say ( "Parola ne?" ) # Parolayı söylemek için "say()" fonksiyonunu kulla…" at bounding box center [548, 152] width 129 height 279
type textarea "h"
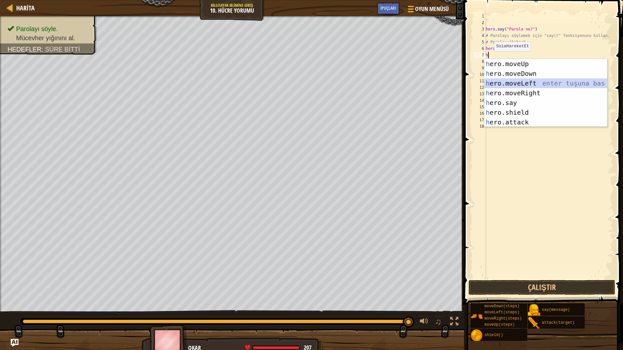
click at [526, 84] on div "h ero.moveUp enter tuşuna bas h ero.moveDown enter tuşuna bas h ero.moveLeft en…" at bounding box center [545, 103] width 123 height 88
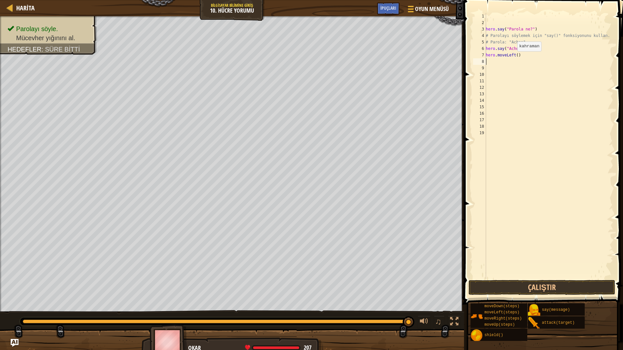
click at [514, 58] on div "hero . say ( "Parola ne?" ) # Parolayı söylemek için "say()" fonksiyonunu kulla…" at bounding box center [548, 152] width 129 height 279
type textarea "hero.moveLeft()"
click at [515, 58] on div "hero . say ( "Parola ne?" ) # Parolayı söylemek için "say()" fonksiyonunu kulla…" at bounding box center [548, 152] width 129 height 279
click at [516, 55] on div "hero . say ( "Parola ne?" ) # Parolayı söylemek için "say()" fonksiyonunu kulla…" at bounding box center [548, 152] width 129 height 279
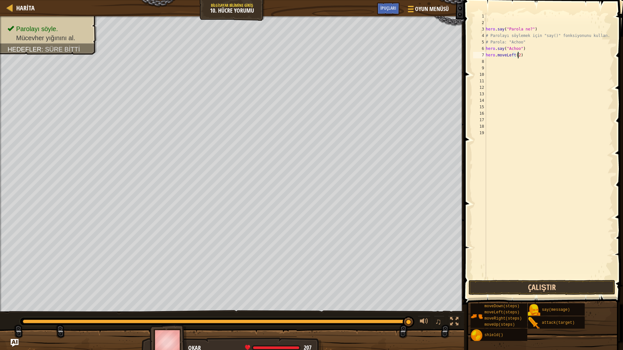
type textarea "hero.moveLeft(2)"
click at [540, 283] on button "Çalıştır" at bounding box center [542, 287] width 147 height 15
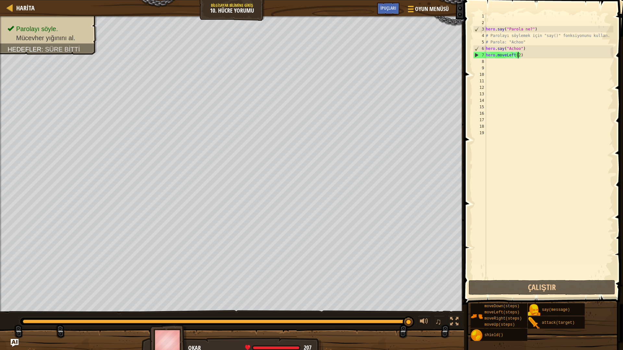
click at [525, 61] on div "hero . say ( "Parola ne?" ) # Parolayı söylemek için "say()" fonksiyonunu kulla…" at bounding box center [548, 152] width 129 height 279
click at [521, 60] on div "hero . say ( "Parola ne?" ) # Parolayı söylemek için "say()" fonksiyonunu kulla…" at bounding box center [548, 152] width 129 height 279
click at [520, 56] on div "hero . say ( "Parola ne?" ) # Parolayı söylemek için "say()" fonksiyonunu kulla…" at bounding box center [548, 152] width 129 height 279
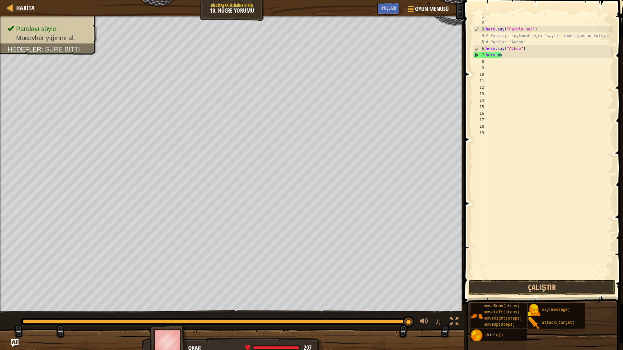
type textarea "h"
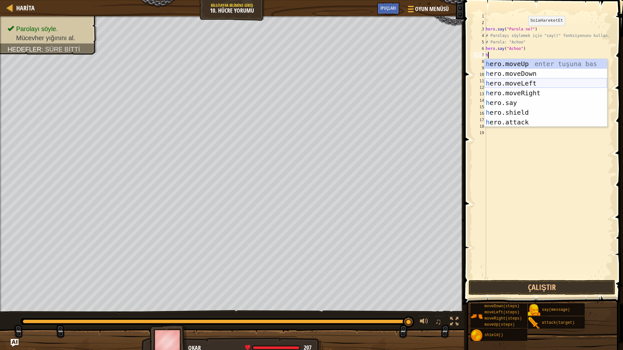
click at [522, 80] on div "h ero.moveUp enter tuşuna bas h ero.moveDown enter tuşuna bas h ero.moveLeft en…" at bounding box center [545, 103] width 123 height 88
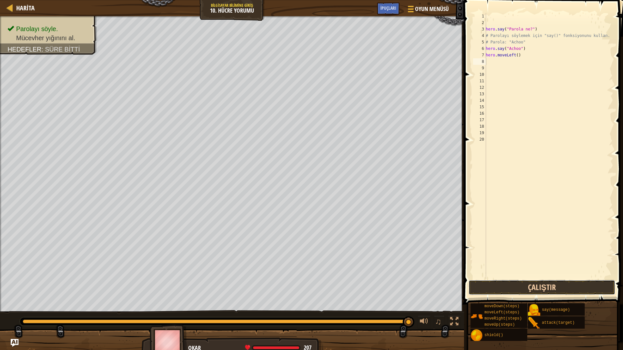
click at [555, 284] on button "Çalıştır" at bounding box center [542, 287] width 147 height 15
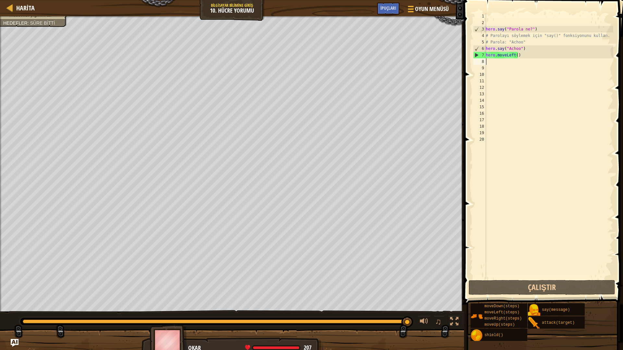
click at [505, 64] on div "hero . say ( "Parola ne?" ) # Parolayı söylemek için "say()" fonksiyonunu kulla…" at bounding box center [548, 152] width 129 height 279
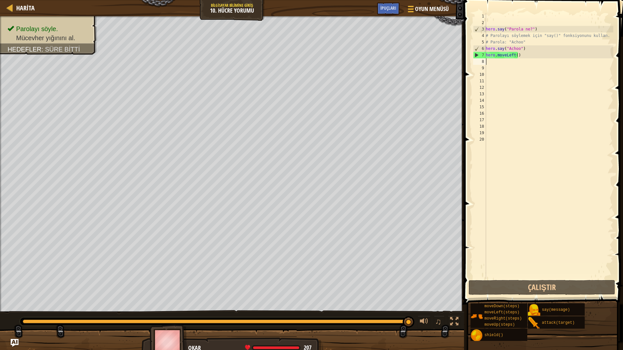
type textarea "h"
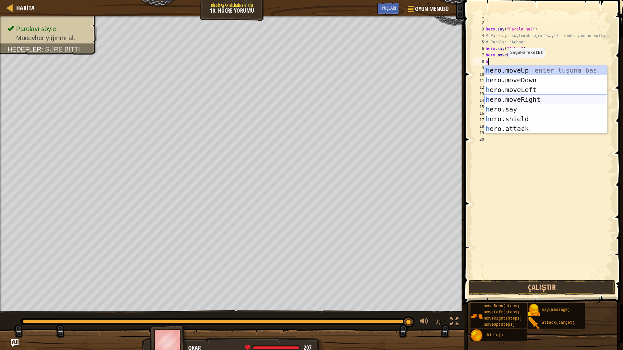
click at [507, 101] on div "h ero.moveUp enter tuşuna bas h ero.moveDown enter tuşuna bas h ero.moveLeft en…" at bounding box center [545, 110] width 123 height 88
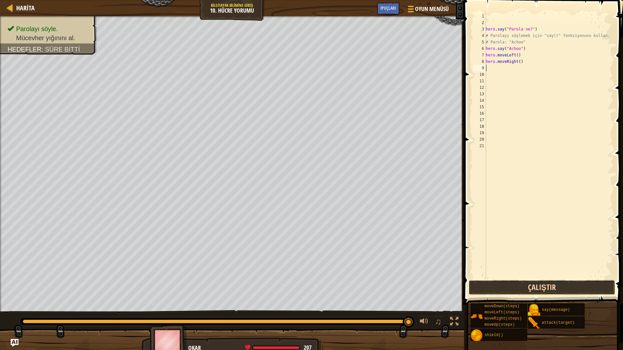
click at [506, 287] on button "Çalıştır" at bounding box center [542, 287] width 147 height 15
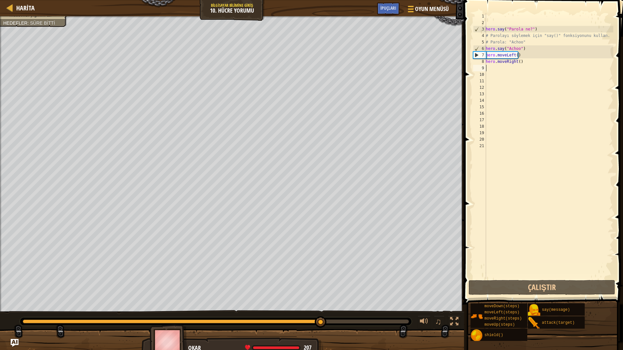
click at [490, 71] on div "hero . say ( "Parola ne?" ) # Parolayı söylemek için "say()" fonksiyonunu kulla…" at bounding box center [548, 152] width 129 height 279
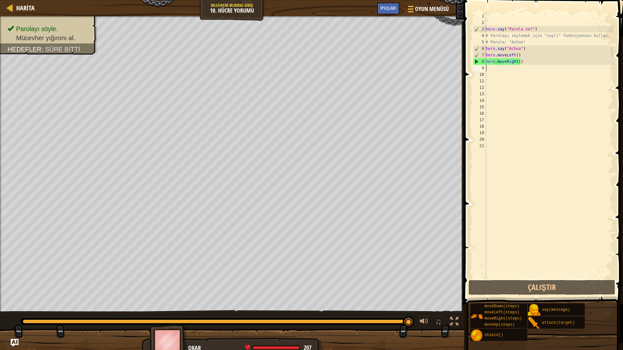
click at [526, 65] on div "hero . say ( "Parola ne?" ) # Parolayı söylemek için "say()" fonksiyonunu kulla…" at bounding box center [548, 152] width 129 height 279
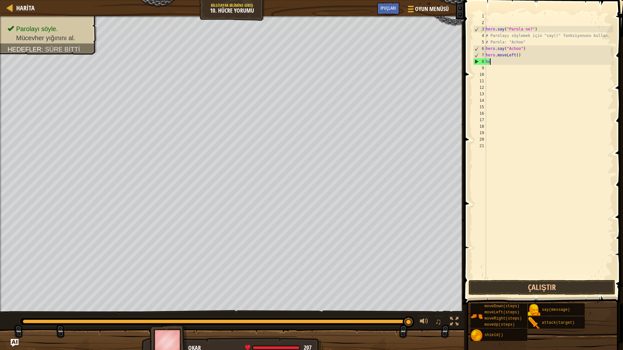
type textarea "h"
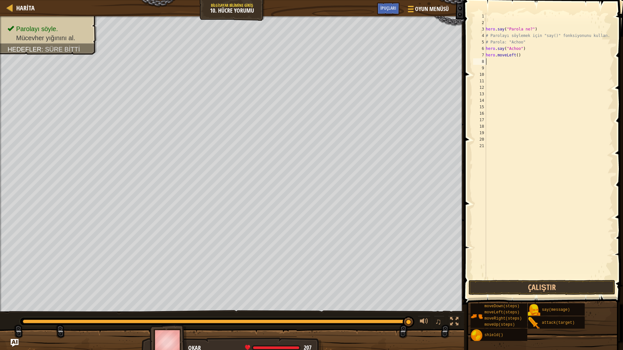
click at [520, 58] on div "hero . say ( "Parola ne?" ) # Parolayı söylemek için "say()" fonksiyonunu kulla…" at bounding box center [548, 152] width 129 height 279
click at [518, 57] on div "hero . say ( "Parola ne?" ) # Parolayı söylemek için "say()" fonksiyonunu kulla…" at bounding box center [548, 152] width 129 height 279
type textarea "h"
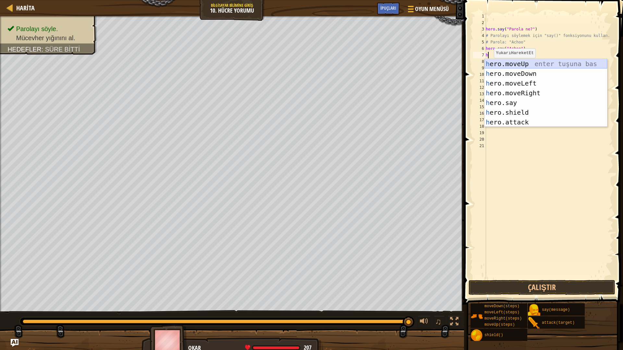
click at [529, 62] on div "h ero.moveUp enter tuşuna bas h ero.moveDown enter tuşuna bas h ero.moveLeft en…" at bounding box center [545, 103] width 123 height 88
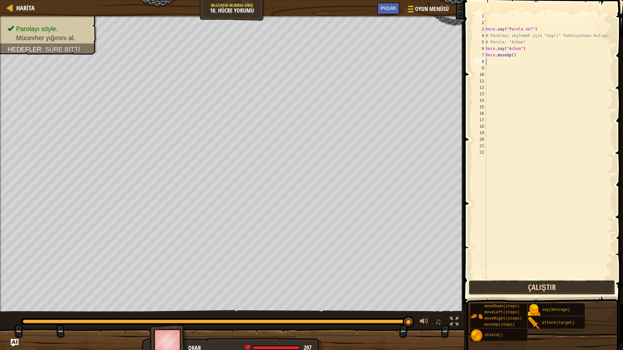
click at [499, 284] on button "Çalıştır" at bounding box center [542, 287] width 147 height 15
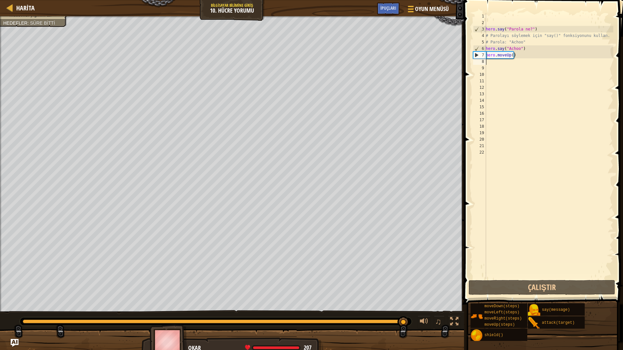
click at [512, 58] on div "hero . say ( "Parola ne?" ) # Parolayı söylemek için "say()" fonksiyonunu kulla…" at bounding box center [548, 152] width 129 height 279
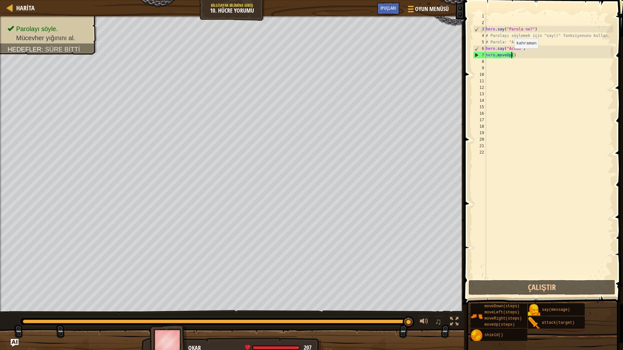
click at [511, 55] on div "hero . say ( "Parola ne?" ) # Parolayı söylemek için "say()" fonksiyonunu kulla…" at bounding box center [548, 152] width 129 height 279
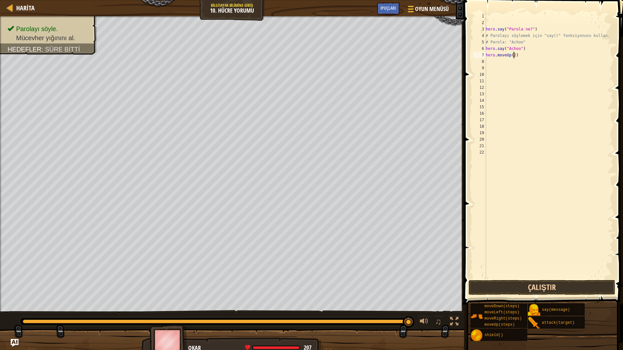
type textarea "hero.moveUp(2)"
click at [578, 285] on button "Çalıştır" at bounding box center [542, 287] width 147 height 15
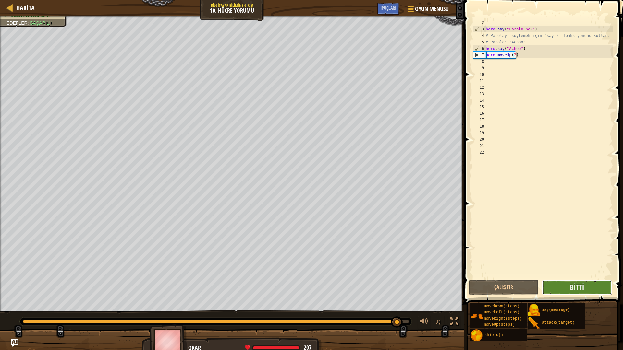
click at [584, 287] on button "Bitti" at bounding box center [577, 287] width 70 height 15
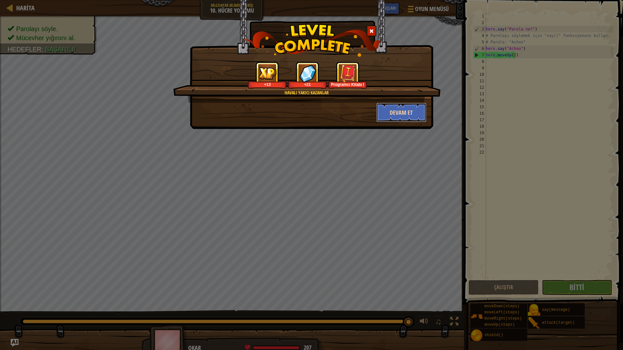
click at [393, 112] on button "Devam et" at bounding box center [401, 112] width 50 height 19
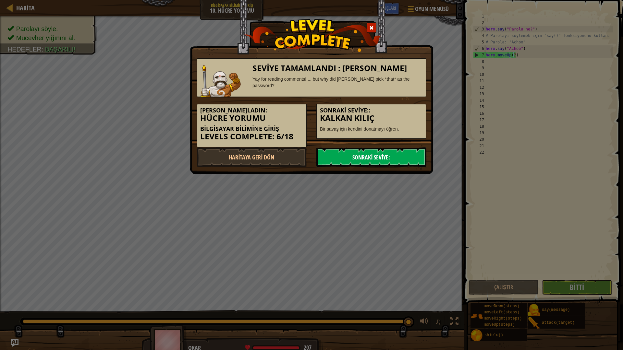
click at [365, 157] on link "Sonraki Seviye:" at bounding box center [371, 157] width 110 height 19
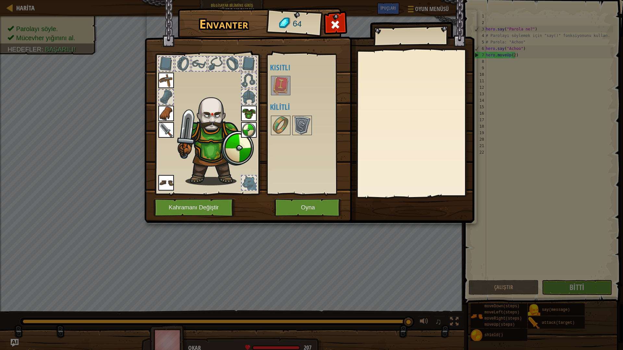
drag, startPoint x: 280, startPoint y: 91, endPoint x: 283, endPoint y: 94, distance: 4.6
click at [283, 94] on img at bounding box center [281, 86] width 18 height 18
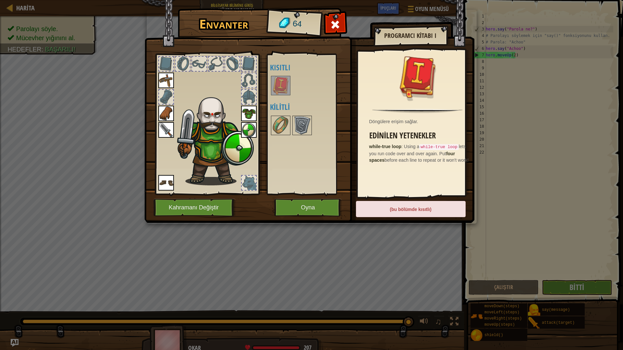
click at [247, 61] on div at bounding box center [249, 64] width 14 height 14
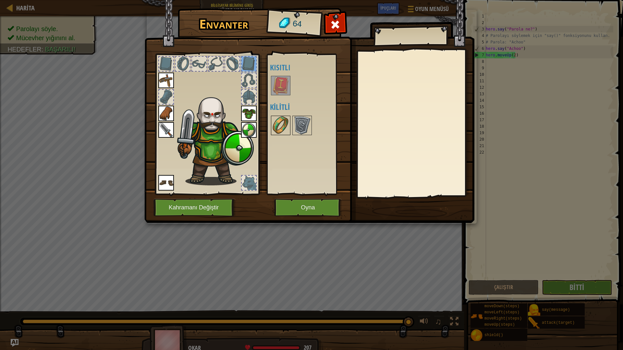
click at [279, 123] on img at bounding box center [281, 125] width 18 height 18
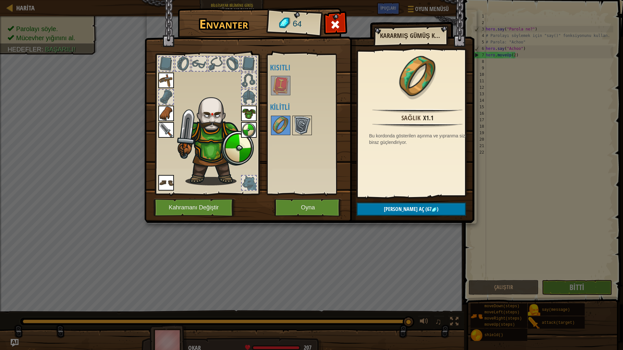
drag, startPoint x: 295, startPoint y: 116, endPoint x: 297, endPoint y: 119, distance: 3.8
click at [296, 118] on div at bounding box center [301, 125] width 19 height 19
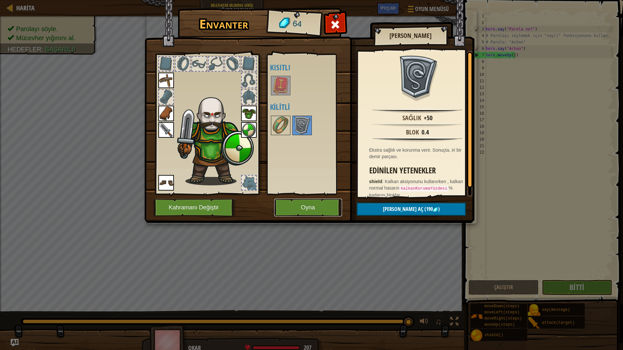
click at [329, 208] on button "Oyna" at bounding box center [308, 208] width 68 height 18
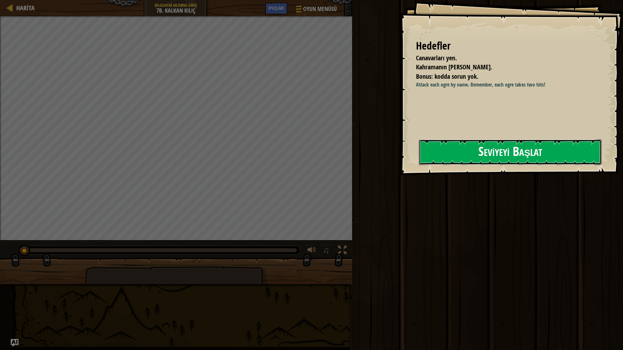
click at [467, 145] on button "Seviyeyi Başlat" at bounding box center [510, 153] width 183 height 26
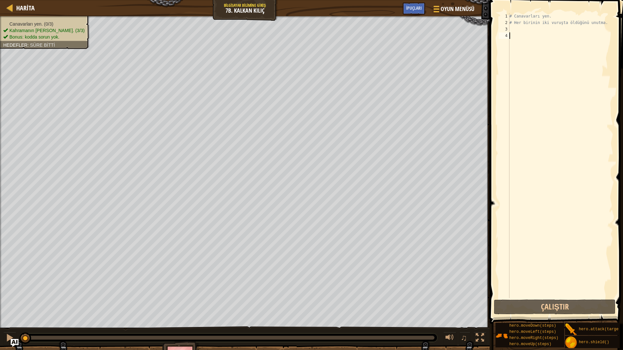
click at [532, 31] on div "# Canavarları yen. # Her birinin iki vuruşta öldüğünü unutma." at bounding box center [560, 162] width 105 height 299
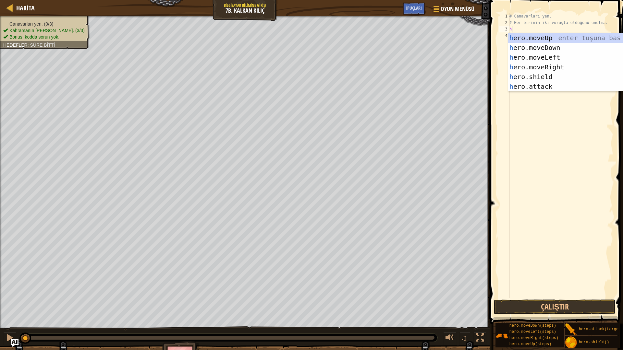
scroll to position [3, 0]
click at [552, 85] on div "h ero.moveUp enter tuşuna bas h ero.moveDown enter tuşuna bas h ero.moveLeft en…" at bounding box center [569, 72] width 123 height 78
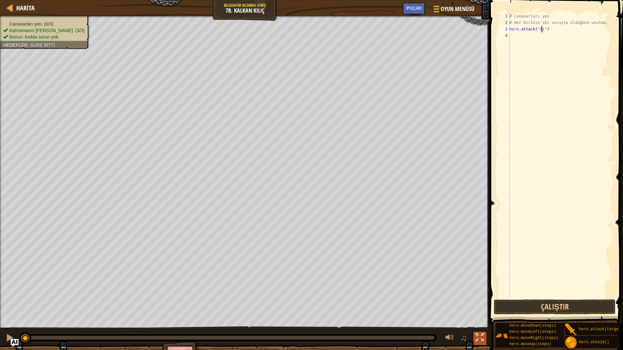
scroll to position [3, 3]
click at [544, 30] on div "# Canavarları yen. # Her birinin iki vuruşta öldüğünü unutma. hero . attack ( "…" at bounding box center [560, 162] width 105 height 299
click at [539, 30] on div "# Canavarları yen. # Her birinin iki vuruşta öldüğünü unutma. hero . attack ( "…" at bounding box center [560, 162] width 105 height 299
type textarea "hero.attack("Rig")"
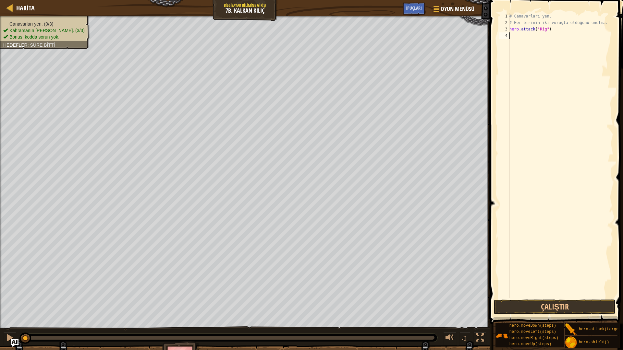
drag, startPoint x: 516, startPoint y: 37, endPoint x: 513, endPoint y: 39, distance: 3.9
click at [516, 37] on div "# Canavarları yen. # Her birinin iki vuruşta öldüğünü unutma. hero . attack ( "…" at bounding box center [560, 162] width 105 height 299
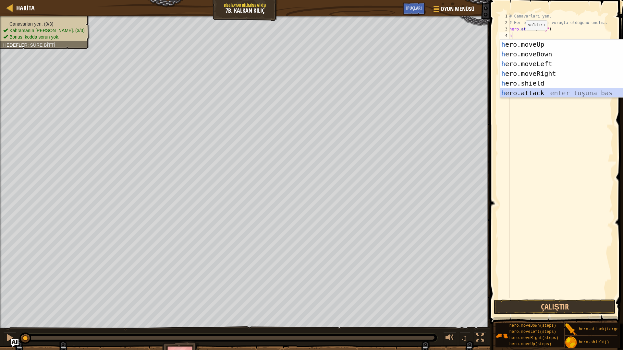
click at [541, 92] on div "h ero.moveUp enter tuşuna bas h ero.moveDown enter tuşuna bas h ero.moveLeft en…" at bounding box center [561, 79] width 123 height 78
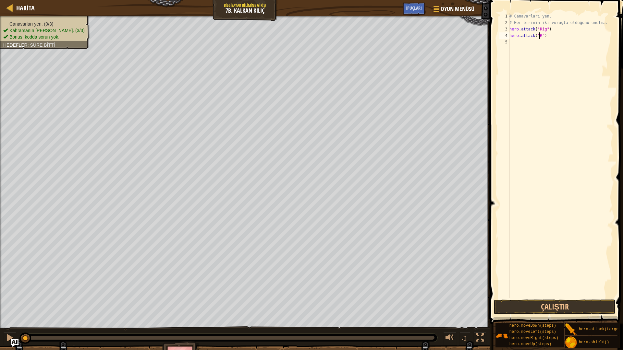
scroll to position [3, 3]
type textarea "hero.attack("Rig")"
click at [515, 41] on div "# Canavarları yen. # Her birinin iki vuruşta öldüğünü unutma. hero . attack ( "…" at bounding box center [560, 162] width 105 height 299
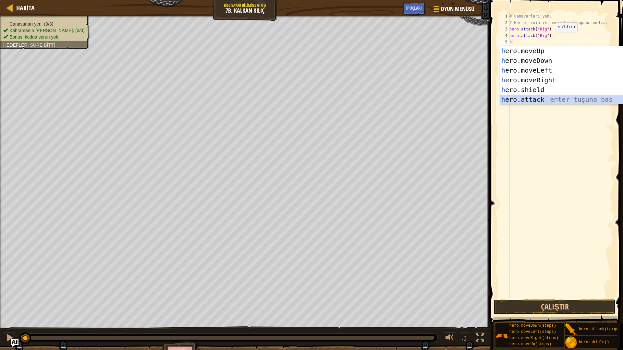
click at [523, 102] on div "h ero.moveUp enter tuşuna bas h ero.moveDown enter tuşuna bas h ero.moveLeft en…" at bounding box center [561, 85] width 123 height 78
type textarea "hero.attack("Enemy Name")"
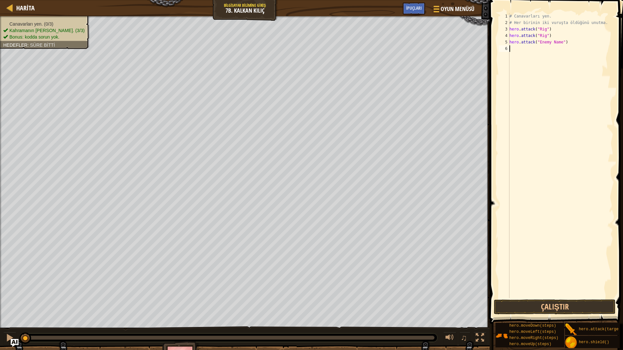
click at [516, 52] on div "# Canavarları yen. # Her birinin iki vuruşta öldüğünü unutma. hero . attack ( "…" at bounding box center [560, 162] width 105 height 299
type textarea "n"
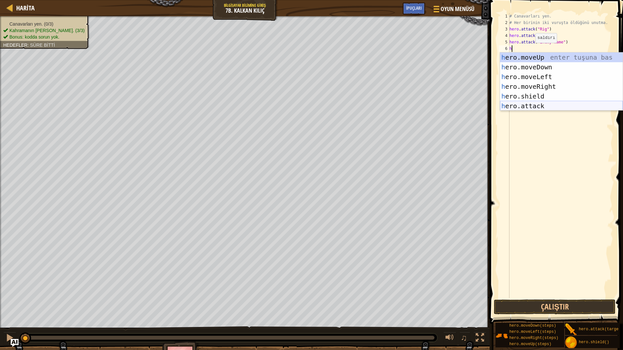
click at [541, 106] on div "h ero.moveUp enter tuşuna bas h ero.moveDown enter tuşuna bas h ero.moveLeft en…" at bounding box center [561, 92] width 123 height 78
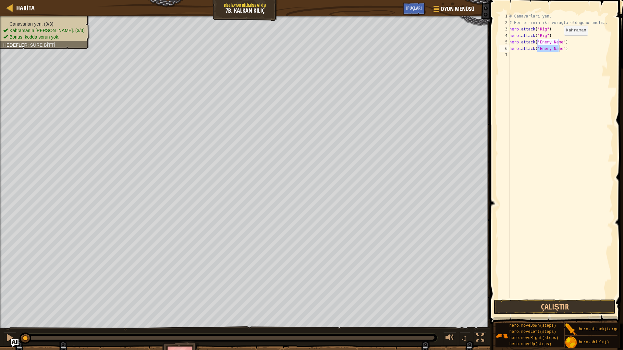
click at [559, 42] on div "# Canavarları yen. # Her birinin iki vuruşta öldüğünü unutma. hero . attack ( "…" at bounding box center [560, 162] width 105 height 299
click at [557, 49] on div "# Canavarları yen. # Her birinin iki vuruşta öldüğünü unutma. hero . attack ( "…" at bounding box center [560, 162] width 105 height 299
click at [558, 49] on div "# Canavarları yen. # Her birinin iki vuruşta öldüğünü unutma. hero . attack ( "…" at bounding box center [560, 162] width 105 height 299
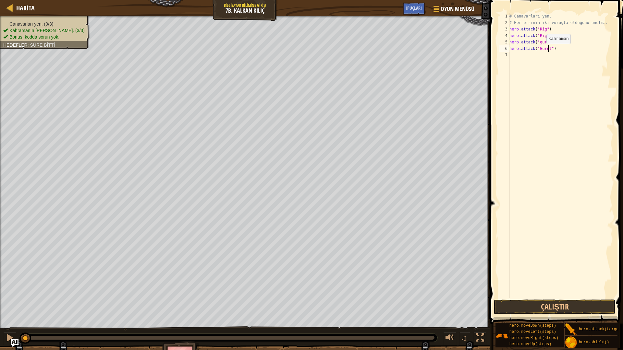
click at [541, 50] on div "# Canavarları yen. # Her birinin iki vuruşta öldüğünü unutma. hero . attack ( "…" at bounding box center [560, 162] width 105 height 299
click at [546, 49] on div "# Canavarları yen. # Her birinin iki vuruşta öldüğünü unutma. hero . attack ( "…" at bounding box center [560, 162] width 105 height 299
click at [541, 308] on button "Çalıştır" at bounding box center [555, 307] width 122 height 15
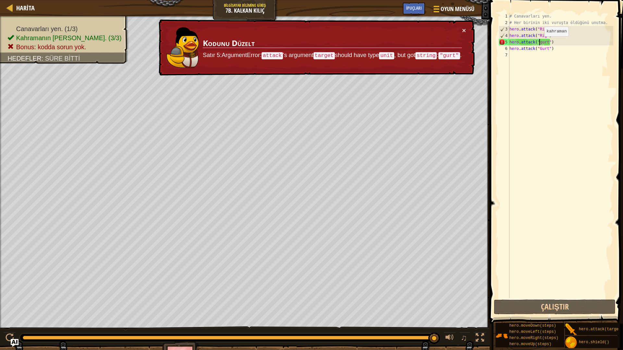
click at [539, 43] on div "# Canavarları yen. # Her birinin iki vuruşta öldüğünü unutma. hero . attack ( "…" at bounding box center [560, 162] width 105 height 299
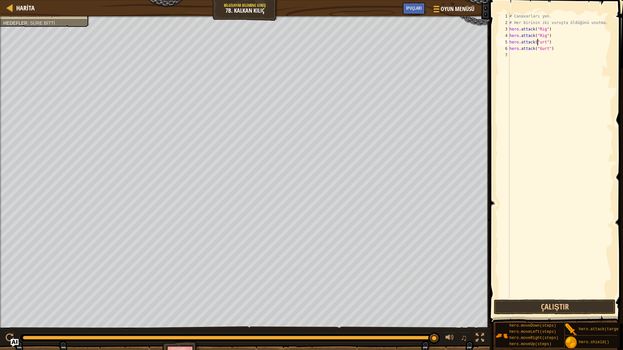
scroll to position [3, 3]
type textarea "hero.attack("Gurt")"
click at [562, 305] on button "Çalıştır" at bounding box center [555, 307] width 122 height 15
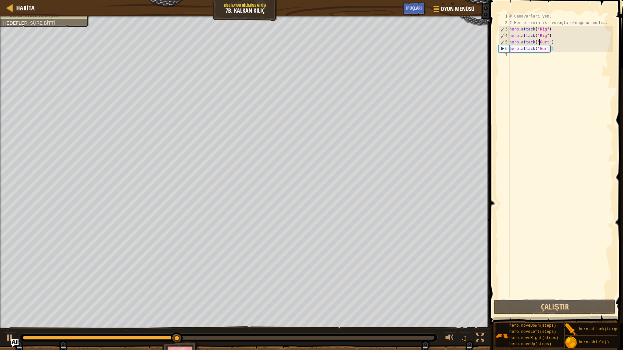
click at [509, 57] on div "7" at bounding box center [504, 55] width 11 height 6
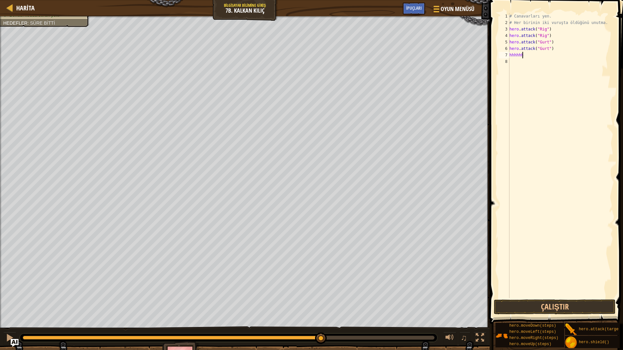
scroll to position [3, 0]
type textarea "h"
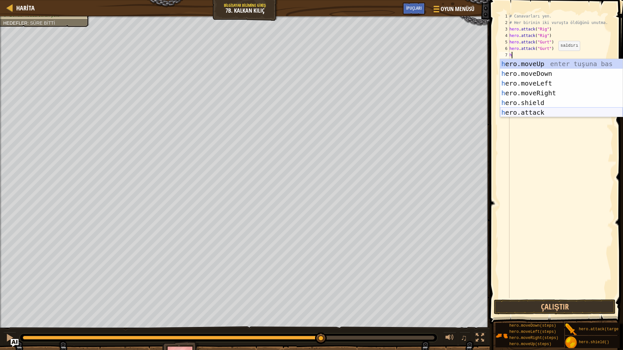
click at [539, 113] on div "h ero.moveUp enter tuşuna bas h ero.moveDown enter tuşuna bas h ero.moveLeft en…" at bounding box center [561, 98] width 123 height 78
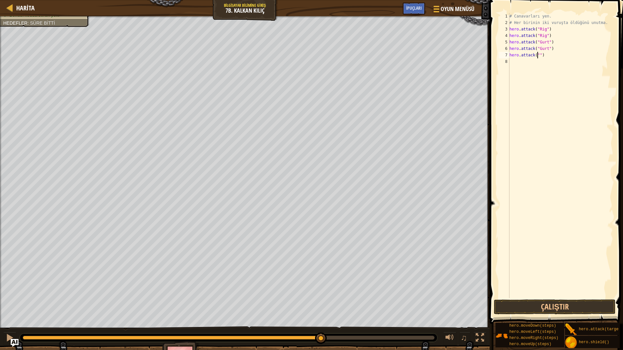
scroll to position [3, 3]
type textarea "hero.attack("Ack")"
click at [529, 65] on div "# Canavarları yen. # Her birinin iki vuruşta öldüğünü unutma. hero . attack ( "…" at bounding box center [560, 162] width 105 height 299
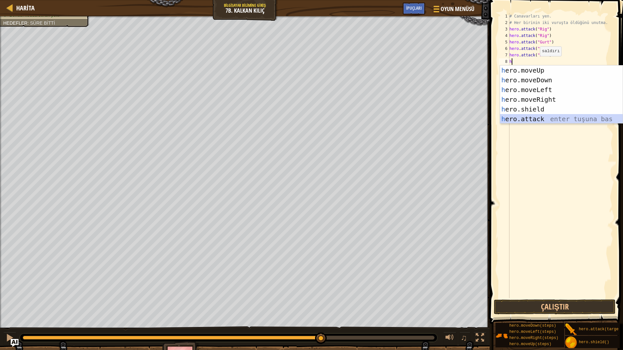
click at [545, 116] on div "h ero.moveUp enter tuşuna bas h ero.moveDown enter tuşuna bas h ero.moveLeft en…" at bounding box center [561, 105] width 123 height 78
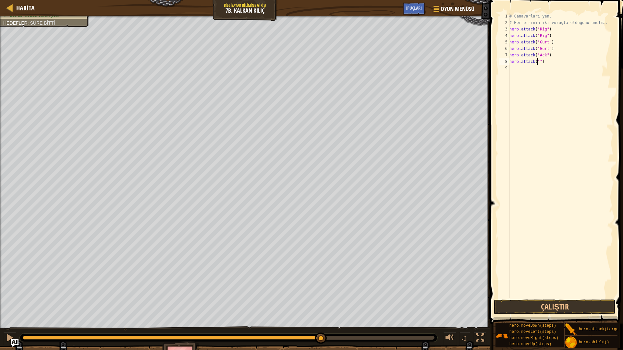
scroll to position [3, 3]
type textarea "hero.attack("Ack")"
click at [518, 74] on div "# Canavarları yen. # Her birinin iki vuruşta öldüğünü unutma. hero . attack ( "…" at bounding box center [560, 162] width 105 height 299
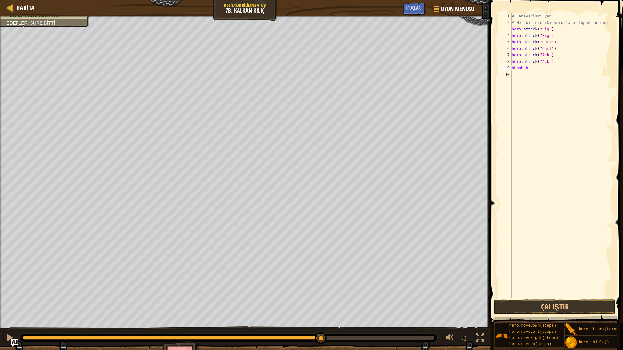
type textarea "h"
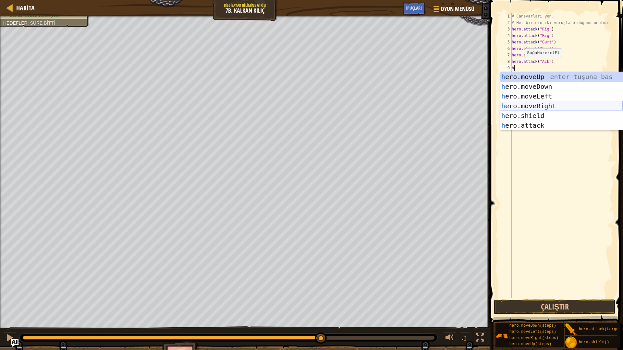
click at [537, 107] on div "h ero.moveUp enter tuşuna bas h ero.moveDown enter tuşuna bas h ero.moveLeft en…" at bounding box center [561, 111] width 123 height 78
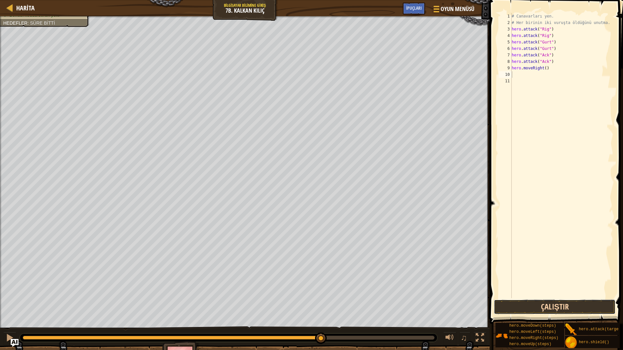
click at [555, 309] on button "Çalıştır" at bounding box center [555, 307] width 122 height 15
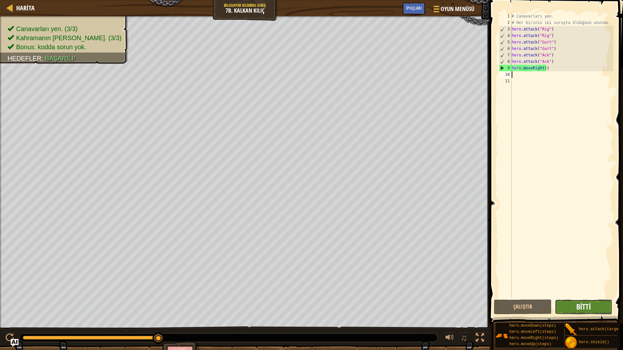
click at [586, 305] on span "Bitti" at bounding box center [583, 307] width 15 height 10
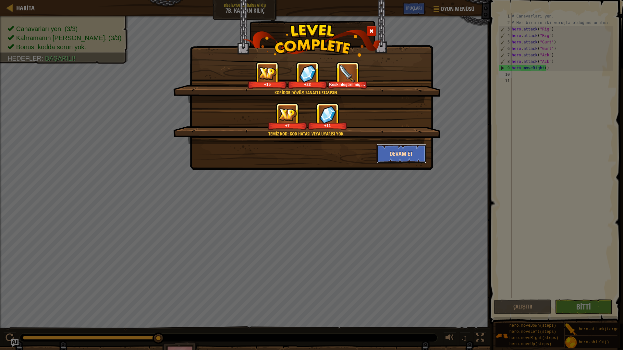
click at [398, 153] on button "Devam et" at bounding box center [401, 153] width 50 height 19
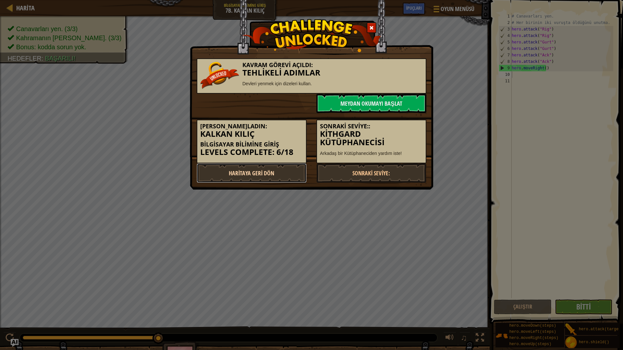
click at [250, 172] on link "Haritaya Geri Dön" at bounding box center [252, 173] width 110 height 19
select select "tr"
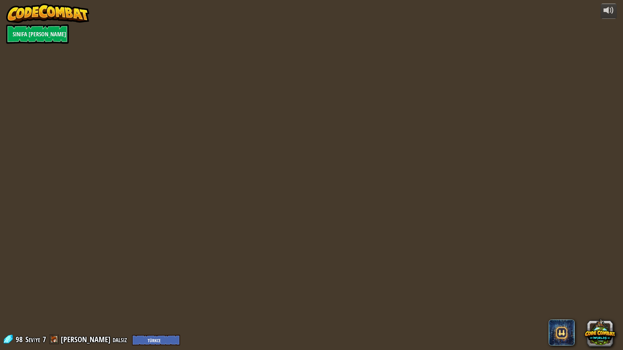
select select "tr"
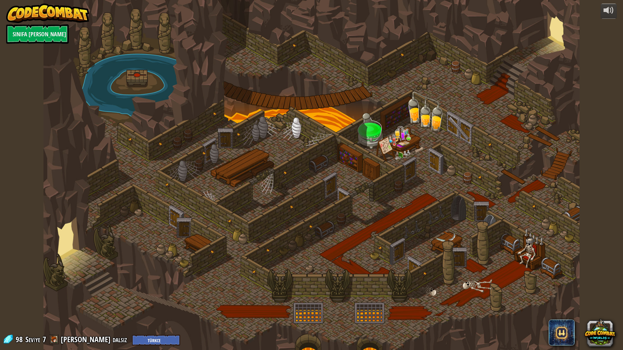
select select "tr"
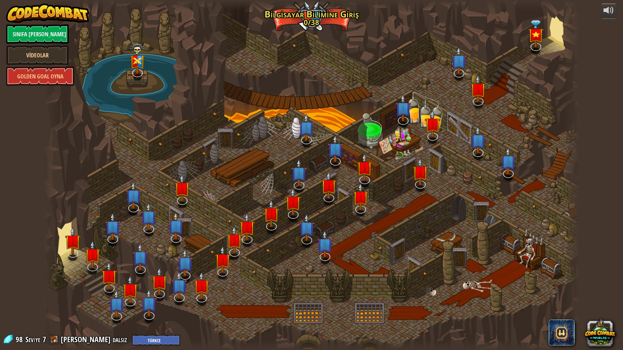
select select "tr"
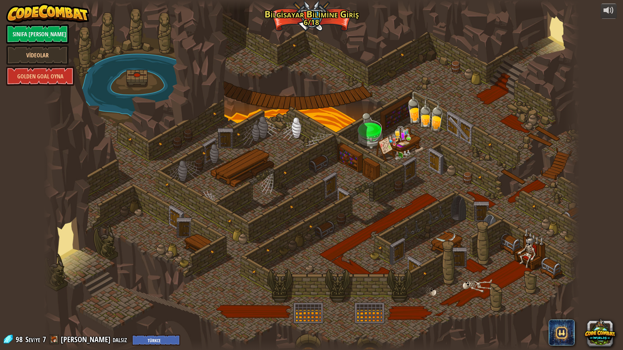
select select "tr"
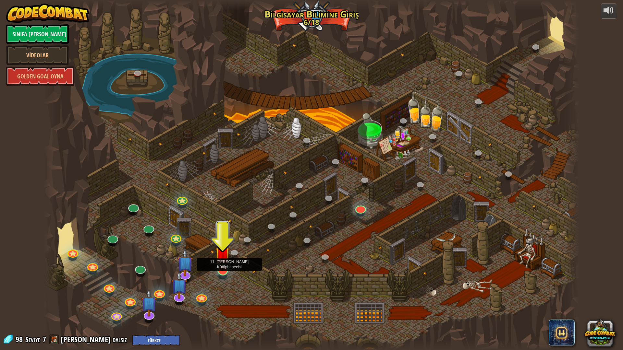
click at [222, 268] on img at bounding box center [222, 255] width 15 height 34
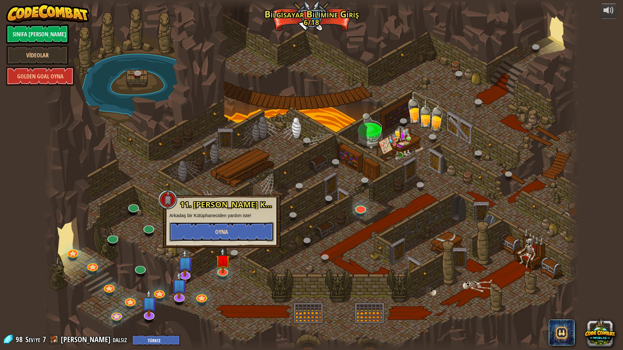
click at [224, 230] on span "Oyna" at bounding box center [221, 232] width 13 height 8
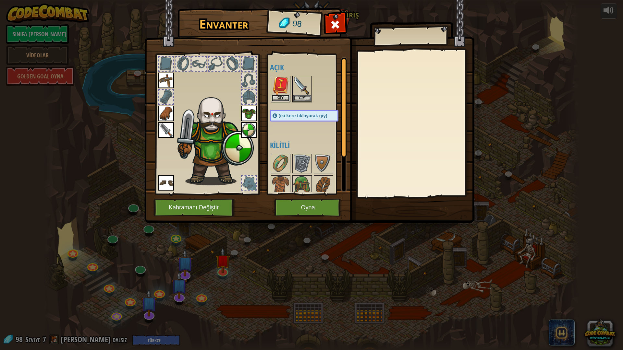
click at [284, 99] on button "Giy" at bounding box center [281, 98] width 18 height 7
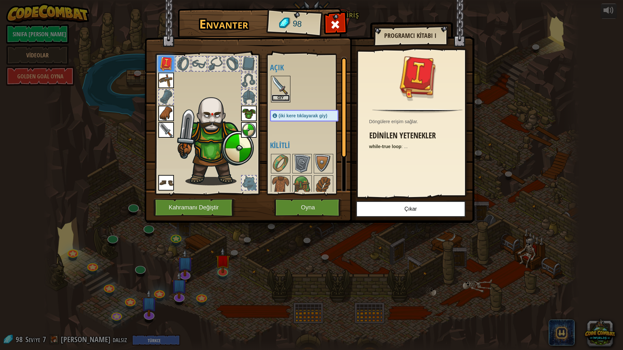
click at [281, 98] on button "Giy" at bounding box center [281, 98] width 18 height 7
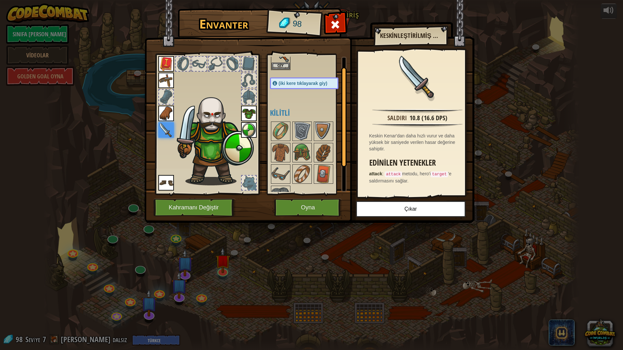
scroll to position [47, 0]
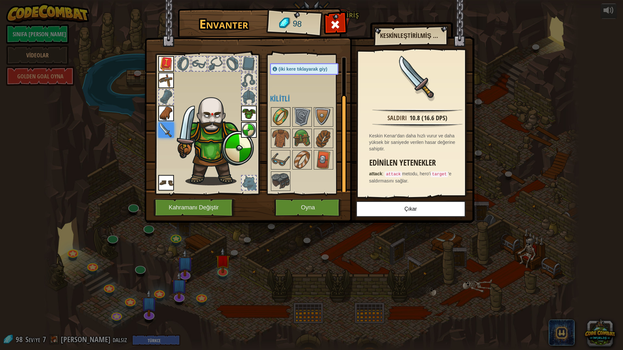
click at [272, 114] on img at bounding box center [281, 117] width 18 height 18
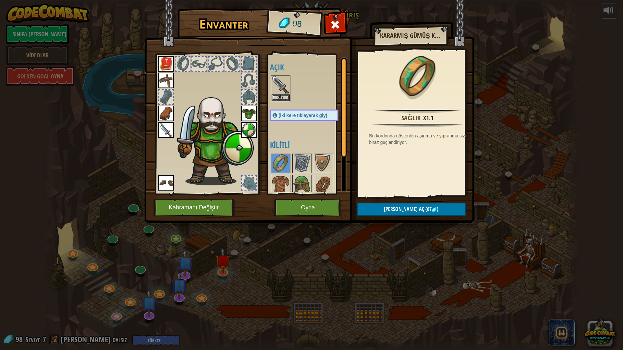
scroll to position [0, 0]
drag, startPoint x: 284, startPoint y: 81, endPoint x: 276, endPoint y: 80, distance: 8.1
click at [276, 80] on img at bounding box center [281, 86] width 18 height 18
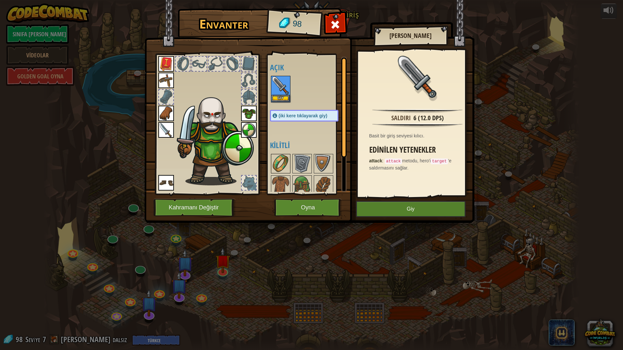
click at [275, 169] on img at bounding box center [281, 164] width 18 height 18
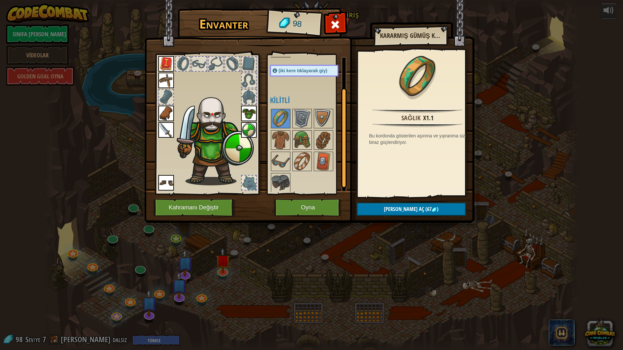
scroll to position [47, 0]
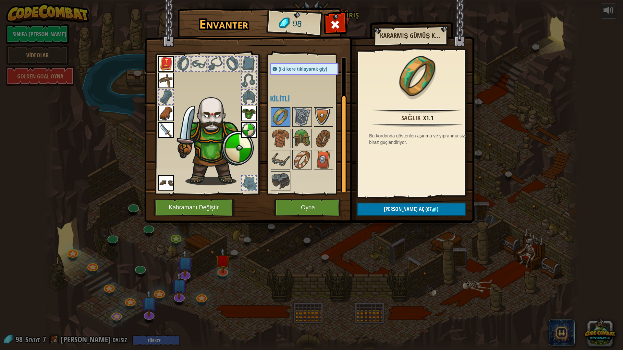
click at [330, 119] on img at bounding box center [323, 117] width 18 height 18
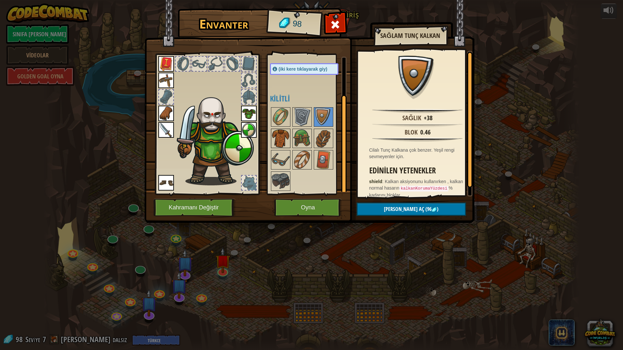
click at [278, 135] on img at bounding box center [281, 138] width 18 height 18
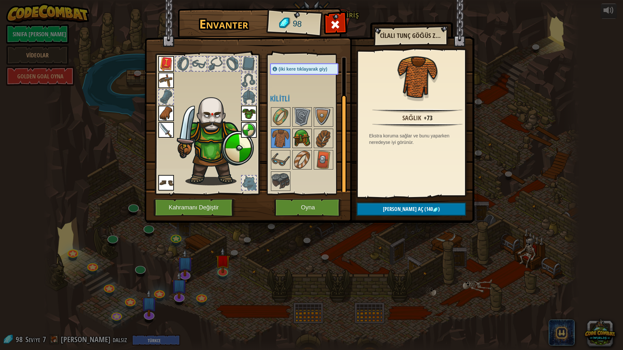
click at [303, 143] on img at bounding box center [302, 138] width 18 height 18
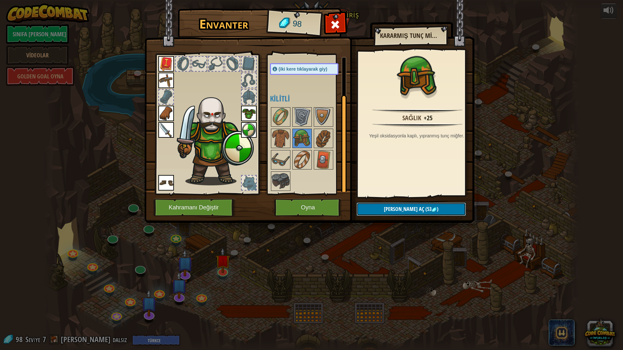
click at [409, 207] on span "[PERSON_NAME] aç" at bounding box center [404, 209] width 40 height 7
click at [409, 207] on button "Kilidi aç (53 )" at bounding box center [411, 209] width 109 height 13
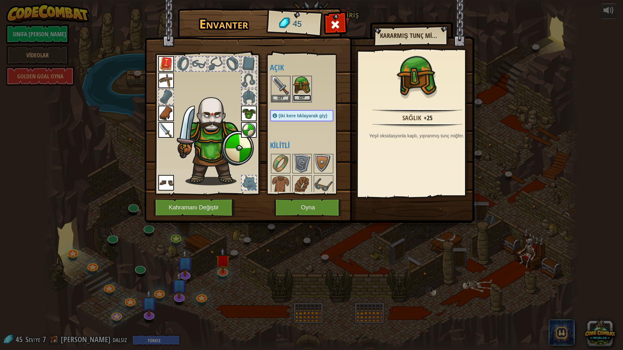
click at [307, 95] on button "Giy" at bounding box center [302, 98] width 18 height 7
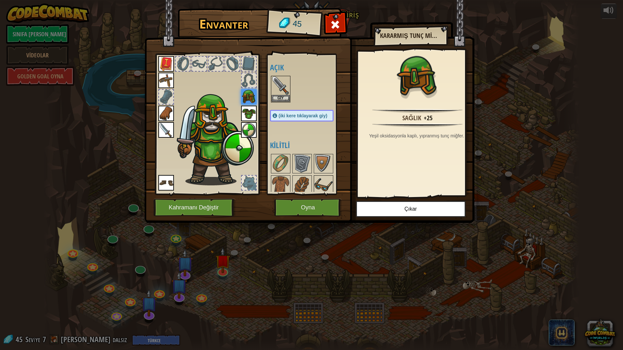
click at [320, 185] on img at bounding box center [323, 185] width 18 height 18
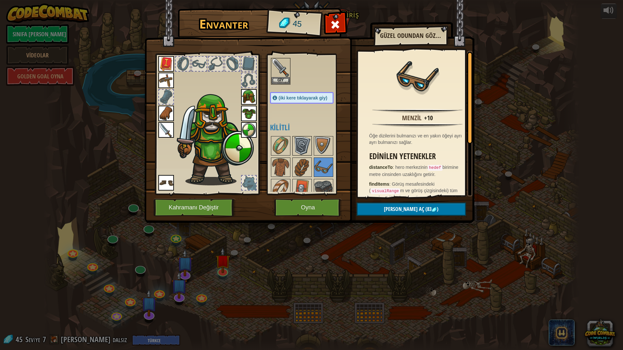
scroll to position [25, 0]
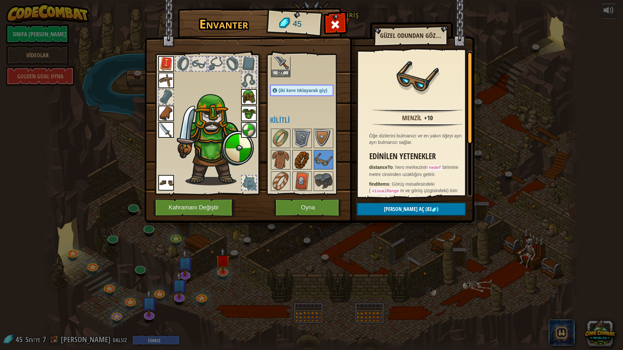
drag, startPoint x: 301, startPoint y: 152, endPoint x: 302, endPoint y: 158, distance: 5.4
click at [301, 155] on img at bounding box center [302, 160] width 18 height 18
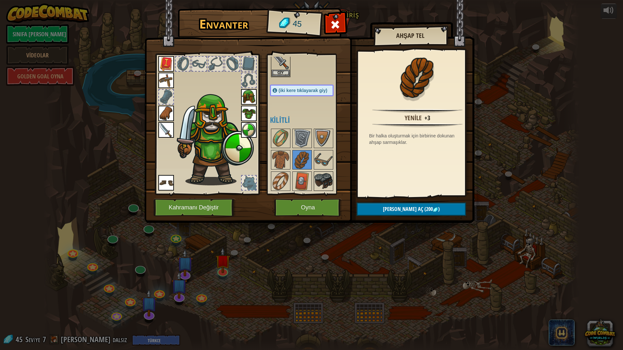
click at [316, 174] on img at bounding box center [323, 181] width 18 height 18
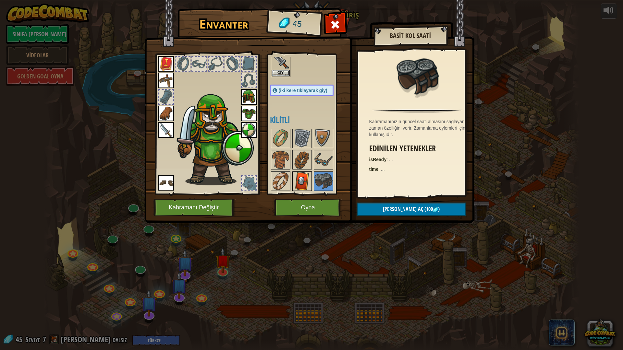
drag, startPoint x: 309, startPoint y: 176, endPoint x: 300, endPoint y: 178, distance: 8.4
click at [307, 178] on img at bounding box center [302, 181] width 18 height 18
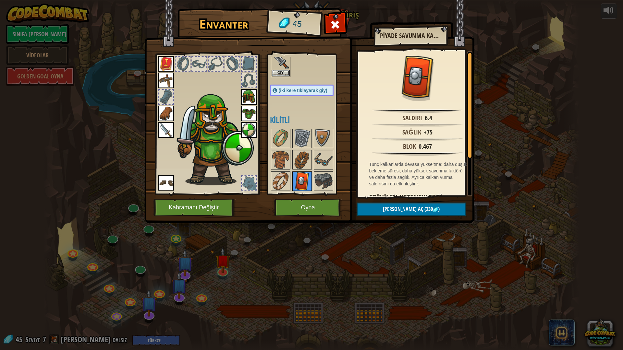
click at [294, 177] on img at bounding box center [302, 181] width 18 height 18
click at [287, 177] on img at bounding box center [281, 181] width 18 height 18
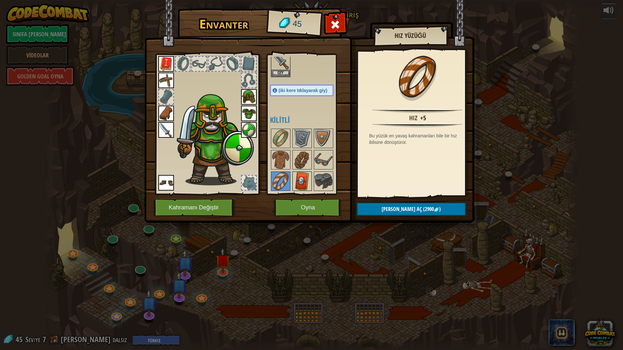
click at [300, 180] on img at bounding box center [302, 181] width 18 height 18
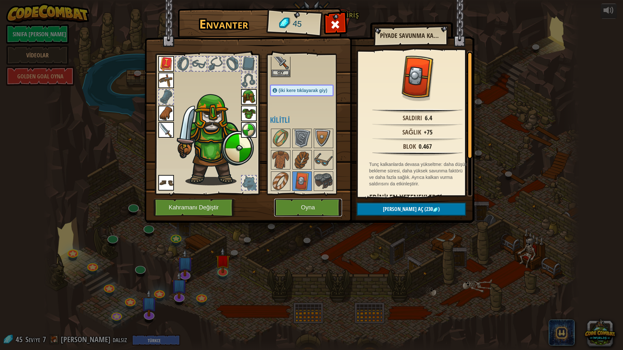
click at [308, 209] on button "Oyna" at bounding box center [308, 208] width 68 height 18
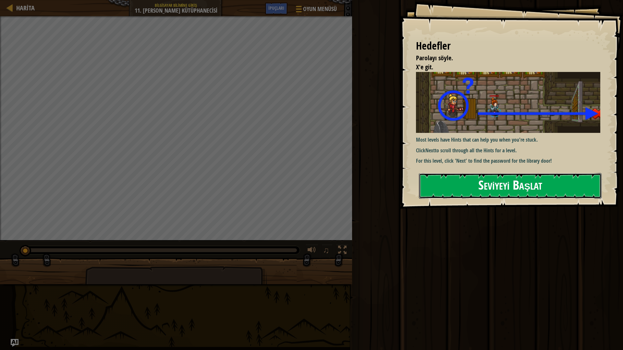
click at [451, 190] on button "Seviyeyi Başlat" at bounding box center [510, 186] width 183 height 26
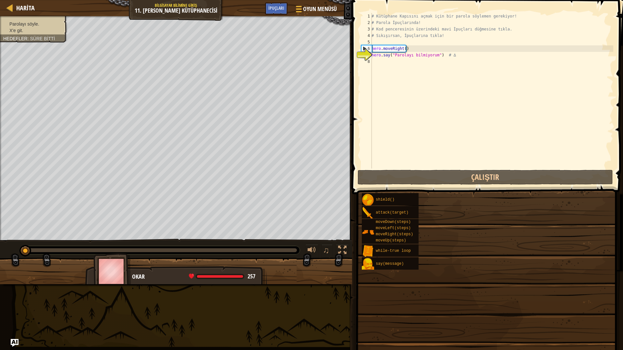
type textarea "hero.say("Parolayı bilmiyorum") # ∆"
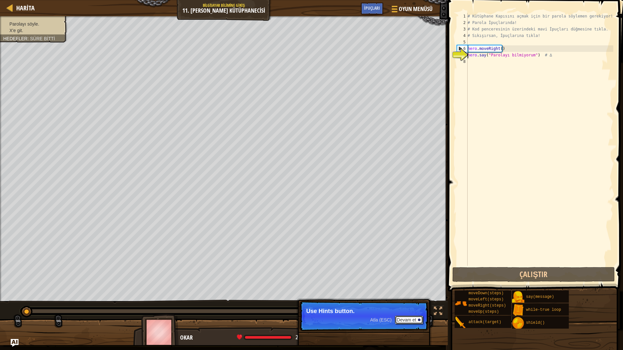
click at [406, 320] on button "Devam et" at bounding box center [409, 320] width 28 height 8
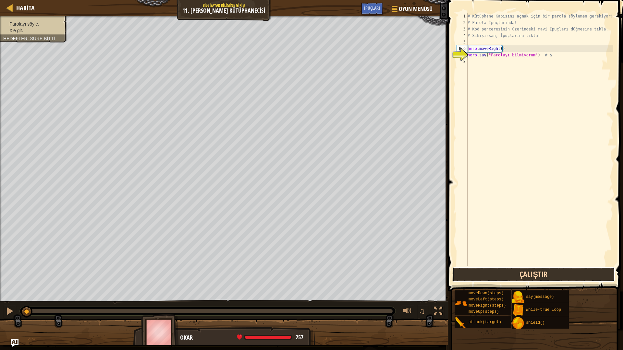
click at [485, 274] on button "Çalıştır" at bounding box center [533, 274] width 163 height 15
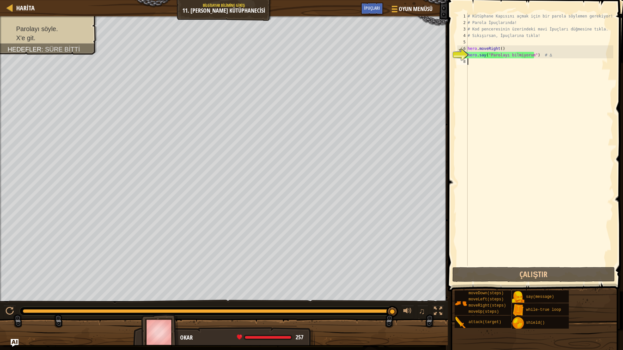
click at [468, 66] on div "# Kütüphane Kapısını açmak için bir parola söylemen gerekiyor! # Parola İpuçlar…" at bounding box center [539, 146] width 147 height 266
click at [529, 57] on div "# Kütüphane Kapısını açmak için bir parola söylemen gerekiyor! # Parola İpuçlar…" at bounding box center [539, 146] width 147 height 266
type textarea "hero.say("Parolayı bilmiyorum") # ∆"
click at [372, 8] on span "İpuçları" at bounding box center [372, 8] width 16 height 6
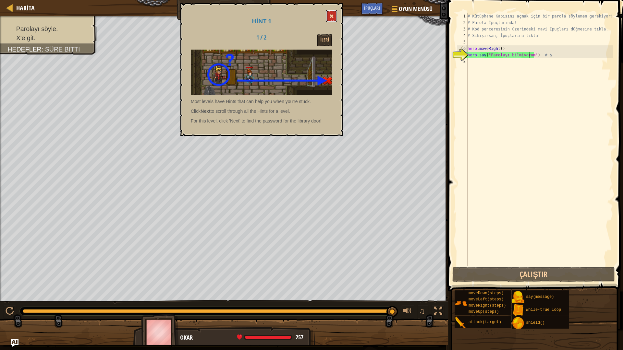
click at [333, 14] on span at bounding box center [331, 16] width 5 height 5
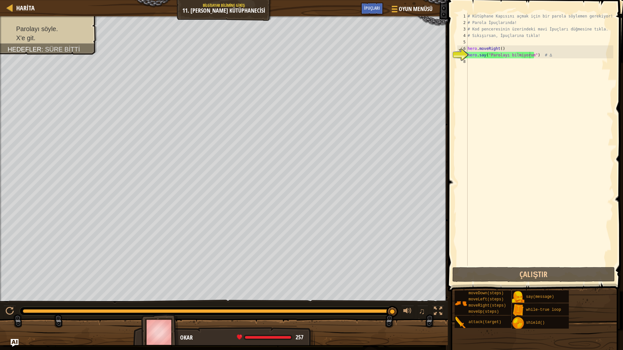
click at [472, 65] on div "# Kütüphane Kapısını açmak için bir parola söylemen gerekiyor! # Parola İpuçlar…" at bounding box center [539, 146] width 147 height 266
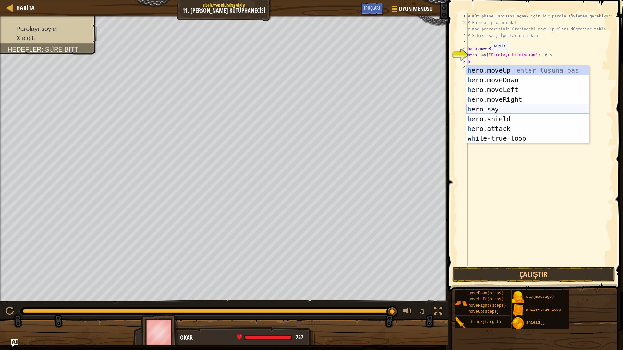
click at [493, 109] on div "h ero.moveUp enter tuşuna bas h ero.moveDown enter tuşuna bas h ero.moveLeft en…" at bounding box center [527, 114] width 123 height 97
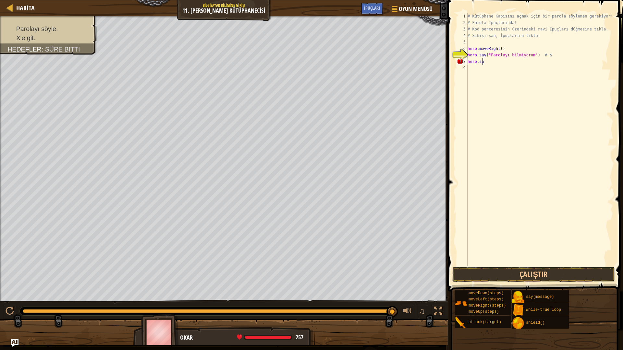
type textarea "h"
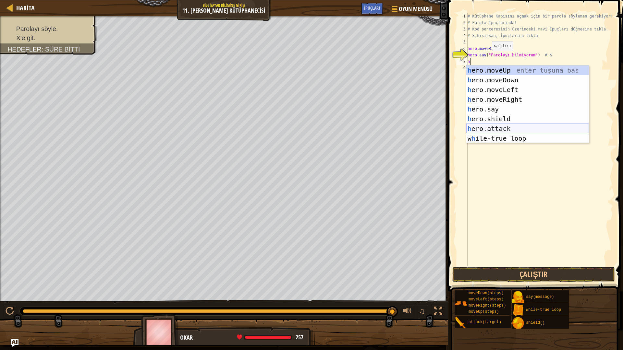
click at [510, 130] on div "h ero.moveUp enter tuşuna bas h ero.moveDown enter tuşuna bas h ero.moveLeft en…" at bounding box center [527, 114] width 123 height 97
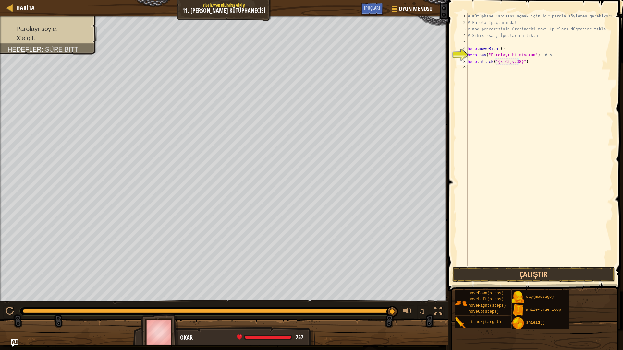
scroll to position [3, 4]
click at [533, 280] on button "Çalıştır" at bounding box center [533, 274] width 163 height 15
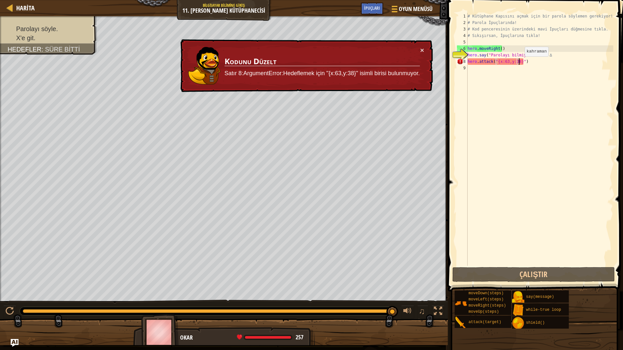
click at [519, 63] on div "# Kütüphane Kapısını açmak için bir parola söylemen gerekiyor! # Parola İpuçlar…" at bounding box center [539, 146] width 147 height 266
click at [521, 63] on div "# Kütüphane Kapısını açmak için bir parola söylemen gerekiyor! # Parola İpuçlar…" at bounding box center [539, 146] width 147 height 266
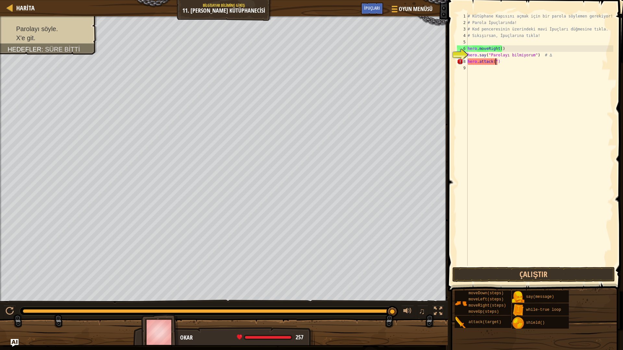
type textarea "hero.attack()"
click at [496, 60] on div "# Kütüphane Kapısını açmak için bir parola söylemen gerekiyor! # Parola İpuçlar…" at bounding box center [539, 146] width 147 height 266
click at [374, 4] on div "İpuçları" at bounding box center [372, 9] width 22 height 12
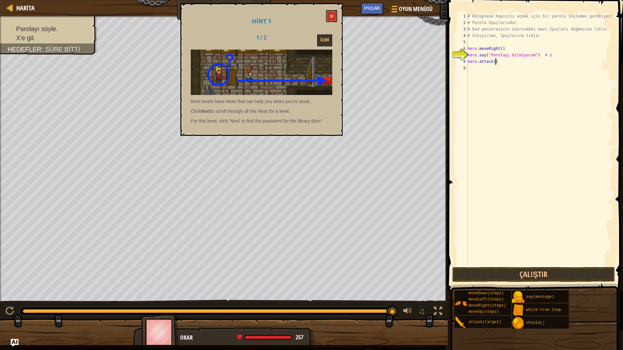
click at [320, 79] on img at bounding box center [261, 73] width 141 height 46
click at [327, 39] on button "İleri" at bounding box center [324, 40] width 15 height 12
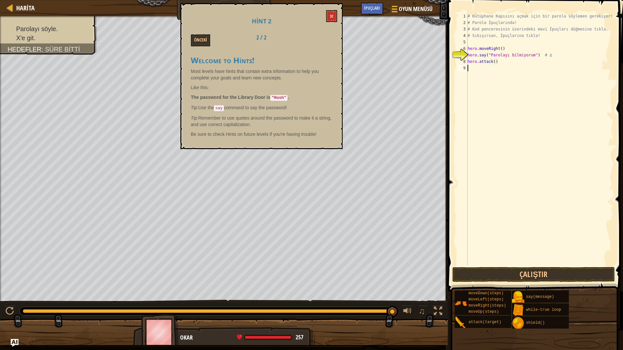
scroll to position [3, 0]
click at [500, 67] on div "# Kütüphane Kapısını açmak için bir parola söylemen gerekiyor! # Parola İpuçlar…" at bounding box center [539, 146] width 147 height 266
click at [500, 64] on div "# Kütüphane Kapısını açmak için bir parola söylemen gerekiyor! # Parola İpuçlar…" at bounding box center [539, 146] width 147 height 266
type textarea "h"
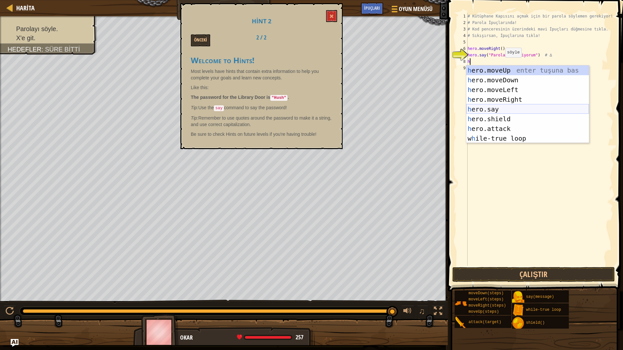
click at [503, 107] on div "h ero.moveUp enter tuşuna bas h ero.moveDown enter tuşuna bas h ero.moveLeft en…" at bounding box center [527, 114] width 123 height 97
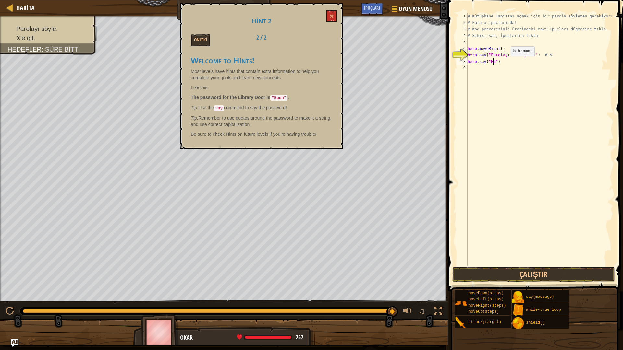
scroll to position [3, 2]
type textarea "hero.say("Hush")"
click at [504, 268] on button "Çalıştır" at bounding box center [533, 274] width 163 height 15
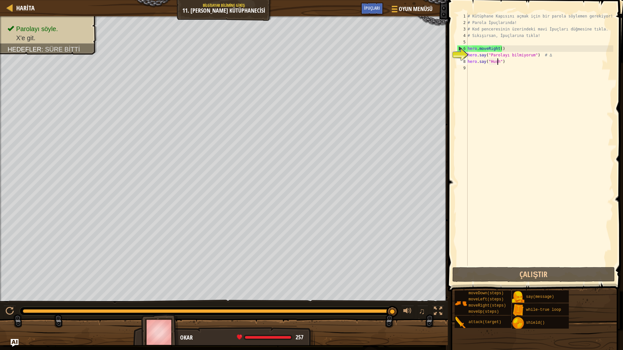
click at [471, 72] on div "# Kütüphane Kapısını açmak için bir parola söylemen gerekiyor! # Parola İpuçlar…" at bounding box center [539, 146] width 147 height 266
type textarea "h"
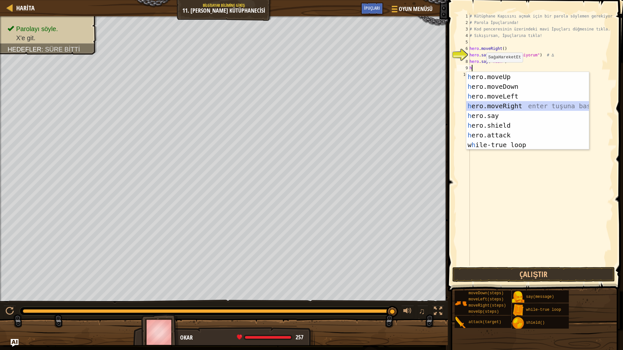
click at [501, 106] on div "h ero.moveUp enter tuşuna bas h ero.moveDown enter tuşuna bas h ero.moveLeft en…" at bounding box center [527, 120] width 123 height 97
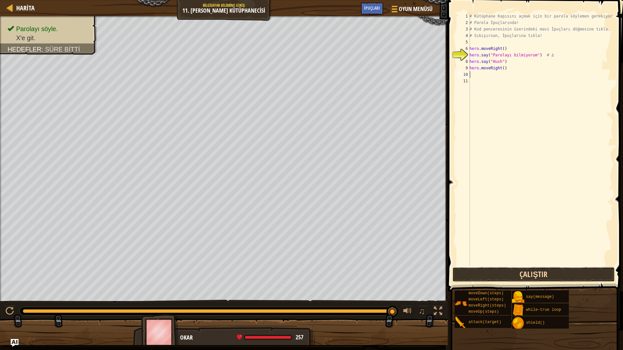
click at [534, 273] on button "Çalıştır" at bounding box center [533, 274] width 163 height 15
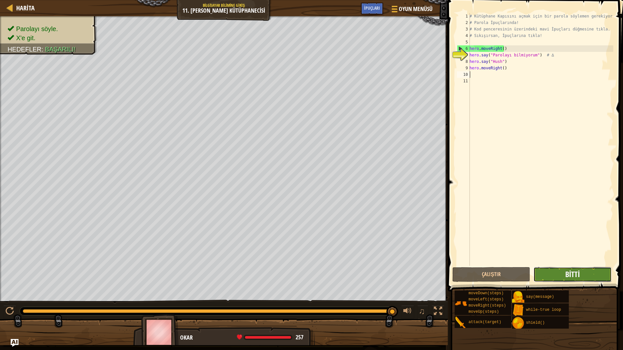
click at [578, 274] on span "Bitti" at bounding box center [572, 274] width 15 height 10
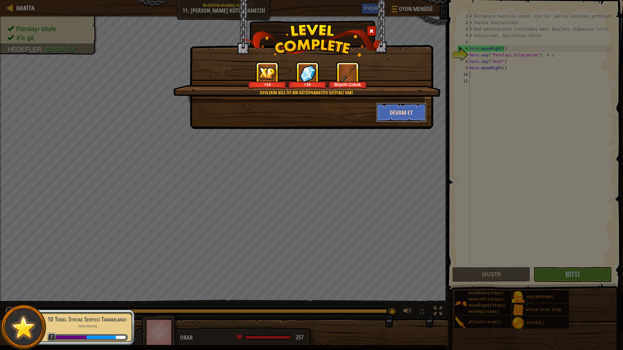
click at [400, 111] on button "Devam et" at bounding box center [401, 112] width 50 height 19
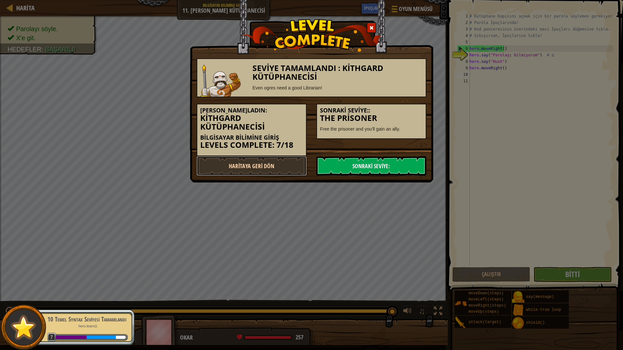
click at [281, 163] on link "Haritaya Geri Dön" at bounding box center [252, 165] width 110 height 19
select select "tr"
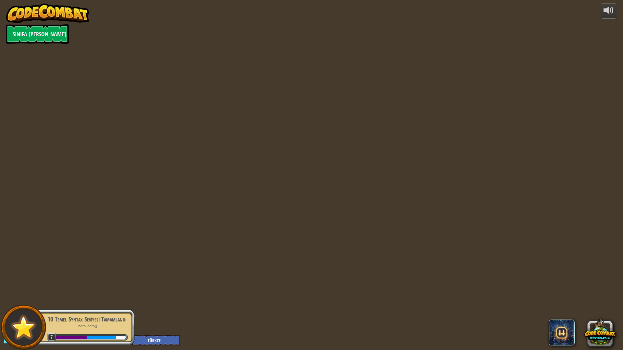
select select "tr"
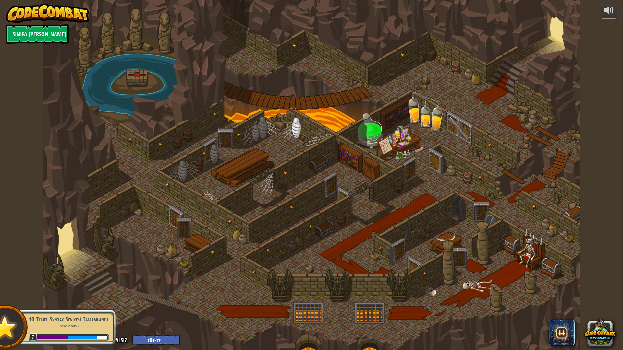
select select "tr"
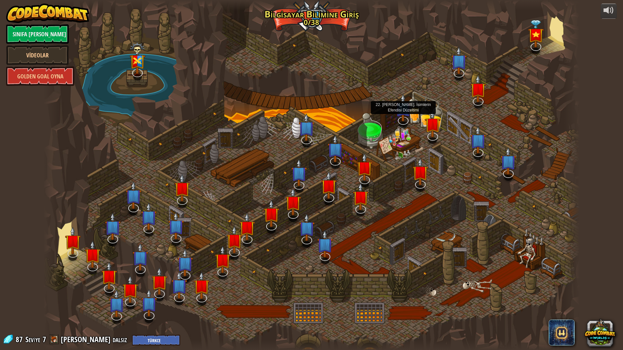
select select "tr"
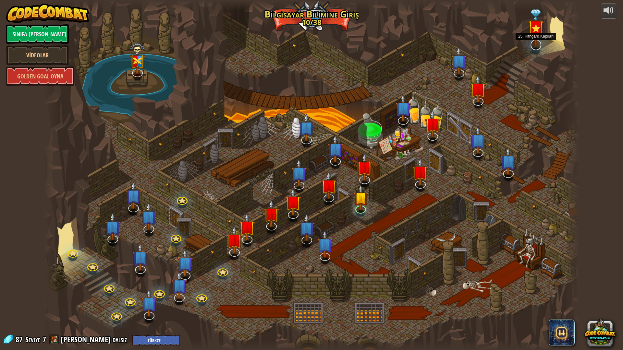
select select "tr"
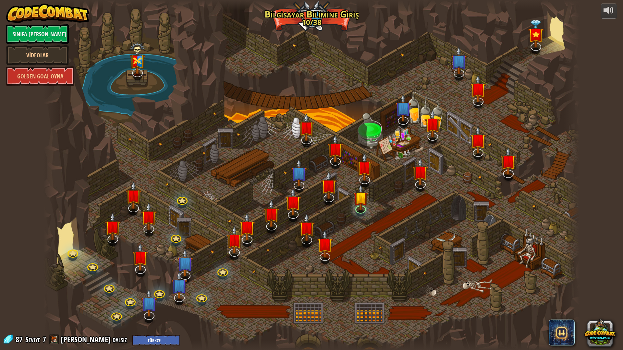
select select "tr"
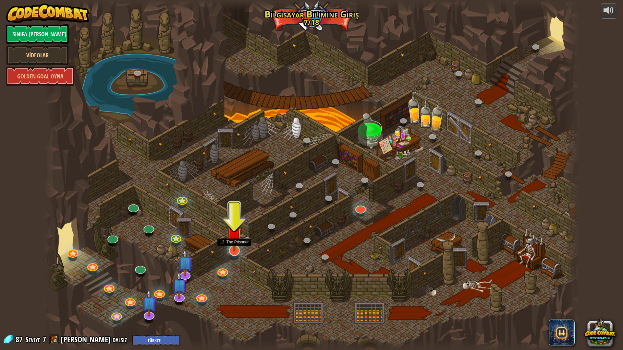
click at [231, 250] on img at bounding box center [234, 235] width 15 height 34
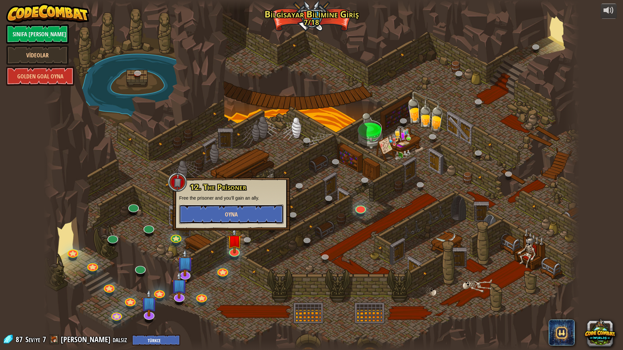
click at [236, 219] on button "Oyna" at bounding box center [231, 214] width 104 height 19
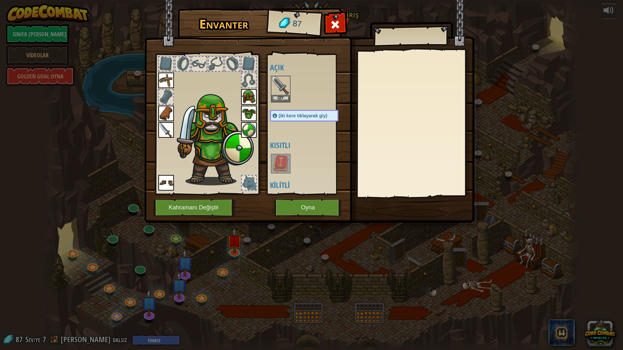
select select "tr"
drag, startPoint x: 310, startPoint y: 135, endPoint x: 307, endPoint y: 116, distance: 18.7
click at [308, 118] on div "Açık Giy Giy Giy Giy Giy Giy Giy Giy (iki kere tıklayarak giy) Kısıtlı Kilitli" at bounding box center [310, 124] width 81 height 135
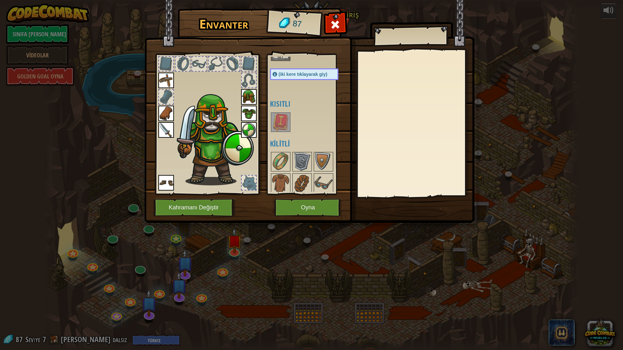
scroll to position [65, 0]
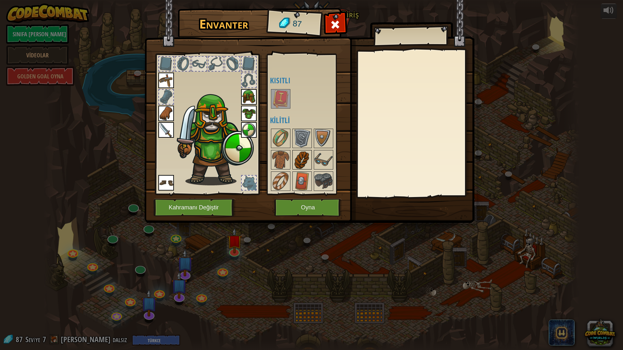
click at [300, 162] on img at bounding box center [302, 160] width 18 height 18
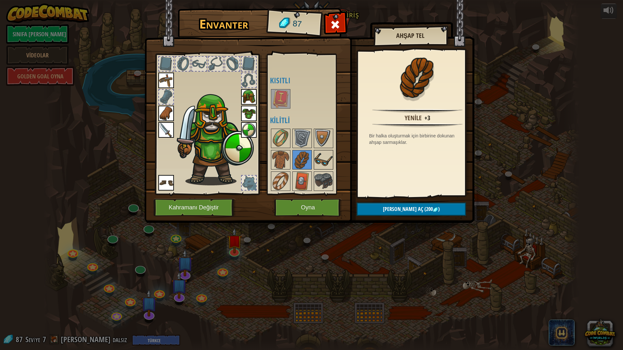
click at [320, 163] on img at bounding box center [323, 160] width 18 height 18
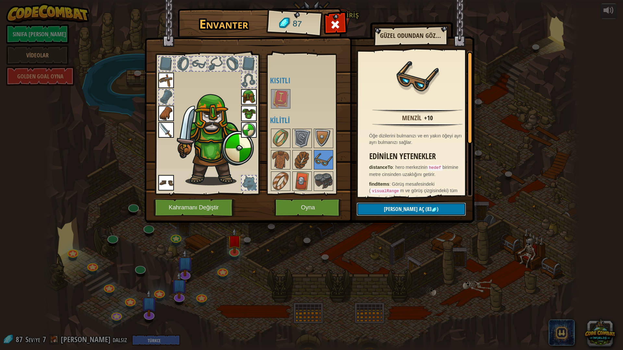
click at [402, 210] on span "[PERSON_NAME] aç" at bounding box center [404, 209] width 40 height 7
click at [402, 210] on button "Devam et" at bounding box center [411, 209] width 109 height 13
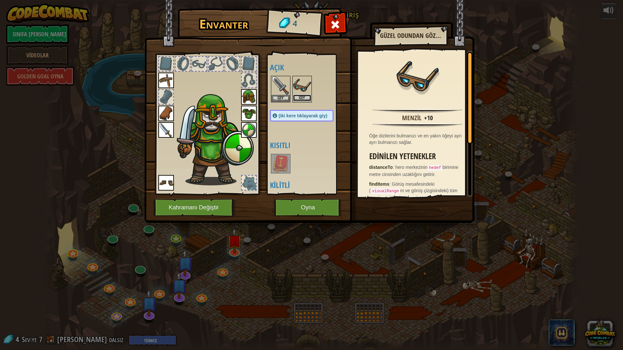
click at [301, 98] on button "Giy" at bounding box center [302, 98] width 18 height 7
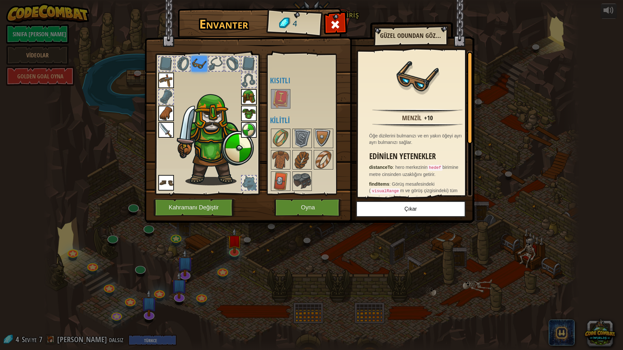
click at [279, 100] on img at bounding box center [281, 99] width 18 height 18
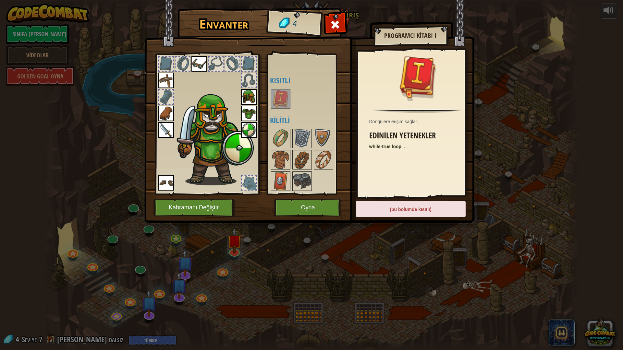
click at [279, 100] on img at bounding box center [281, 99] width 18 height 18
click at [408, 215] on div "(bu bölümde kısıtlı)" at bounding box center [411, 209] width 110 height 16
click at [315, 206] on button "Oyna" at bounding box center [308, 208] width 68 height 18
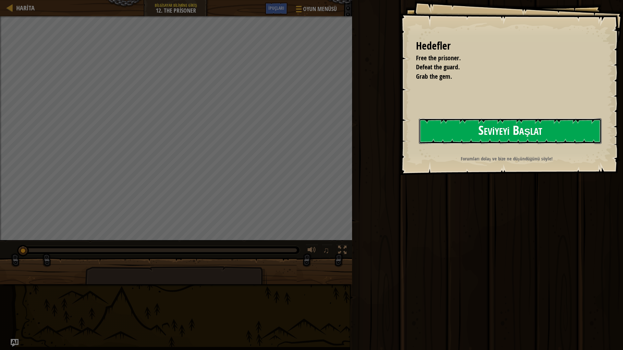
click at [496, 139] on button "Seviyeyi Başlat" at bounding box center [510, 131] width 183 height 26
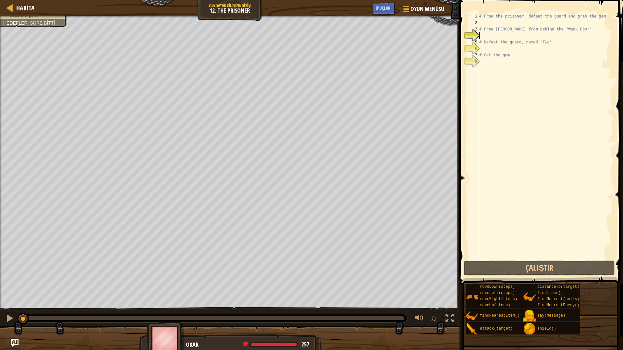
click at [481, 19] on div "# Free the prisoner, defeat the guard and grab the gem. # Free Patrick from beh…" at bounding box center [545, 143] width 135 height 260
type textarea "h"
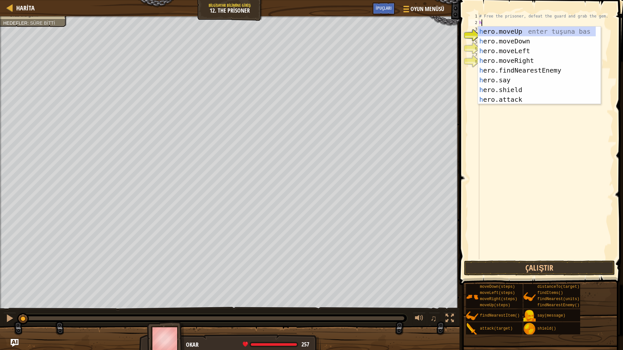
scroll to position [3, 0]
click at [502, 58] on div "h ero.moveUp enter tuşuna bas h ero.moveDown enter tuşuna bas h ero.moveLeft en…" at bounding box center [537, 75] width 118 height 97
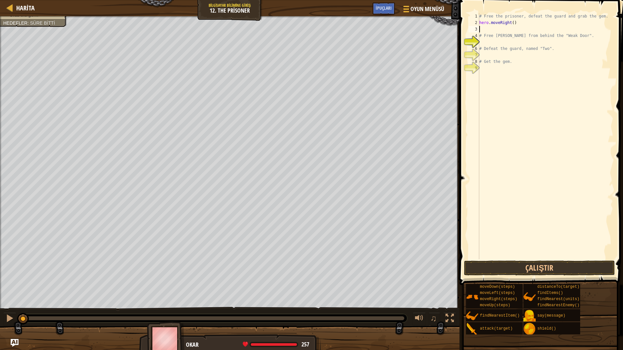
click at [482, 45] on div "# Free the prisoner, defeat the guard and grab the gem. hero . moveRight ( ) # …" at bounding box center [545, 143] width 135 height 260
type textarea "n"
type textarea "g"
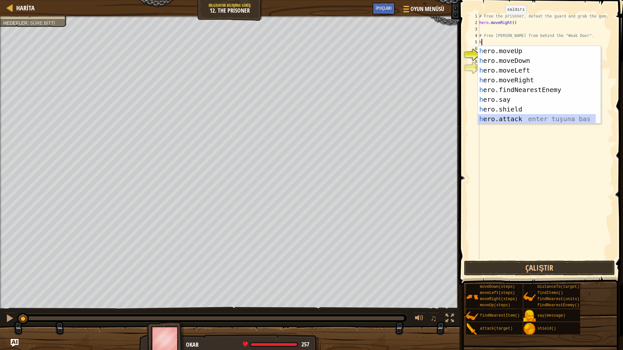
click at [509, 119] on div "h ero.moveUp enter tuşuna bas h ero.moveDown enter tuşuna bas h ero.moveLeft en…" at bounding box center [539, 94] width 123 height 97
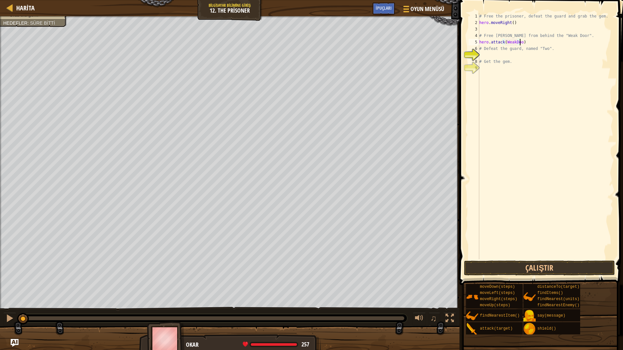
scroll to position [3, 3]
click at [513, 42] on div "# Free the prisoner, defeat the guard and grab the gem. hero . moveRight ( ) # …" at bounding box center [545, 143] width 135 height 260
type textarea "hero.attack("Weak Door")"
click at [508, 268] on button "Çalıştır" at bounding box center [539, 268] width 151 height 15
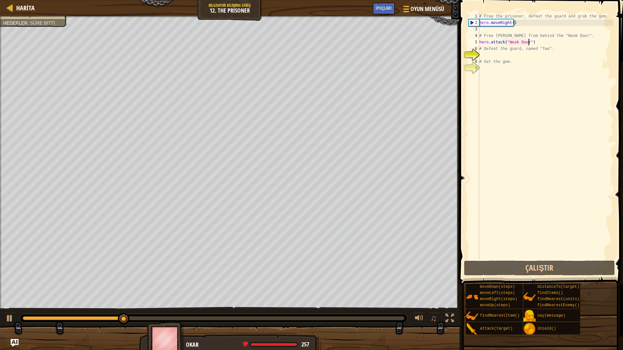
click at [482, 56] on div "# Free the prisoner, defeat the guard and grab the gem. hero . moveRight ( ) # …" at bounding box center [545, 143] width 135 height 260
type textarea "h"
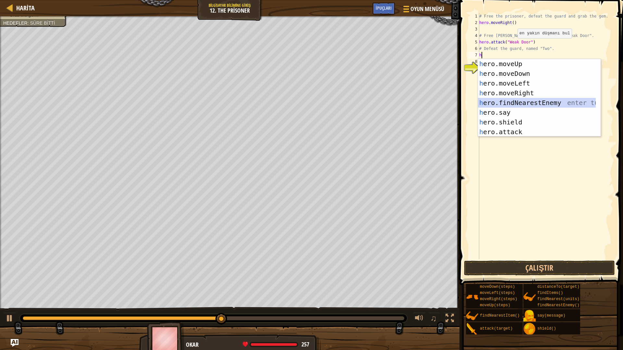
click at [521, 102] on div "h ero.moveUp enter tuşuna bas h ero.moveDown enter tuşuna bas h ero.moveLeft en…" at bounding box center [539, 107] width 123 height 97
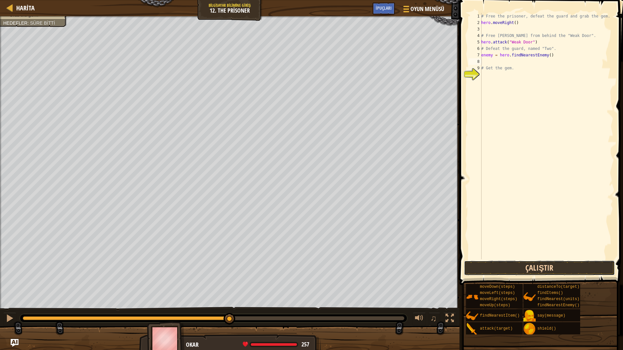
click at [517, 266] on button "Çalıştır" at bounding box center [539, 268] width 151 height 15
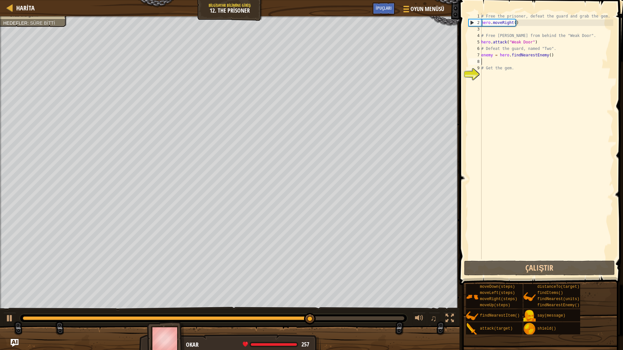
click at [536, 44] on div "# Free the prisoner, defeat the guard and grab the gem. hero . moveRight ( ) # …" at bounding box center [546, 143] width 133 height 260
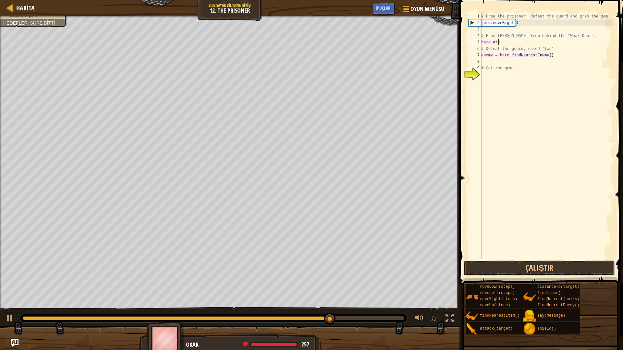
type textarea "h"
click at [547, 57] on div "# Free the prisoner, defeat the guard and grab the gem. hero . moveRight ( ) # …" at bounding box center [546, 143] width 133 height 260
type textarea "e"
click at [489, 41] on div "# Free the prisoner, defeat the guard and grab the gem. hero . moveRight ( ) # …" at bounding box center [546, 143] width 133 height 260
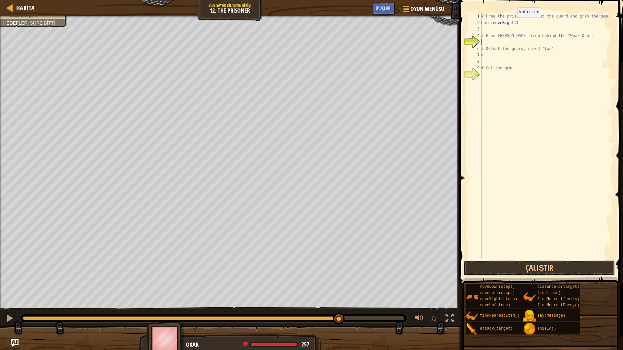
click at [514, 24] on div "# Free the prisoner, defeat the guard and grab the gem. hero . moveRight ( ) # …" at bounding box center [546, 143] width 133 height 260
type textarea "hero.moveRight(2)"
click at [488, 31] on div "# Free the prisoner, defeat the guard and grab the gem. hero . moveRight ( 2 ) …" at bounding box center [546, 143] width 133 height 260
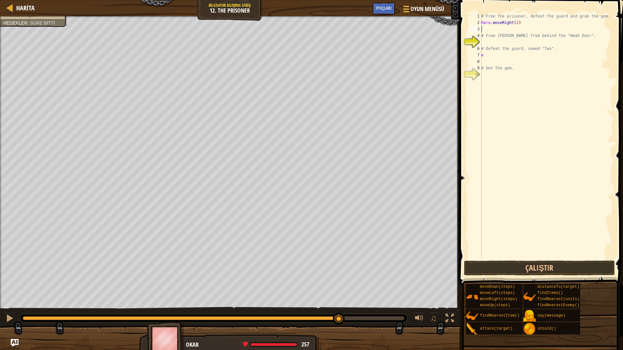
type textarea "h"
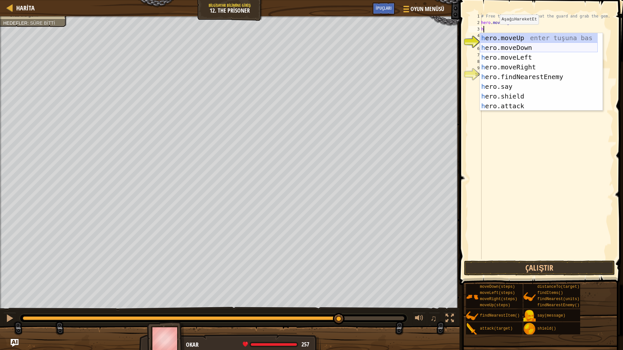
click at [509, 48] on div "h ero.moveUp enter tuşuna bas h ero.moveDown enter tuşuna bas h ero.moveLeft en…" at bounding box center [539, 81] width 118 height 97
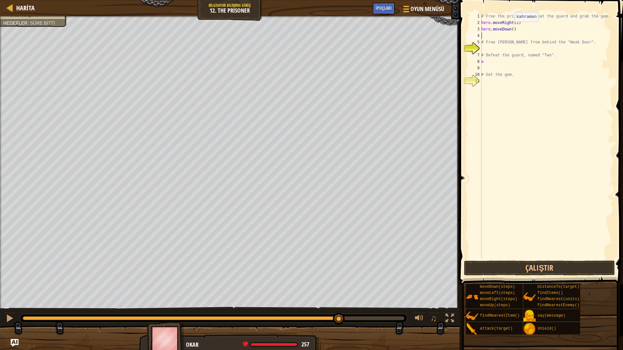
click at [511, 28] on div "# Free the prisoner, defeat the guard and grab the gem. hero . moveRight ( 2 ) …" at bounding box center [546, 143] width 133 height 260
type textarea "hero.moveDown(3)"
click at [486, 38] on div "# Free the prisoner, defeat the guard and grab the gem. hero . moveRight ( 2 ) …" at bounding box center [546, 143] width 133 height 260
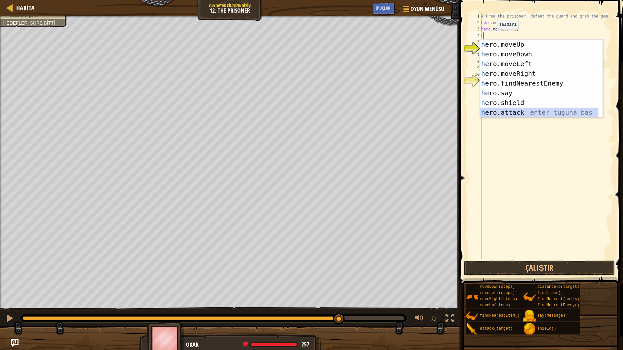
drag, startPoint x: 513, startPoint y: 110, endPoint x: 500, endPoint y: 86, distance: 27.6
click at [511, 110] on div "h ero.moveUp enter tuşuna bas h ero.moveDown enter tuşuna bas h ero.moveLeft en…" at bounding box center [539, 88] width 118 height 97
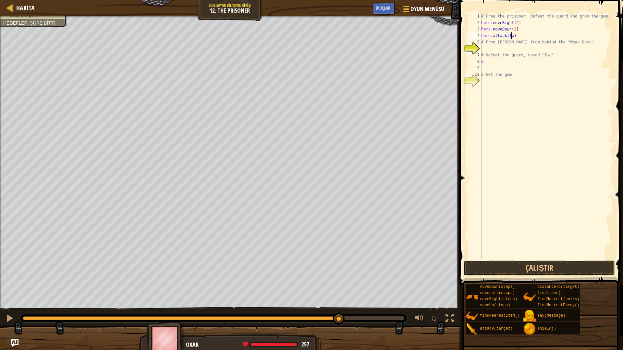
scroll to position [3, 2]
click at [574, 42] on div "# Free the prisoner, defeat the guard and grab the gem. hero . moveRight ( 2 ) …" at bounding box center [546, 143] width 133 height 260
type textarea "#"
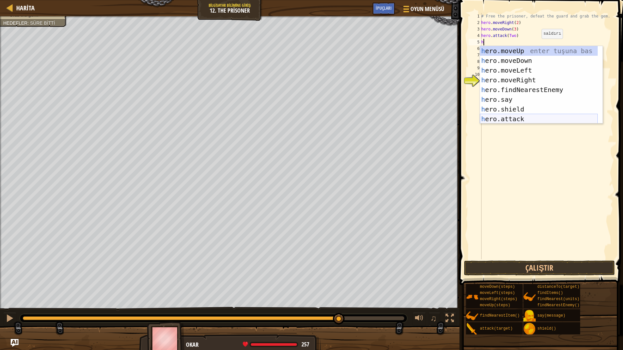
click at [511, 117] on div "h ero.moveUp enter tuşuna bas h ero.moveDown enter tuşuna bas h ero.moveLeft en…" at bounding box center [539, 94] width 118 height 97
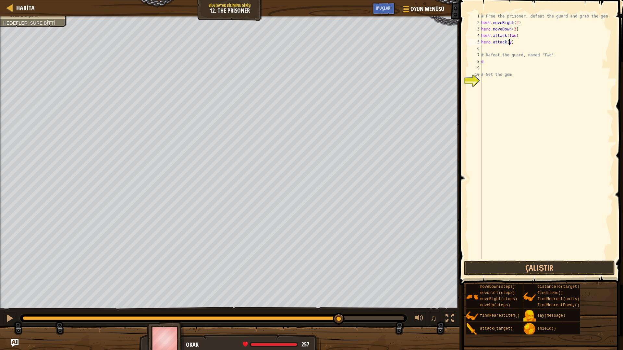
scroll to position [3, 2]
click at [508, 43] on div "# Free the prisoner, defeat the guard and grab the gem. hero . moveRight ( 2 ) …" at bounding box center [546, 143] width 133 height 260
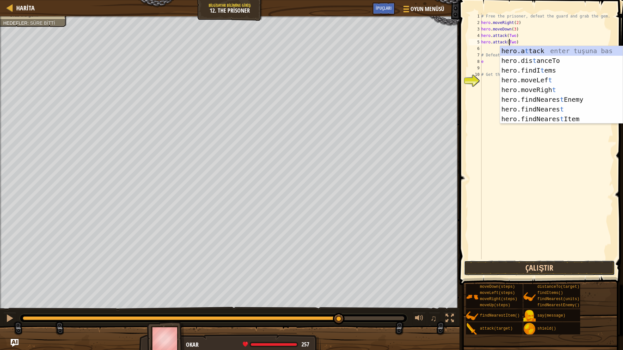
click at [545, 263] on button "Çalıştır" at bounding box center [539, 268] width 151 height 15
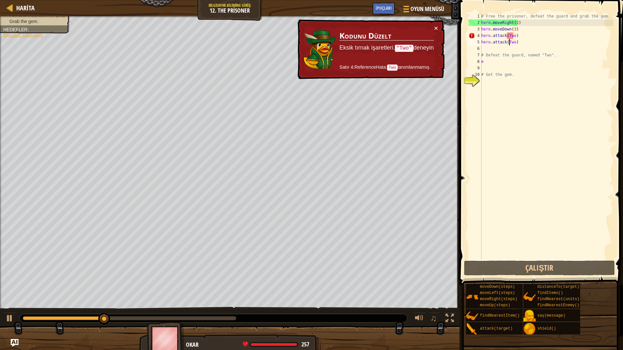
click at [438, 25] on div "× Kodunu Düzelt Eksik tırnak işaretleri. "Two" deneyin Satır 4:ReferenceHata: T…" at bounding box center [370, 49] width 148 height 60
click at [439, 27] on div "× Kodunu Düzelt Eksik tırnak işaretleri. "Two" deneyin Satır 4:ReferenceHata: T…" at bounding box center [370, 49] width 148 height 60
click at [433, 27] on td "Kodunu Düzelt Eksik tırnak işaretleri. "Two" deneyin Satır 4:ReferenceHata: Two…" at bounding box center [386, 50] width 95 height 50
click at [434, 27] on button "×" at bounding box center [436, 28] width 4 height 7
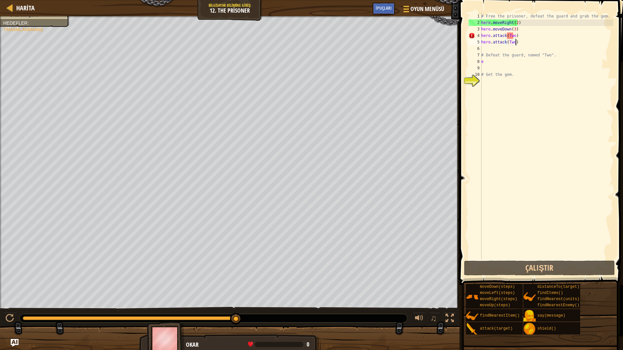
click at [518, 43] on div "# Free the prisoner, defeat the guard and grab the gem. hero . moveRight ( 2 ) …" at bounding box center [546, 143] width 133 height 260
type textarea "h"
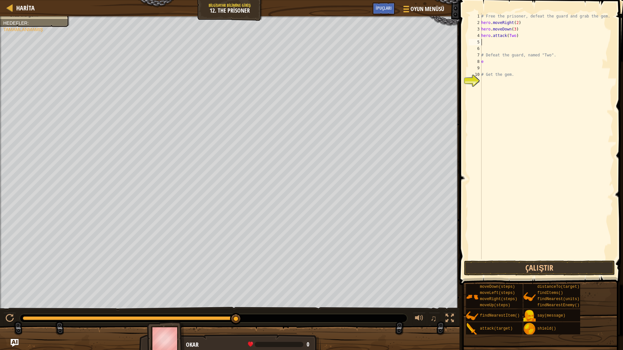
click at [516, 39] on div "# Free the prisoner, defeat the guard and grab the gem. hero . moveRight ( 2 ) …" at bounding box center [546, 143] width 133 height 260
type textarea "h"
click at [516, 23] on div "# Free the prisoner, defeat the guard and grab the gem. hero . moveRight ( 2 ) …" at bounding box center [546, 143] width 133 height 260
type textarea "hero.moveRight(3)"
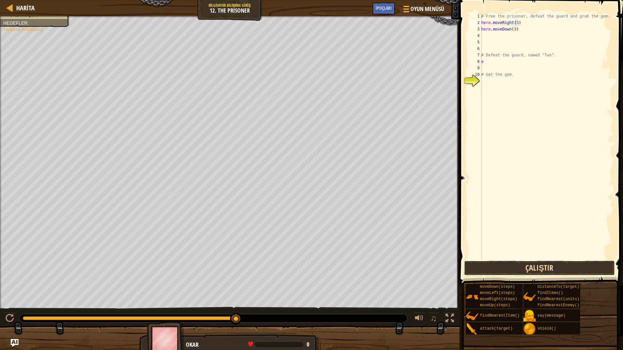
click at [578, 274] on button "Çalıştır" at bounding box center [539, 268] width 151 height 15
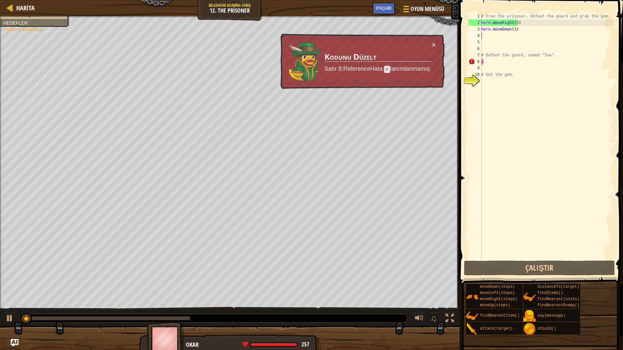
click at [489, 36] on div "# Free the prisoner, defeat the guard and grab the gem. hero . moveRight ( 3 ) …" at bounding box center [546, 143] width 133 height 260
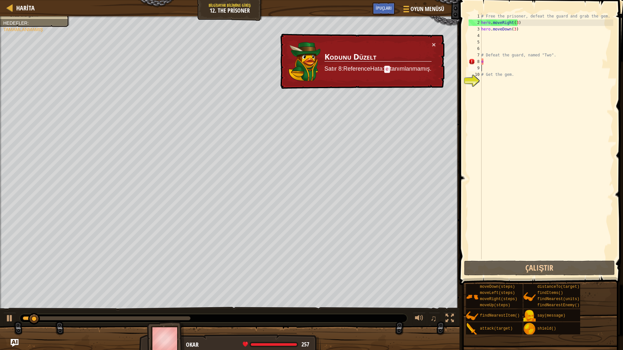
click at [492, 69] on div "# Free the prisoner, defeat the guard and grab the gem. hero . moveRight ( 3 ) …" at bounding box center [546, 143] width 133 height 260
click at [492, 64] on div "# Free the prisoner, defeat the guard and grab the gem. hero . moveRight ( 3 ) …" at bounding box center [546, 143] width 133 height 260
type textarea "e"
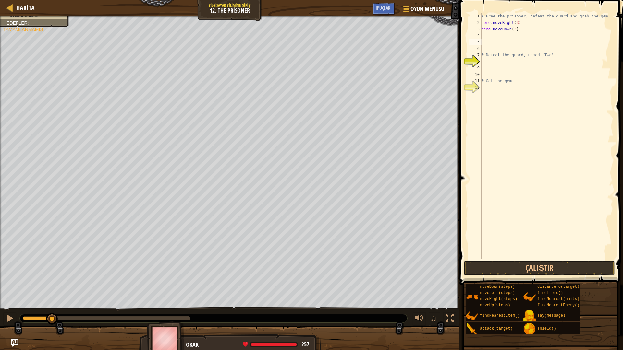
click at [493, 40] on div "# Free the prisoner, defeat the guard and grab the gem. hero . moveRight ( 3 ) …" at bounding box center [546, 143] width 133 height 260
click at [491, 36] on div "# Free the prisoner, defeat the guard and grab the gem. hero . moveRight ( 3 ) …" at bounding box center [546, 143] width 133 height 260
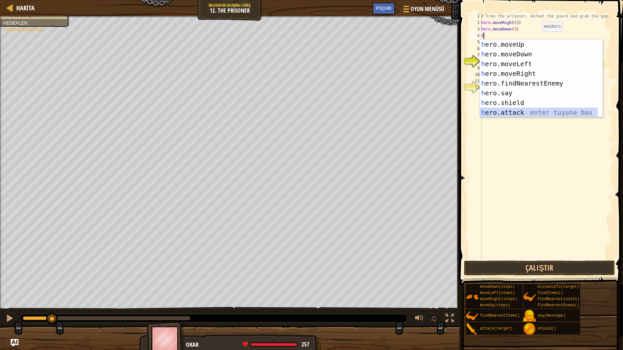
click at [536, 111] on div "h ero.moveUp enter tuşuna bas h ero.moveDown enter tuşuna bas h ero.moveLeft en…" at bounding box center [539, 88] width 118 height 97
type textarea "hero.attack(enemy)"
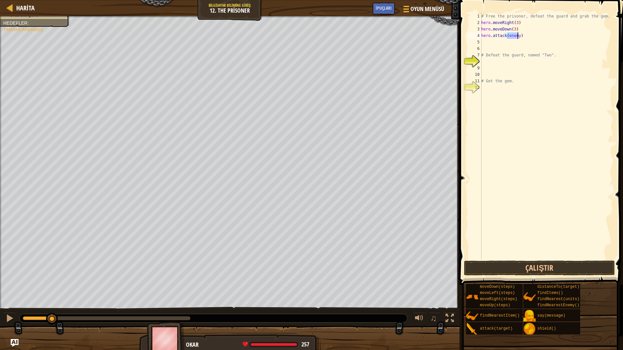
click at [499, 48] on div "# Free the prisoner, defeat the guard and grab the gem. hero . moveRight ( 3 ) …" at bounding box center [546, 143] width 133 height 260
click at [499, 43] on div "# Free the prisoner, defeat the guard and grab the gem. hero . moveRight ( 3 ) …" at bounding box center [546, 143] width 133 height 260
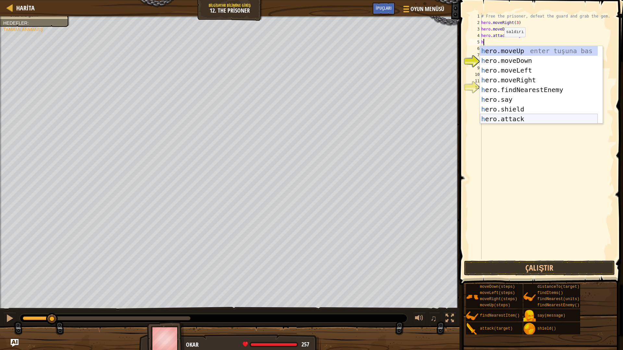
click at [525, 117] on div "h ero.moveUp enter tuşuna bas h ero.moveDown enter tuşuna bas h ero.moveLeft en…" at bounding box center [539, 94] width 118 height 97
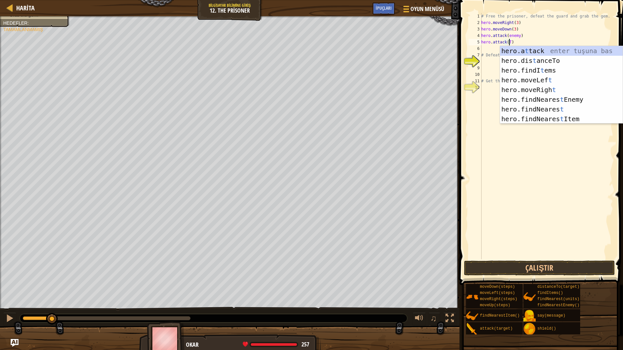
scroll to position [3, 2]
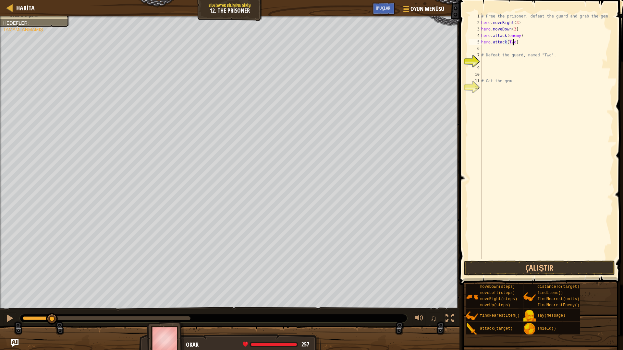
click at [517, 37] on div "# Free the prisoner, defeat the guard and grab the gem. hero . moveRight ( 3 ) …" at bounding box center [546, 143] width 133 height 260
click at [510, 35] on div "# Free the prisoner, defeat the guard and grab the gem. hero . moveRight ( 3 ) …" at bounding box center [546, 143] width 133 height 260
type textarea "h"
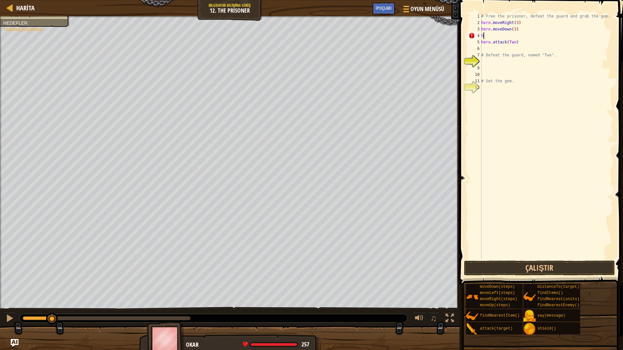
scroll to position [3, 0]
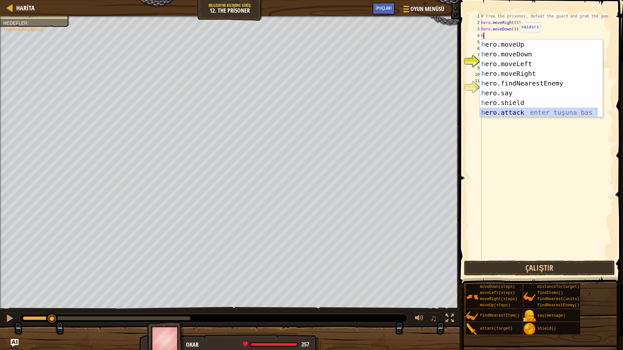
click at [509, 110] on div "h ero.moveUp enter tuşuna bas h ero.moveDown enter tuşuna bas h ero.moveLeft en…" at bounding box center [539, 88] width 118 height 97
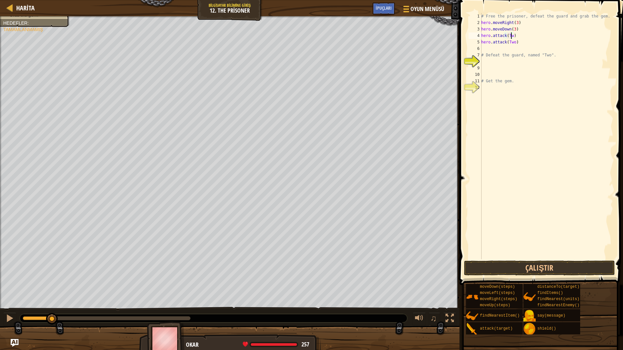
scroll to position [3, 2]
click at [549, 264] on button "Çalıştır" at bounding box center [539, 268] width 151 height 15
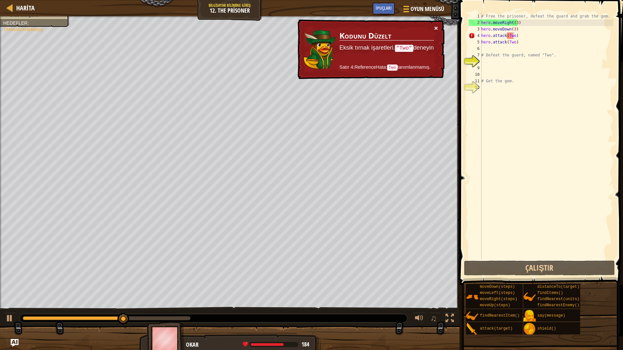
click at [438, 29] on button "×" at bounding box center [436, 28] width 4 height 7
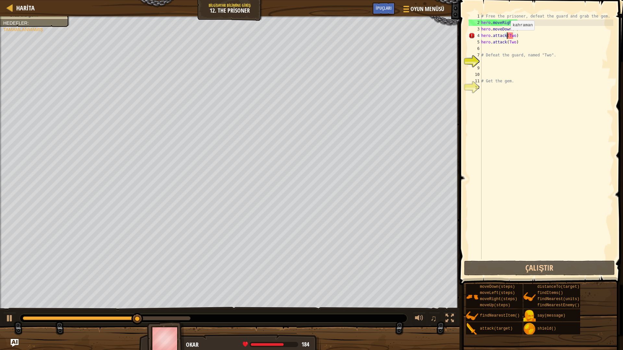
click at [507, 37] on div "# Free the prisoner, defeat the guard and grab the gem. hero . moveRight ( 3 ) …" at bounding box center [546, 143] width 133 height 260
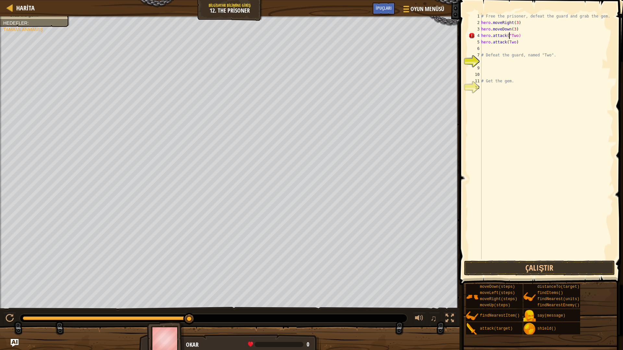
click at [516, 36] on div "# Free the prisoner, defeat the guard and grab the gem. hero . moveRight ( 3 ) …" at bounding box center [546, 143] width 133 height 260
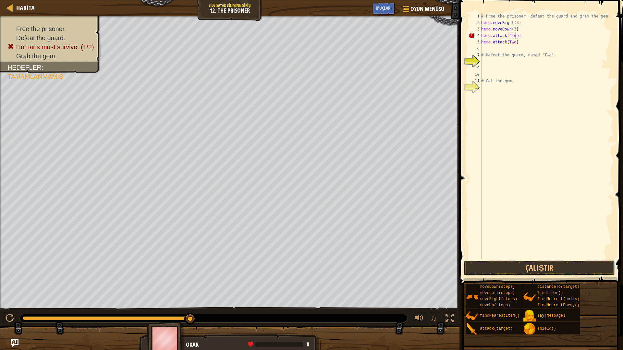
scroll to position [3, 3]
click at [505, 42] on div "# Free the prisoner, defeat the guard and grab the gem. hero . moveRight ( 3 ) …" at bounding box center [546, 143] width 133 height 260
click at [506, 42] on div "# Free the prisoner, defeat the guard and grab the gem. hero . moveRight ( 3 ) …" at bounding box center [546, 143] width 133 height 260
click at [513, 41] on div "# Free the prisoner, defeat the guard and grab the gem. hero . moveRight ( 3 ) …" at bounding box center [546, 143] width 133 height 260
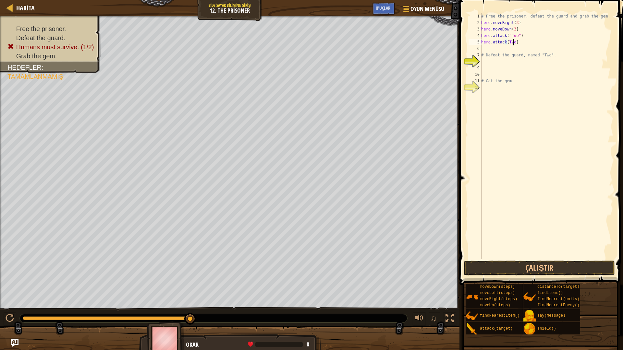
scroll to position [3, 3]
click at [506, 41] on div "# Free the prisoner, defeat the guard and grab the gem. hero . moveRight ( 3 ) …" at bounding box center [546, 143] width 133 height 260
type textarea "hero.attack("Two")"
click at [528, 266] on button "Çalıştır" at bounding box center [539, 268] width 151 height 15
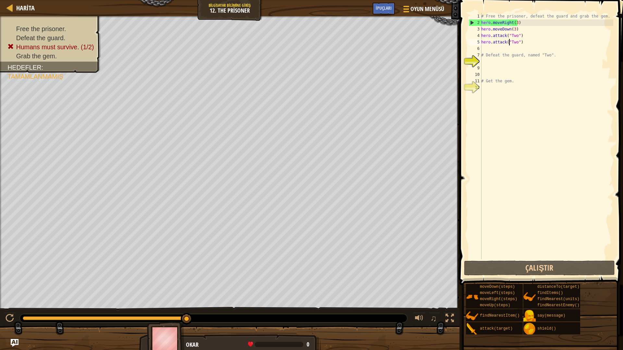
click at [483, 46] on div "# Free the prisoner, defeat the guard and grab the gem. hero . moveRight ( 3 ) …" at bounding box center [546, 143] width 133 height 260
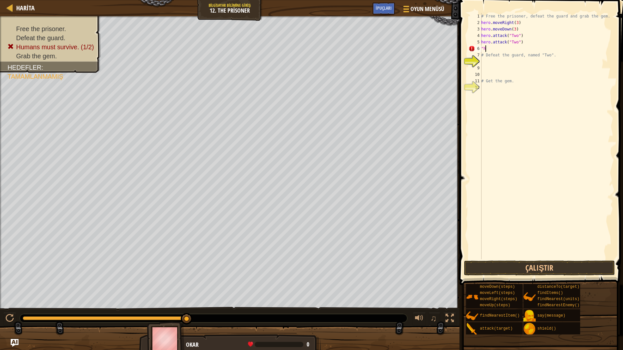
type textarea """
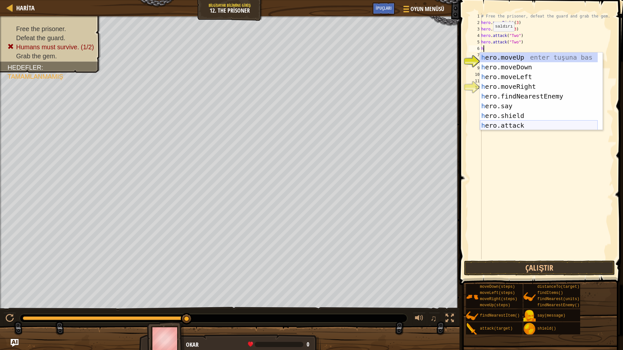
click at [518, 123] on div "h ero.moveUp enter tuşuna bas h ero.moveDown enter tuşuna bas h ero.moveLeft en…" at bounding box center [539, 101] width 118 height 97
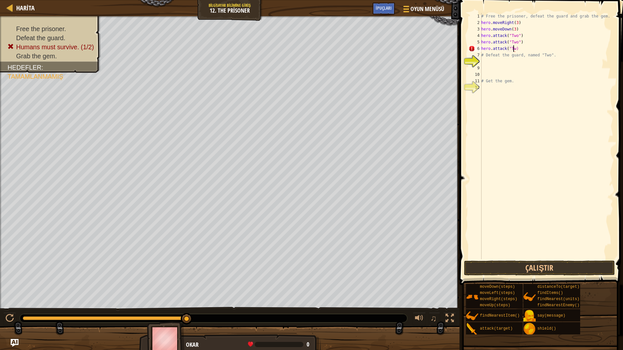
scroll to position [3, 3]
click at [547, 270] on button "Çalıştır" at bounding box center [539, 268] width 151 height 15
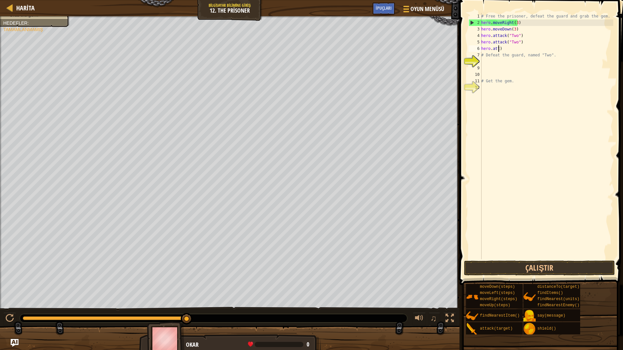
scroll to position [3, 0]
click at [496, 52] on div "# Free the prisoner, defeat the guard and grab the gem. hero . moveRight ( 3 ) …" at bounding box center [546, 143] width 133 height 260
type textarea "h"
click at [516, 41] on div "# Free the prisoner, defeat the guard and grab the gem. hero . moveRight ( 3 ) …" at bounding box center [546, 143] width 133 height 260
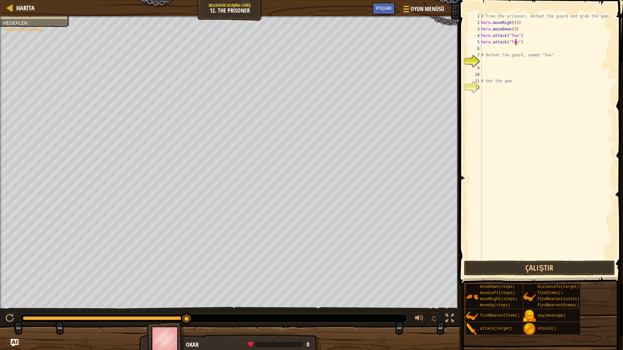
click at [520, 42] on div "# Free the prisoner, defeat the guard and grab the gem. hero . moveRight ( 3 ) …" at bounding box center [546, 143] width 133 height 260
type textarea "h"
click at [520, 35] on div "# Free the prisoner, defeat the guard and grab the gem. hero . moveRight ( 3 ) …" at bounding box center [546, 143] width 133 height 260
type textarea "h"
click at [516, 22] on div "# Free the prisoner, defeat the guard and grab the gem. hero . moveRight ( 3 ) …" at bounding box center [546, 143] width 133 height 260
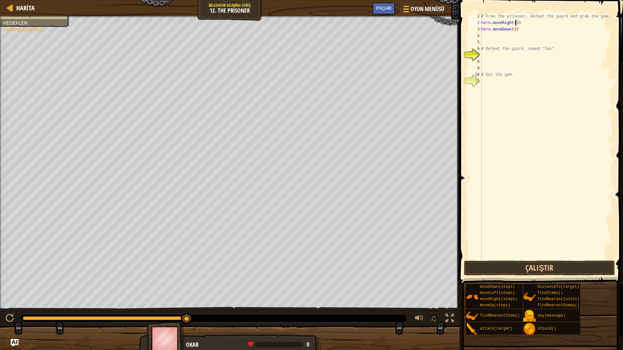
type textarea "hero.moveRight()"
click at [518, 32] on div "# Free the prisoner, defeat the guard and grab the gem. hero . moveRight ( ) he…" at bounding box center [546, 143] width 133 height 260
type textarea "h"
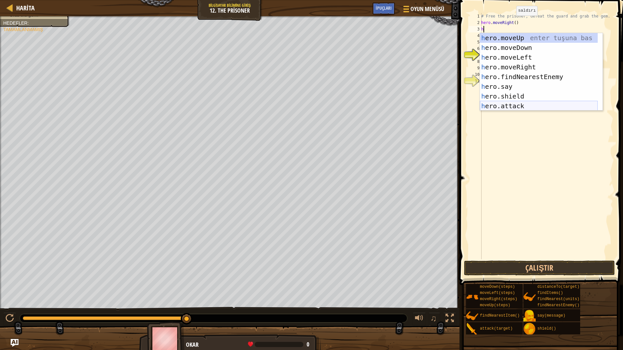
click at [514, 105] on div "h ero.moveUp enter tuşuna bas h ero.moveDown enter tuşuna bas h ero.moveLeft en…" at bounding box center [539, 81] width 118 height 97
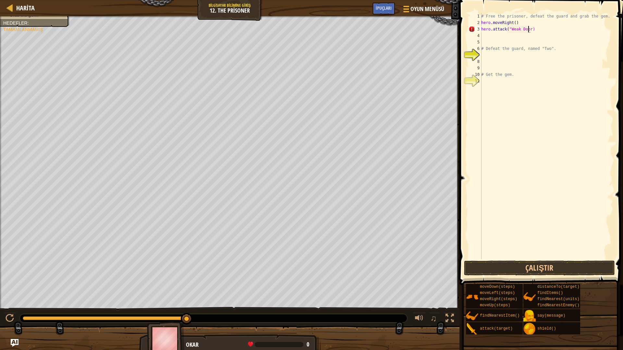
scroll to position [3, 4]
type textarea "hero.attack("Weak Door")"
click at [532, 263] on button "Çalıştır" at bounding box center [539, 268] width 151 height 15
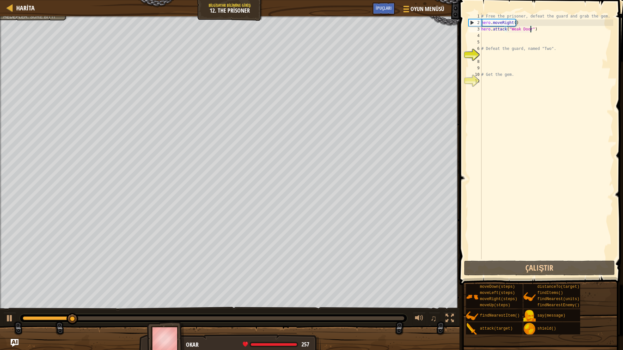
click at [498, 39] on div "# Free the prisoner, defeat the guard and grab the gem. hero . moveRight ( ) he…" at bounding box center [546, 143] width 133 height 260
click at [483, 36] on div "# Free the prisoner, defeat the guard and grab the gem. hero . moveRight ( ) he…" at bounding box center [546, 143] width 133 height 260
type textarea "h"
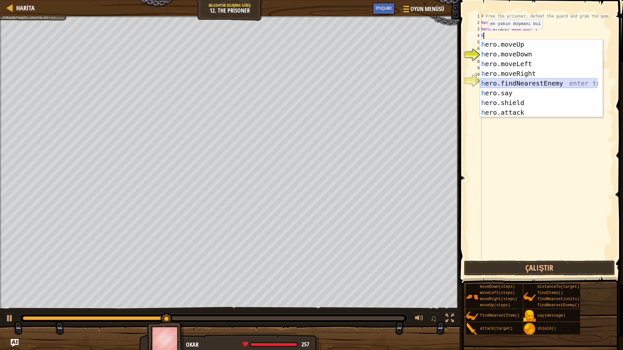
click at [515, 83] on div "h ero.moveUp enter tuşuna bas h ero.moveDown enter tuşuna bas h ero.moveLeft en…" at bounding box center [541, 88] width 123 height 97
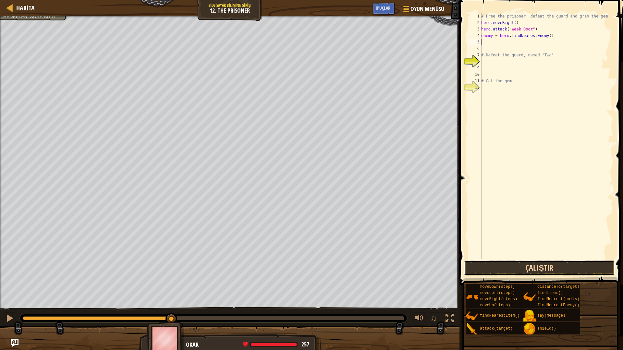
click at [533, 264] on button "Çalıştır" at bounding box center [539, 268] width 151 height 15
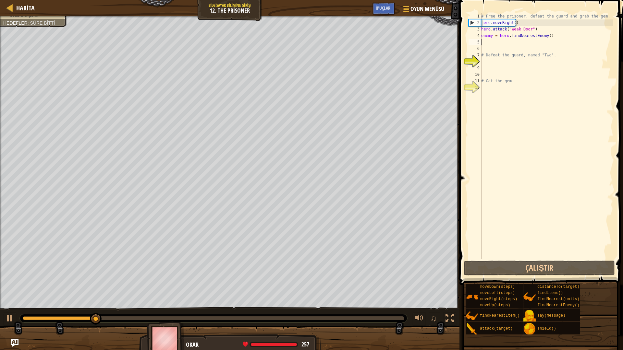
click at [547, 35] on div "# Free the prisoner, defeat the guard and grab the gem. hero . moveRight ( ) he…" at bounding box center [546, 143] width 133 height 260
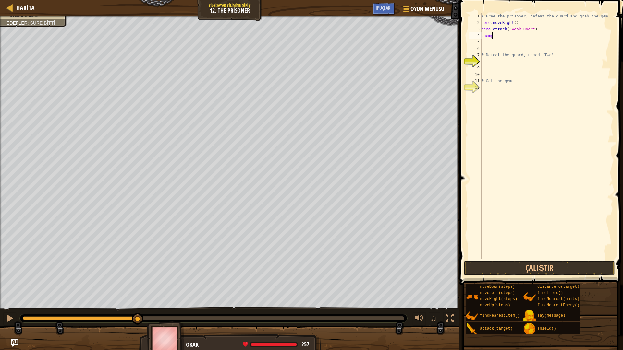
type textarea "e"
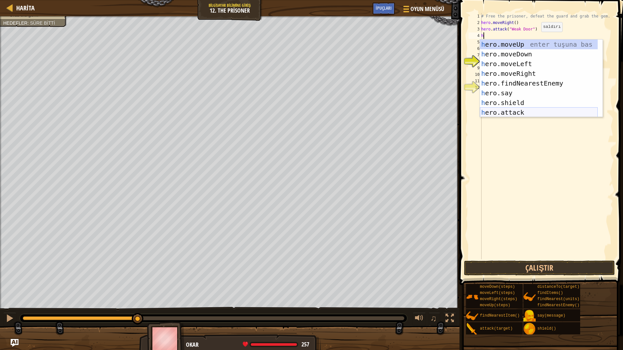
click at [517, 112] on div "h ero.moveUp enter tuşuna bas h ero.moveDown enter tuşuna bas h ero.moveLeft en…" at bounding box center [539, 88] width 118 height 97
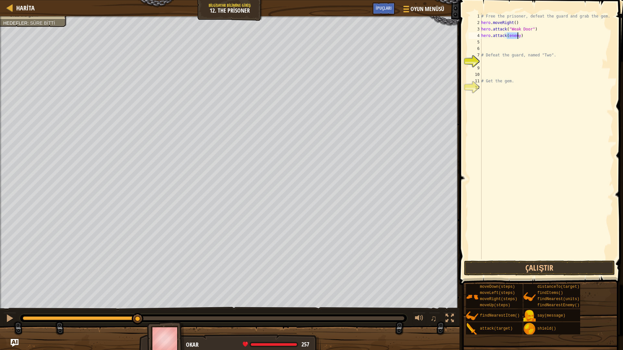
type textarea "hero.attack()"
click at [511, 268] on button "Çalıştır" at bounding box center [539, 268] width 151 height 15
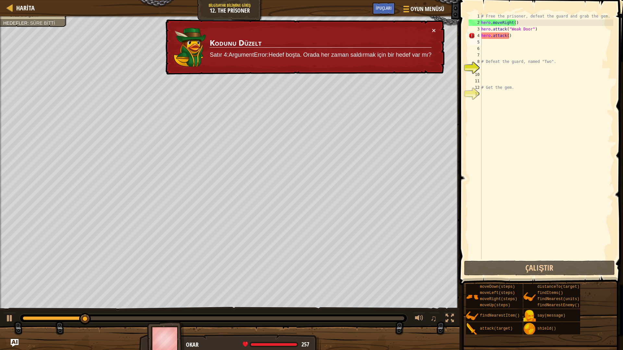
click at [436, 29] on div "× Kodunu Düzelt Satır 4:ArgumentError:Hedef boşta. Orada her zaman saldırmak iç…" at bounding box center [304, 46] width 280 height 55
click at [431, 28] on td "Kodunu Düzelt Satır 4:ArgumentError:Hedef boşta. Orada her zaman saldırmak için…" at bounding box center [320, 46] width 223 height 43
click at [433, 30] on button "×" at bounding box center [434, 32] width 4 height 7
click at [518, 37] on div "# Free the prisoner, defeat the guard and grab the gem. hero . moveRight ( ) he…" at bounding box center [546, 143] width 133 height 260
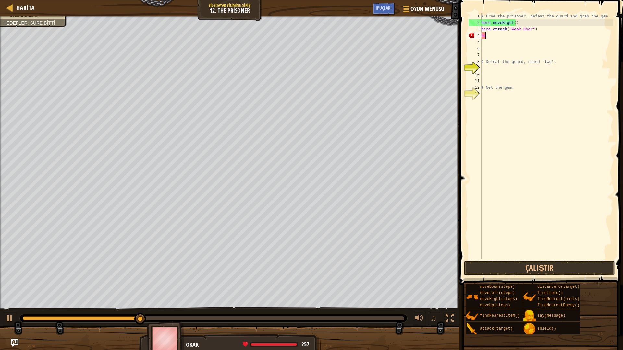
type textarea "h"
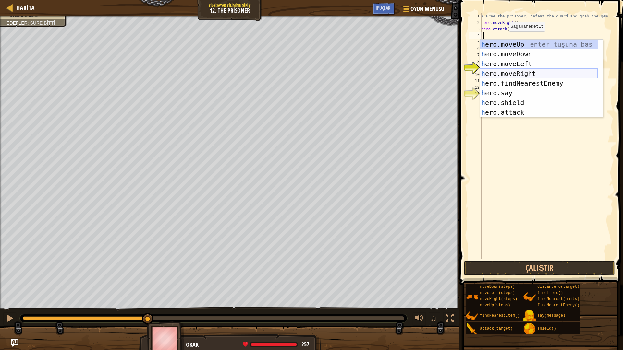
click at [518, 72] on div "h ero.moveUp enter tuşuna bas h ero.moveDown enter tuşuna bas h ero.moveLeft en…" at bounding box center [539, 88] width 118 height 97
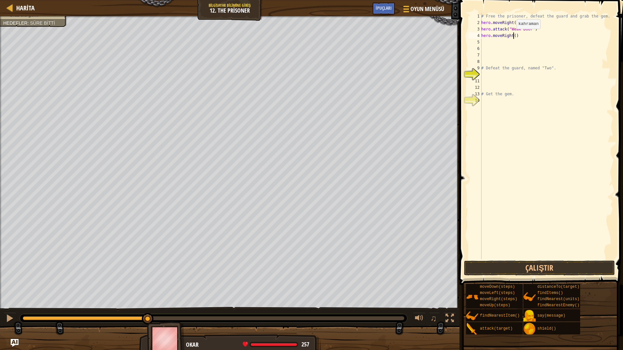
click at [513, 35] on div "# Free the prisoner, defeat the guard and grab the gem. hero . moveRight ( ) he…" at bounding box center [546, 143] width 133 height 260
type textarea "hero.moveRight(3")"
click at [500, 43] on div "# Free the prisoner, defeat the guard and grab the gem. hero . moveRight ( ) he…" at bounding box center [546, 143] width 133 height 260
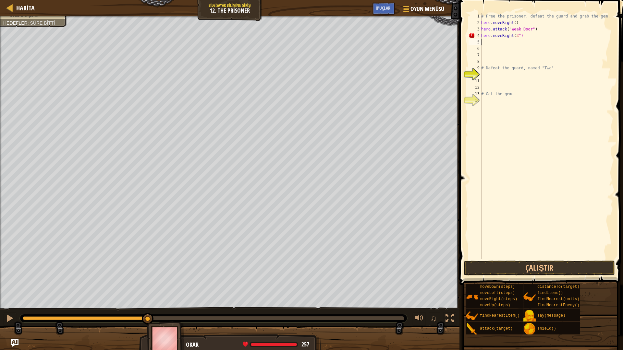
type textarea "h"
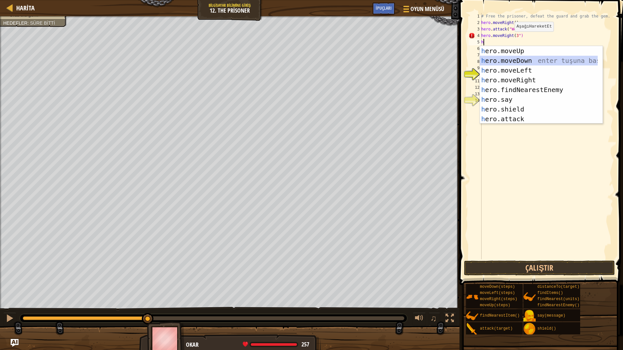
drag, startPoint x: 526, startPoint y: 58, endPoint x: 528, endPoint y: 55, distance: 3.7
click at [526, 58] on div "h ero.moveUp enter tuşuna bas h ero.moveDown enter tuşuna bas h ero.moveLeft en…" at bounding box center [539, 94] width 118 height 97
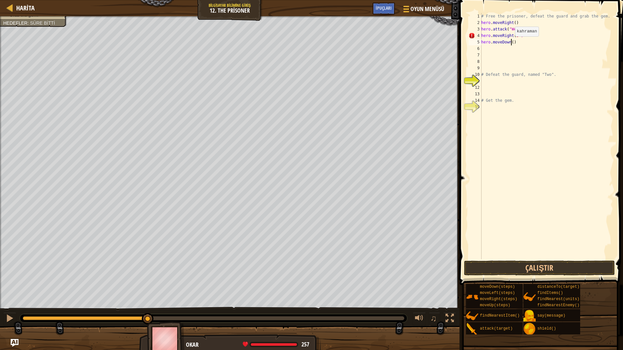
click at [511, 43] on div "# Free the prisoner, defeat the guard and grab the gem. hero . moveRight ( ) he…" at bounding box center [546, 143] width 133 height 260
type textarea "hero.moveDown(3)"
click at [498, 49] on div "# Free the prisoner, defeat the guard and grab the gem. hero . moveRight ( ) he…" at bounding box center [546, 143] width 133 height 260
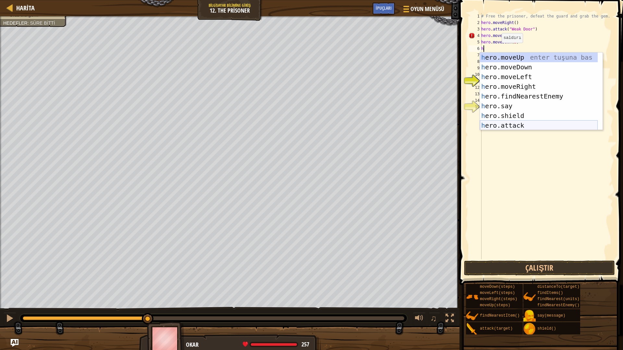
click at [523, 121] on div "h ero.moveUp enter tuşuna bas h ero.moveDown enter tuşuna bas h ero.moveLeft en…" at bounding box center [539, 101] width 118 height 97
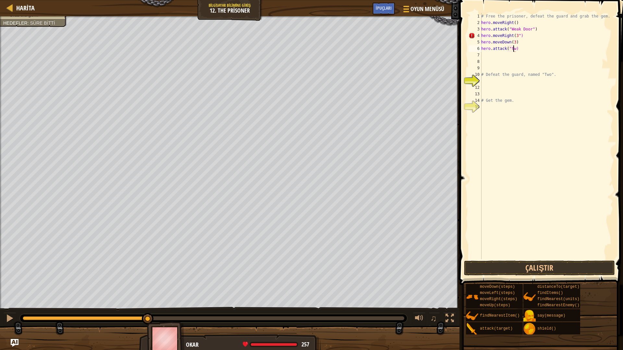
scroll to position [3, 3]
click at [510, 50] on div "# Free the prisoner, defeat the guard and grab the gem. hero . moveRight ( ) he…" at bounding box center [546, 143] width 133 height 260
type textarea "hero.attack("Two")"
click at [487, 56] on div "# Free the prisoner, defeat the guard and grab the gem. hero . moveRight ( ) he…" at bounding box center [546, 143] width 133 height 260
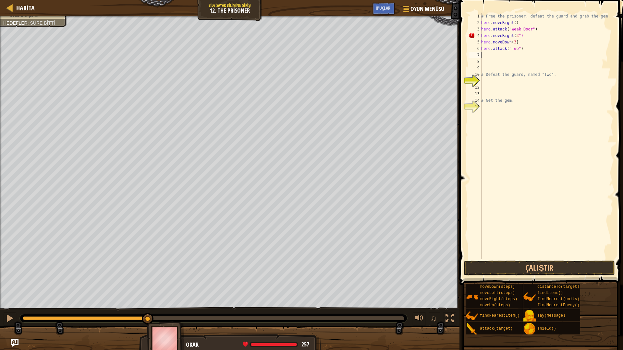
scroll to position [3, 0]
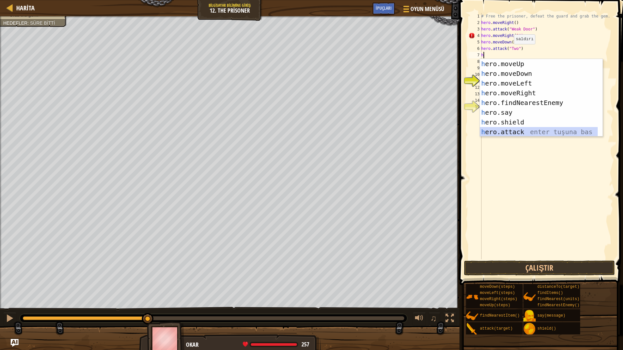
click at [519, 128] on div "h ero.moveUp enter tuşuna bas h ero.moveDown enter tuşuna bas h ero.moveLeft en…" at bounding box center [539, 107] width 118 height 97
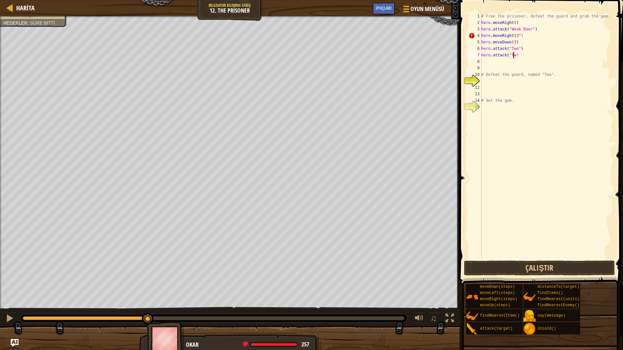
scroll to position [3, 3]
click at [556, 264] on button "Çalıştır" at bounding box center [539, 268] width 151 height 15
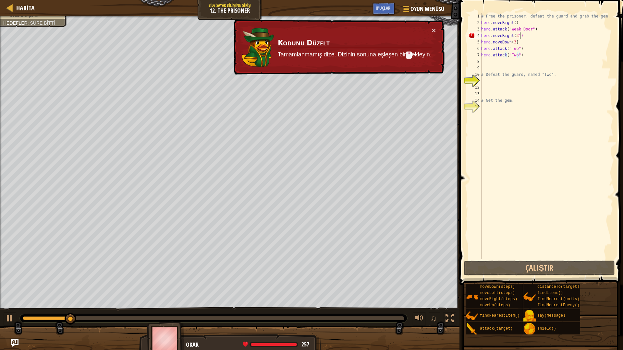
click at [519, 37] on div "# Free the prisoner, defeat the guard and grab the gem. hero . moveRight ( ) he…" at bounding box center [546, 143] width 133 height 260
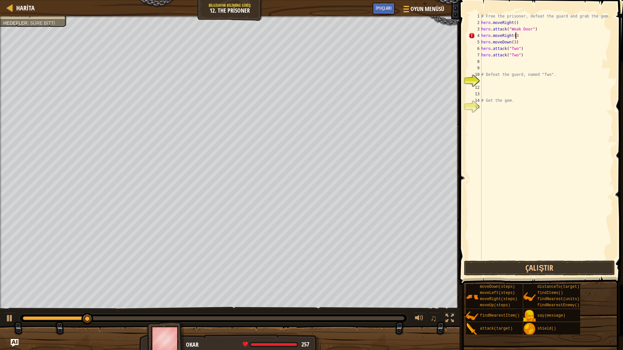
scroll to position [3, 2]
click at [509, 266] on button "Çalıştır" at bounding box center [539, 268] width 151 height 15
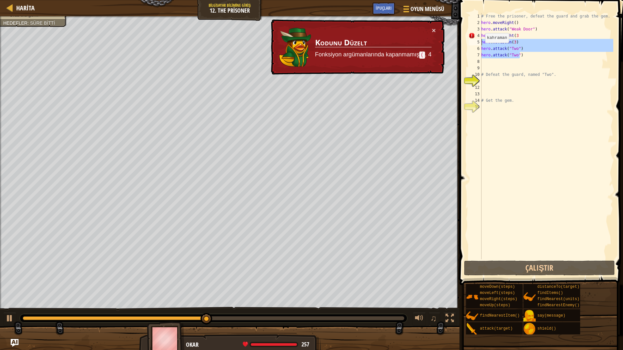
drag, startPoint x: 526, startPoint y: 55, endPoint x: 476, endPoint y: 39, distance: 52.6
click at [476, 39] on div "hero.moveRight(3 1 2 3 4 5 6 7 8 9 10 11 12 13 14 15 # Free the prisoner, defea…" at bounding box center [540, 136] width 146 height 247
type textarea "hero.moveDown(3) hero.attack("Two")"
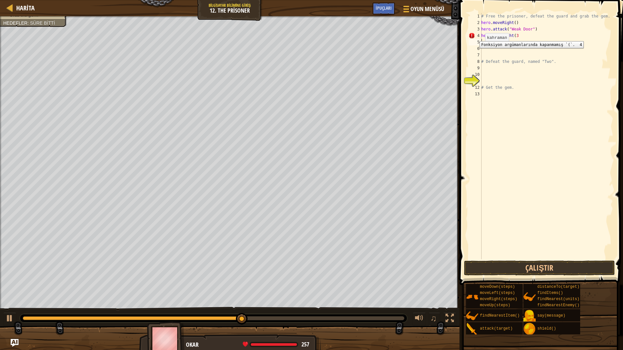
scroll to position [3, 0]
click at [500, 166] on div "# Free the prisoner, defeat the guard and grab the gem. hero . moveRight ( ) he…" at bounding box center [546, 143] width 133 height 260
click at [519, 36] on div "# Free the prisoner, defeat the guard and grab the gem. hero . moveRight ( ) he…" at bounding box center [546, 143] width 133 height 260
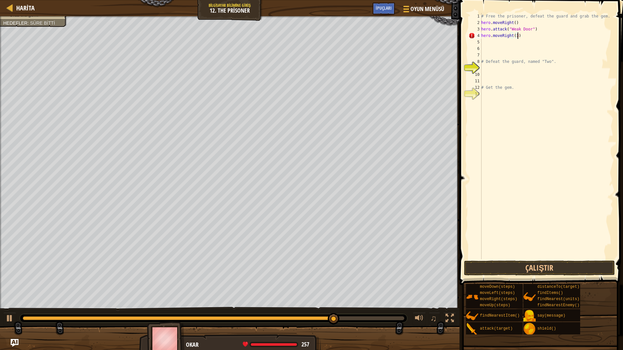
scroll to position [3, 3]
type textarea "hero.moveRight(3)"
click at [531, 268] on button "Çalıştır" at bounding box center [539, 268] width 151 height 15
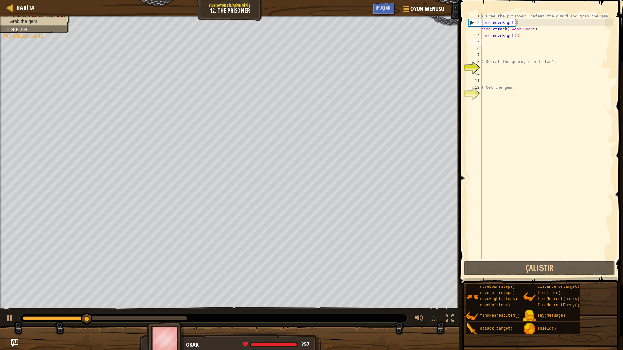
click at [491, 42] on div "# Free the prisoner, defeat the guard and grab the gem. hero . moveRight ( ) he…" at bounding box center [546, 143] width 133 height 260
type textarea "h"
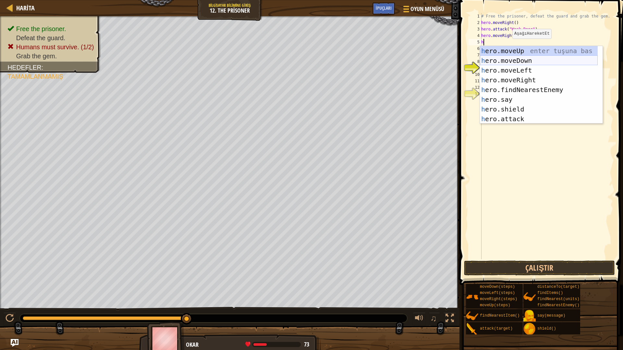
click at [519, 60] on div "h ero.moveUp enter tuşuna bas h ero.moveDown enter tuşuna bas h ero.moveLeft en…" at bounding box center [539, 94] width 118 height 97
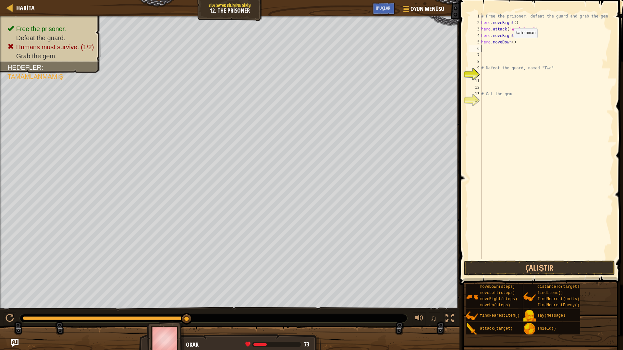
click at [510, 44] on div "# Free the prisoner, defeat the guard and grab the gem. hero . moveRight ( ) he…" at bounding box center [546, 143] width 133 height 260
type textarea "hero.moveDown(3)"
click at [492, 49] on div "# Free the prisoner, defeat the guard and grab the gem. hero . moveRight ( ) he…" at bounding box center [546, 143] width 133 height 260
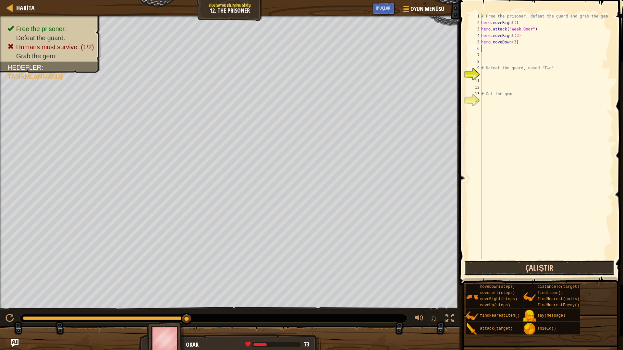
click at [518, 262] on button "Çalıştır" at bounding box center [539, 268] width 151 height 15
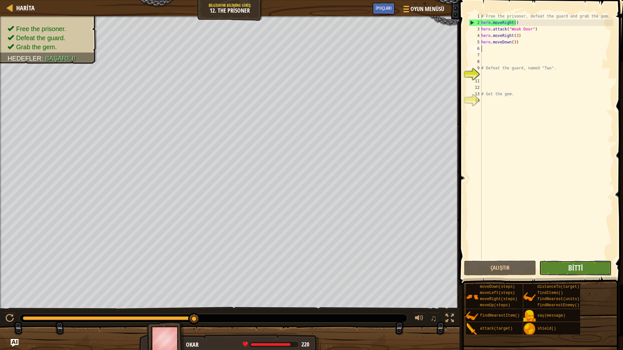
click at [557, 270] on button "Bitti" at bounding box center [575, 268] width 72 height 15
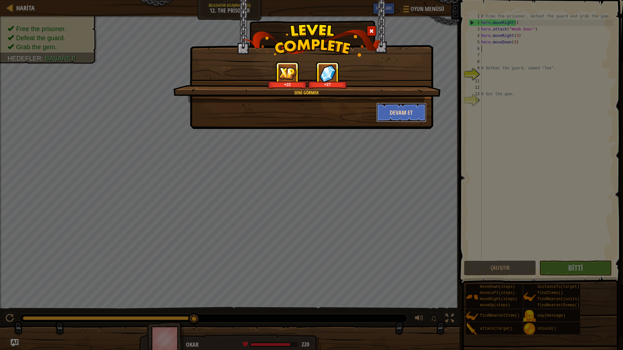
click at [398, 111] on button "Devam et" at bounding box center [401, 112] width 50 height 19
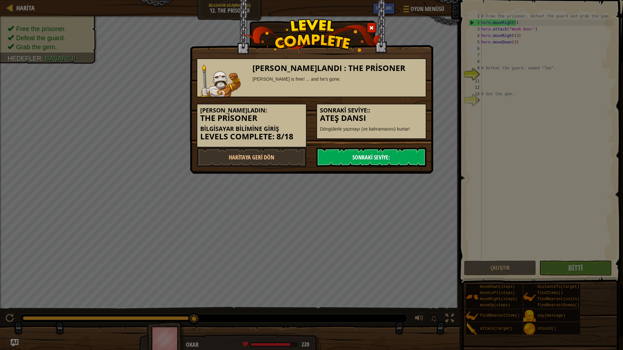
click at [343, 158] on link "Sonraki Seviye:" at bounding box center [371, 157] width 110 height 19
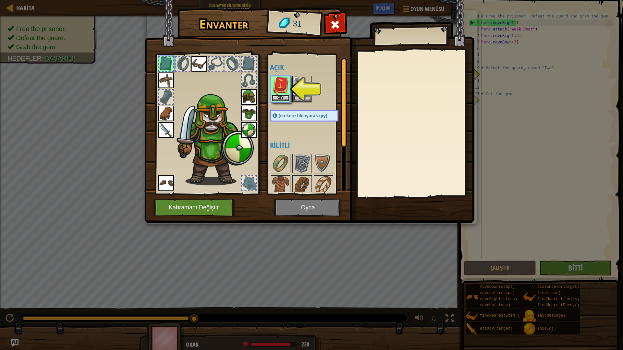
click at [276, 96] on button "Giy" at bounding box center [281, 98] width 18 height 7
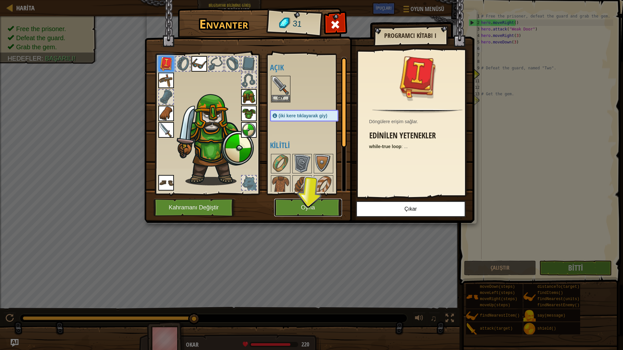
click at [302, 212] on button "Oyna" at bounding box center [308, 208] width 68 height 18
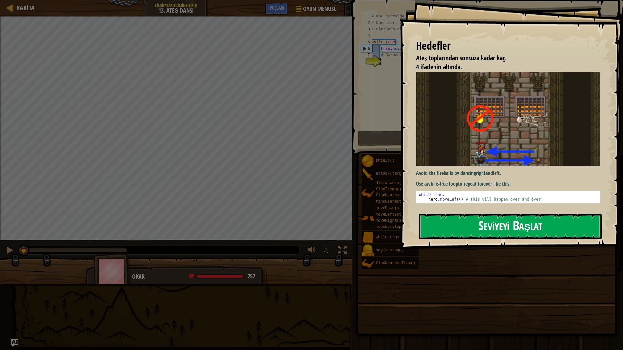
click at [507, 225] on button "Seviyeyi Başlat" at bounding box center [510, 227] width 183 height 26
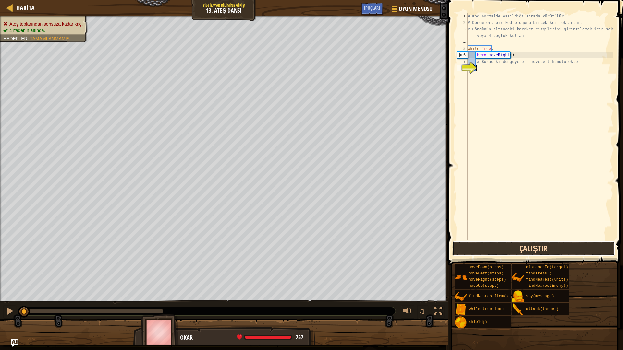
click at [534, 248] on button "Çalıştır" at bounding box center [533, 248] width 163 height 15
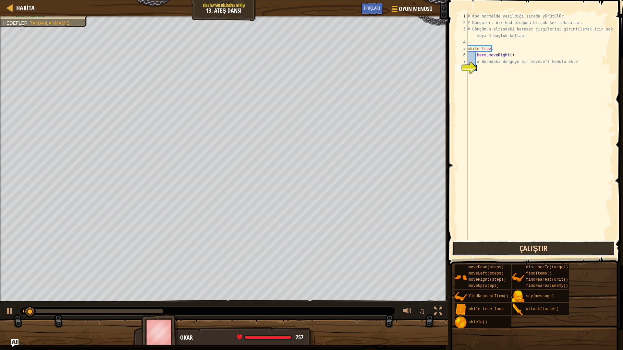
click at [534, 248] on button "Çalıştır" at bounding box center [533, 248] width 163 height 15
click at [533, 248] on button "Çalıştır" at bounding box center [533, 248] width 163 height 15
click at [533, 246] on button "Çalıştırılıyor" at bounding box center [533, 248] width 163 height 15
click at [533, 246] on button "Çalıştır" at bounding box center [533, 248] width 163 height 15
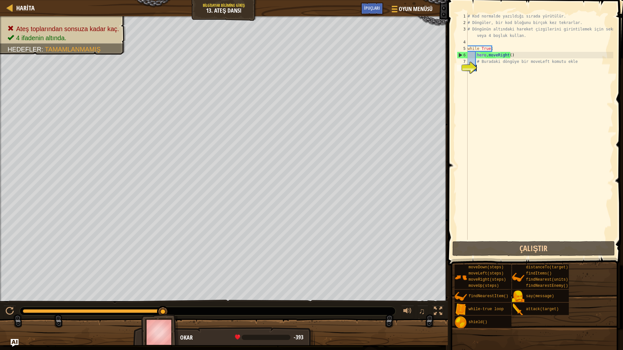
type textarea "h"
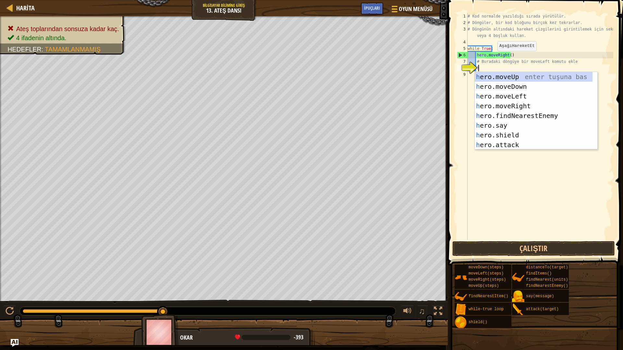
scroll to position [3, 0]
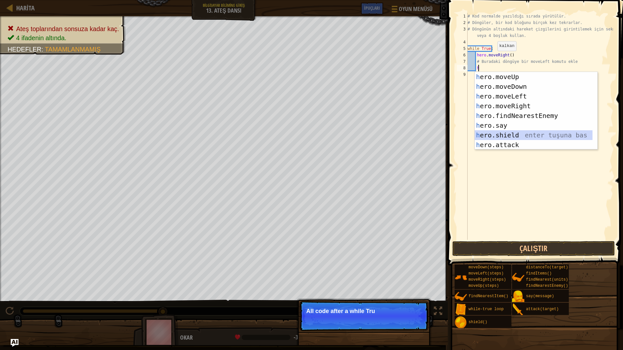
click at [502, 134] on div "h ero.moveUp enter tuşuna bas h ero.moveDown enter tuşuna bas h ero.moveLeft en…" at bounding box center [534, 120] width 118 height 97
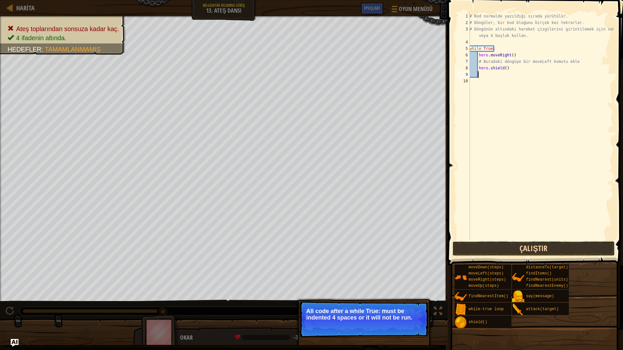
click at [513, 248] on button "Çalıştır" at bounding box center [533, 248] width 163 height 15
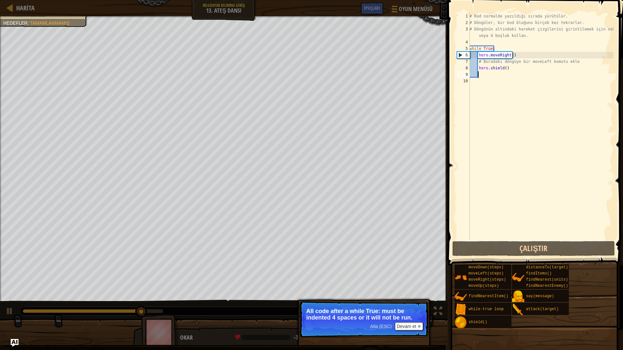
click at [510, 71] on div "# Kod normalde yazıldığı sırada yürütülür. # Döngüler, bir kod bloğunu birçok k…" at bounding box center [540, 133] width 145 height 240
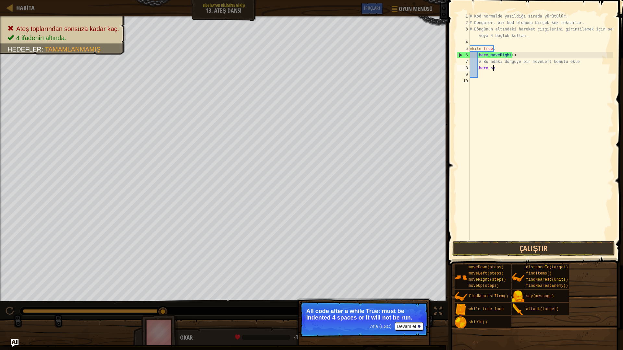
type textarea "h"
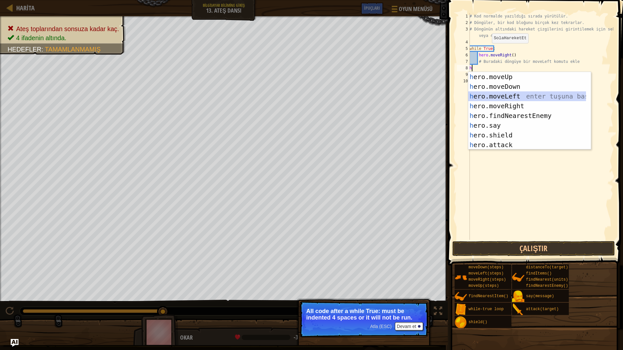
click at [514, 95] on div "h ero.moveUp enter tuşuna bas h ero.moveDown enter tuşuna bas h ero.moveLeft en…" at bounding box center [527, 120] width 118 height 97
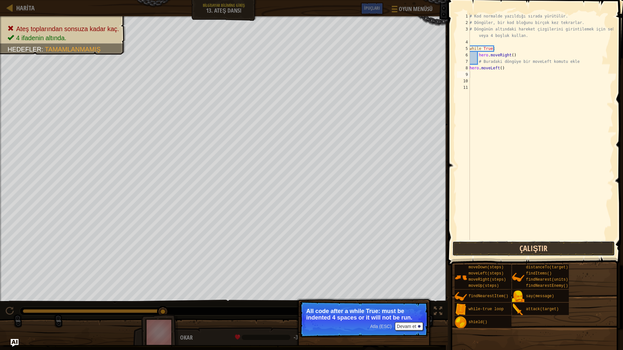
click at [534, 248] on button "Çalıştır" at bounding box center [533, 248] width 163 height 15
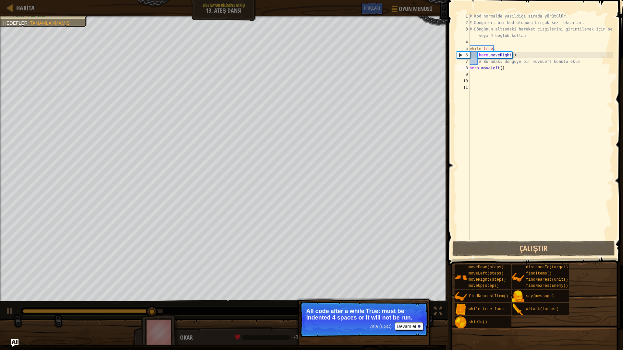
click at [503, 71] on div "# Kod normalde yazıldığı sırada yürütülür. # Döngüler, bir kod bloğunu birçok k…" at bounding box center [540, 133] width 145 height 240
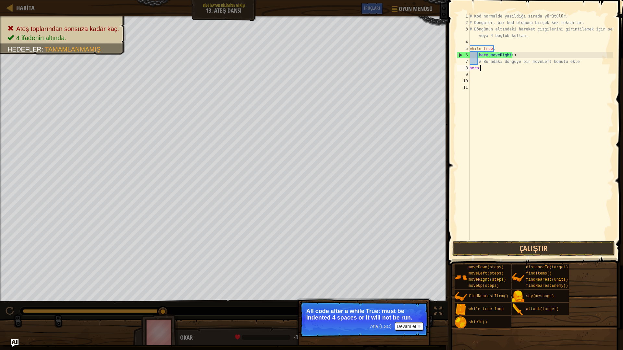
type textarea "h"
drag, startPoint x: 573, startPoint y: 62, endPoint x: 470, endPoint y: 65, distance: 102.3
click at [470, 65] on div "# Kod normalde yazıldığı sırada yürütülür. # Döngüler, bir kod bloğunu birçok k…" at bounding box center [540, 133] width 145 height 240
click at [573, 64] on div "# Kod normalde yazıldığı sırada yürütülür. # Döngüler, bir kod bloğunu birçok k…" at bounding box center [540, 126] width 145 height 227
type textarea "#"
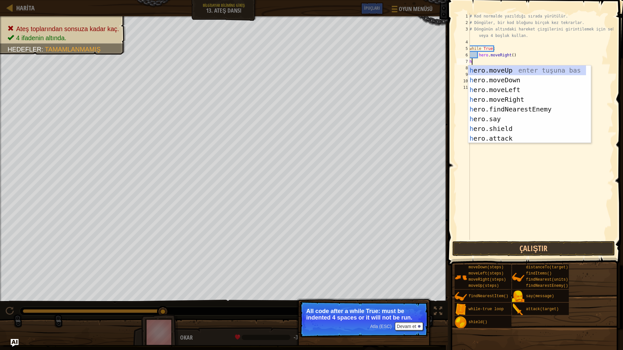
click at [524, 57] on div "# Kod normalde yazıldığı sırada yürütülür. # Döngüler, bir kod bloğunu birçok k…" at bounding box center [540, 133] width 145 height 240
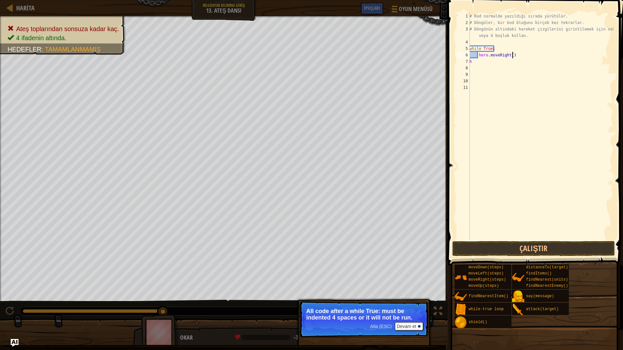
scroll to position [3, 3]
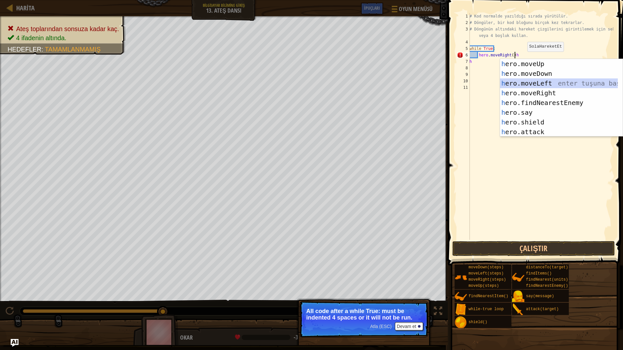
click at [538, 82] on div "h ero.moveUp enter tuşuna bas h ero.moveDown enter tuşuna bas h ero.moveLeft en…" at bounding box center [559, 107] width 118 height 97
type textarea "hero.moveRight()hero.moveLeft()"
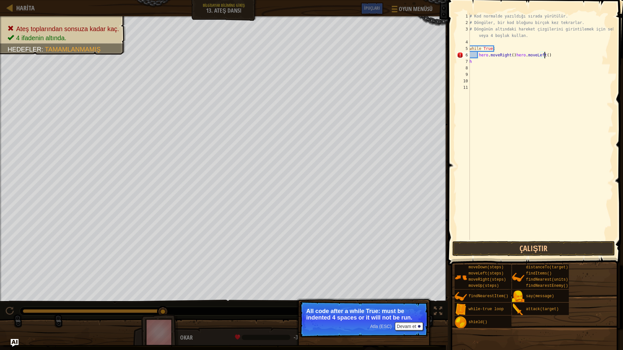
click at [478, 67] on div "# Kod normalde yazıldığı sırada yürütülür. # Döngüler, bir kod bloğunu birçok k…" at bounding box center [540, 133] width 145 height 240
click at [477, 64] on div "# Kod normalde yazıldığı sırada yürütülür. # Döngüler, bir kod bloğunu birçok k…" at bounding box center [540, 133] width 145 height 240
type textarea "h"
click at [509, 247] on button "Çalıştır" at bounding box center [533, 248] width 163 height 15
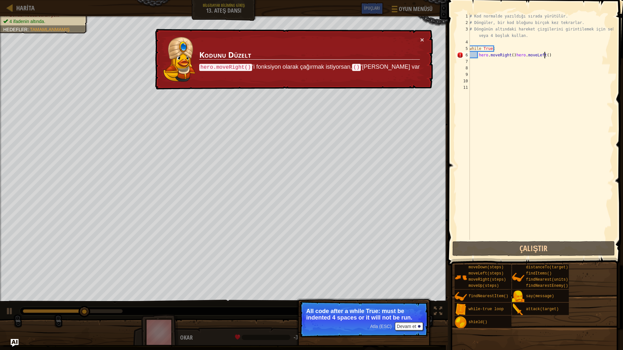
click at [556, 56] on div "# Kod normalde yazıldığı sırada yürütülür. # Döngüler, bir kod bloğunu birçok k…" at bounding box center [540, 133] width 145 height 240
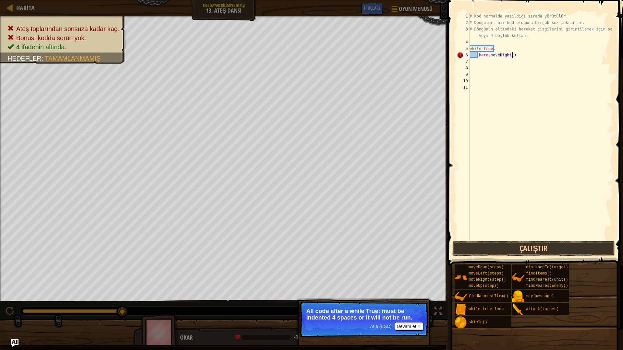
scroll to position [3, 3]
type textarea "hero.moveRight()"
click at [403, 328] on button "Devam et" at bounding box center [409, 327] width 28 height 8
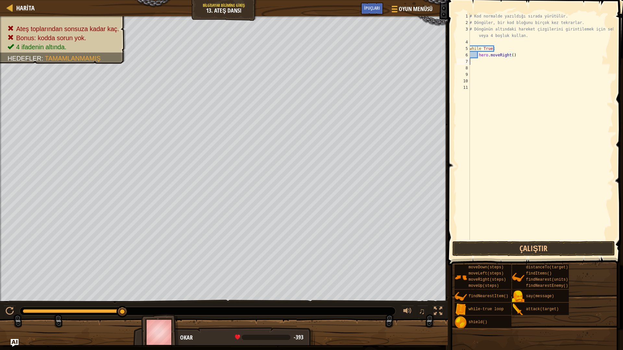
click at [477, 59] on div "# Kod normalde yazıldığı sırada yürütülür. # Döngüler, bir kod bloğunu birçok k…" at bounding box center [540, 133] width 145 height 240
type textarea "h"
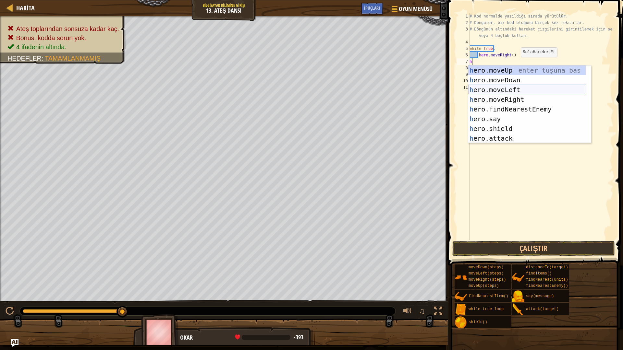
click at [511, 88] on div "h ero.moveUp enter tuşuna bas h ero.moveDown enter tuşuna bas h ero.moveLeft en…" at bounding box center [527, 114] width 118 height 97
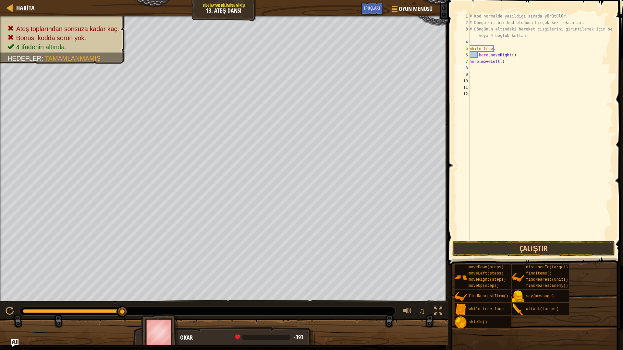
click at [506, 63] on div "# Kod normalde yazıldığı sırada yürütülür. # Döngüler, bir kod bloğunu birçok k…" at bounding box center [540, 133] width 145 height 240
type textarea "h"
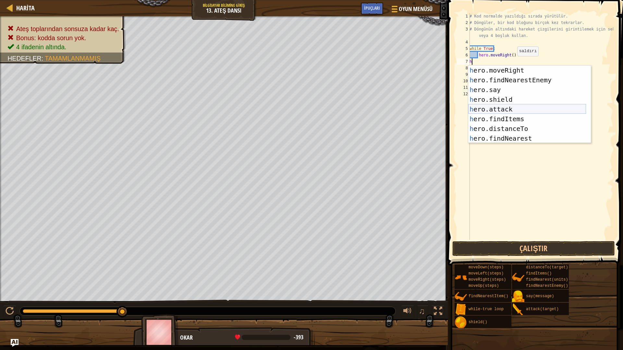
scroll to position [49, 0]
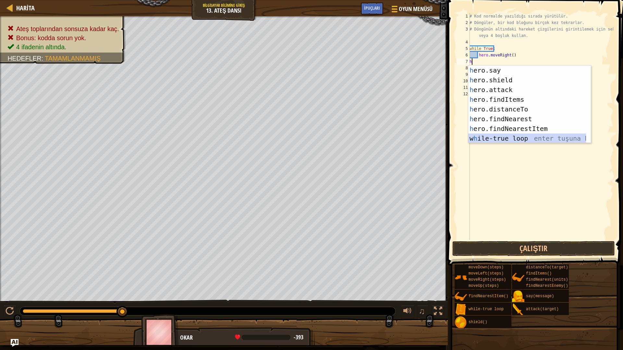
click at [513, 137] on div "h ero.say enter tuşuna bas h ero.shield enter tuşuna bas h ero.attack enter tuş…" at bounding box center [527, 114] width 118 height 97
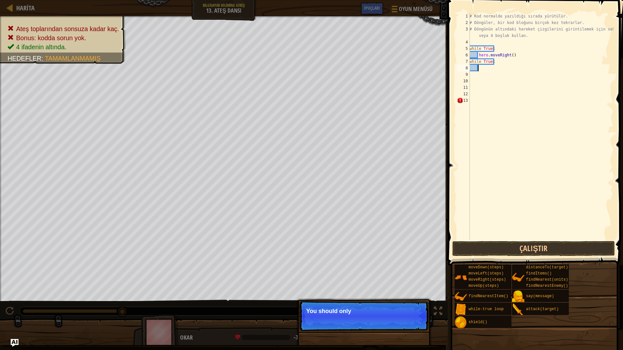
type textarea "h"
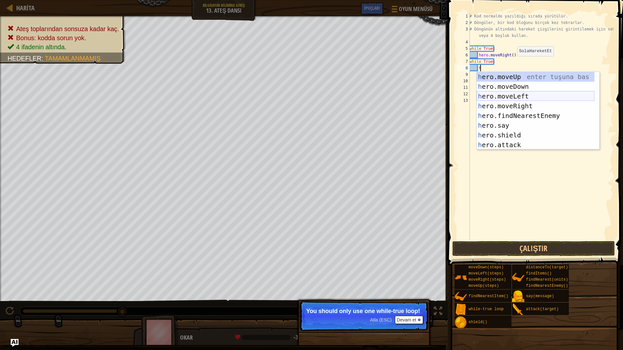
click at [510, 98] on div "h ero.moveUp enter tuşuna bas h ero.moveDown enter tuşuna bas h ero.moveLeft en…" at bounding box center [536, 120] width 118 height 97
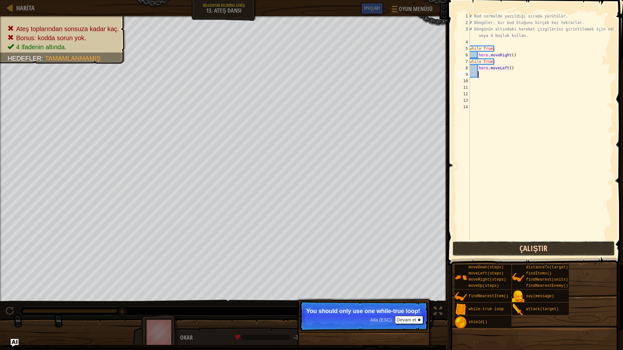
click at [545, 251] on button "Çalıştır" at bounding box center [533, 248] width 163 height 15
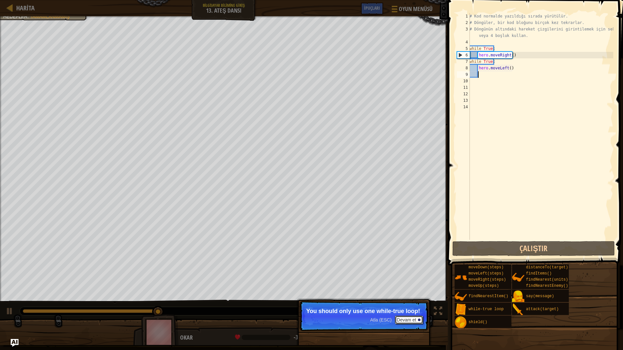
click at [409, 320] on button "Devam et" at bounding box center [409, 320] width 28 height 8
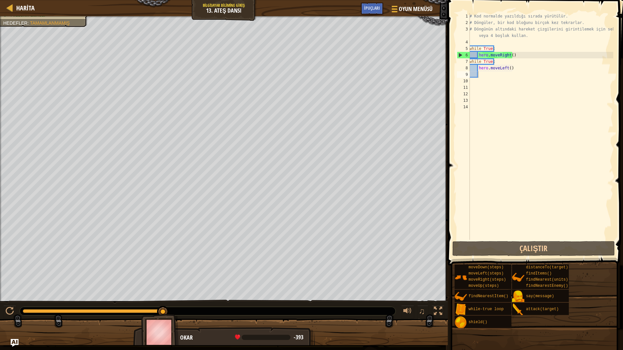
click at [71, 48] on div "Ateş toplarından sonsuza kadar kaç. 4 ifadenin altında. Hedefler : Tamamlanmamış" at bounding box center [224, 159] width 448 height 286
click at [372, 10] on span "İpuçları" at bounding box center [372, 8] width 16 height 6
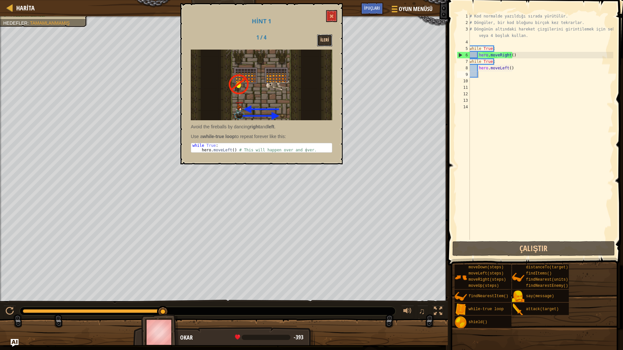
click at [324, 39] on button "İleri" at bounding box center [324, 40] width 15 height 12
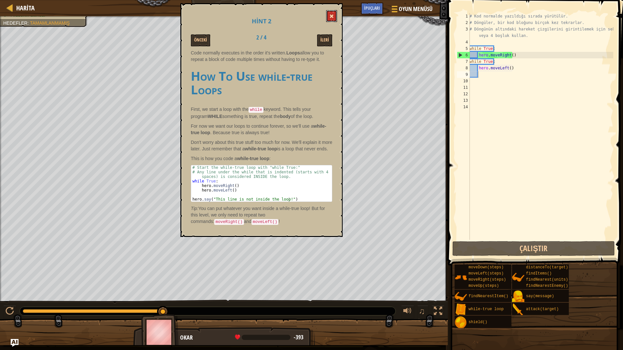
click at [335, 10] on button at bounding box center [331, 16] width 11 height 12
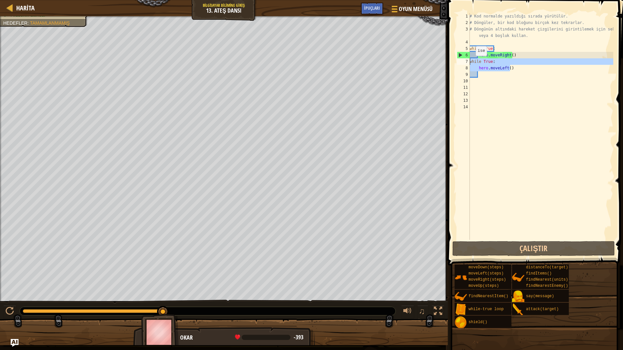
drag, startPoint x: 513, startPoint y: 68, endPoint x: 466, endPoint y: 62, distance: 47.1
click at [466, 62] on div "hero.moveLeft() 1 2 3 4 5 6 7 8 9 10 11 12 13 14 # Kod normalde yazıldığı sırad…" at bounding box center [535, 126] width 158 height 227
type textarea "while True: hero.moveLeft()"
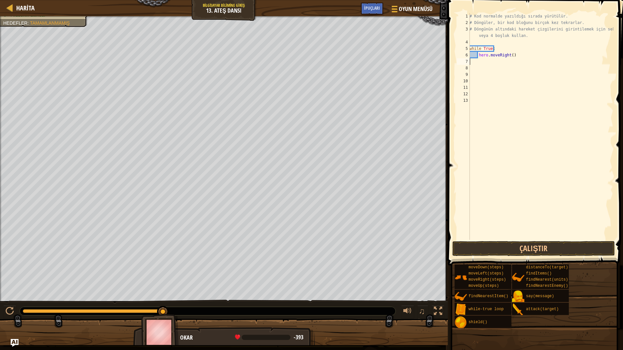
click at [492, 59] on div "# Kod normalde yazıldığı sırada yürütülür. # Döngüler, bir kod bloğunu birçok k…" at bounding box center [540, 133] width 145 height 240
drag, startPoint x: 477, startPoint y: 57, endPoint x: 477, endPoint y: 64, distance: 6.8
click at [477, 64] on div "# Kod normalde yazıldığı sırada yürütülür. # Döngüler, bir kod bloğunu birçok k…" at bounding box center [540, 133] width 145 height 240
type textarea "hero.moveRight()"
click at [494, 61] on div "# Kod normalde yazıldığı sırada yürütülür. # Döngüler, bir kod bloğunu birçok k…" at bounding box center [540, 126] width 145 height 227
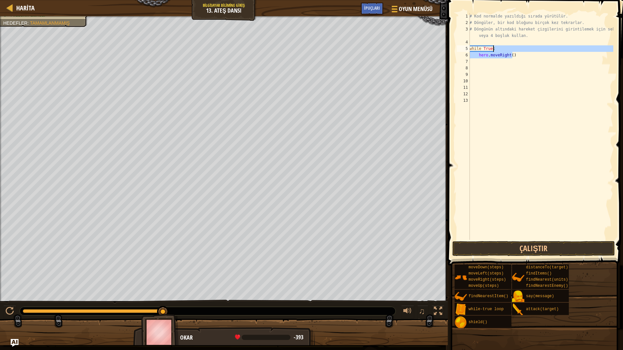
drag, startPoint x: 514, startPoint y: 54, endPoint x: 494, endPoint y: 48, distance: 20.6
click at [494, 48] on div "# Kod normalde yazıldığı sırada yürütülür. # Döngüler, bir kod bloğunu birçok k…" at bounding box center [540, 133] width 145 height 240
type textarea "w"
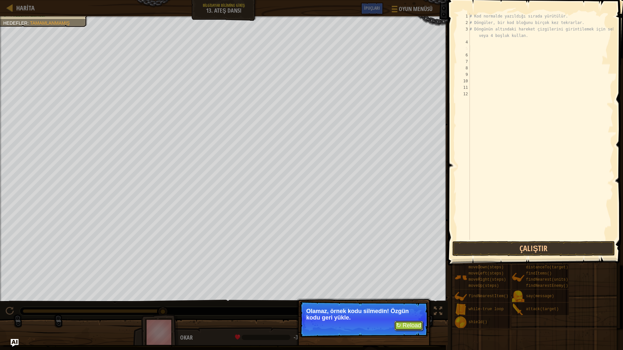
click at [413, 326] on button "↻ Reload" at bounding box center [408, 326] width 29 height 10
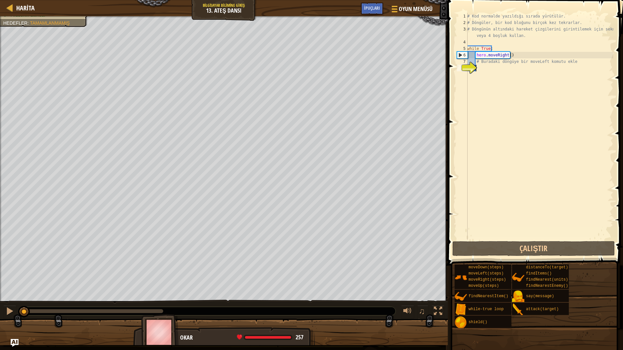
type textarea "h"
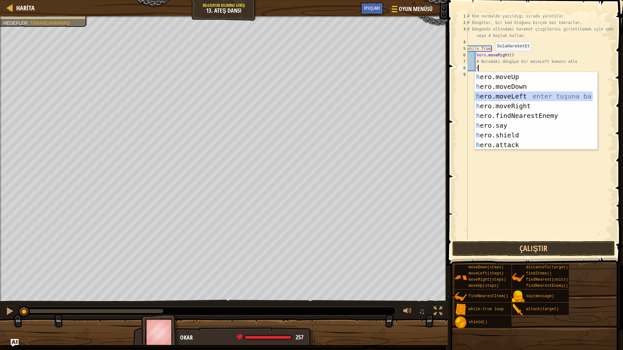
click at [505, 96] on div "h ero.moveUp enter tuşuna bas h ero.moveDown enter tuşuna bas h ero.moveLeft en…" at bounding box center [534, 120] width 118 height 97
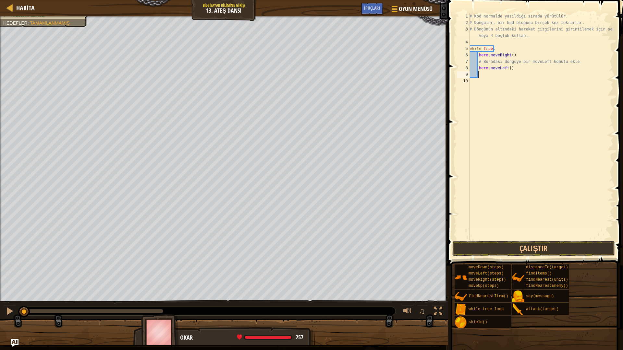
click at [517, 257] on span at bounding box center [536, 123] width 180 height 285
click at [519, 243] on button "Çalıştır" at bounding box center [533, 248] width 163 height 15
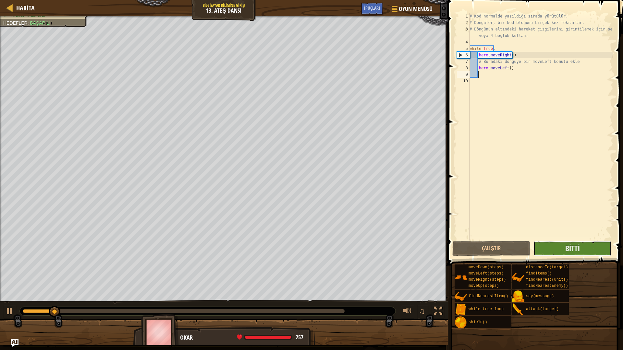
click at [561, 248] on button "Bitti" at bounding box center [572, 248] width 78 height 15
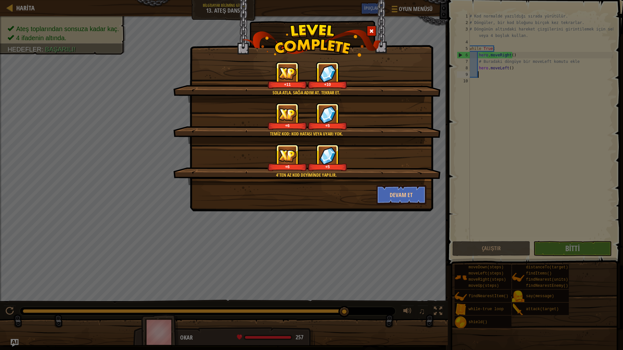
click at [561, 249] on div "Sola atla. Sağa adım at. Tekrar et. +11 +10 Temiz kod: kod hatası veya uyarı yo…" at bounding box center [311, 175] width 623 height 350
click at [414, 195] on button "Devam et" at bounding box center [401, 194] width 50 height 19
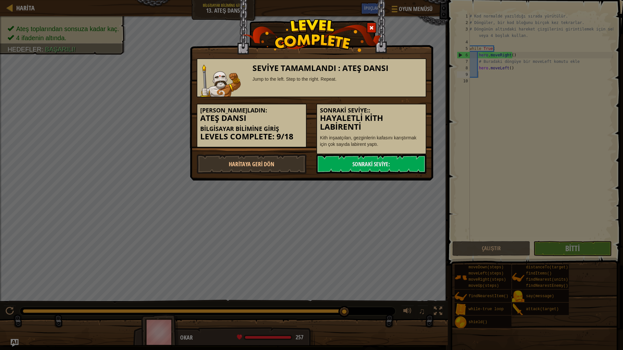
drag, startPoint x: 287, startPoint y: 142, endPoint x: 292, endPoint y: 142, distance: 4.9
click at [287, 142] on div "Seviyeyi Tamamladın: Ateş Dansı Bilgisayar Bilimine Giriş Levels Complete: 9/18" at bounding box center [252, 126] width 110 height 44
click at [376, 162] on link "Sonraki Seviye:" at bounding box center [371, 163] width 110 height 19
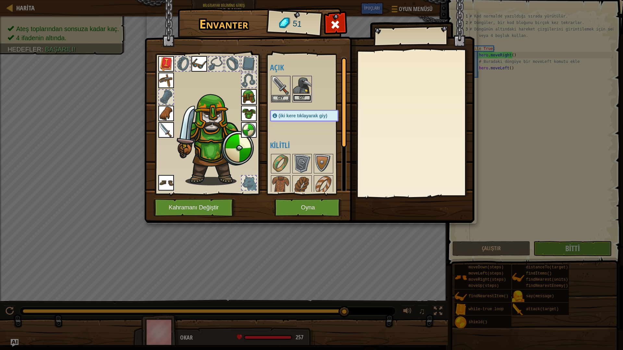
click at [301, 97] on button "Giy" at bounding box center [302, 98] width 18 height 7
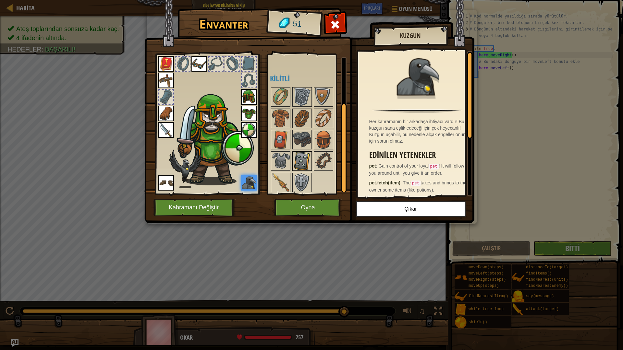
scroll to position [68, 0]
click at [278, 186] on img at bounding box center [281, 181] width 18 height 18
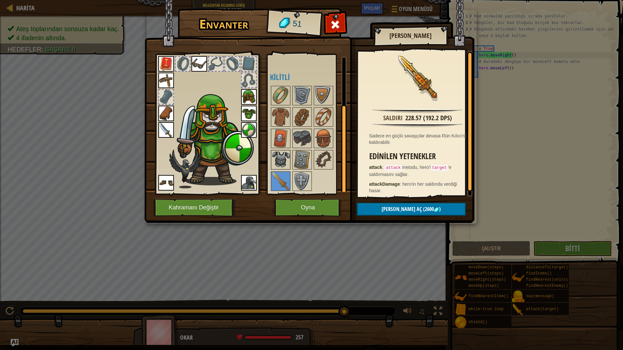
click at [279, 155] on img at bounding box center [281, 160] width 18 height 18
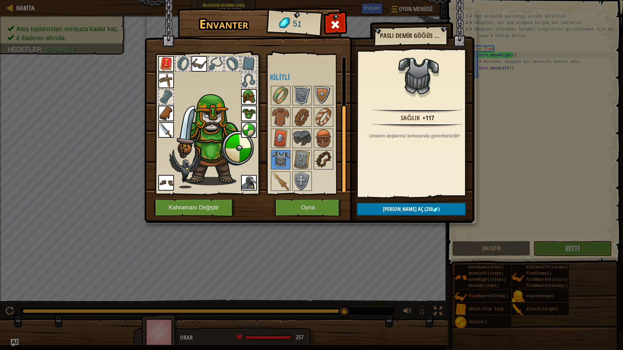
click at [328, 160] on img at bounding box center [323, 160] width 18 height 18
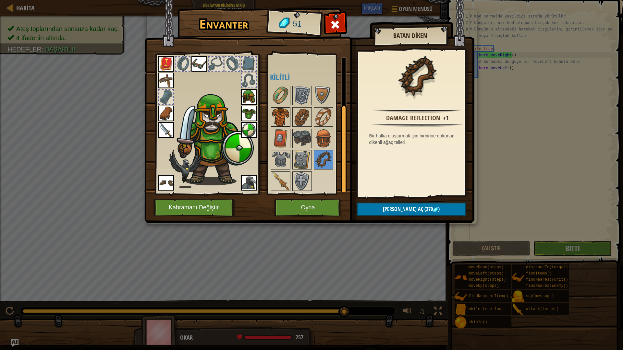
click at [280, 111] on img at bounding box center [281, 117] width 18 height 18
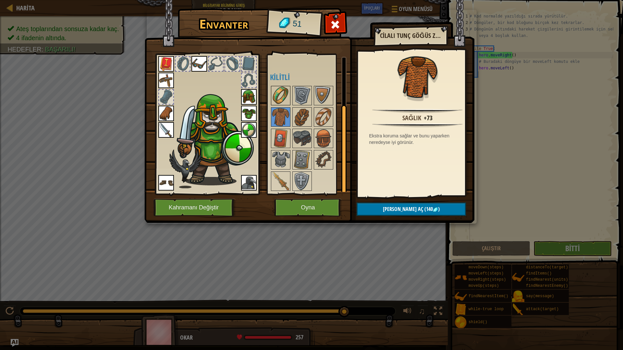
click at [278, 91] on img at bounding box center [281, 96] width 18 height 18
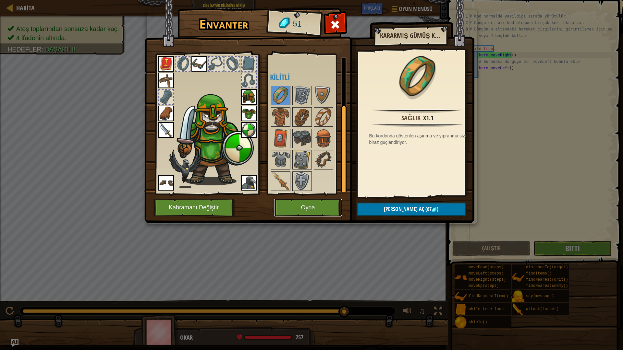
click at [309, 205] on button "Oyna" at bounding box center [308, 208] width 68 height 18
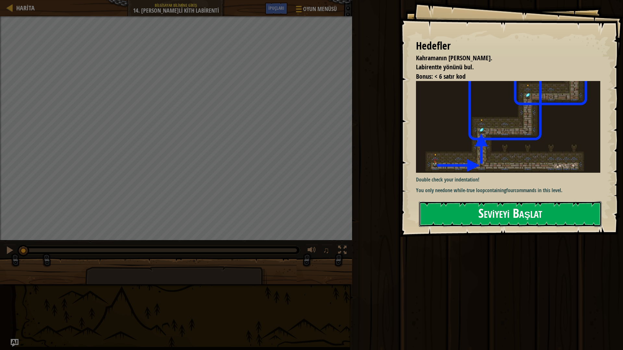
click at [458, 212] on button "Seviyeyi Başlat" at bounding box center [510, 214] width 183 height 26
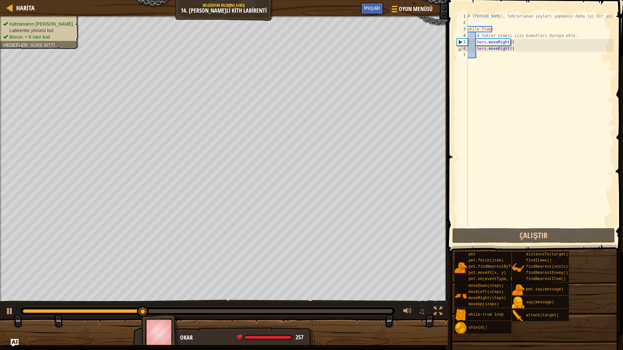
click at [51, 22] on ul "Kahramanın hayatta kalmalı. Labirentte yönünü bul. Bonus: < 6 satır kod" at bounding box center [39, 30] width 72 height 19
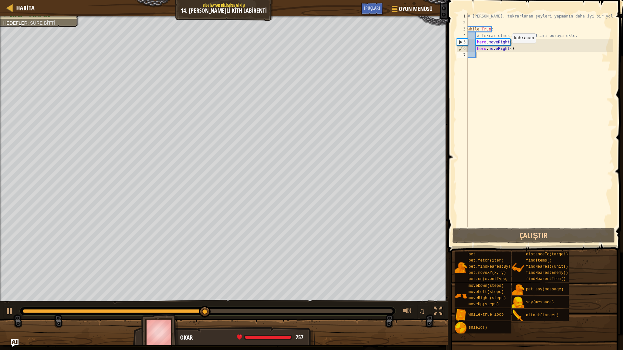
type textarea "hero.moveRight()"
click at [506, 50] on div "# Döngüler, tekrarlanan şeyleri yapmanın daha iyi bir yoludur. while True : # T…" at bounding box center [539, 126] width 147 height 227
click at [511, 52] on div "# Döngüler, tekrarlanan şeyleri yapmanın daha iyi bir yoludur. while True : # T…" at bounding box center [539, 126] width 147 height 227
click at [511, 51] on div "# Döngüler, tekrarlanan şeyleri yapmanın daha iyi bir yoludur. while True : # T…" at bounding box center [539, 126] width 147 height 227
click at [512, 49] on div "# Döngüler, tekrarlanan şeyleri yapmanın daha iyi bir yoludur. while True : # T…" at bounding box center [539, 126] width 147 height 227
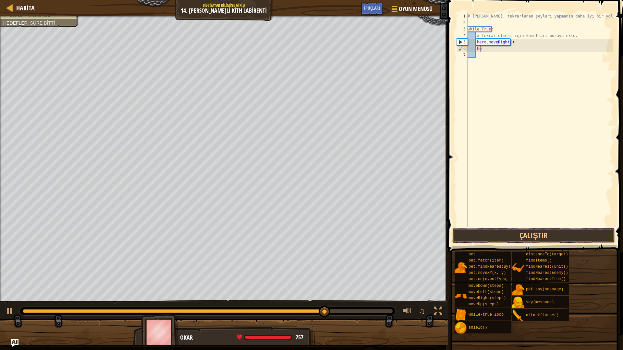
type textarea "h"
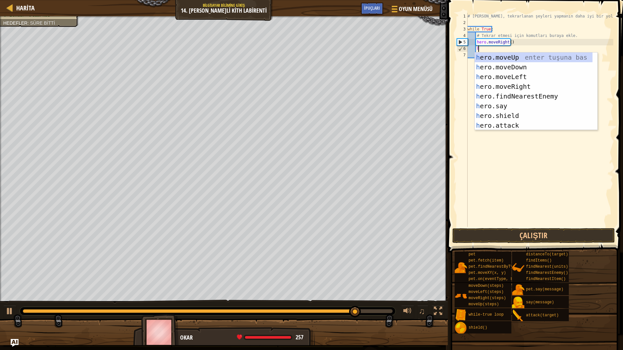
scroll to position [3, 0]
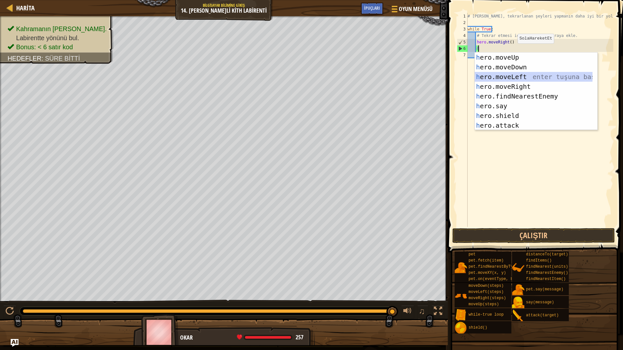
click at [517, 77] on div "h ero.moveUp enter tuşuna bas h ero.moveDown enter tuşuna bas h ero.moveLeft en…" at bounding box center [534, 101] width 118 height 97
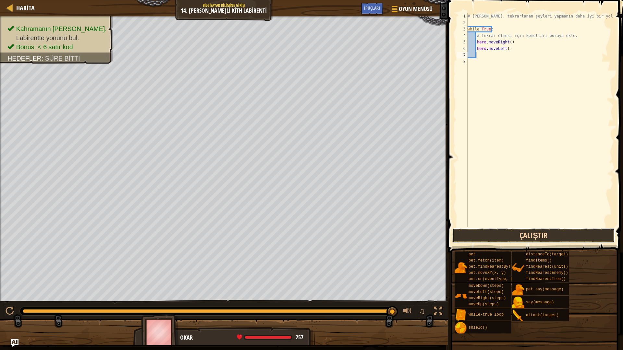
click at [540, 234] on button "Çalıştır" at bounding box center [533, 235] width 163 height 15
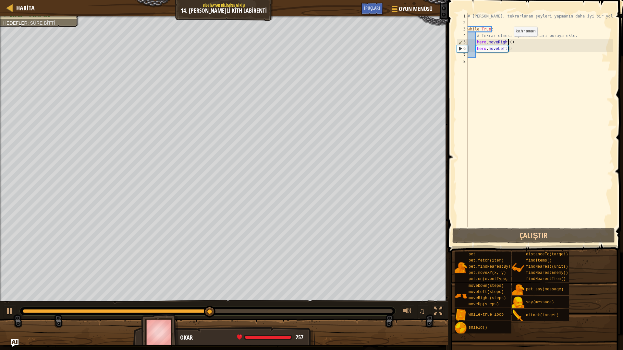
click at [508, 43] on div "# Döngüler, tekrarlanan şeyleri yapmanın daha iyi bir yoludur. while True : # T…" at bounding box center [539, 126] width 147 height 227
click at [510, 51] on div "# Döngüler, tekrarlanan şeyleri yapmanın daha iyi bir yoludur. while True : # T…" at bounding box center [539, 126] width 147 height 227
click at [509, 54] on div "# Döngüler, tekrarlanan şeyleri yapmanın daha iyi bir yoludur. while True : # T…" at bounding box center [539, 126] width 147 height 227
click at [509, 47] on div "# Döngüler, tekrarlanan şeyleri yapmanın daha iyi bir yoludur. while True : # T…" at bounding box center [539, 120] width 147 height 214
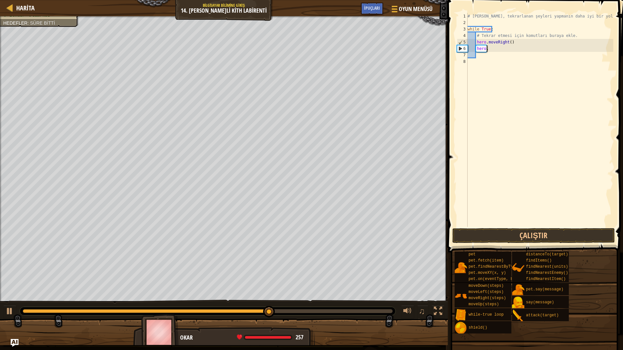
type textarea "h"
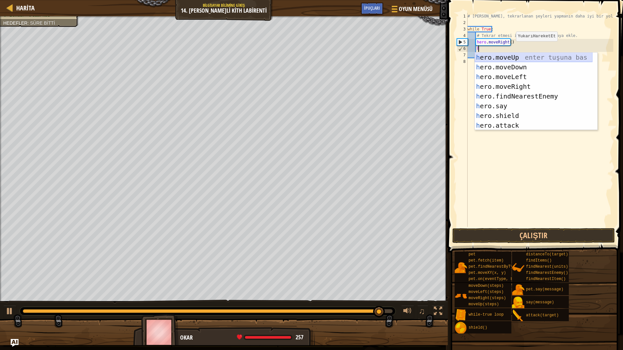
click at [506, 56] on div "h ero.moveUp enter tuşuna bas h ero.moveDown enter tuşuna bas h ero.moveLeft en…" at bounding box center [534, 101] width 118 height 97
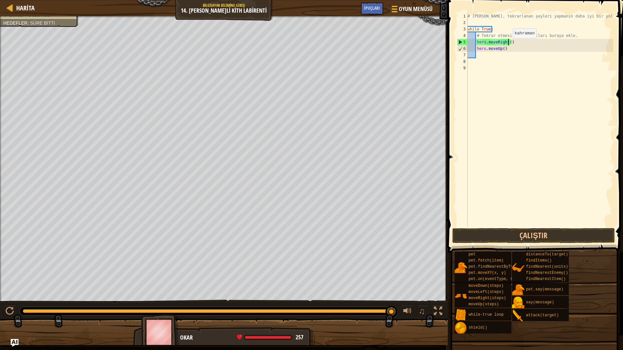
click at [507, 45] on div "# Döngüler, tekrarlanan şeyleri yapmanın daha iyi bir yoludur. while True : # T…" at bounding box center [539, 126] width 147 height 227
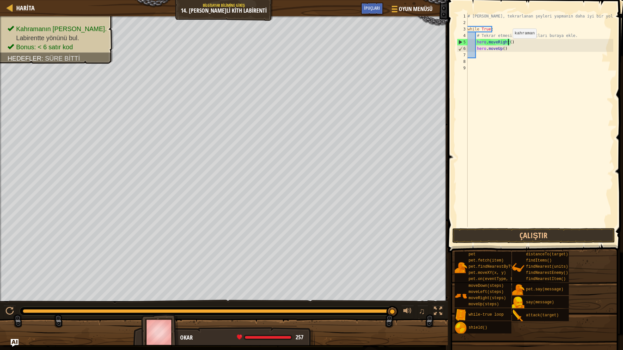
scroll to position [3, 3]
type textarea "hero.moveRight(2)"
click at [528, 227] on span at bounding box center [536, 117] width 180 height 272
click at [534, 235] on button "Çalıştır" at bounding box center [533, 235] width 163 height 15
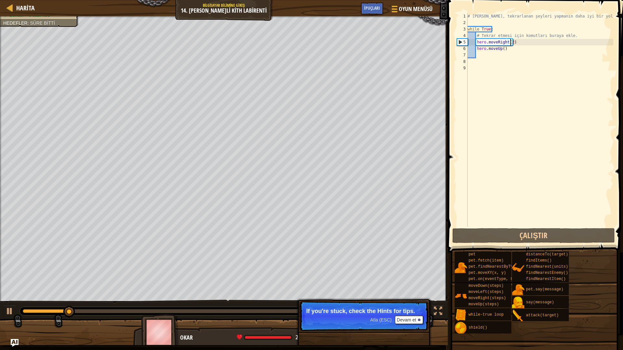
click at [185, 347] on div "Harita Bilgisayar Bilimine Giriş 14. Hayaletli Kith Labirenti Oyun Menüsü Bitti…" at bounding box center [311, 175] width 623 height 350
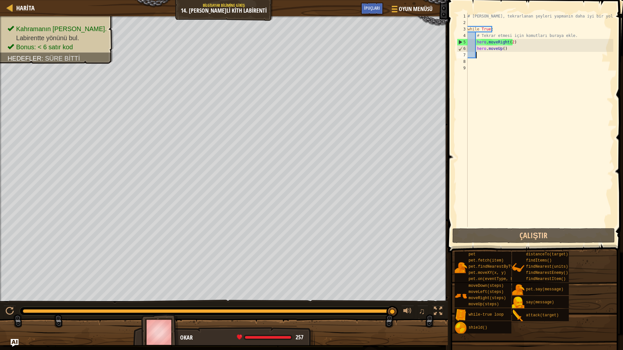
click at [478, 57] on div "# Döngüler, tekrarlanan şeyleri yapmanın daha iyi bir yoludur. while True : # T…" at bounding box center [539, 126] width 147 height 227
click at [470, 62] on div "# Döngüler, tekrarlanan şeyleri yapmanın daha iyi bir yoludur. while True : # T…" at bounding box center [539, 126] width 147 height 227
type textarea "h"
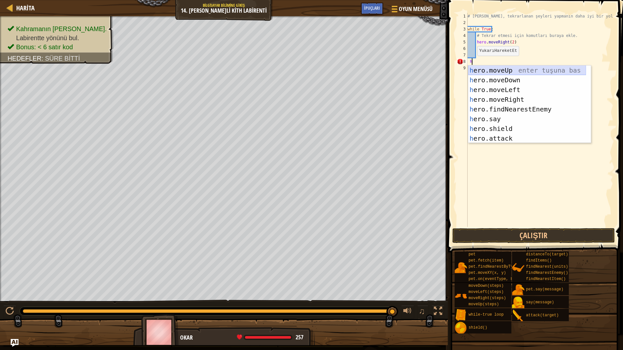
click at [500, 66] on div "h ero.moveUp enter tuşuna bas h ero.moveDown enter tuşuna bas h ero.moveLeft en…" at bounding box center [527, 114] width 118 height 97
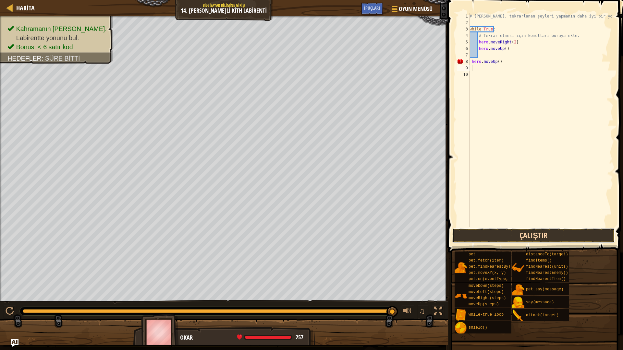
click at [543, 235] on button "Çalıştır" at bounding box center [533, 235] width 163 height 15
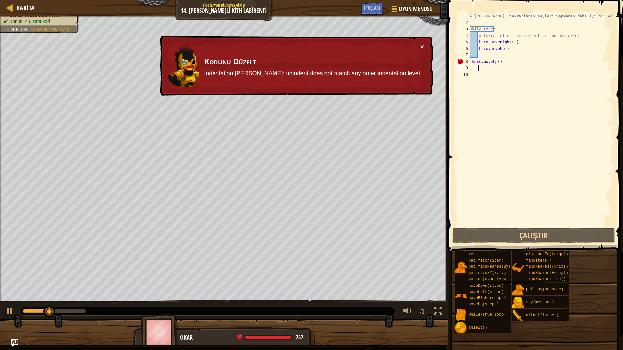
click at [508, 67] on div "# Döngüler, tekrarlanan şeyleri yapmanın daha iyi bir yoludur. while True : # T…" at bounding box center [540, 126] width 145 height 227
click at [508, 63] on div "# Döngüler, tekrarlanan şeyleri yapmanın daha iyi bir yoludur. while True : # T…" at bounding box center [540, 126] width 145 height 227
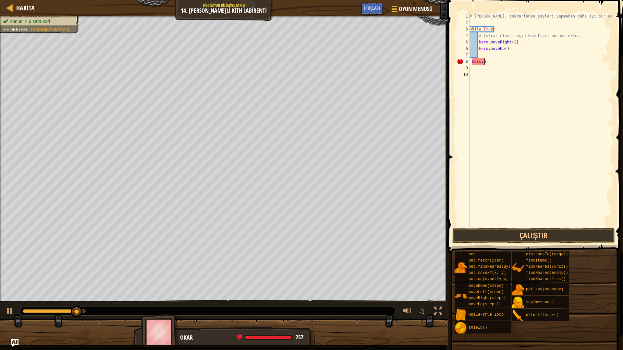
type textarea "h"
click at [52, 17] on div at bounding box center [224, 17] width 448 height 2
click at [69, 65] on div "Kahramanın hayatta kalmalı. Labirentte yönünü bul. Bonus: kodda sorun yok. Bonu…" at bounding box center [224, 159] width 448 height 286
click at [512, 44] on div "# Döngüler, tekrarlanan şeyleri yapmanın daha iyi bir yoludur. while True : # T…" at bounding box center [540, 126] width 145 height 227
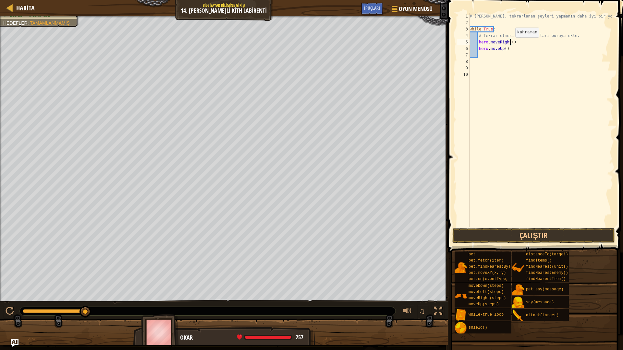
scroll to position [3, 3]
click at [566, 235] on button "Çalıştır" at bounding box center [533, 235] width 163 height 15
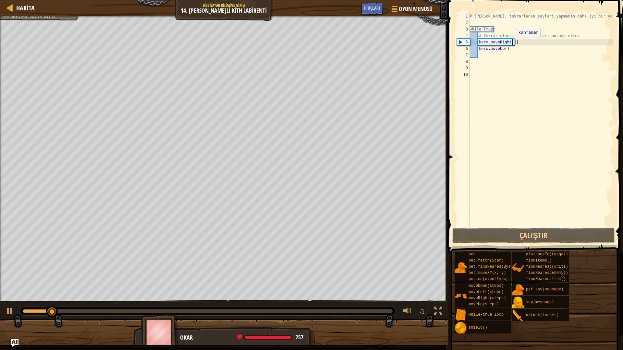
click at [513, 44] on div "# Döngüler, tekrarlanan şeyleri yapmanın daha iyi bir yoludur. while True : # T…" at bounding box center [540, 126] width 145 height 227
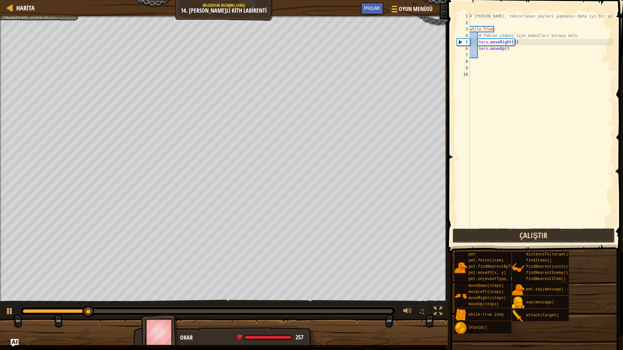
click at [492, 239] on button "Çalıştır" at bounding box center [533, 235] width 163 height 15
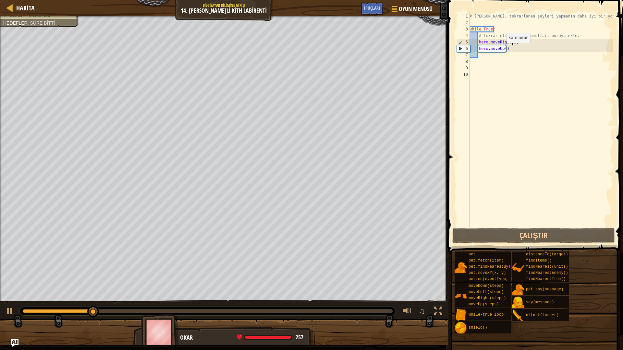
click at [503, 49] on div "# Döngüler, tekrarlanan şeyleri yapmanın daha iyi bir yoludur. while True : # T…" at bounding box center [540, 126] width 145 height 227
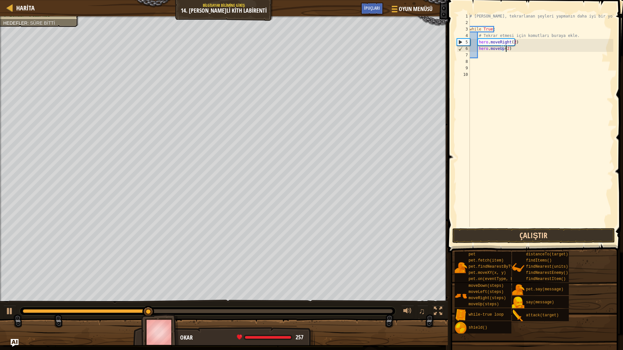
type textarea "hero.moveUp(2)"
click at [561, 239] on button "Çalıştır" at bounding box center [533, 235] width 163 height 15
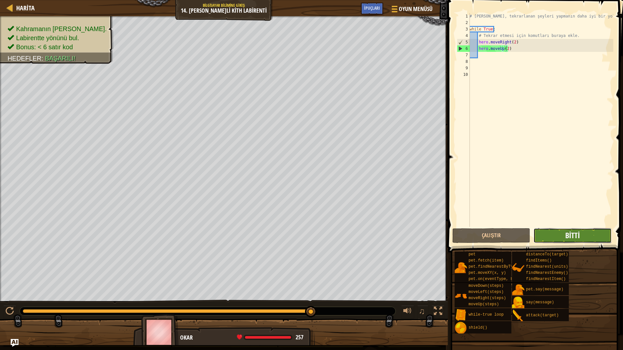
click at [570, 233] on span "Bitti" at bounding box center [572, 235] width 15 height 10
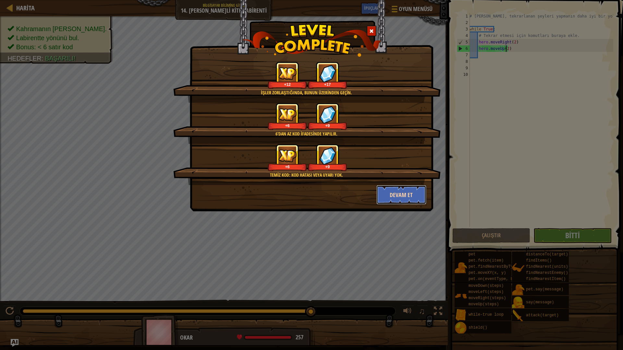
click at [408, 196] on button "Devam et" at bounding box center [401, 194] width 50 height 19
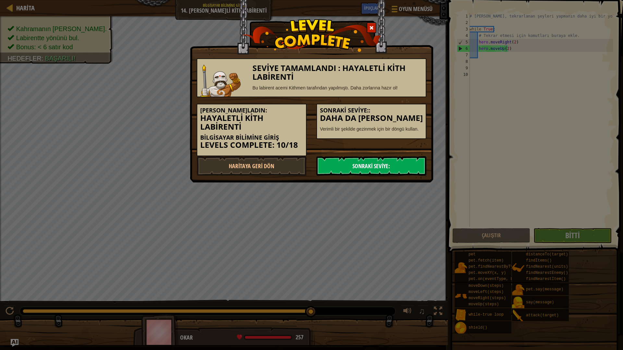
click at [395, 162] on link "Sonraki Seviye:" at bounding box center [371, 165] width 110 height 19
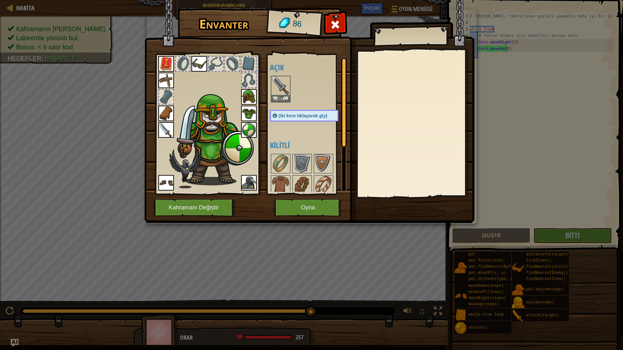
click at [312, 113] on div "(iki kere tıklayarak giy)" at bounding box center [304, 116] width 68 height 12
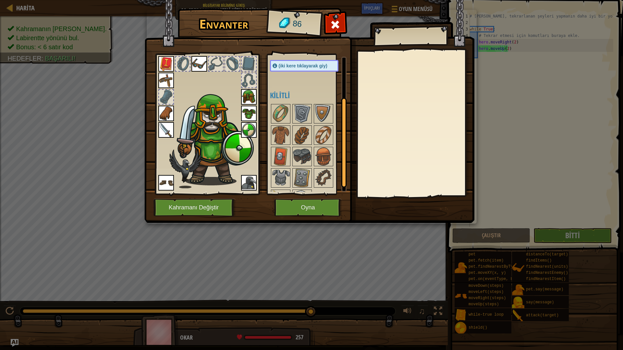
scroll to position [68, 0]
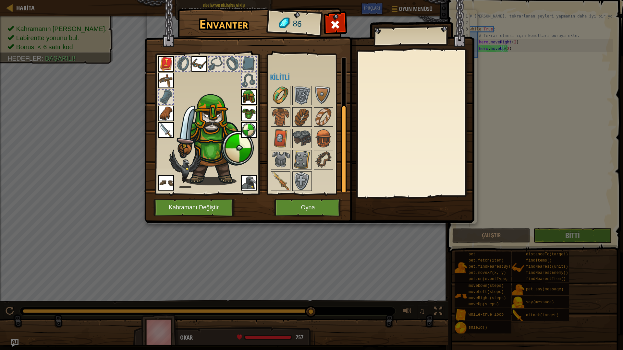
click at [290, 92] on div at bounding box center [280, 95] width 19 height 19
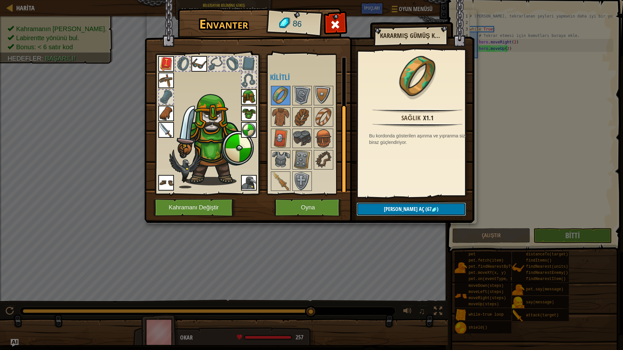
click at [380, 209] on button "Kilidi aç (67 )" at bounding box center [411, 209] width 109 height 13
click at [381, 208] on button "Devam et" at bounding box center [411, 209] width 109 height 13
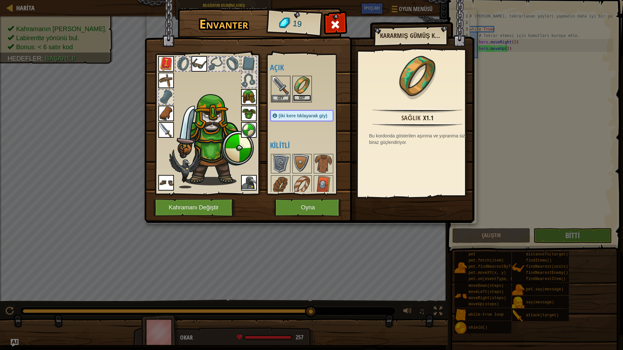
click at [305, 95] on button "Giy" at bounding box center [302, 98] width 18 height 7
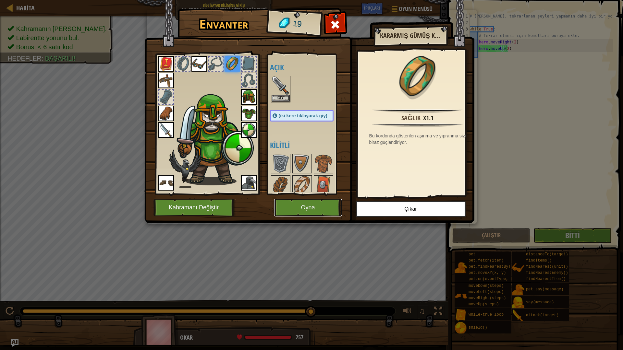
click at [324, 205] on button "Oyna" at bounding box center [308, 208] width 68 height 18
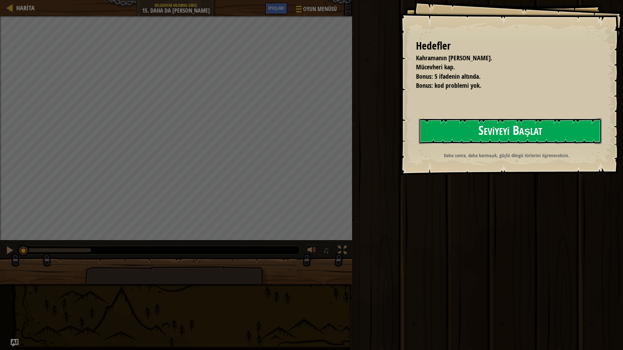
click at [474, 129] on button "Seviyeyi Başlat" at bounding box center [510, 131] width 183 height 26
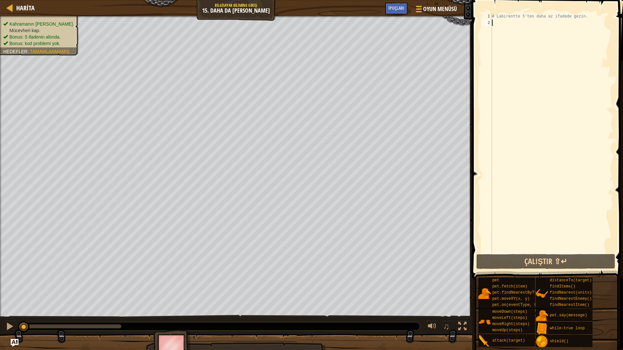
type textarea "h"
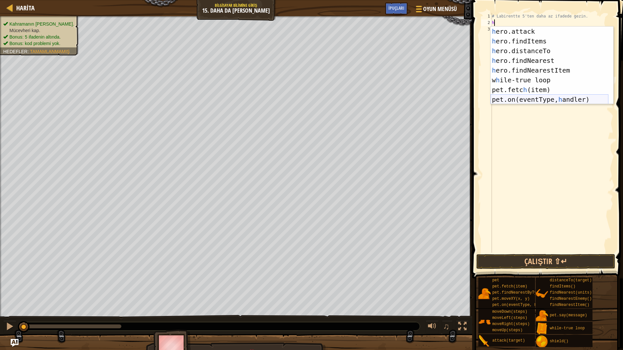
scroll to position [58, 0]
click at [529, 78] on div "h ero.attack enter tuşuna bas h ero.findItems enter tuşuna bas h ero.distanceTo…" at bounding box center [550, 75] width 118 height 97
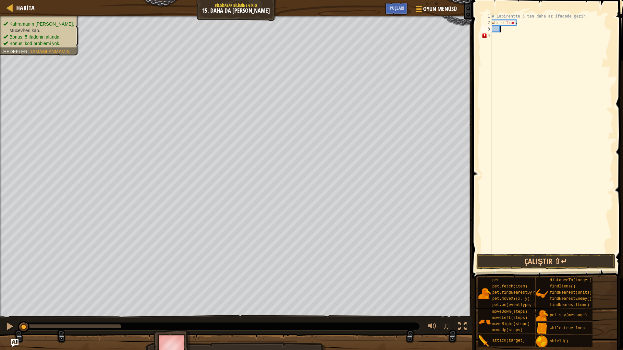
type textarea "h"
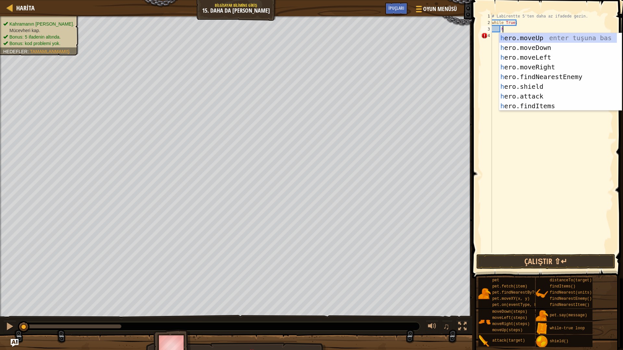
scroll to position [0, 0]
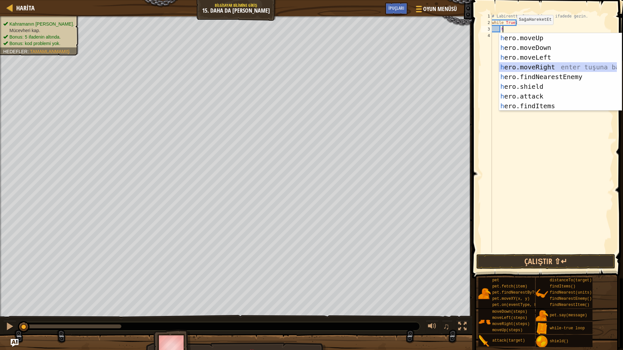
click at [537, 67] on div "h ero.moveUp enter tuşuna bas h ero.moveDown enter tuşuna bas h ero.moveLeft en…" at bounding box center [558, 81] width 118 height 97
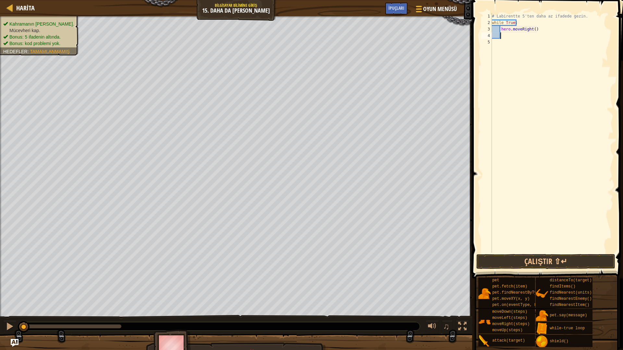
type textarea "h"
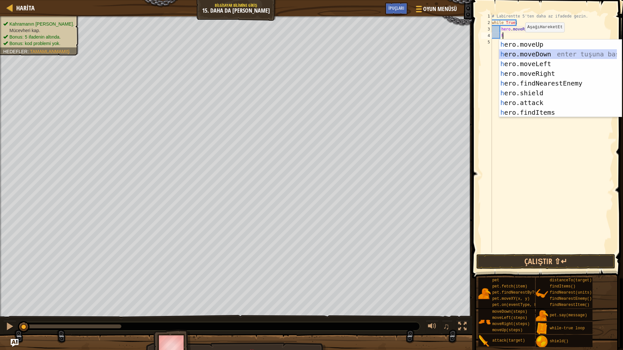
click at [532, 54] on div "h ero.moveUp enter tuşuna bas h ero.moveDown enter tuşuna bas h ero.moveLeft en…" at bounding box center [558, 88] width 118 height 97
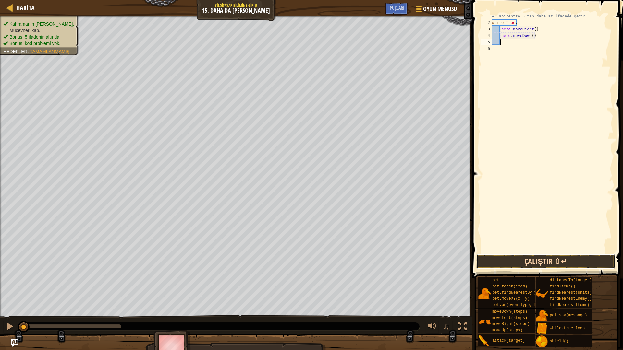
click at [550, 258] on button "Çalıştır ⇧↵" at bounding box center [545, 261] width 139 height 15
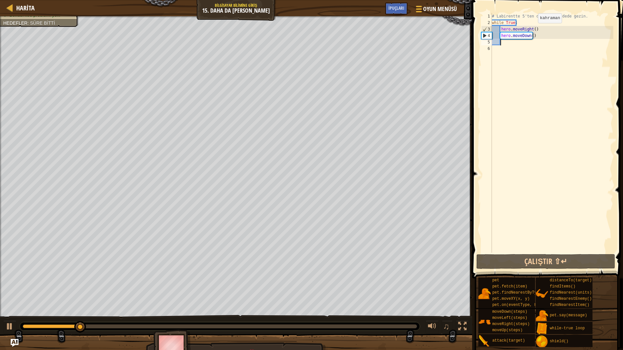
click at [532, 29] on div "# Labirentte 5'ten daha az ifadede gezin. while True : hero . moveRight ( ) her…" at bounding box center [552, 139] width 123 height 253
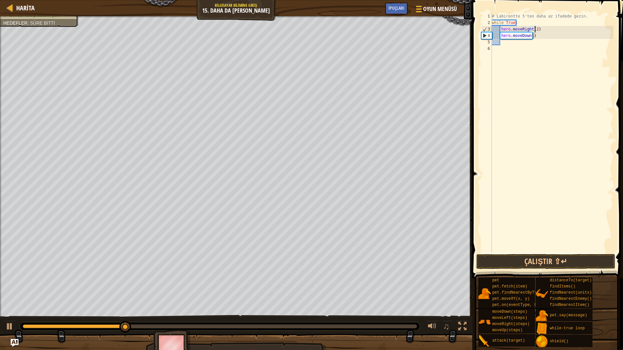
scroll to position [3, 3]
click at [529, 34] on div "# Labirentte 5'ten daha az ifadede gezin. while True : hero . moveRight ( 2 ) h…" at bounding box center [552, 139] width 123 height 253
click at [531, 37] on div "# Labirentte 5'ten daha az ifadede gezin. while True : hero . moveRight ( 2 ) h…" at bounding box center [552, 139] width 123 height 253
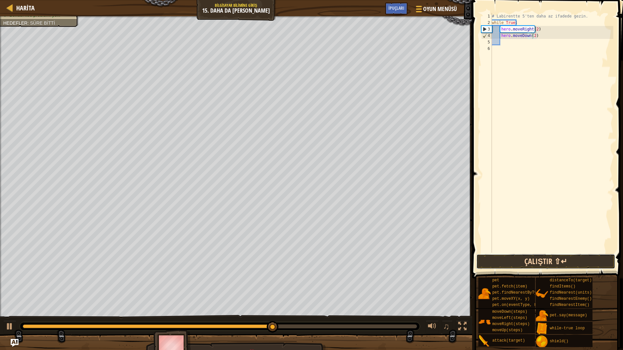
click at [567, 262] on button "Çalıştır ⇧↵" at bounding box center [545, 261] width 139 height 15
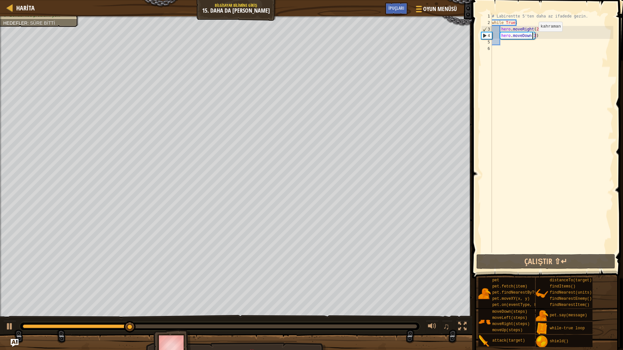
type textarea "hero.moveDown()"
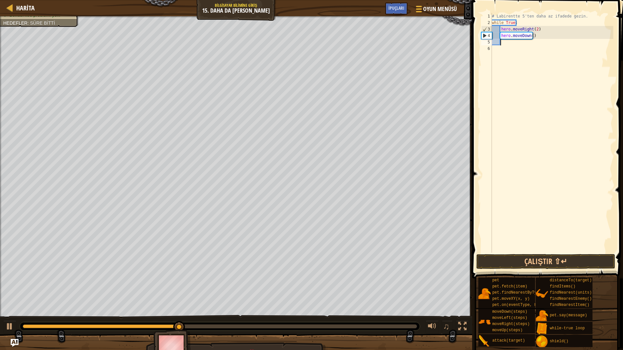
click at [506, 41] on div "# Labirentte 5'ten daha az ifadede gezin. while True : hero . moveRight ( 2 ) h…" at bounding box center [552, 139] width 123 height 253
click at [494, 50] on div "# Labirentte 5'ten daha az ifadede gezin. while True : hero . moveRight ( 2 ) h…" at bounding box center [552, 139] width 123 height 253
click at [534, 30] on div "# Labirentte 5'ten daha az ifadede gezin. while True : hero . moveRight ( 2 ) h…" at bounding box center [552, 139] width 123 height 253
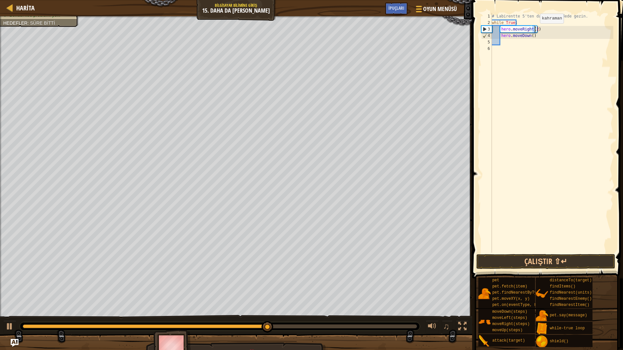
click at [534, 30] on div "# Labirentte 5'ten daha az ifadede gezin. while True : hero . moveRight ( 2 ) h…" at bounding box center [552, 133] width 123 height 240
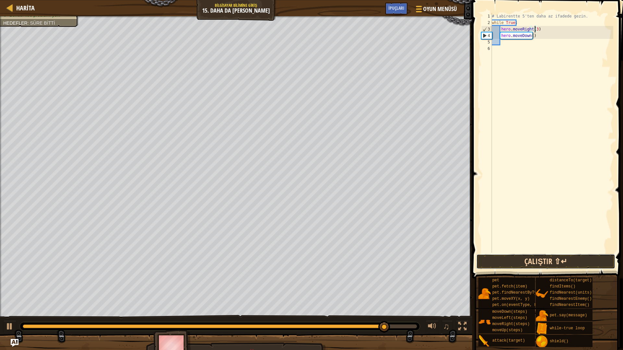
click at [565, 257] on button "Çalıştır ⇧↵" at bounding box center [545, 261] width 139 height 15
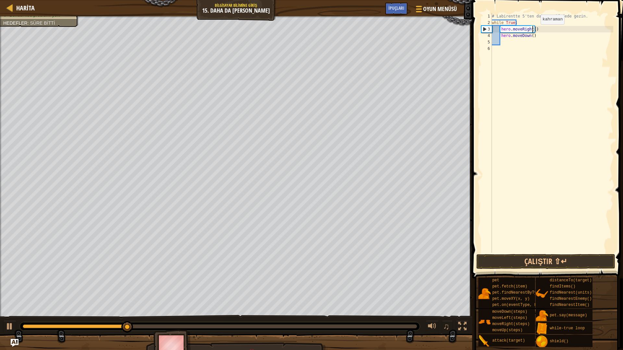
type textarea "hero.moveRight(2)"
click at [505, 43] on div "# Labirentte 5'ten daha az ifadede gezin. while True : hero . moveRight ( 2 ) h…" at bounding box center [552, 139] width 123 height 253
type textarea "h"
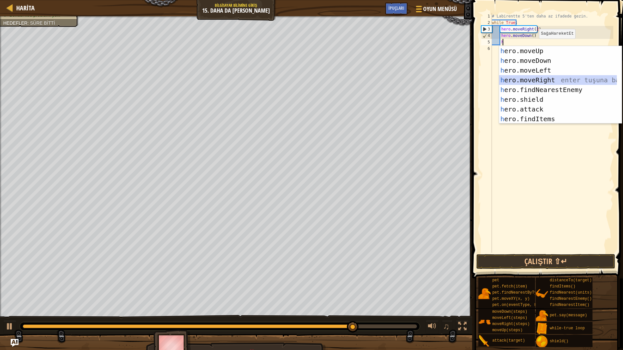
click at [545, 78] on div "h ero.moveUp enter tuşuna bas h ero.moveDown enter tuşuna bas h ero.moveLeft en…" at bounding box center [558, 94] width 118 height 97
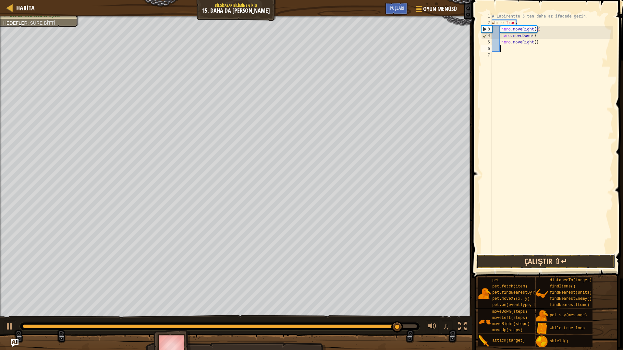
click at [531, 262] on button "Çalıştır ⇧↵" at bounding box center [545, 261] width 139 height 15
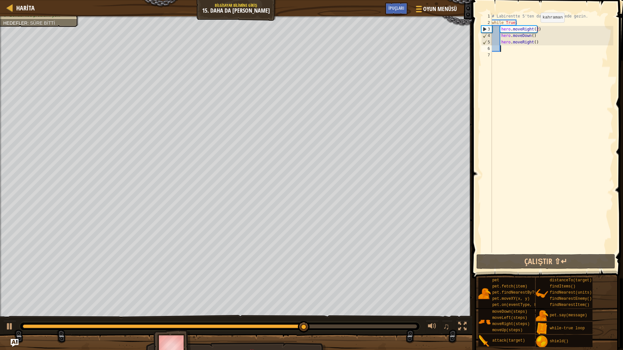
click at [535, 29] on div "# Labirentte 5'ten daha az ifadede gezin. while True : hero . moveRight ( 2 ) h…" at bounding box center [552, 139] width 123 height 253
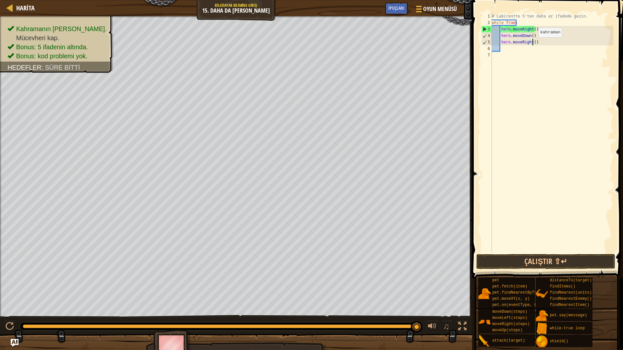
click at [533, 44] on div "# Labirentte 5'ten daha az ifadede gezin. while True : hero . moveRight ( ) her…" at bounding box center [552, 139] width 123 height 253
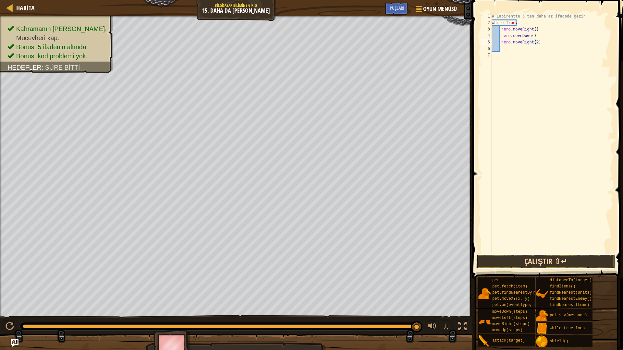
click at [567, 258] on button "Çalıştır ⇧↵" at bounding box center [545, 261] width 139 height 15
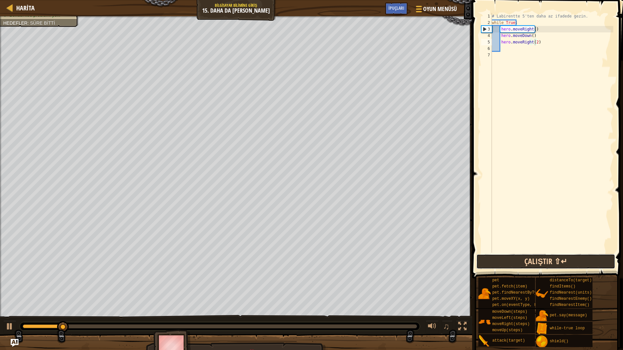
click at [567, 258] on button "Çalıştır ⇧↵" at bounding box center [545, 261] width 139 height 15
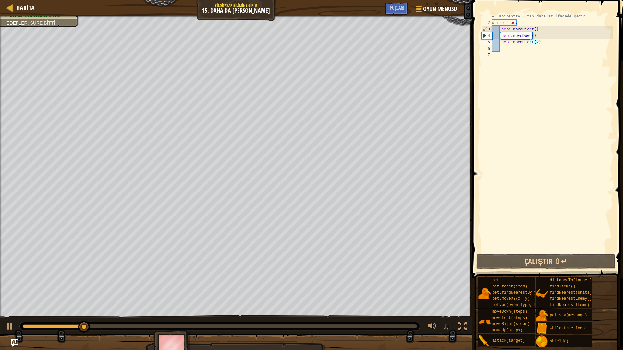
type textarea "hero.moveRight()"
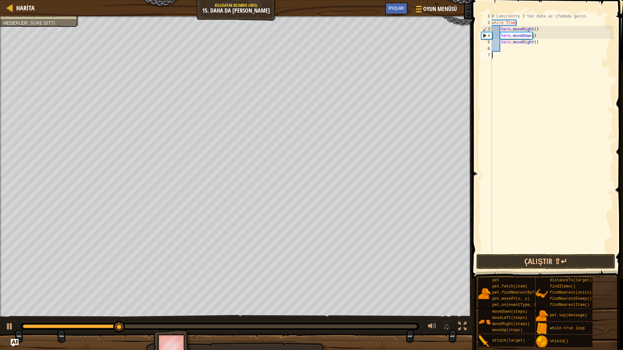
click at [510, 53] on div "# Labirentte 5'ten daha az ifadede gezin. while True : hero . moveRight ( ) her…" at bounding box center [552, 139] width 123 height 253
click at [508, 49] on div "# Labirentte 5'ten daha az ifadede gezin. while True : hero . moveRight ( ) her…" at bounding box center [552, 139] width 123 height 253
type textarea "h"
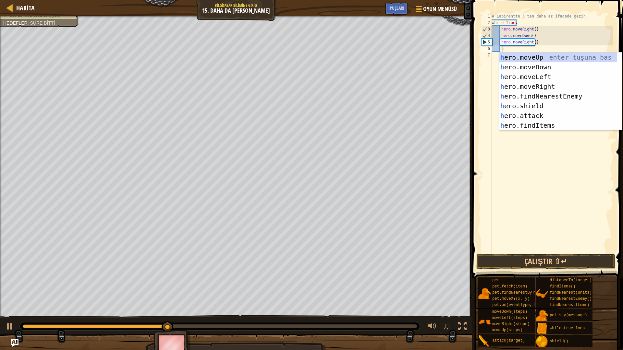
scroll to position [3, 0]
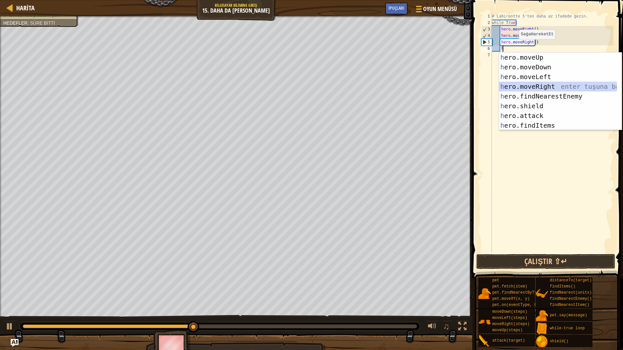
click at [540, 85] on div "h ero.moveUp enter tuşuna bas h ero.moveDown enter tuşuna bas h ero.moveLeft en…" at bounding box center [558, 101] width 118 height 97
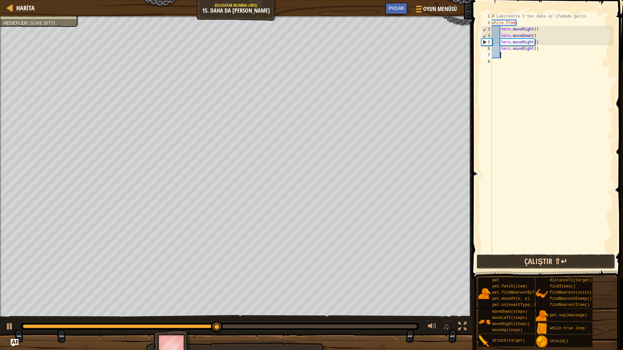
click at [571, 257] on button "Çalıştır ⇧↵" at bounding box center [545, 261] width 139 height 15
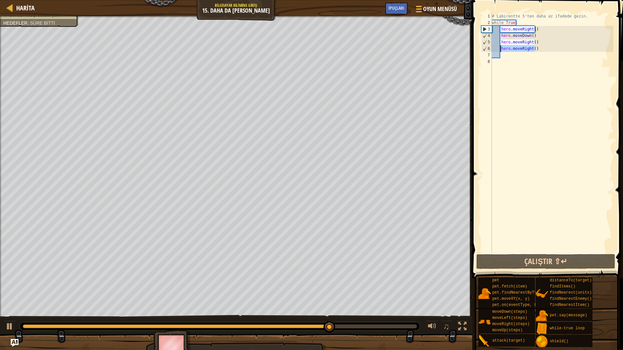
drag, startPoint x: 536, startPoint y: 52, endPoint x: 500, endPoint y: 48, distance: 35.8
click at [500, 48] on div "# Labirentte 5'ten daha az ifadede gezin. while True : hero . moveRight ( ) her…" at bounding box center [552, 139] width 123 height 253
type textarea "hero.moveRight()"
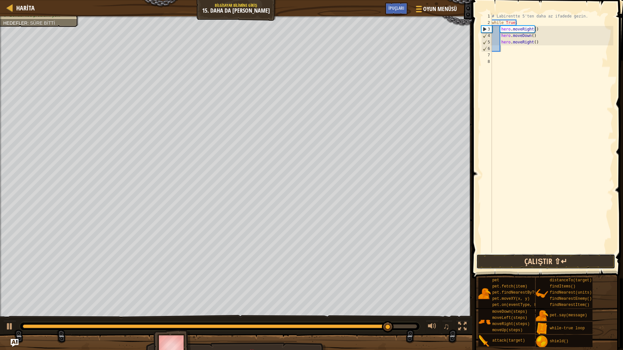
click at [495, 261] on button "Çalıştır ⇧↵" at bounding box center [545, 261] width 139 height 15
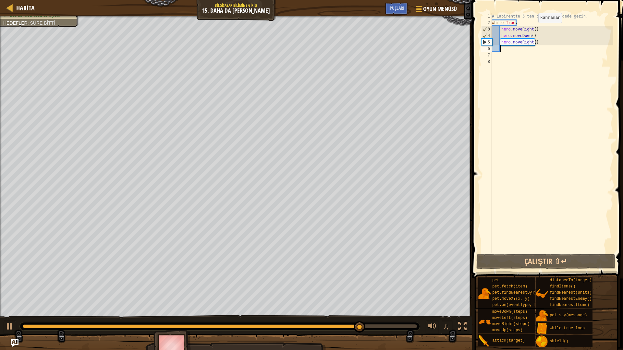
click at [533, 29] on div "# Labirentte 5'ten daha az ifadede gezin. while True : hero . moveRight ( ) her…" at bounding box center [552, 139] width 123 height 253
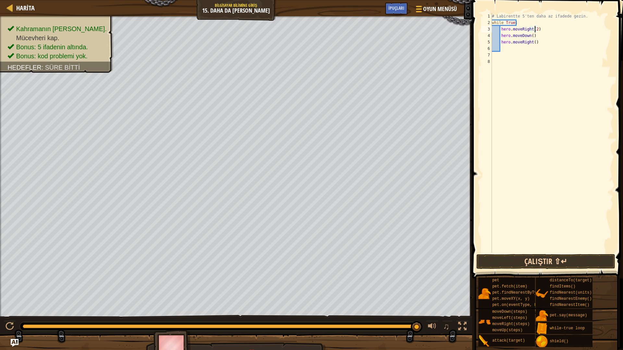
type textarea "hero.moveRight(2)"
click at [549, 263] on button "Çalıştır ⇧↵" at bounding box center [545, 261] width 139 height 15
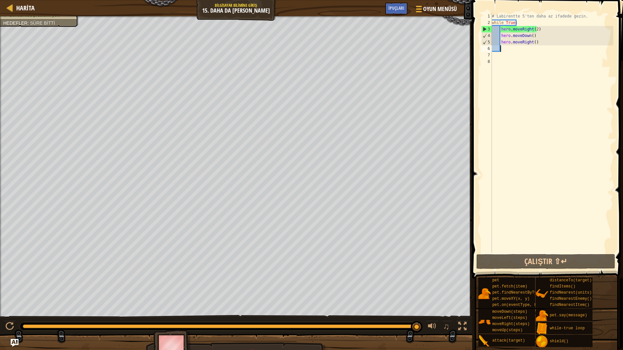
click at [512, 49] on div "# Labirentte 5'ten daha az ifadede gezin. while True : hero . moveRight ( 2 ) h…" at bounding box center [552, 139] width 123 height 253
type textarea "h"
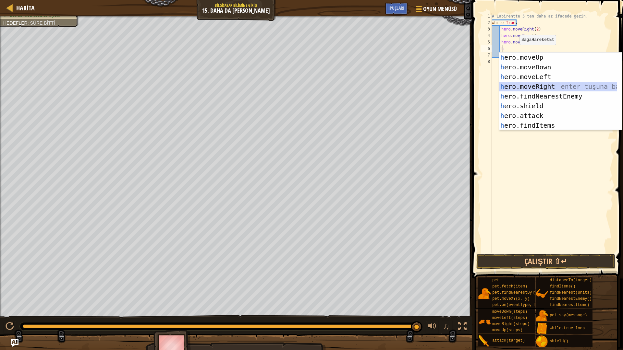
click at [532, 85] on div "h ero.moveUp enter tuşuna bas h ero.moveDown enter tuşuna bas h ero.moveLeft en…" at bounding box center [558, 101] width 118 height 97
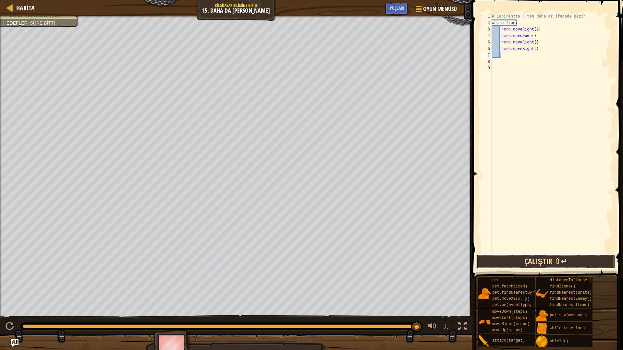
click at [537, 258] on button "Çalıştır ⇧↵" at bounding box center [545, 261] width 139 height 15
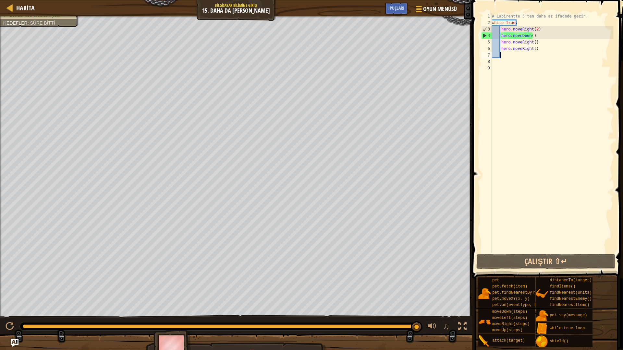
click at [543, 52] on div "# Labirentte 5'ten daha az ifadede gezin. while True : hero . moveRight ( 2 ) h…" at bounding box center [552, 139] width 123 height 253
click at [535, 48] on div "# Labirentte 5'ten daha az ifadede gezin. while True : hero . moveRight ( 2 ) h…" at bounding box center [552, 139] width 123 height 253
click at [531, 49] on div "# Labirentte 5'ten daha az ifadede gezin. while True : hero . moveRight ( 2 ) h…" at bounding box center [552, 139] width 123 height 253
click at [532, 48] on div "# Labirentte 5'ten daha az ifadede gezin. while True : hero . moveRight ( 2 ) h…" at bounding box center [552, 139] width 123 height 253
drag, startPoint x: 543, startPoint y: 52, endPoint x: 496, endPoint y: 43, distance: 47.2
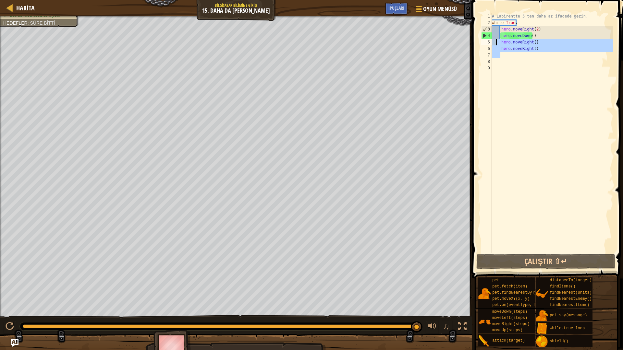
click at [496, 43] on div "# Labirentte 5'ten daha az ifadede gezin. while True : hero . moveRight ( 2 ) h…" at bounding box center [552, 139] width 123 height 253
type textarea "hero.moveRight() hero.moveRight()"
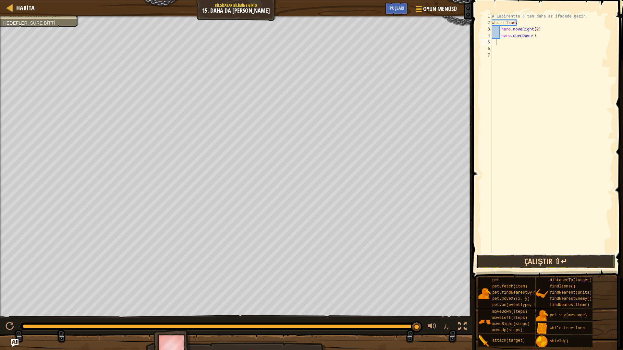
click at [540, 265] on button "Çalıştır ⇧↵" at bounding box center [545, 261] width 139 height 15
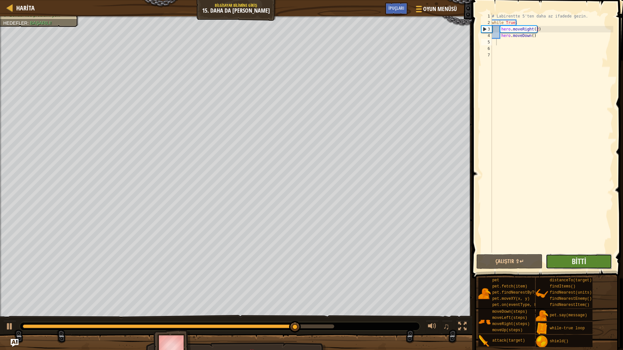
click at [589, 264] on button "Bitti" at bounding box center [579, 261] width 66 height 15
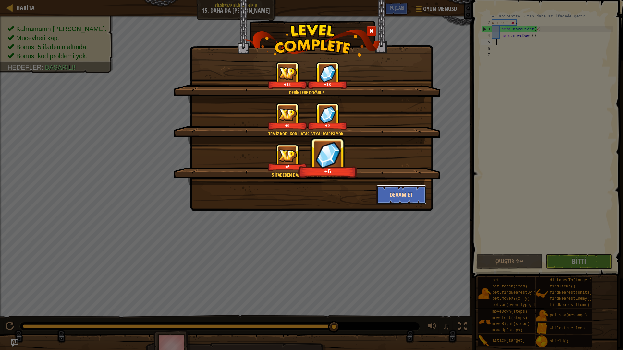
click at [394, 196] on button "Devam et" at bounding box center [401, 194] width 50 height 19
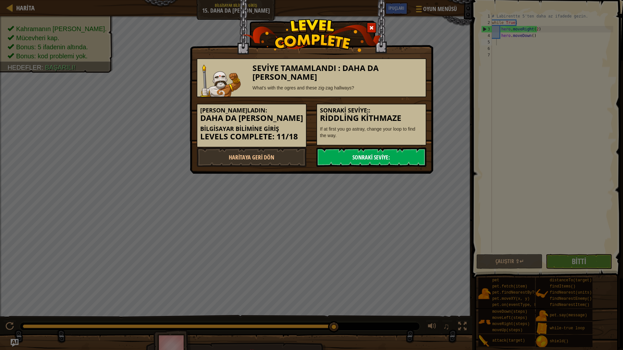
click at [377, 157] on link "Sonraki Seviye:" at bounding box center [371, 157] width 110 height 19
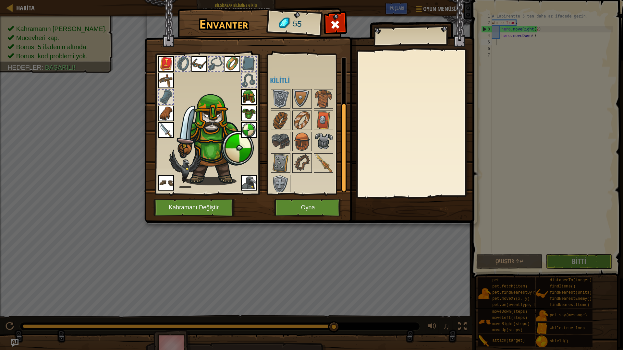
scroll to position [68, 0]
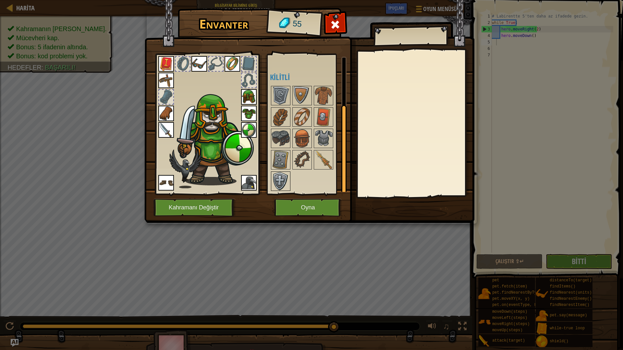
click at [277, 178] on img at bounding box center [281, 181] width 18 height 18
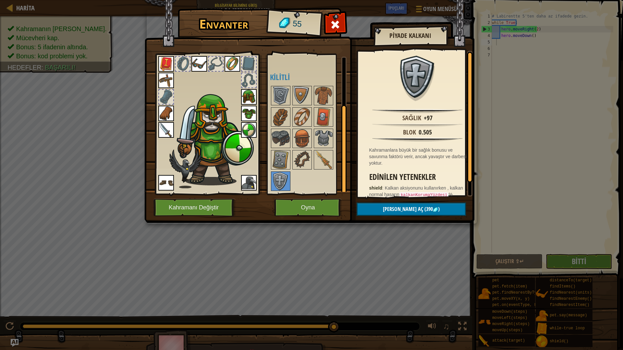
click at [280, 170] on div at bounding box center [310, 138] width 81 height 107
click at [280, 163] on img at bounding box center [281, 160] width 18 height 18
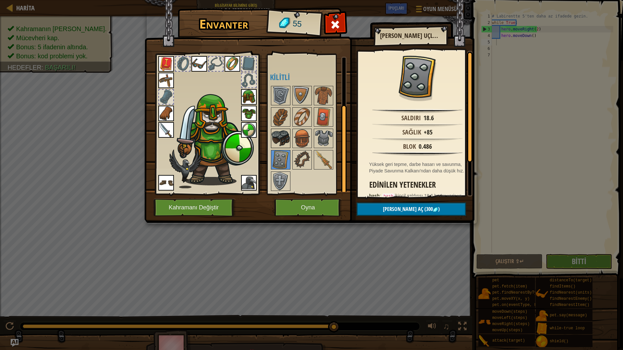
click at [280, 139] on img at bounding box center [281, 138] width 18 height 18
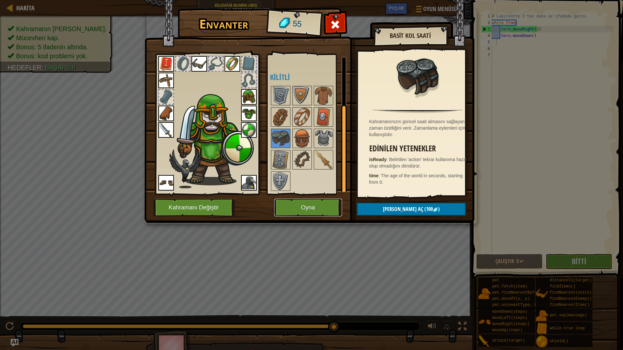
drag, startPoint x: 311, startPoint y: 214, endPoint x: 311, endPoint y: 208, distance: 6.5
click at [311, 208] on button "Oyna" at bounding box center [308, 208] width 68 height 18
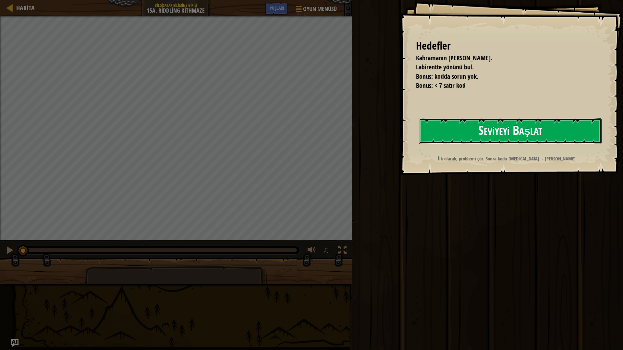
click at [454, 128] on button "Seviyeyi Başlat" at bounding box center [510, 131] width 183 height 26
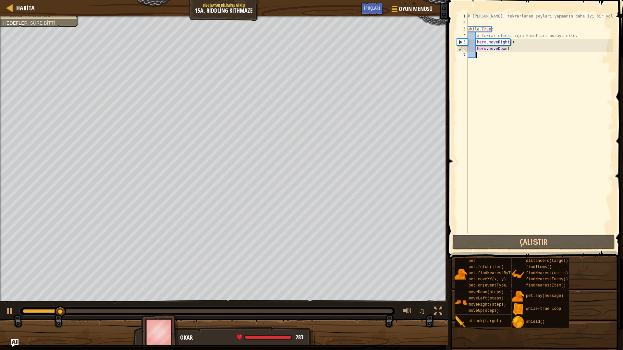
click at [172, 6] on div "Harita Bilgisayar Bilimine Giriş 15a. Riddling Kithmaze Oyun Menüsü Bitti İpuçl…" at bounding box center [311, 175] width 623 height 350
click at [510, 48] on div "# Döngüler, tekrarlanan şeyleri yapmanın daha iyi bir yoludur. while True : # T…" at bounding box center [539, 130] width 147 height 234
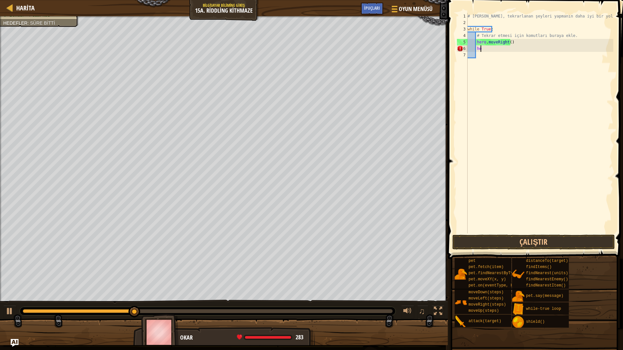
type textarea "h"
click at [509, 41] on div "# Döngüler, tekrarlanan şeyleri yapmanın daha iyi bir yoludur. while True : # T…" at bounding box center [539, 130] width 147 height 234
type textarea "hero.moveRight(2)"
drag, startPoint x: 478, startPoint y: 49, endPoint x: 478, endPoint y: 53, distance: 3.6
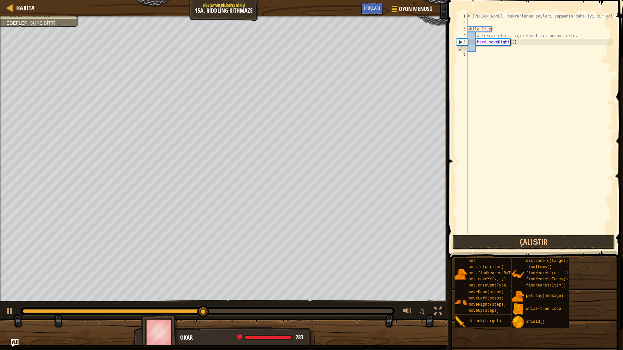
click at [478, 53] on div "# Döngüler, tekrarlanan şeyleri yapmanın daha iyi bir yoludur. while True : # T…" at bounding box center [539, 130] width 147 height 234
type textarea "h"
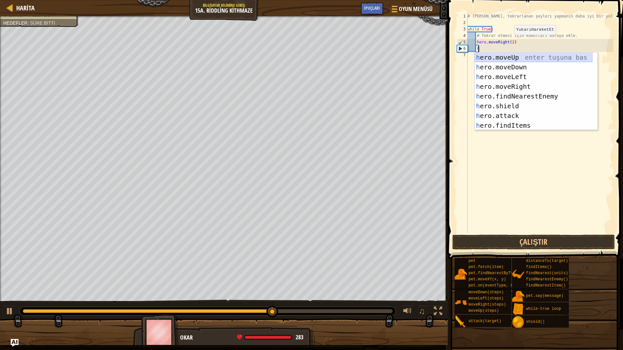
click at [502, 56] on div "h ero.moveUp enter tuşuna bas h ero.moveDown enter tuşuna bas h ero.moveLeft en…" at bounding box center [534, 101] width 118 height 97
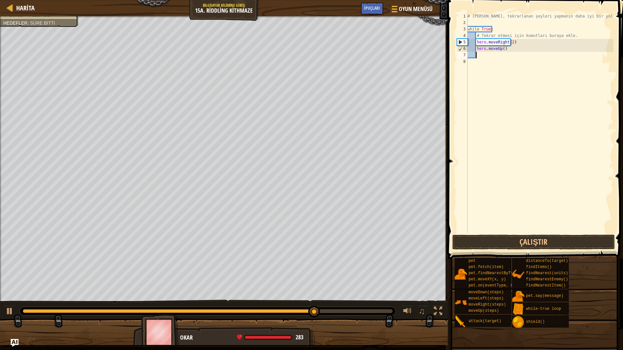
click at [479, 57] on div "# Döngüler, tekrarlanan şeyleri yapmanın daha iyi bir yoludur. while True : # T…" at bounding box center [539, 130] width 147 height 234
click at [520, 239] on button "Çalıştır" at bounding box center [533, 242] width 163 height 15
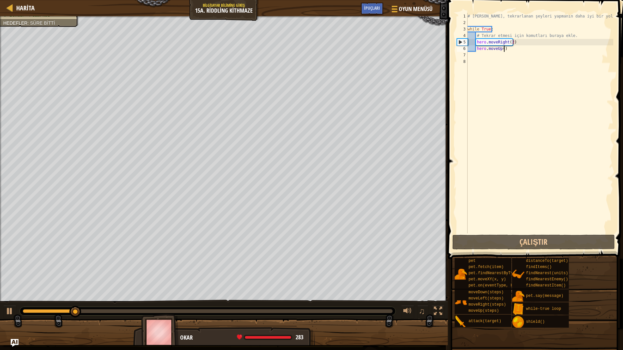
click at [508, 49] on div "# Döngüler, tekrarlanan şeyleri yapmanın daha iyi bir yoludur. while True : # T…" at bounding box center [539, 130] width 147 height 234
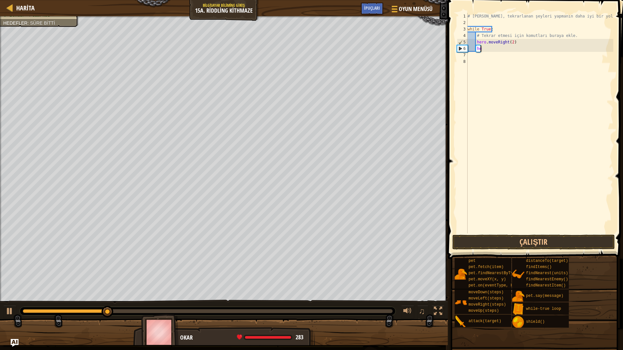
type textarea "h"
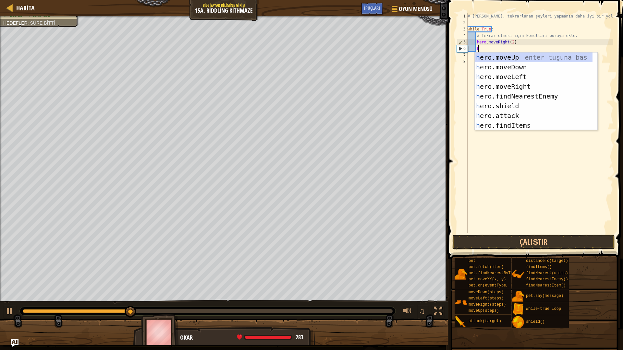
type textarea "h"
click at [520, 67] on div "h ero.moveUp enter tuşuna bas h ero.moveDown enter tuşuna bas h ero.moveLeft en…" at bounding box center [534, 101] width 118 height 97
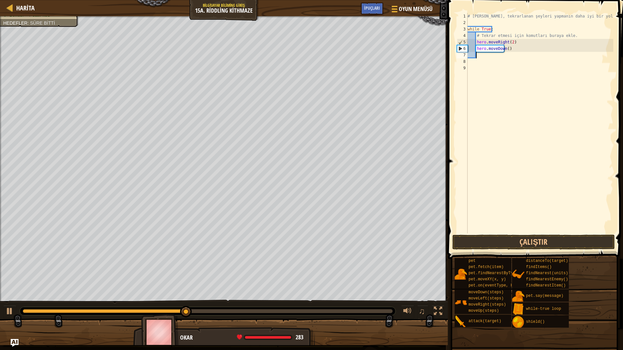
scroll to position [3, 0]
click at [540, 242] on button "Çalıştır" at bounding box center [533, 242] width 163 height 15
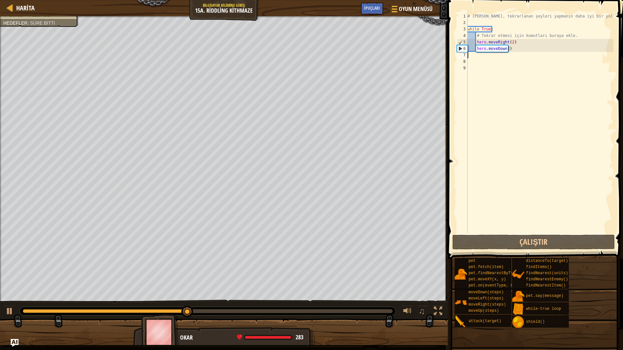
type textarea "h"
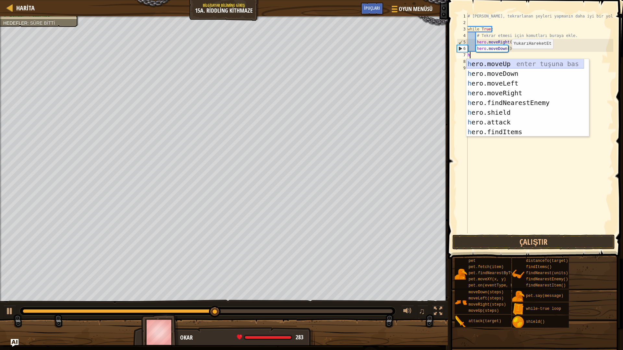
click at [499, 63] on div "h ero.moveUp enter tuşuna bas h ero.moveDown enter tuşuna bas h ero.moveLeft en…" at bounding box center [525, 107] width 118 height 97
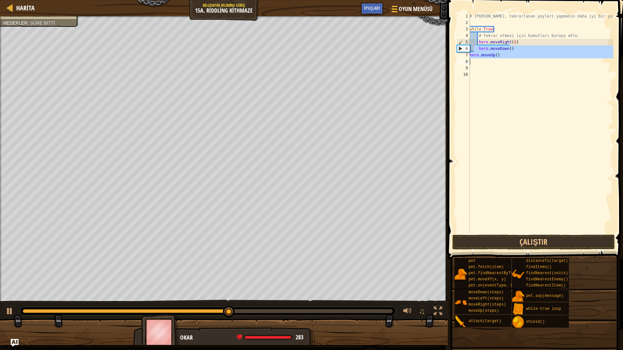
drag, startPoint x: 473, startPoint y: 50, endPoint x: 472, endPoint y: 62, distance: 11.7
click at [472, 62] on div "# Döngüler, tekrarlanan şeyleri yapmanın daha iyi bir yoludur. while True : # T…" at bounding box center [540, 130] width 145 height 234
type textarea "hero.moveUp()"
click at [512, 84] on div "# Döngüler, tekrarlanan şeyleri yapmanın daha iyi bir yoludur. while True : # T…" at bounding box center [540, 130] width 145 height 234
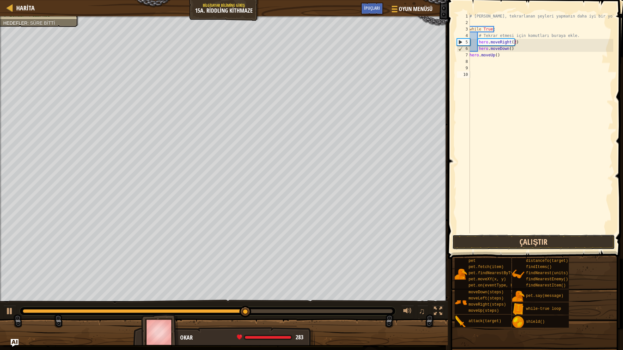
click at [544, 238] on button "Çalıştır" at bounding box center [533, 242] width 163 height 15
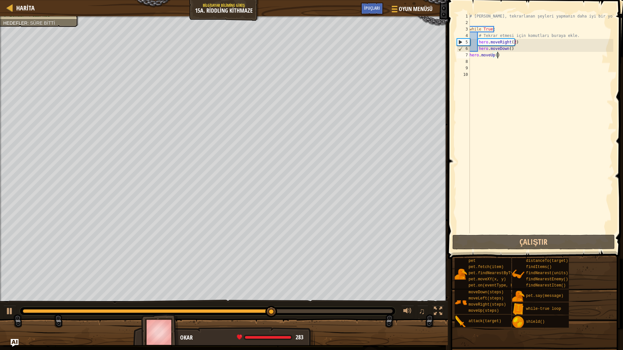
click at [499, 55] on div "# Döngüler, tekrarlanan şeyleri yapmanın daha iyi bir yoludur. while True : # T…" at bounding box center [540, 130] width 145 height 234
drag, startPoint x: 458, startPoint y: 47, endPoint x: 465, endPoint y: 53, distance: 9.0
click at [516, 57] on div "# Döngüler, tekrarlanan şeyleri yapmanın daha iyi bir yoludur. while True : # T…" at bounding box center [540, 130] width 145 height 234
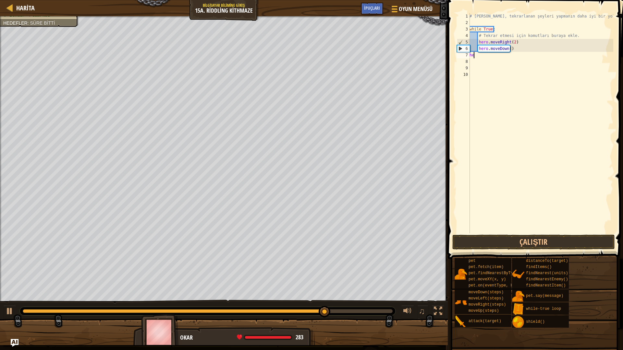
type textarea "h"
click at [480, 104] on div "# Döngüler, tekrarlanan şeyleri yapmanın daha iyi bir yoludur. while True : # T…" at bounding box center [540, 130] width 145 height 234
click at [6, 309] on div at bounding box center [10, 311] width 8 height 8
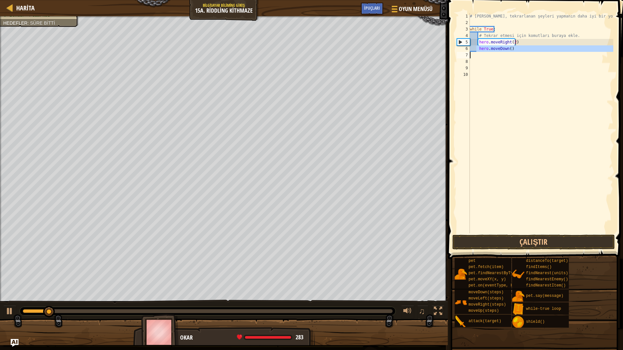
click at [476, 54] on div "# Döngüler, tekrarlanan şeyleri yapmanın daha iyi bir yoludur. while True : # T…" at bounding box center [541, 130] width 145 height 234
type textarea "hero.moveDown()"
click at [479, 55] on div "# Döngüler, tekrarlanan şeyleri yapmanın daha iyi bir yoludur. while True : # T…" at bounding box center [541, 123] width 145 height 221
type textarea "hero.moveDown()"
drag, startPoint x: 473, startPoint y: 49, endPoint x: 476, endPoint y: 62, distance: 13.3
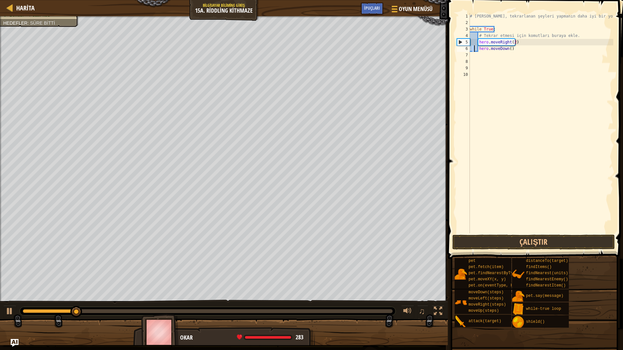
click at [476, 62] on div "hero.moveDown() 1 2 3 4 5 6 7 8 9 10 # Döngüler, tekrarlanan şeyleri yapmanın d…" at bounding box center [535, 123] width 158 height 221
drag, startPoint x: 476, startPoint y: 62, endPoint x: 470, endPoint y: 66, distance: 6.3
click at [470, 66] on div "# Döngüler, tekrarlanan şeyleri yapmanın daha iyi bir yoludur. while True : # T…" at bounding box center [541, 130] width 145 height 234
click at [466, 52] on div "7" at bounding box center [463, 55] width 13 height 6
click at [467, 54] on div "7" at bounding box center [463, 55] width 13 height 6
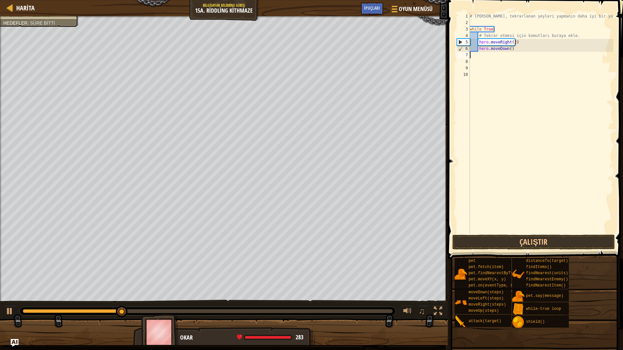
click at [469, 54] on div "7" at bounding box center [463, 55] width 13 height 6
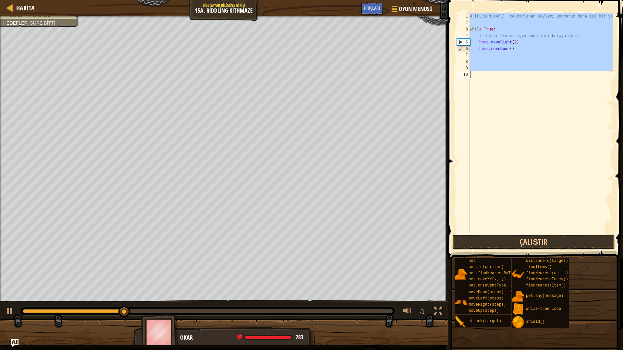
click at [469, 54] on div "7" at bounding box center [463, 55] width 13 height 6
click at [472, 54] on div "# Döngüler, tekrarlanan şeyleri yapmanın daha iyi bir yoludur. while True : # T…" at bounding box center [541, 130] width 145 height 234
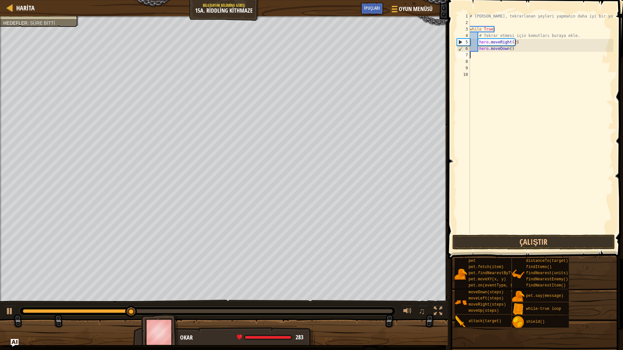
click at [472, 51] on div "# Döngüler, tekrarlanan şeyleri yapmanın daha iyi bir yoludur. while True : # T…" at bounding box center [541, 130] width 145 height 234
type textarea "hero.moveDown()"
click at [471, 53] on div "# Döngüler, tekrarlanan şeyleri yapmanın daha iyi bir yoludur. while True : # T…" at bounding box center [541, 130] width 145 height 234
click at [467, 40] on div "5" at bounding box center [463, 42] width 13 height 6
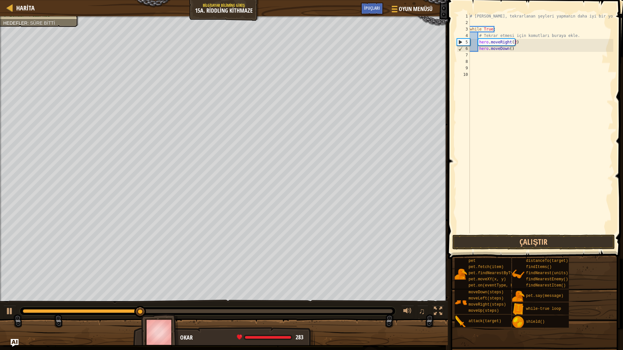
type textarea "hero.moveRight(2)"
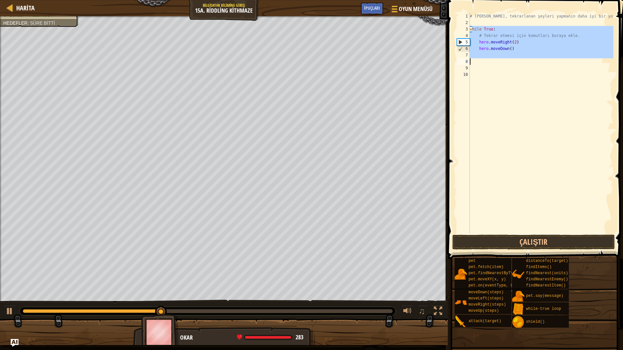
drag, startPoint x: 472, startPoint y: 27, endPoint x: 471, endPoint y: 61, distance: 34.4
click at [471, 61] on div "# Döngüler, tekrarlanan şeyleri yapmanın daha iyi bir yoludur. while True : # T…" at bounding box center [541, 130] width 145 height 234
click at [471, 58] on div "# Döngüler, tekrarlanan şeyleri yapmanın daha iyi bir yoludur. while True : # T…" at bounding box center [541, 123] width 145 height 221
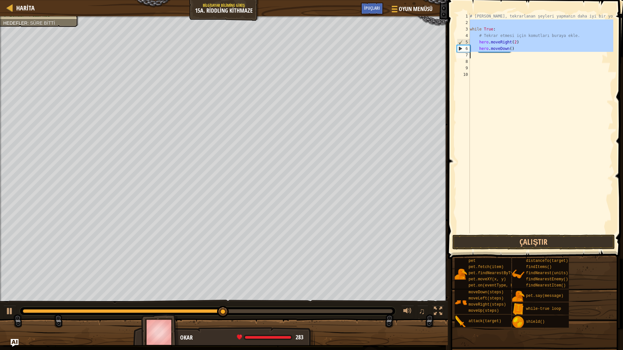
drag, startPoint x: 470, startPoint y: 22, endPoint x: 494, endPoint y: 55, distance: 39.5
click at [494, 55] on div "# Döngüler, tekrarlanan şeyleri yapmanın daha iyi bir yoludur. while True : # T…" at bounding box center [541, 130] width 145 height 234
type textarea "hero.moveDown()"
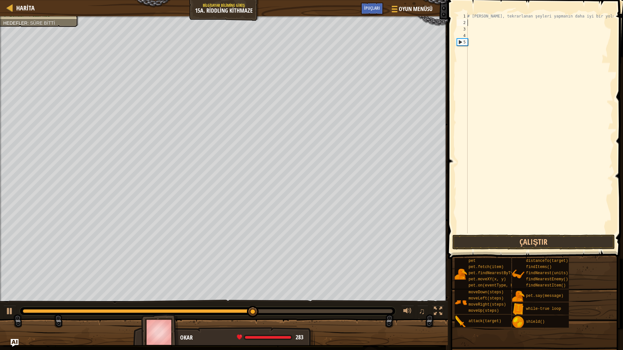
click at [472, 22] on div "# Döngüler, tekrarlanan şeyleri yapmanın daha iyi bir yoludur." at bounding box center [539, 130] width 147 height 234
click at [470, 22] on div "# Döngüler, tekrarlanan şeyleri yapmanın daha iyi bir yoludur." at bounding box center [539, 130] width 147 height 234
type textarea "h"
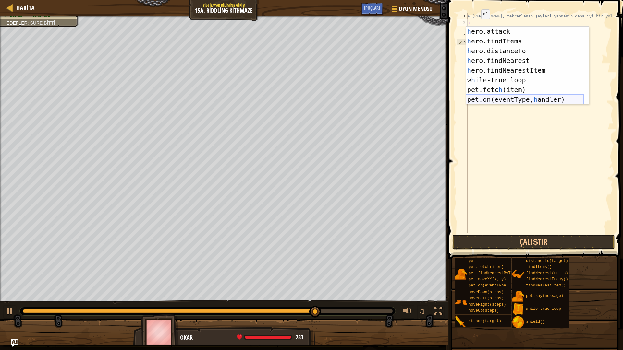
scroll to position [58, 0]
click at [493, 79] on div "h ero.attack enter tuşuna bas h ero.findItems enter tuşuna bas h ero.distanceTo…" at bounding box center [525, 75] width 118 height 97
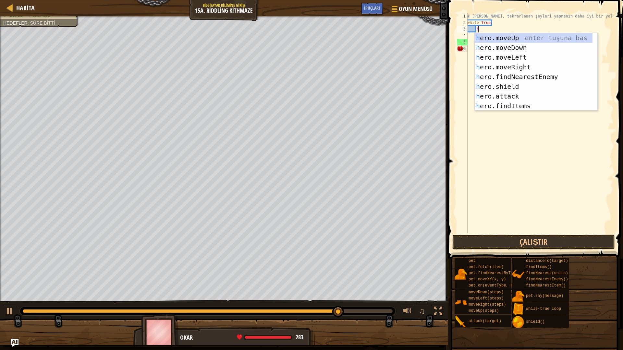
type textarea "h"
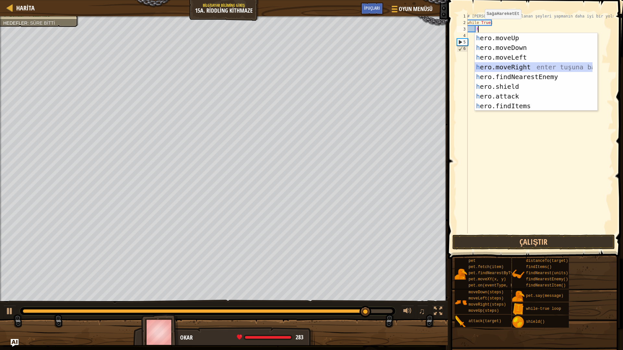
click at [511, 71] on div "h ero.moveUp enter tuşuna bas h ero.moveDown enter tuşuna bas h ero.moveLeft en…" at bounding box center [534, 81] width 118 height 97
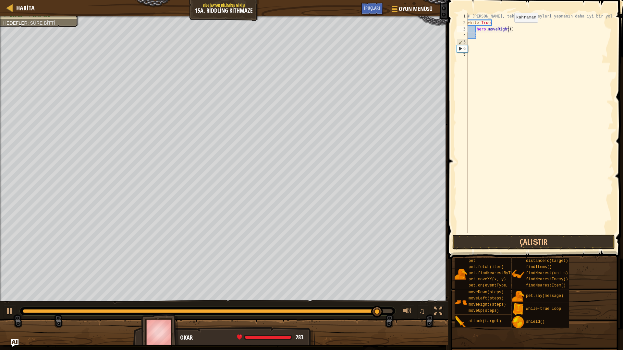
click at [508, 29] on div "# Döngüler, tekrarlanan şeyleri yapmanın daha iyi bir yoludur. while True : her…" at bounding box center [539, 130] width 147 height 234
type textarea "hero.moveRight(2)"
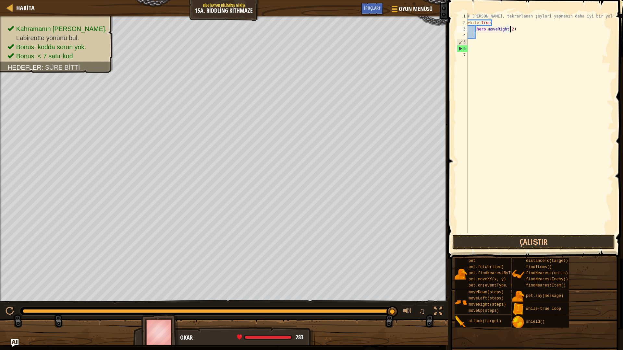
scroll to position [3, 3]
click at [476, 39] on div "# Döngüler, tekrarlanan şeyleri yapmanın daha iyi bir yoludur. while True : her…" at bounding box center [539, 130] width 147 height 234
type textarea "h"
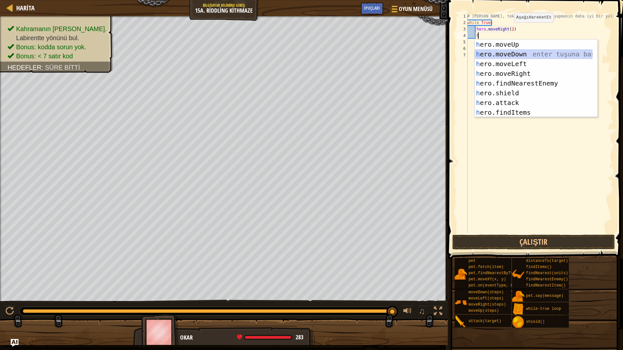
click at [508, 56] on div "h ero.moveUp enter tuşuna bas h ero.moveDown enter tuşuna bas h ero.moveLeft en…" at bounding box center [534, 88] width 118 height 97
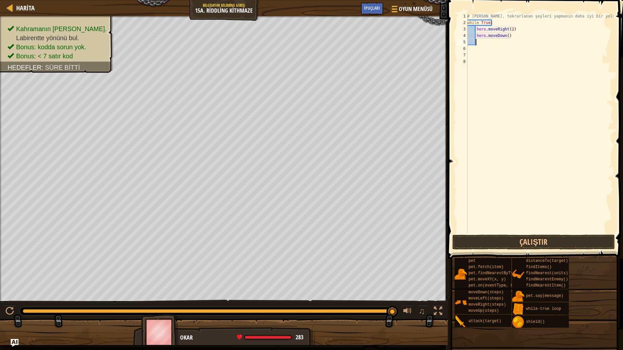
type textarea "h"
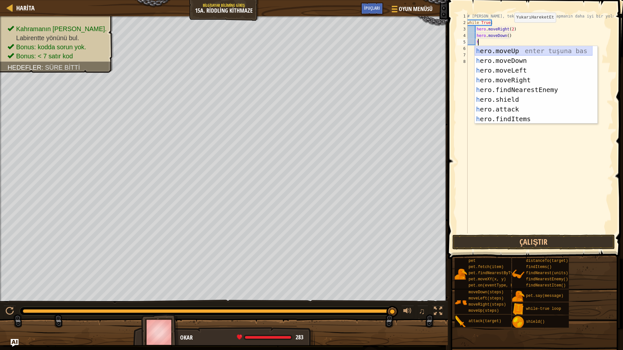
click at [514, 49] on div "h ero.moveUp enter tuşuna bas h ero.moveDown enter tuşuna bas h ero.moveLeft en…" at bounding box center [534, 94] width 118 height 97
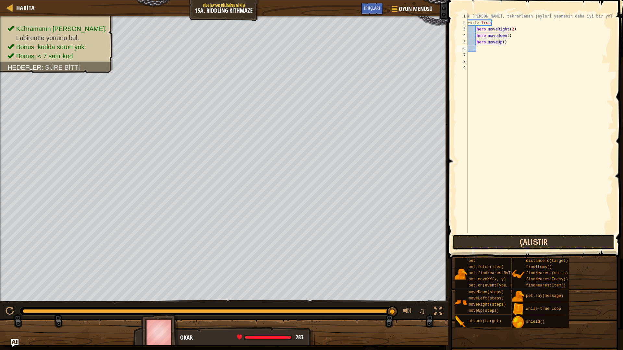
click at [512, 240] on button "Çalıştır" at bounding box center [533, 242] width 163 height 15
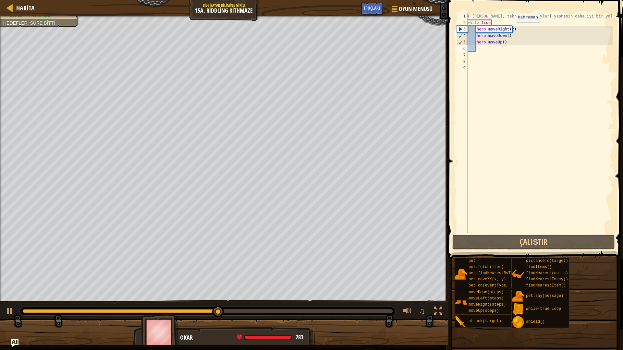
click at [510, 29] on div "# Döngüler, tekrarlanan şeyleri yapmanın daha iyi bir yoludur. while True : her…" at bounding box center [539, 130] width 147 height 234
type textarea "hero.moveRight()"
click at [519, 104] on div "# Döngüler, tekrarlanan şeyleri yapmanın daha iyi bir yoludur. while True : her…" at bounding box center [539, 130] width 147 height 234
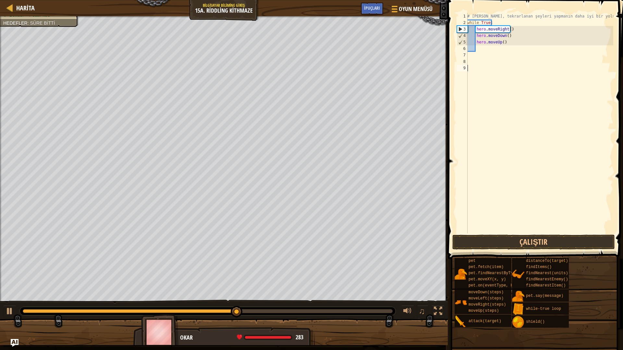
scroll to position [3, 0]
click at [510, 46] on div "# Döngüler, tekrarlanan şeyleri yapmanın daha iyi bir yoludur. while True : her…" at bounding box center [539, 130] width 147 height 234
click at [509, 38] on div "# Döngüler, tekrarlanan şeyleri yapmanın daha iyi bir yoludur. while True : her…" at bounding box center [539, 130] width 147 height 234
click at [509, 41] on div "# Döngüler, tekrarlanan şeyleri yapmanın daha iyi bir yoludur. while True : her…" at bounding box center [539, 130] width 147 height 234
type textarea "hero.r"
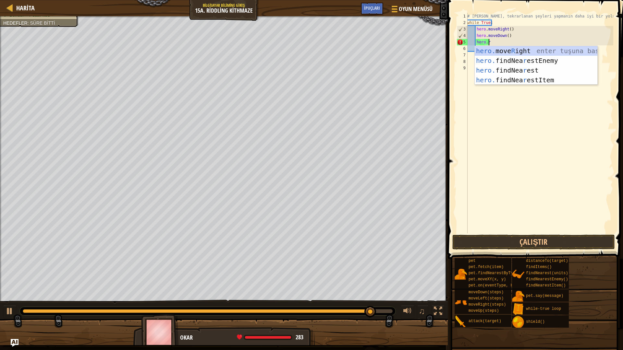
scroll to position [3, 1]
click at [526, 49] on div "hero. move R ight enter tuşuna bas hero. findNea r estEnemy enter tuşuna bas he…" at bounding box center [536, 75] width 123 height 58
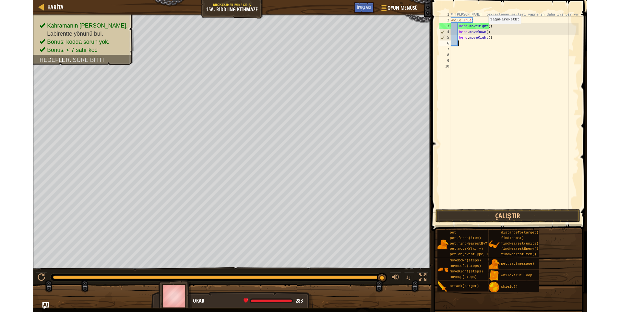
scroll to position [3, 0]
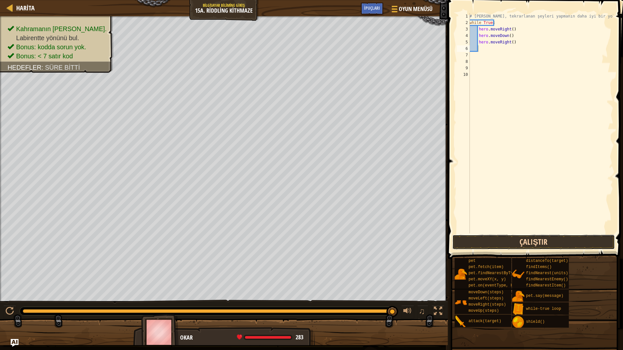
click at [522, 245] on button "Çalıştır" at bounding box center [533, 242] width 163 height 15
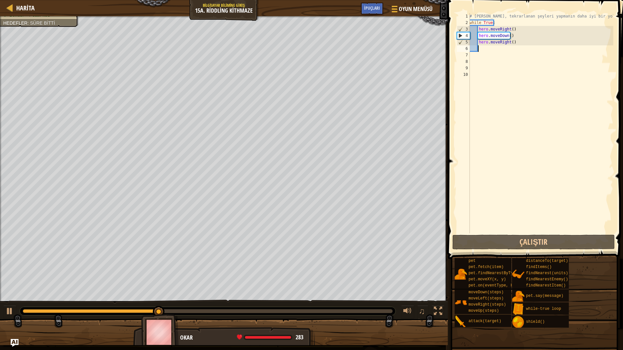
click at [479, 52] on div "# Döngüler, tekrarlanan şeyleri yapmanın daha iyi bir yoludur. while True : her…" at bounding box center [540, 130] width 145 height 234
